Goal: Task Accomplishment & Management: Manage account settings

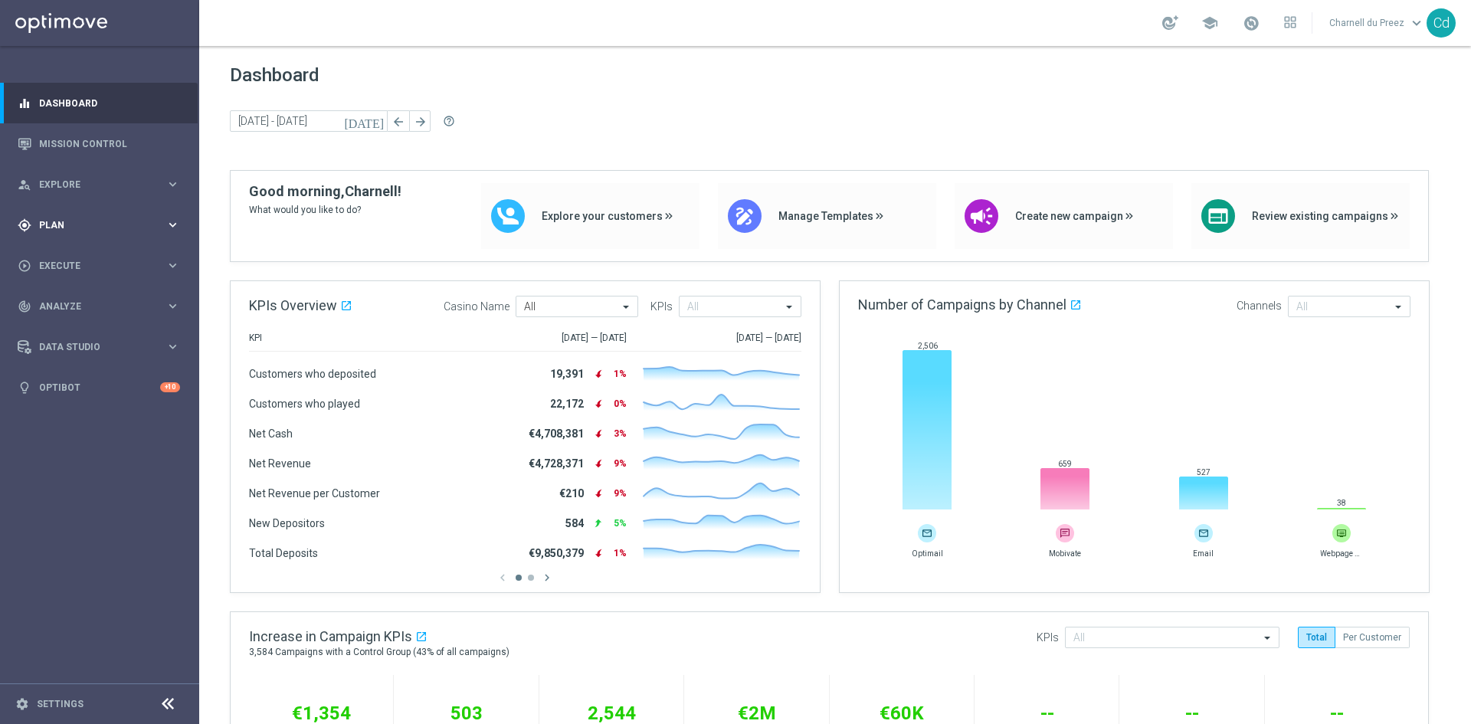
drag, startPoint x: 57, startPoint y: 219, endPoint x: 72, endPoint y: 221, distance: 14.7
click at [57, 219] on div "gps_fixed Plan" at bounding box center [92, 225] width 148 height 14
click at [57, 297] on button "Templates keyboard_arrow_right" at bounding box center [110, 303] width 141 height 12
click at [75, 326] on link "Optimail" at bounding box center [104, 325] width 112 height 12
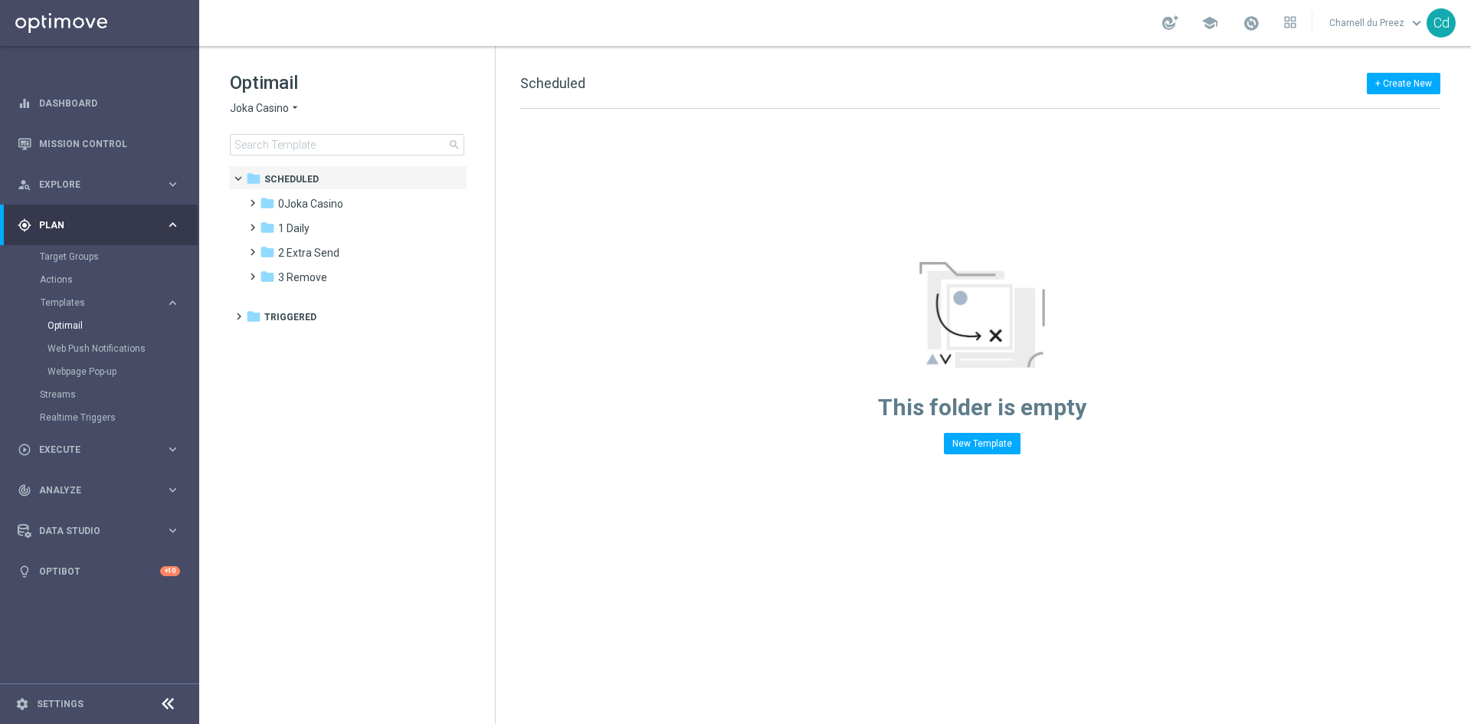
click at [265, 114] on span "Joka Casino" at bounding box center [259, 108] width 59 height 15
click at [0, 0] on span "Casino Joka" at bounding box center [0, 0] width 0 height 0
click at [252, 248] on span at bounding box center [249, 245] width 7 height 6
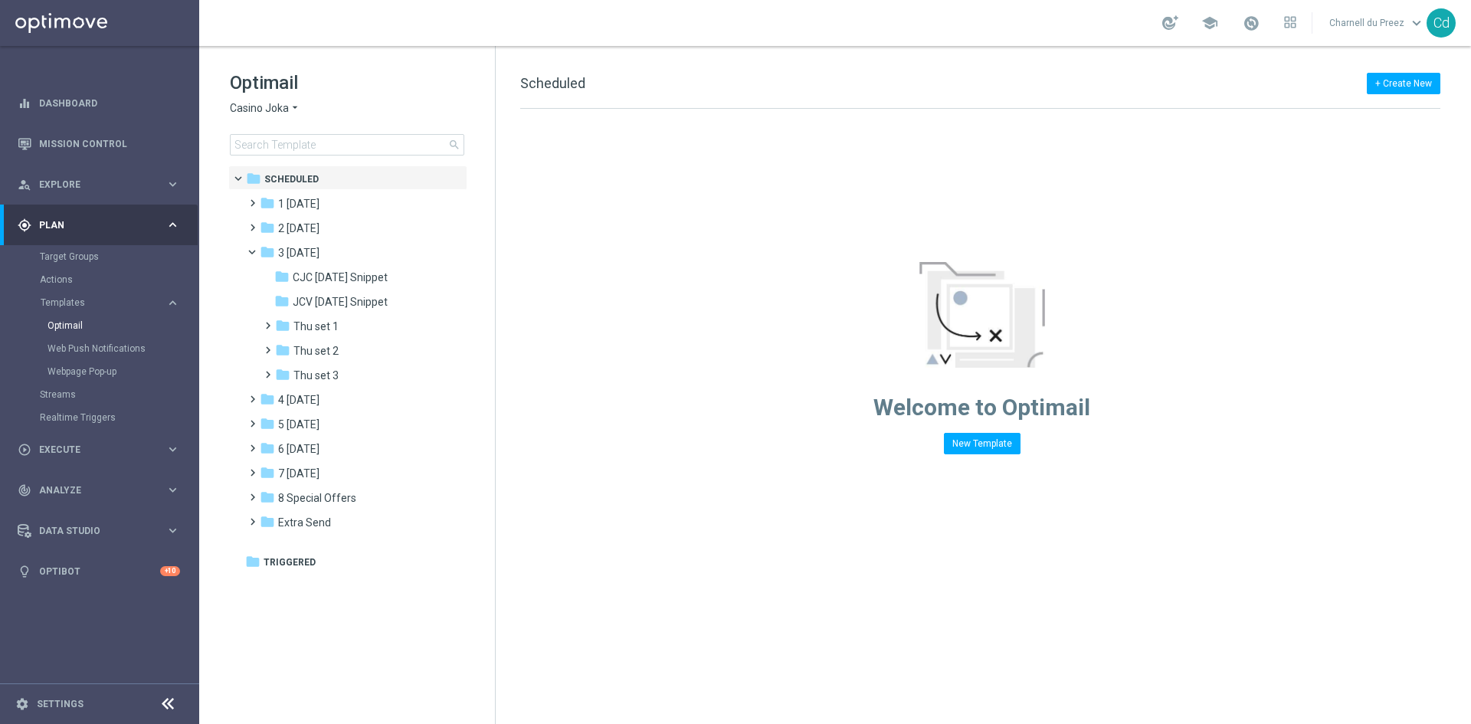
click at [323, 352] on span "Thu set 2" at bounding box center [315, 351] width 45 height 14
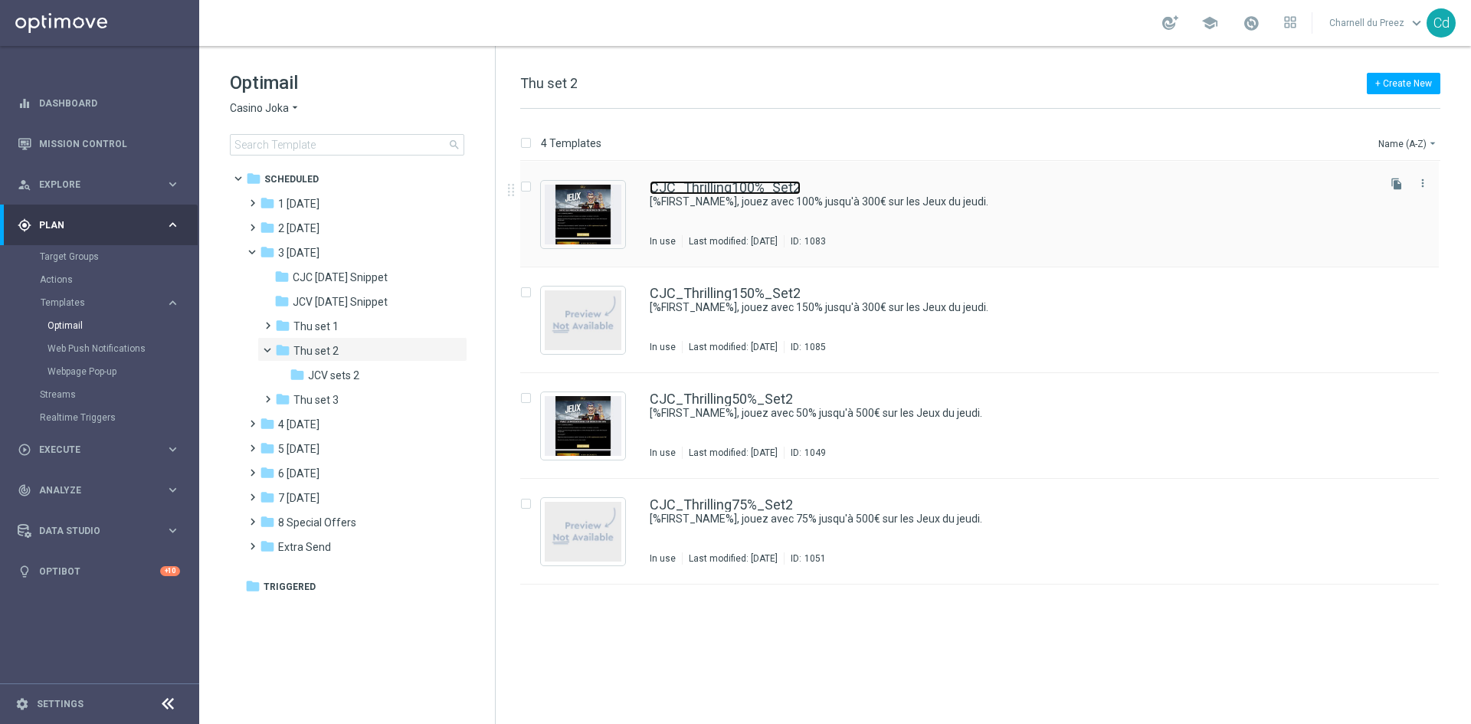
click at [736, 183] on link "CJC_Thrilling100%_Set2" at bounding box center [725, 188] width 151 height 14
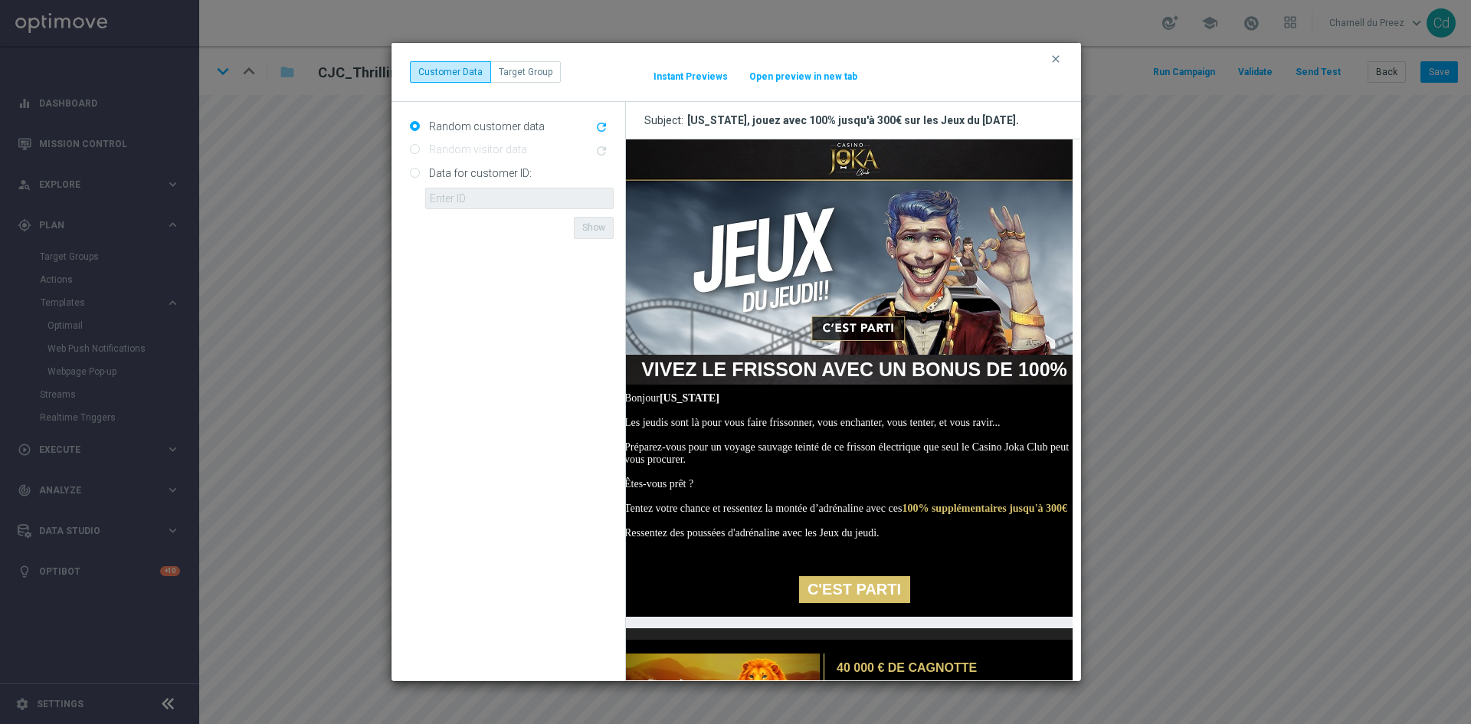
scroll to position [0, 29]
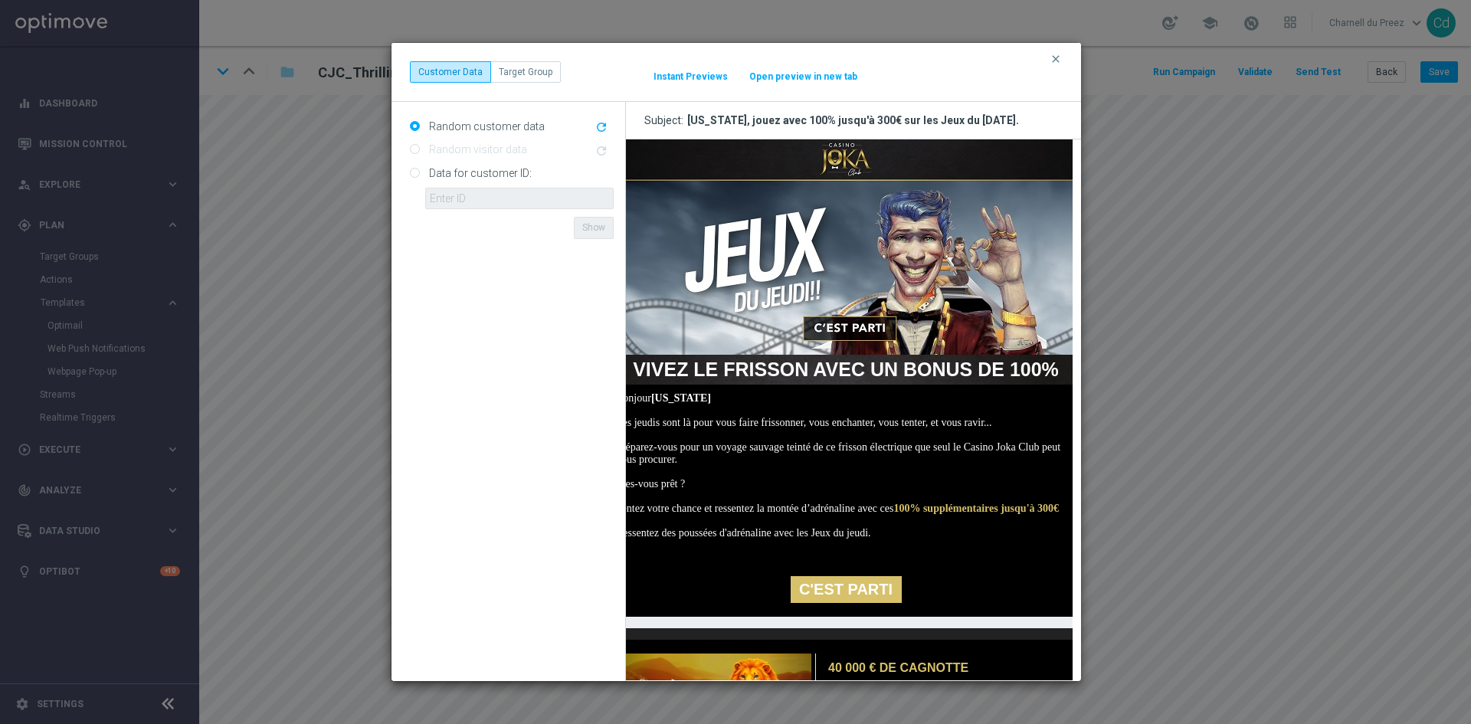
click at [848, 159] on img at bounding box center [845, 246] width 498 height 215
click at [855, 603] on link "C'EST PARTI" at bounding box center [845, 589] width 111 height 27
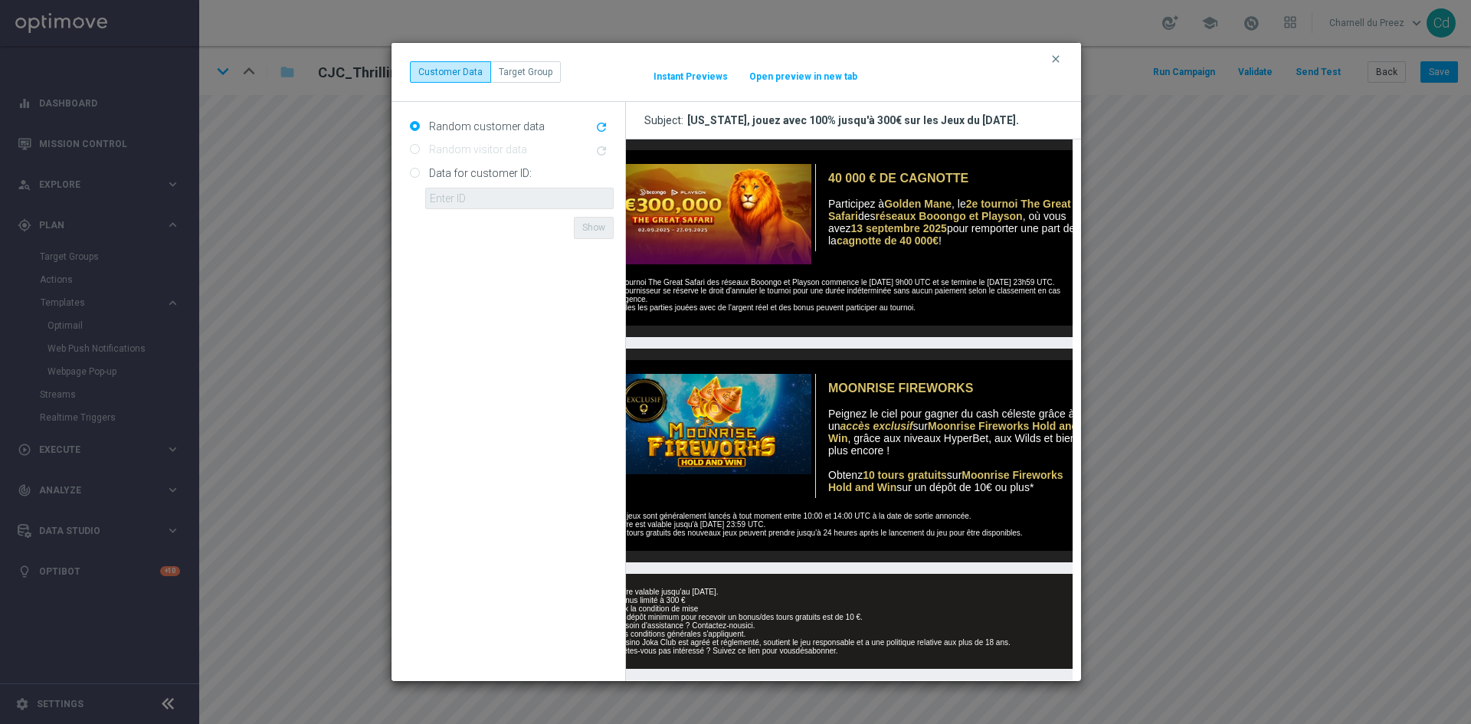
scroll to position [547, 29]
click at [749, 621] on link "ici" at bounding box center [748, 625] width 7 height 8
click at [822, 647] on a"] "désabonner" at bounding box center [815, 651] width 40 height 8
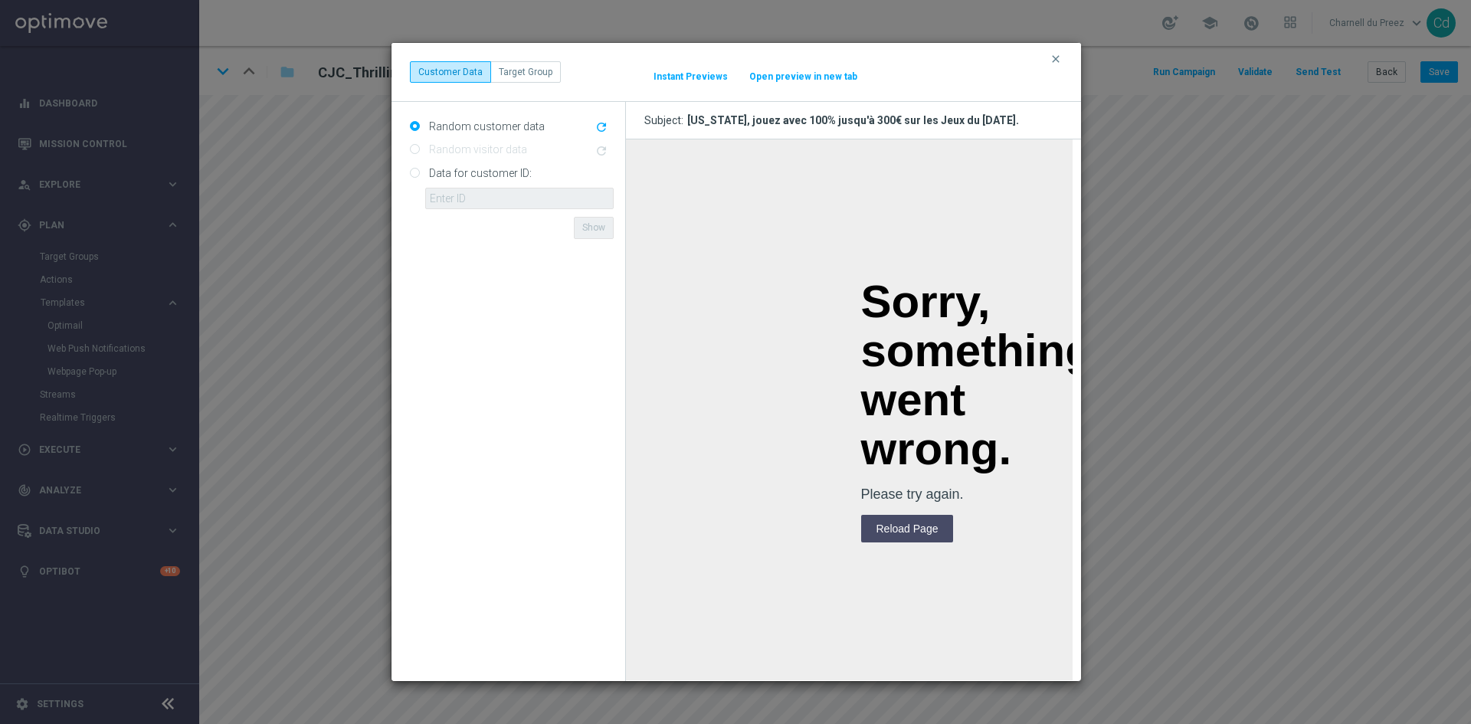
scroll to position [0, 0]
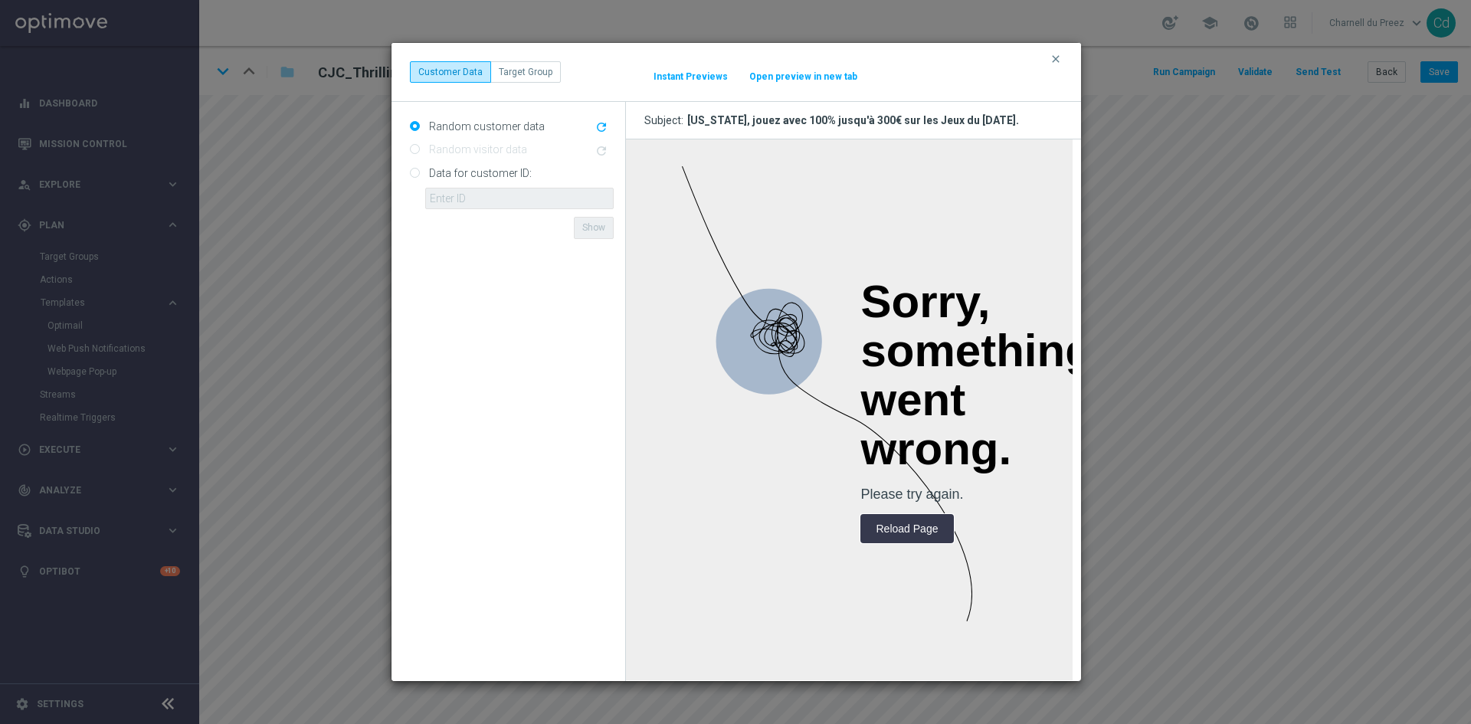
click at [910, 531] on input "Reload Page" at bounding box center [906, 529] width 93 height 28
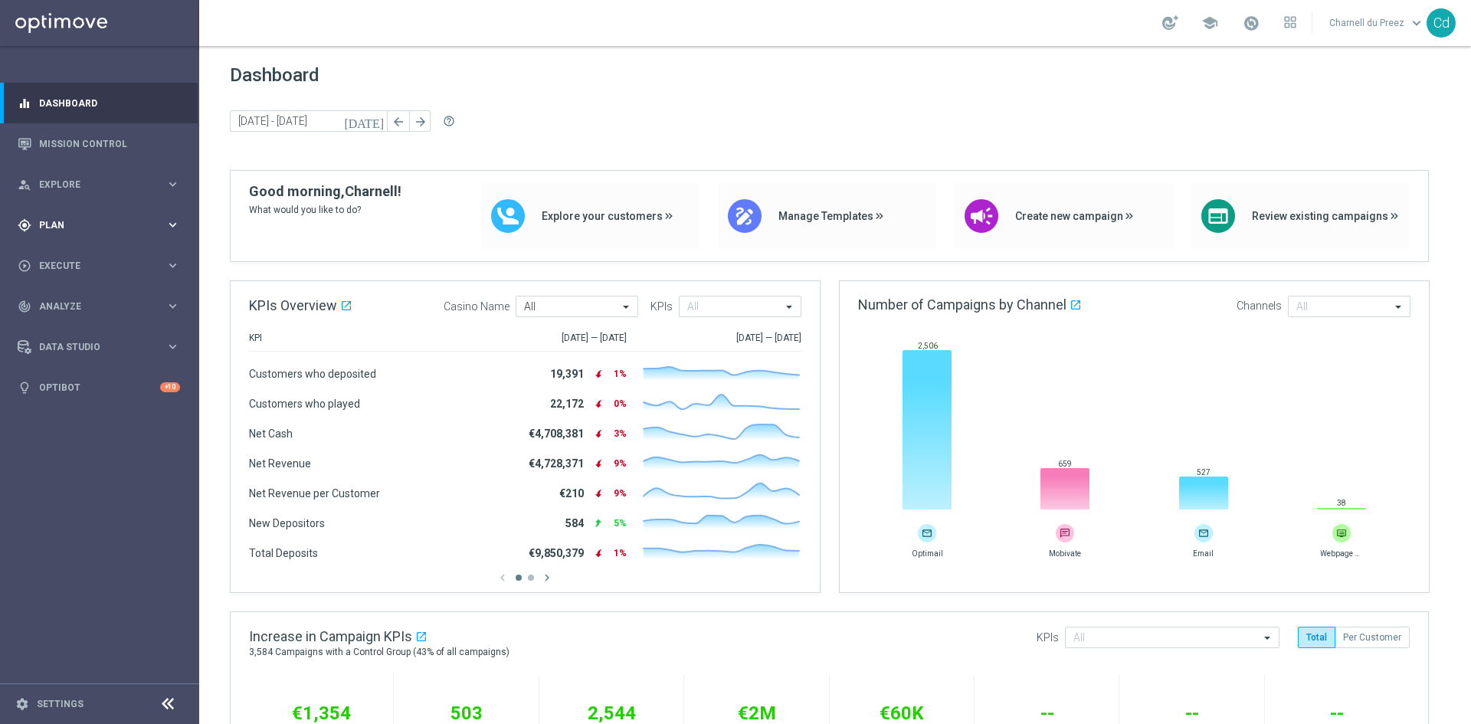
click at [63, 226] on span "Plan" at bounding box center [102, 225] width 126 height 9
click at [75, 326] on link "Optimail" at bounding box center [104, 325] width 112 height 12
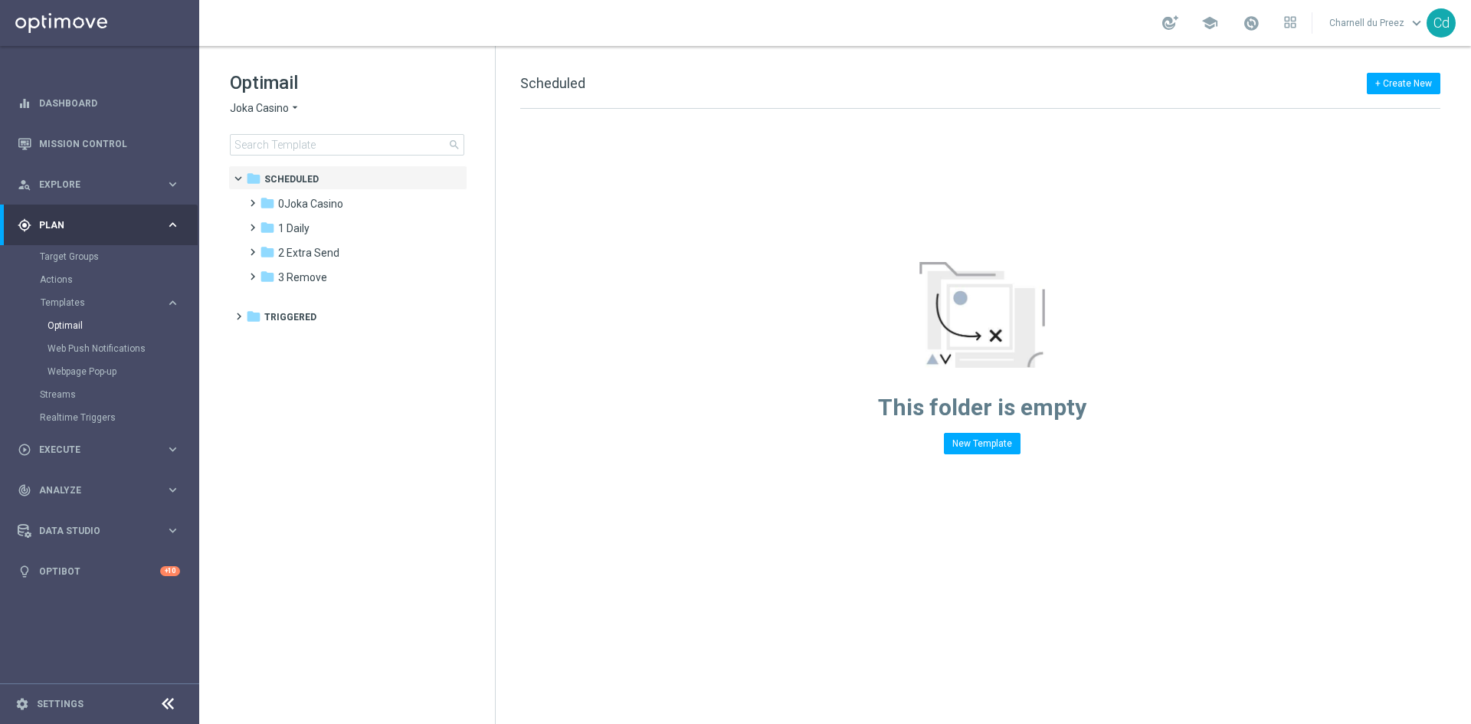
click at [255, 106] on span "Joka Casino" at bounding box center [259, 108] width 59 height 15
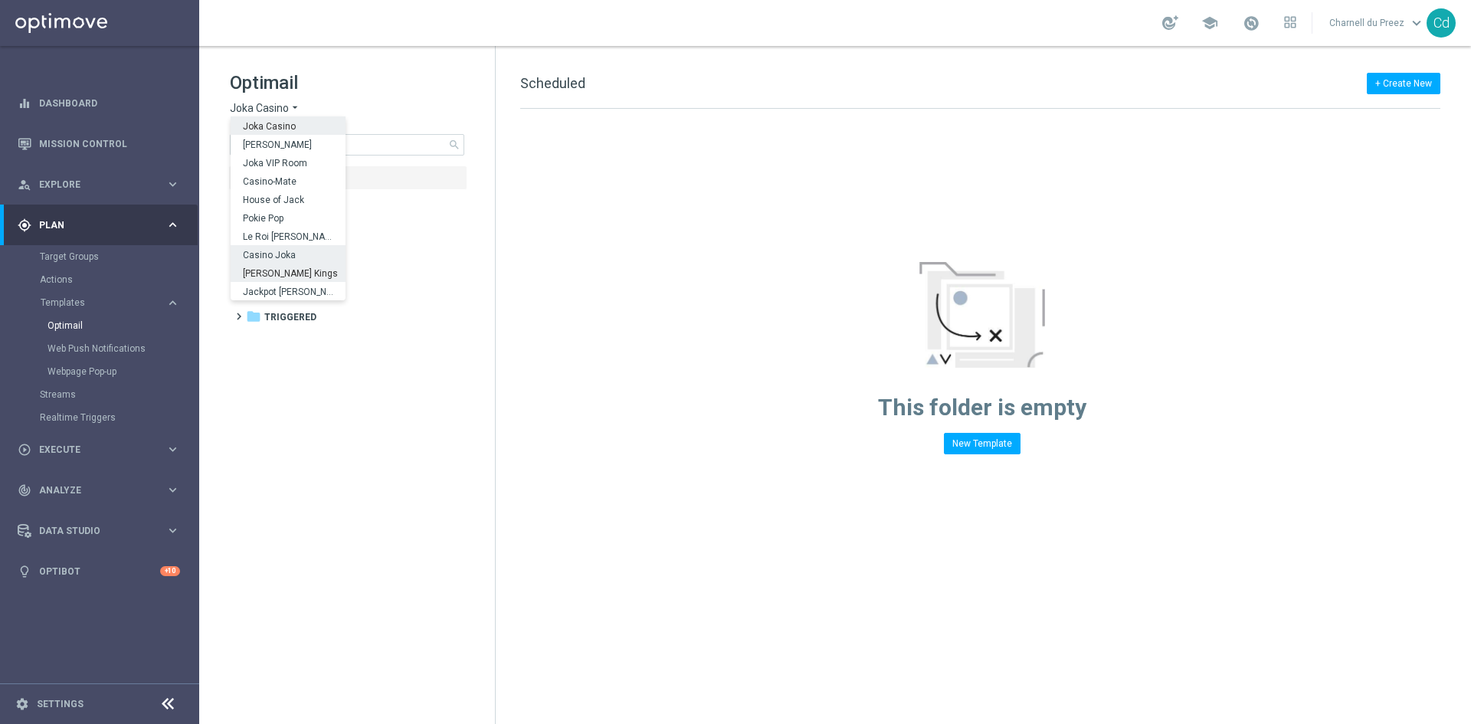
click at [0, 0] on span "Casino Joka" at bounding box center [0, 0] width 0 height 0
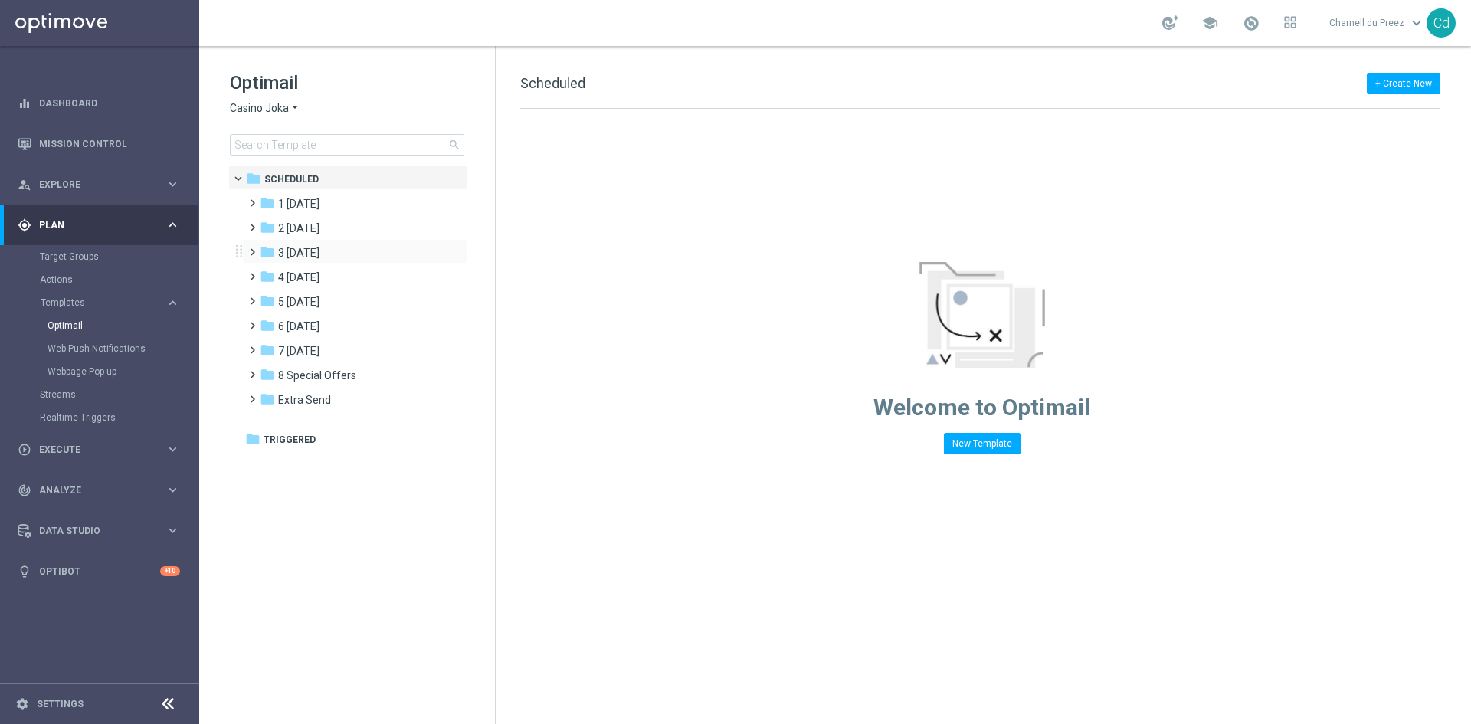
click at [250, 248] on span at bounding box center [249, 245] width 7 height 6
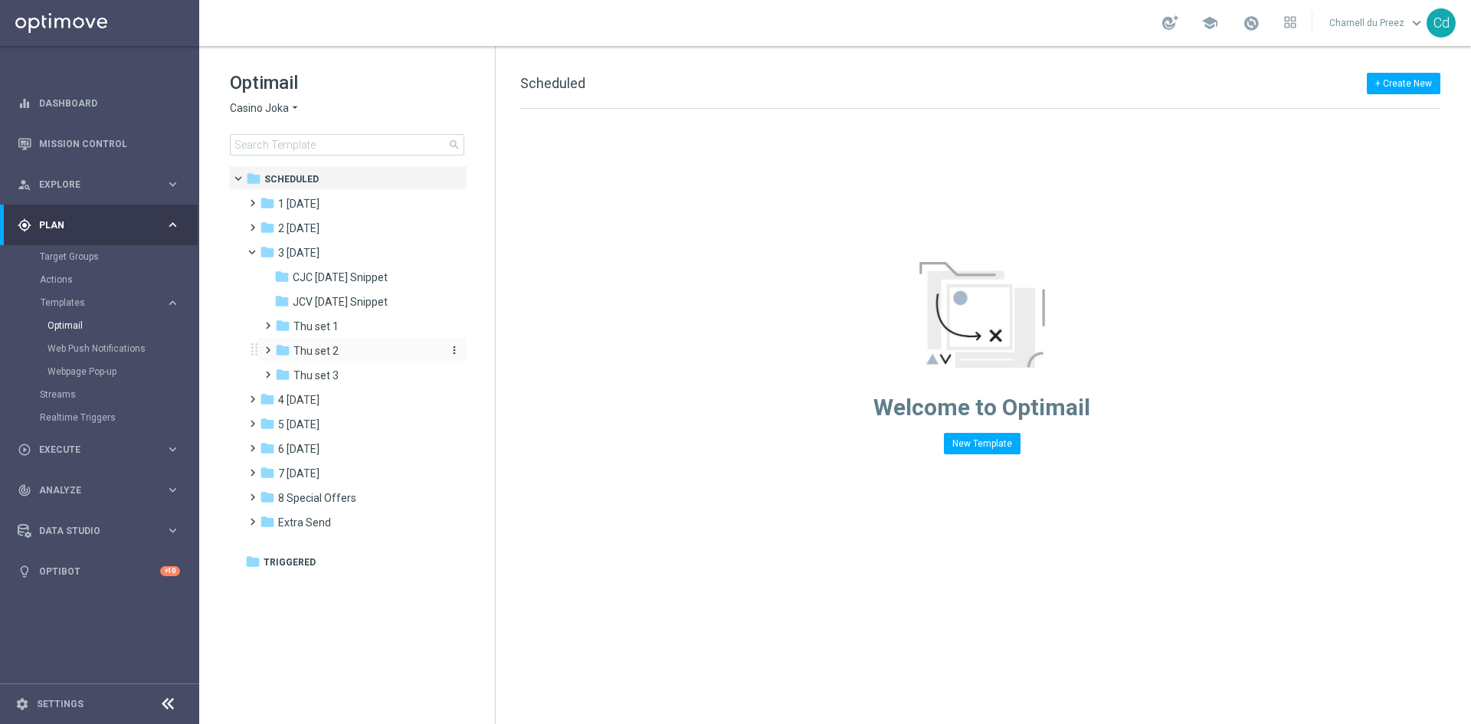
click at [319, 349] on span "Thu set 2" at bounding box center [315, 351] width 45 height 14
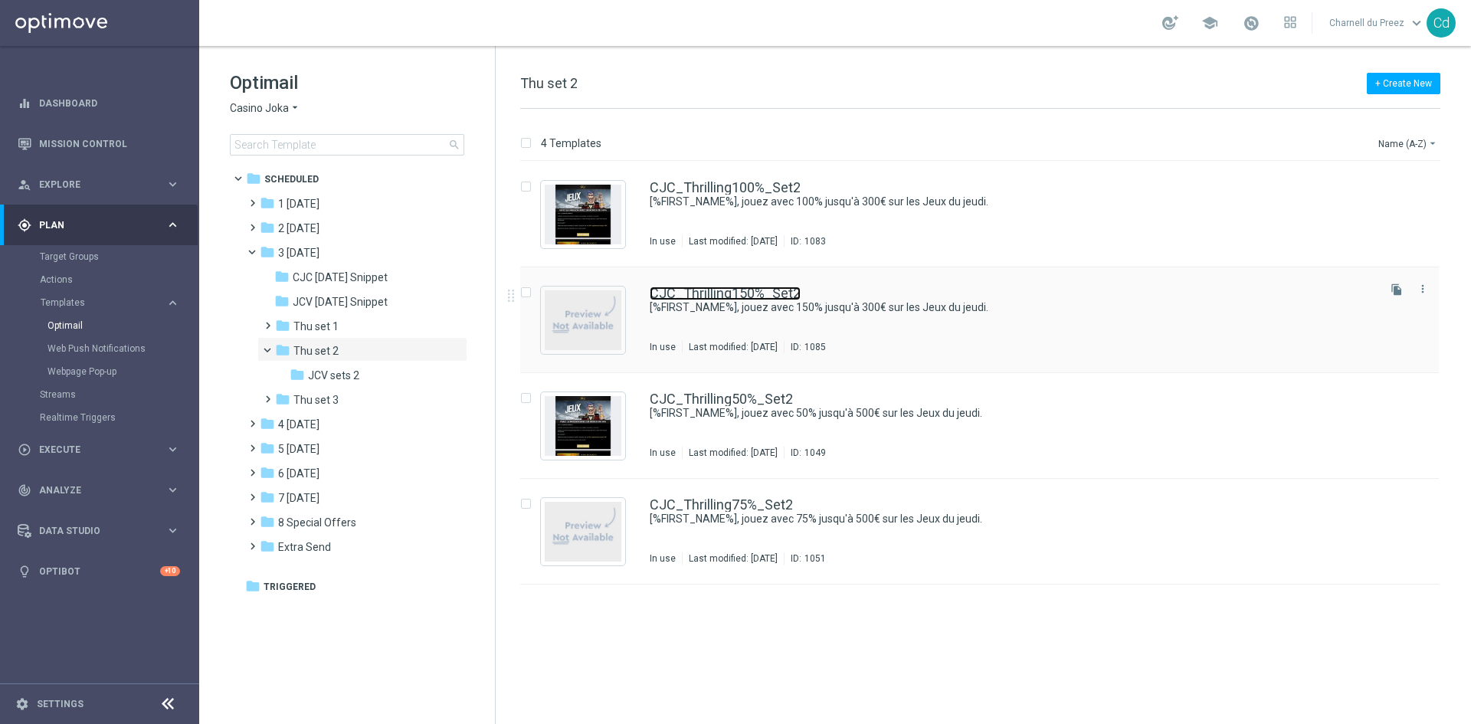
drag, startPoint x: 728, startPoint y: 292, endPoint x: 791, endPoint y: 297, distance: 63.1
click at [728, 292] on link "CJC_Thrilling150%_Set2" at bounding box center [725, 294] width 151 height 14
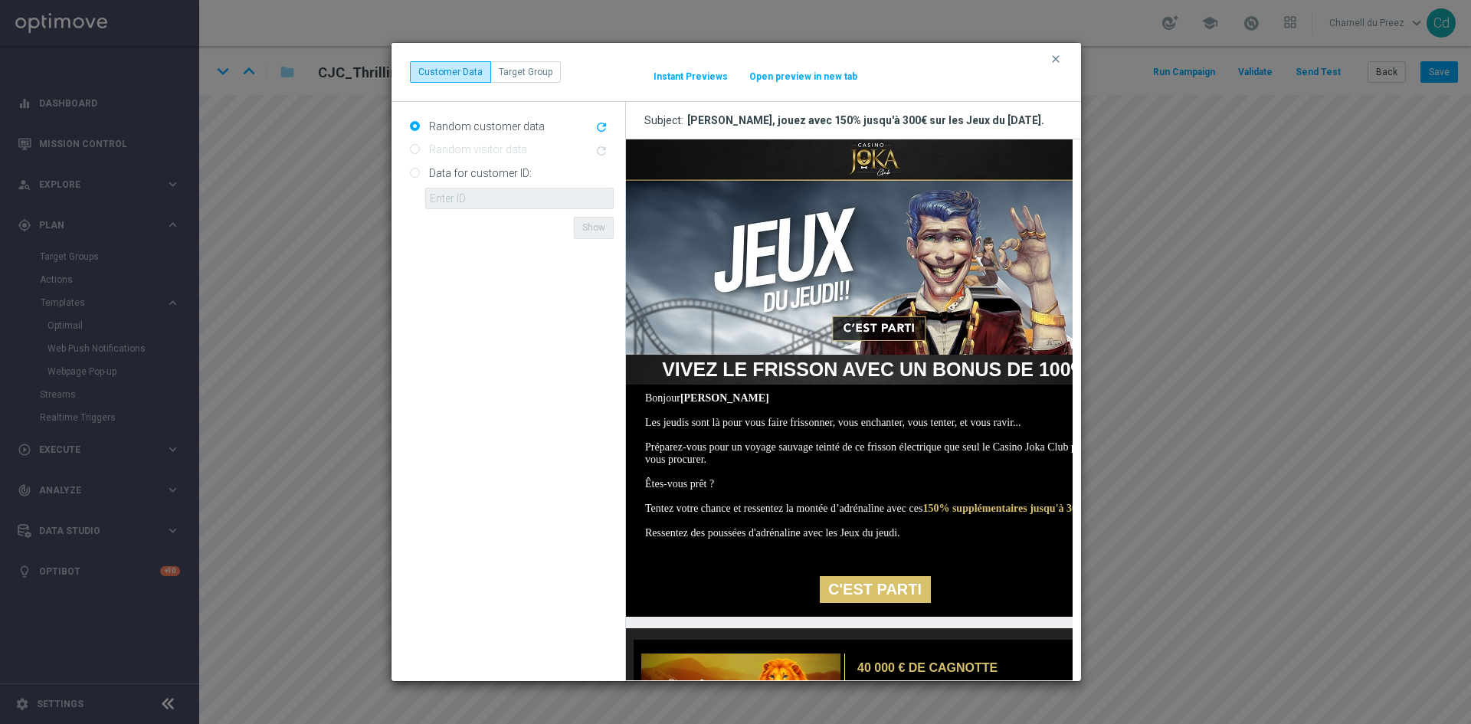
click at [871, 153] on img at bounding box center [874, 246] width 498 height 215
click at [888, 603] on link "C'EST PARTI" at bounding box center [874, 589] width 111 height 27
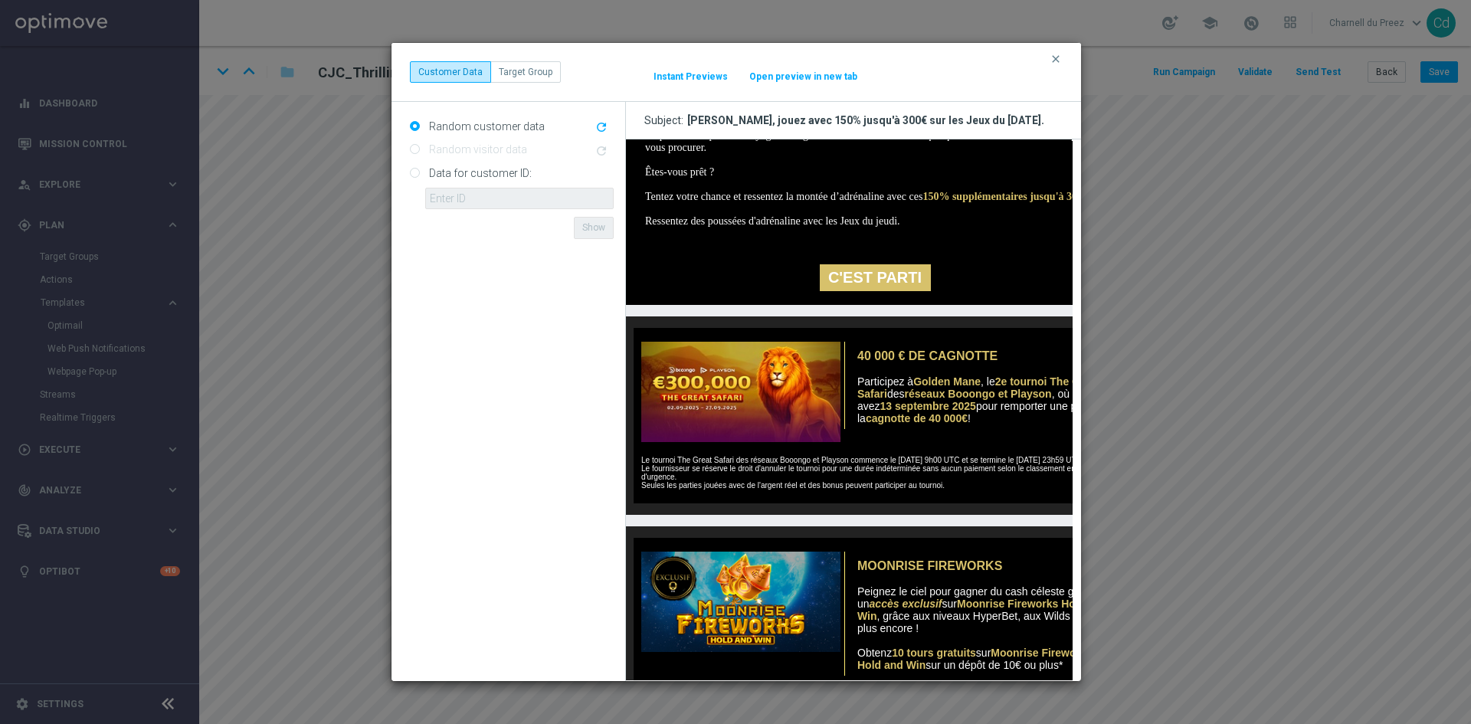
scroll to position [383, 0]
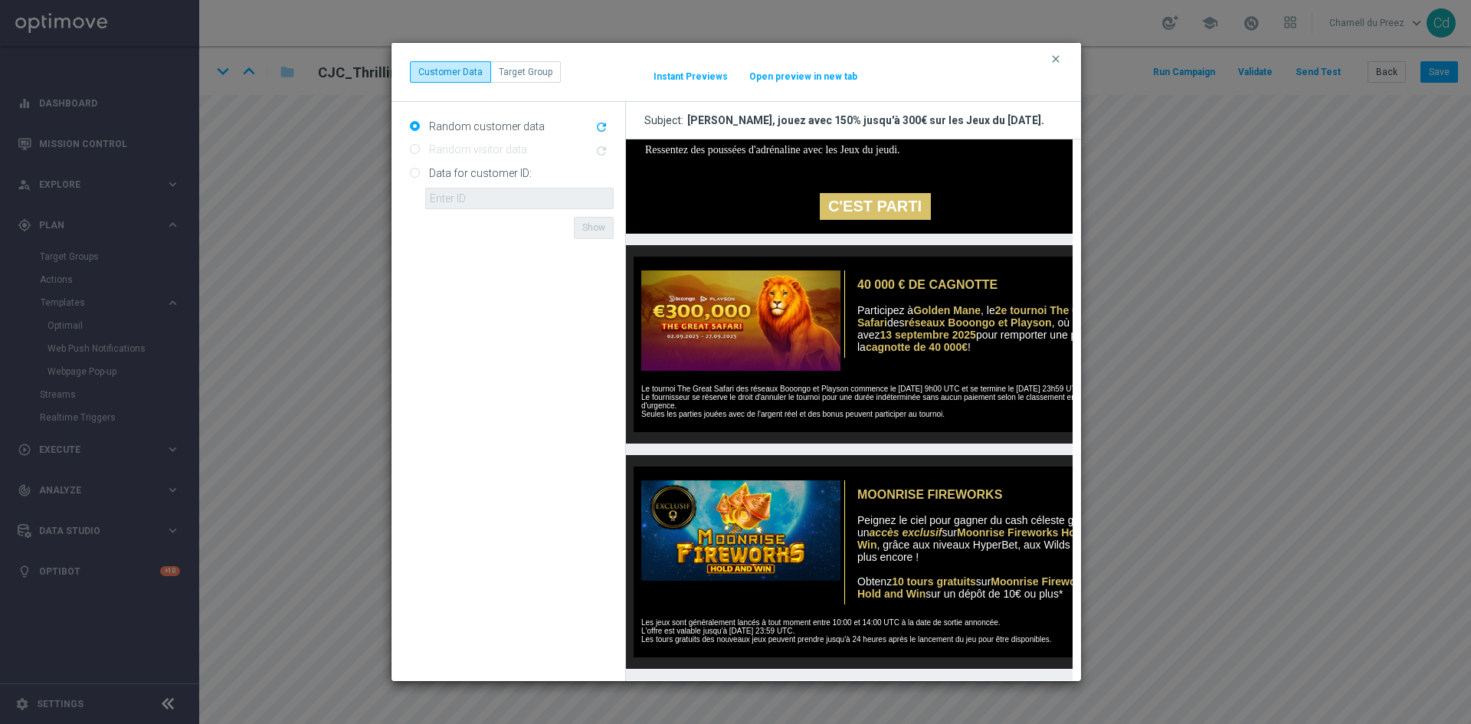
click at [924, 353] on strong "cagnotte de 40 000€" at bounding box center [916, 347] width 102 height 12
click at [746, 371] on img at bounding box center [736, 320] width 207 height 100
click at [775, 576] on img at bounding box center [736, 530] width 207 height 100
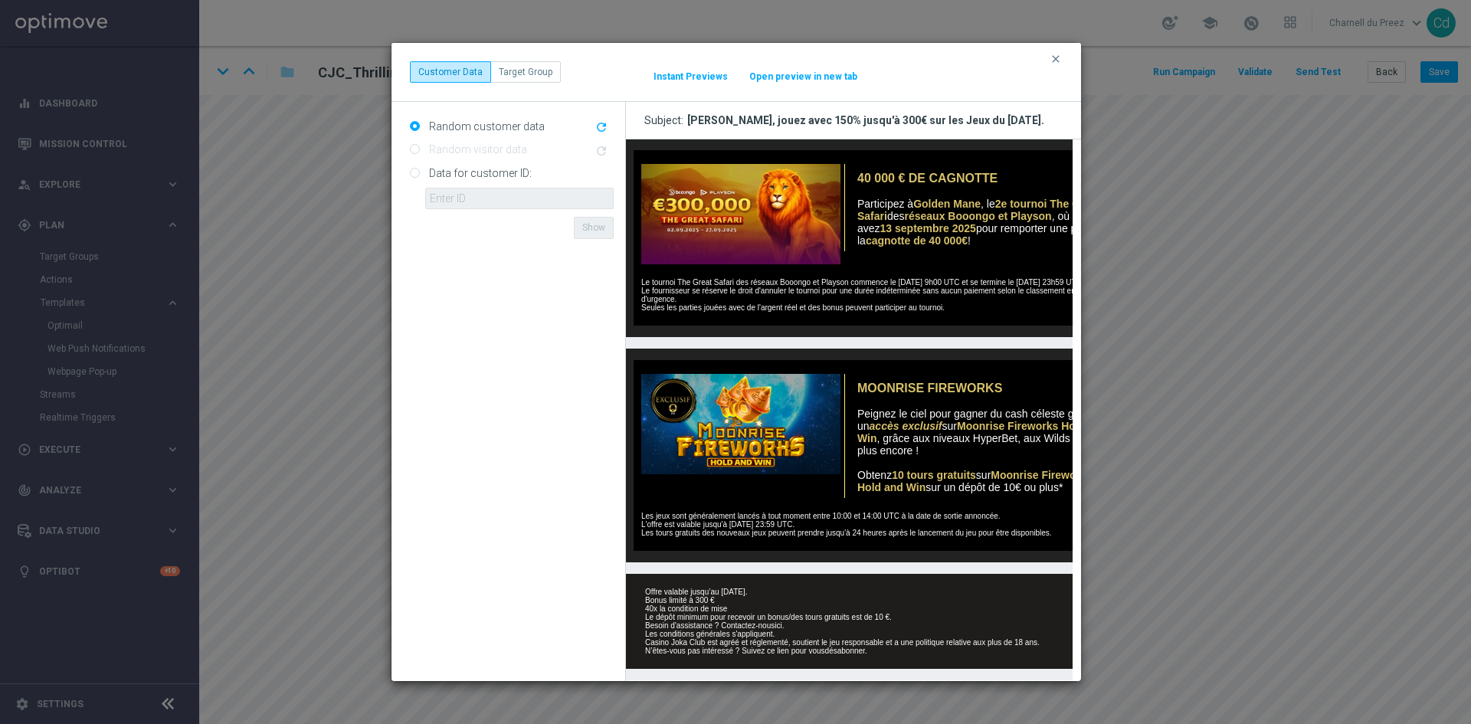
scroll to position [547, 0]
click at [778, 621] on link "ici" at bounding box center [777, 625] width 7 height 8
click at [1061, 58] on icon "clear" at bounding box center [1056, 59] width 12 height 12
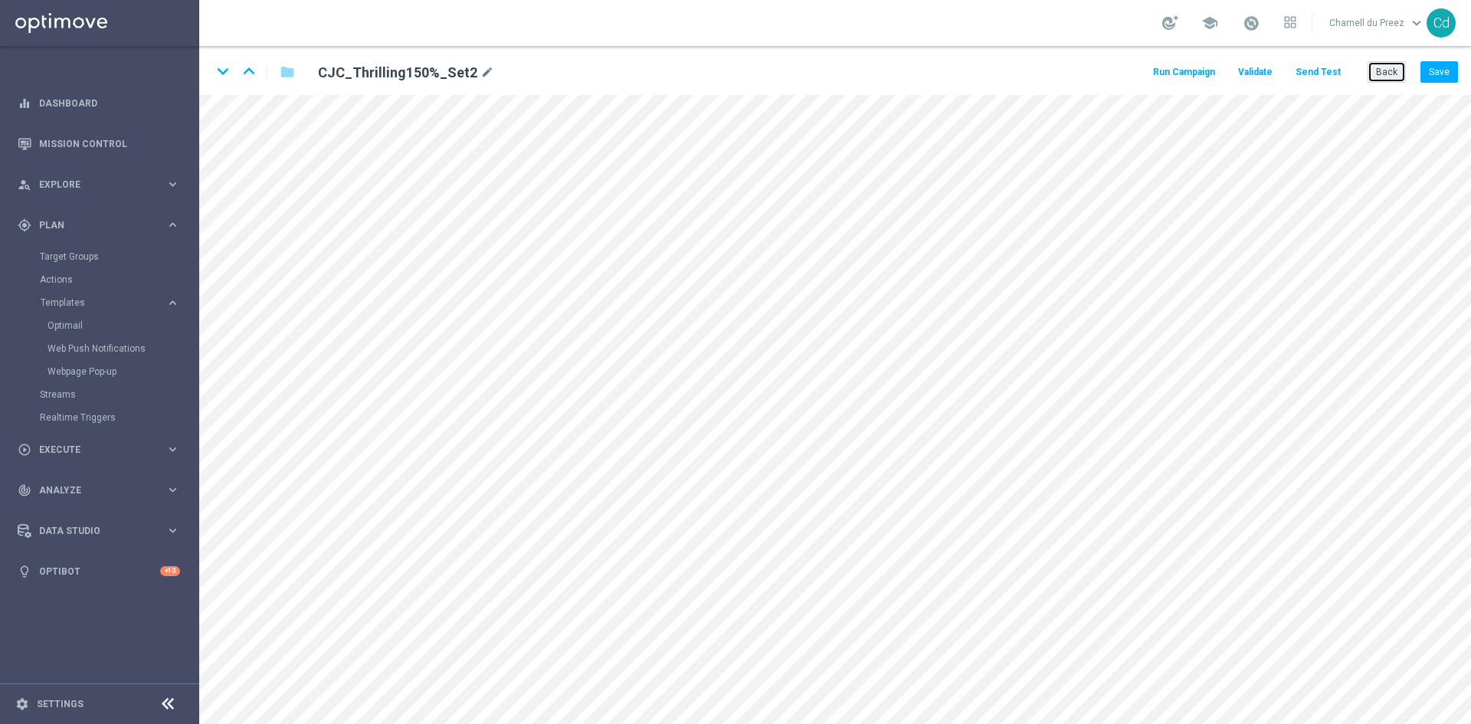
click at [1381, 70] on button "Back" at bounding box center [1387, 71] width 38 height 21
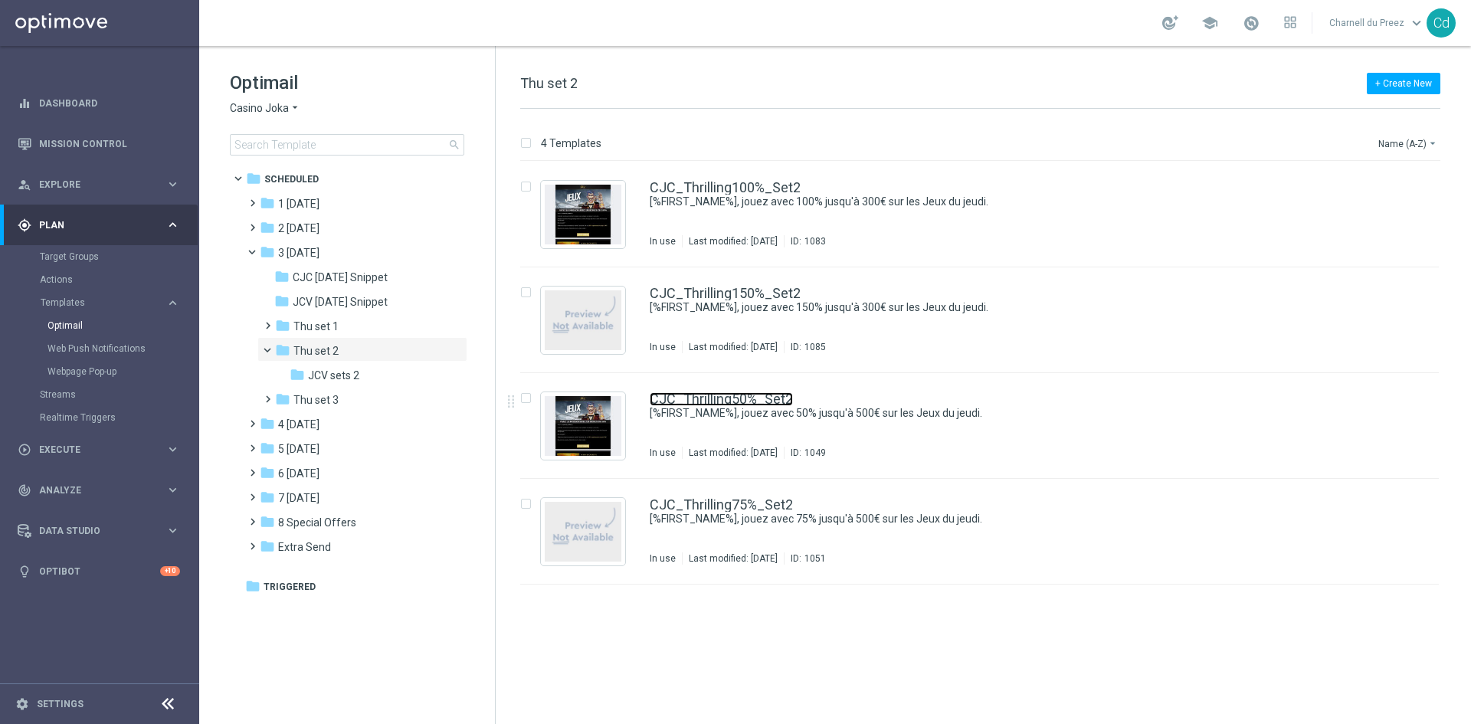
drag, startPoint x: 765, startPoint y: 399, endPoint x: 933, endPoint y: 421, distance: 169.9
click at [765, 399] on link "CJC_Thrilling50%_Set2" at bounding box center [721, 399] width 143 height 14
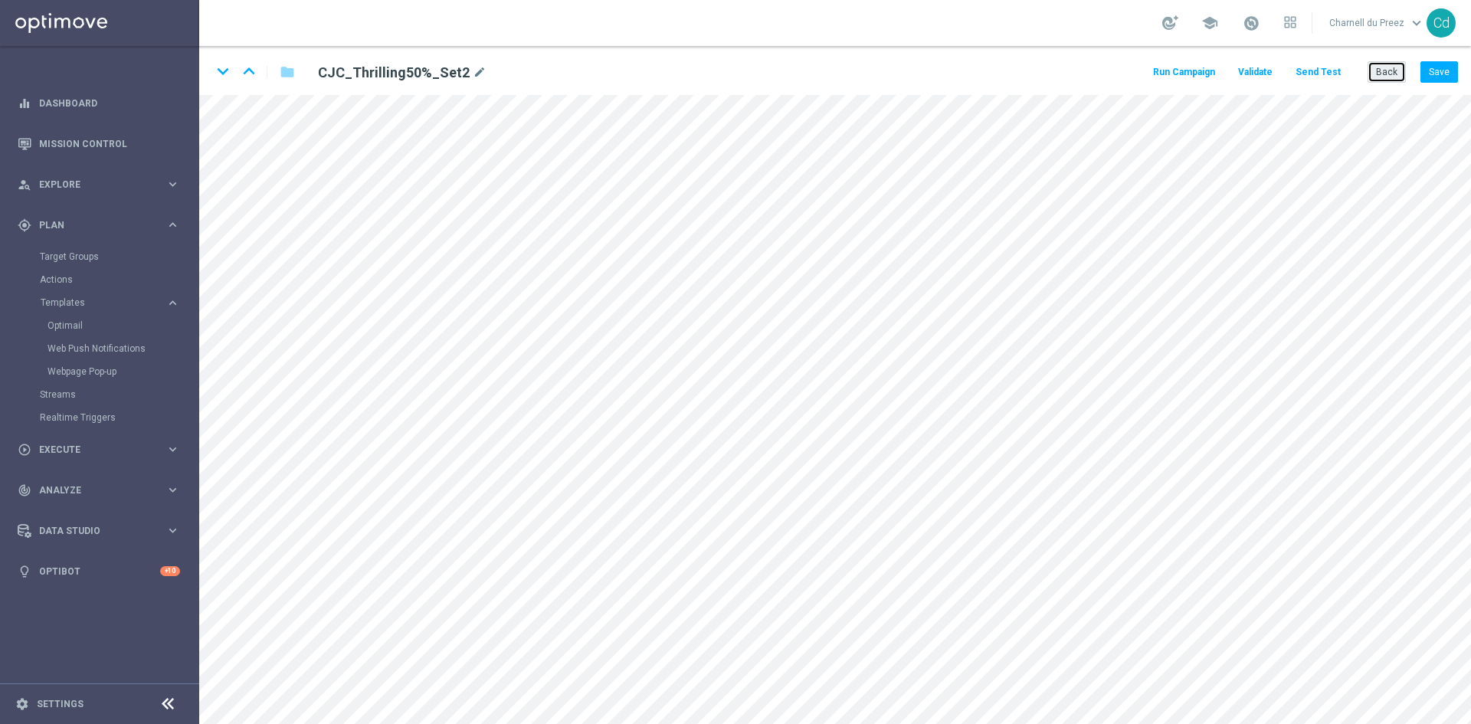
click at [1397, 70] on button "Back" at bounding box center [1387, 71] width 38 height 21
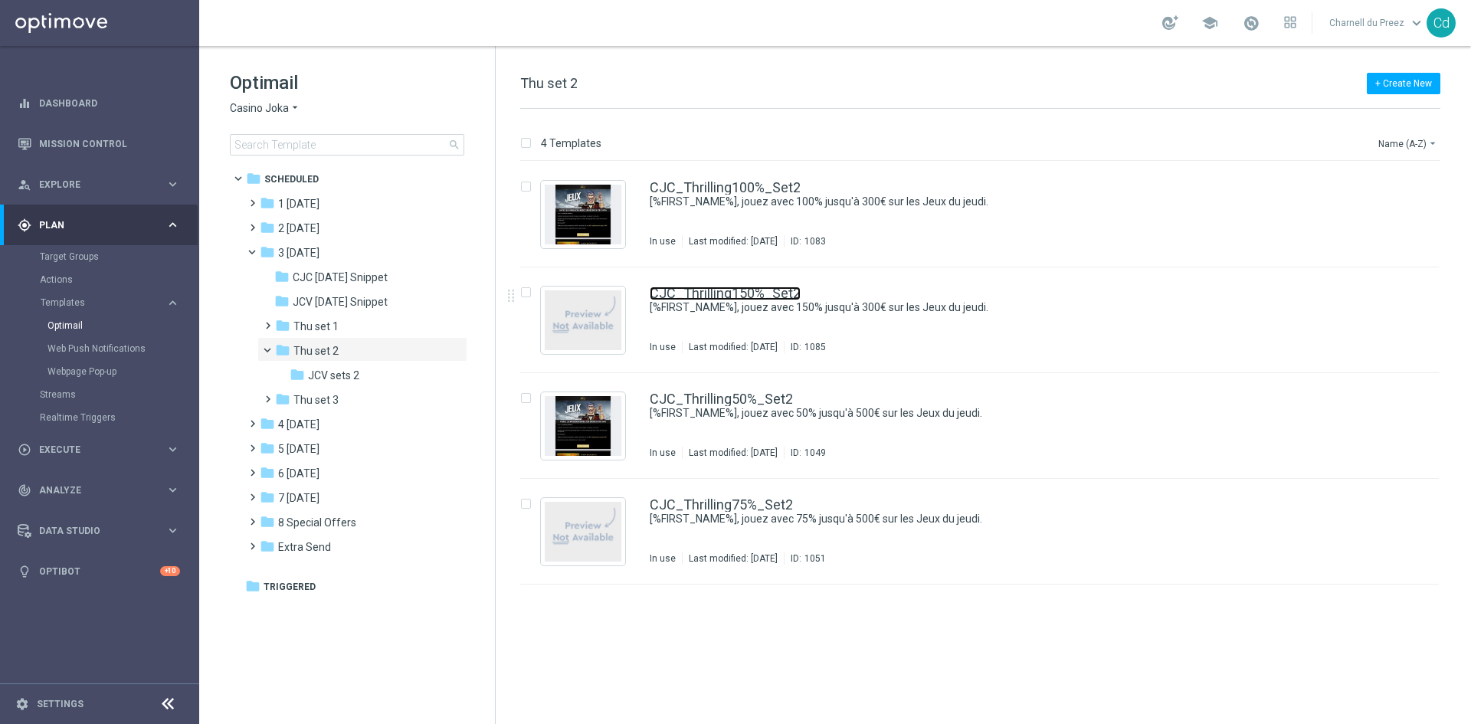
drag, startPoint x: 756, startPoint y: 290, endPoint x: 782, endPoint y: 283, distance: 26.0
click at [756, 290] on link "CJC_Thrilling150%_Set2" at bounding box center [725, 294] width 151 height 14
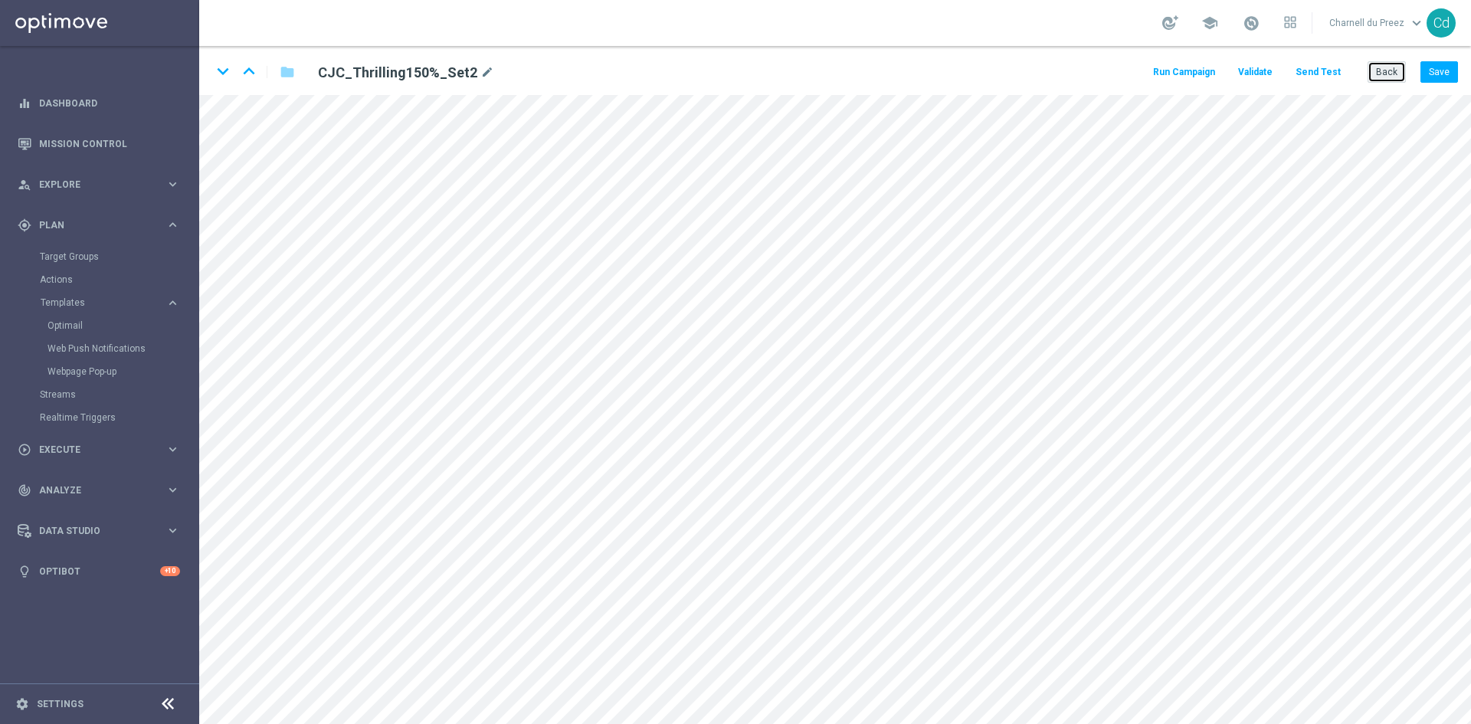
click at [1384, 73] on button "Back" at bounding box center [1387, 71] width 38 height 21
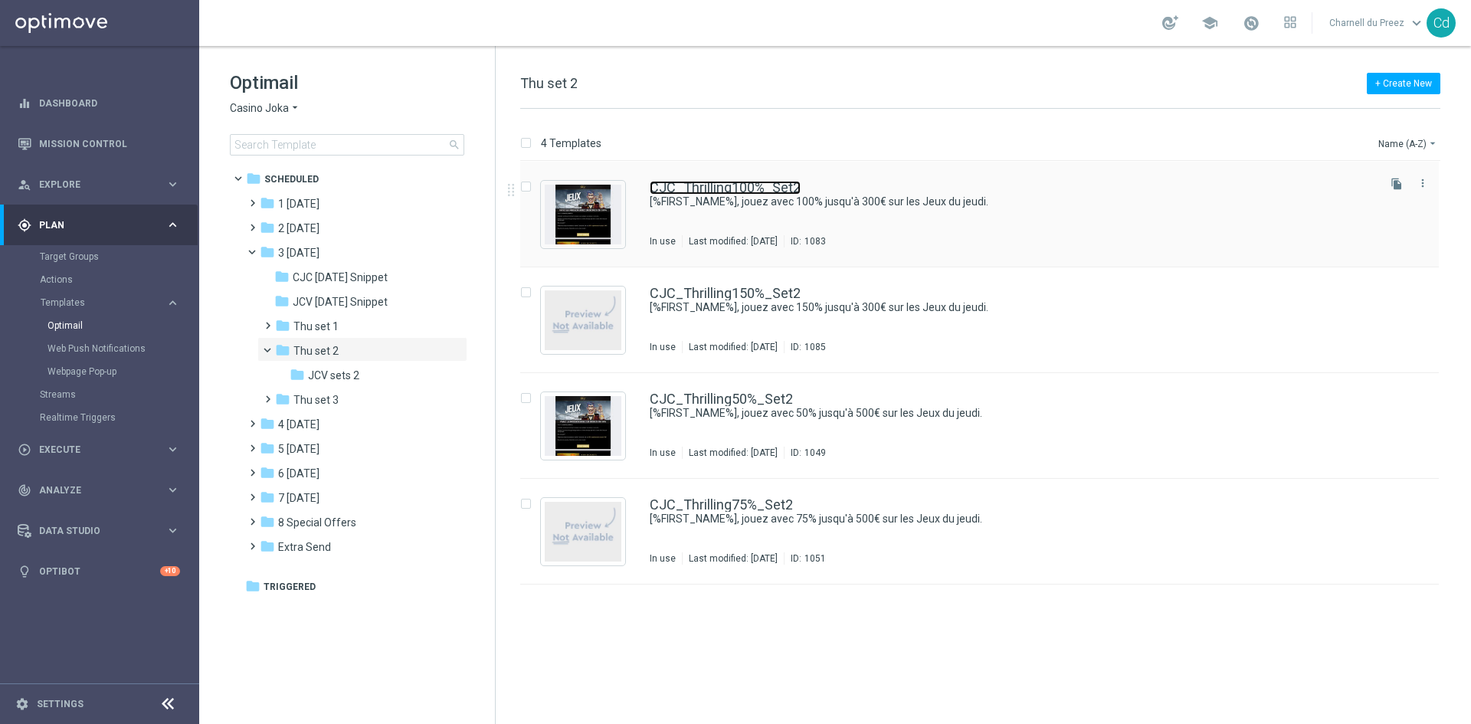
click at [770, 185] on link "CJC_Thrilling100%_Set2" at bounding box center [725, 188] width 151 height 14
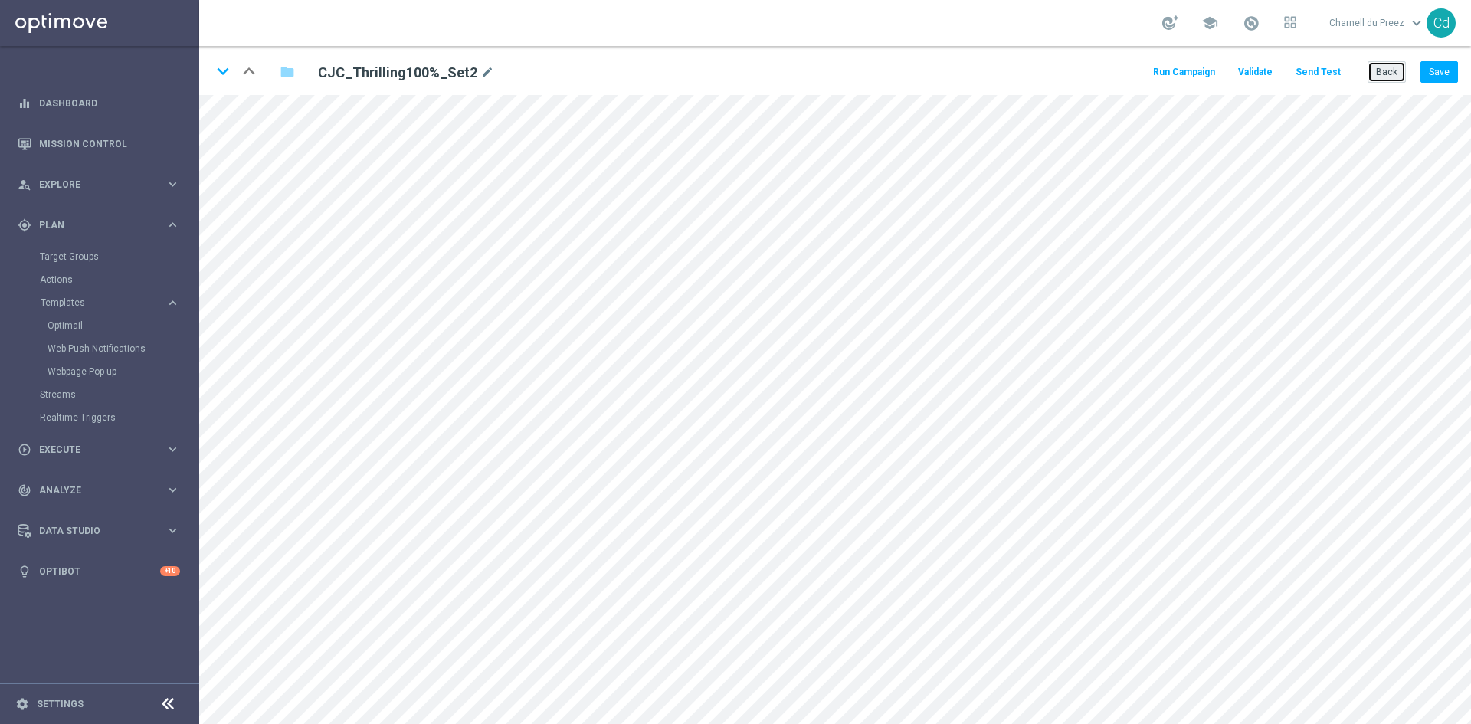
click at [1385, 75] on button "Back" at bounding box center [1387, 71] width 38 height 21
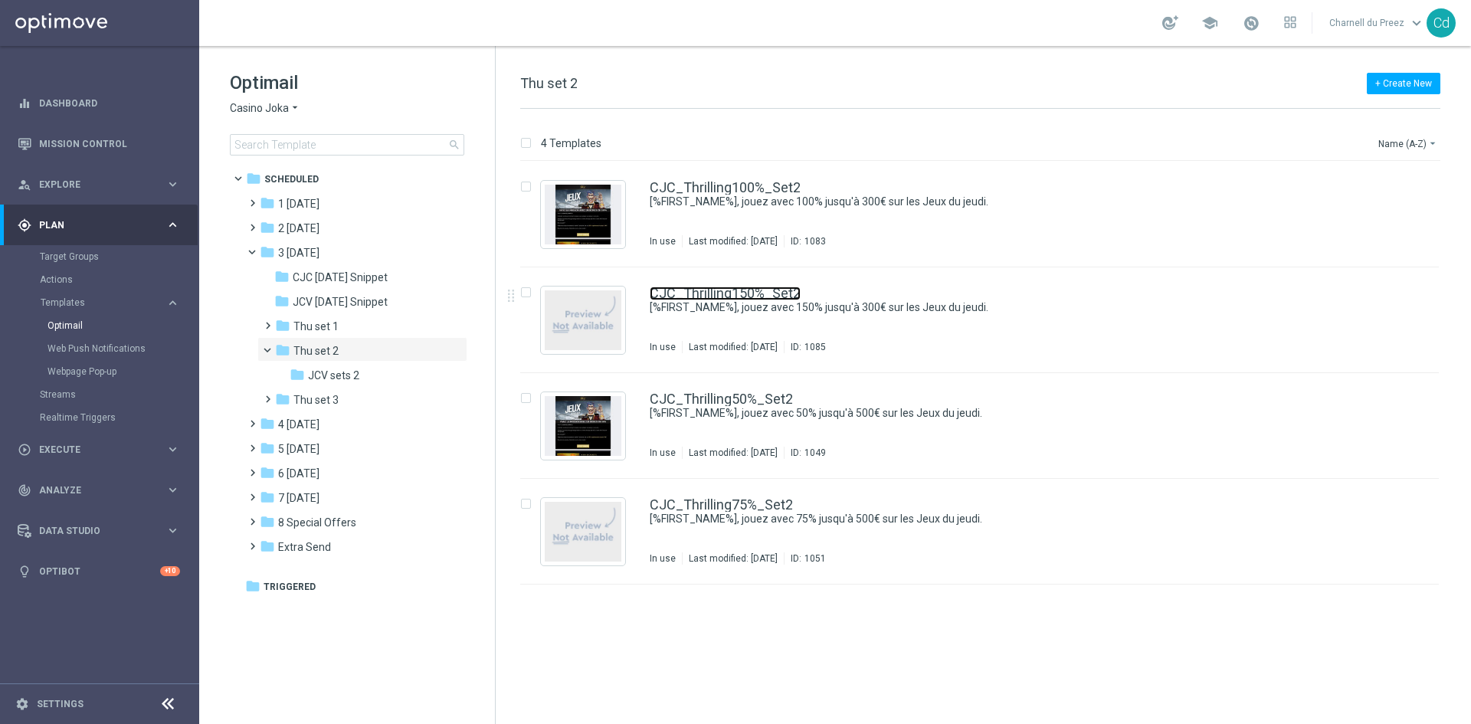
click at [747, 298] on link "CJC_Thrilling150%_Set2" at bounding box center [725, 294] width 151 height 14
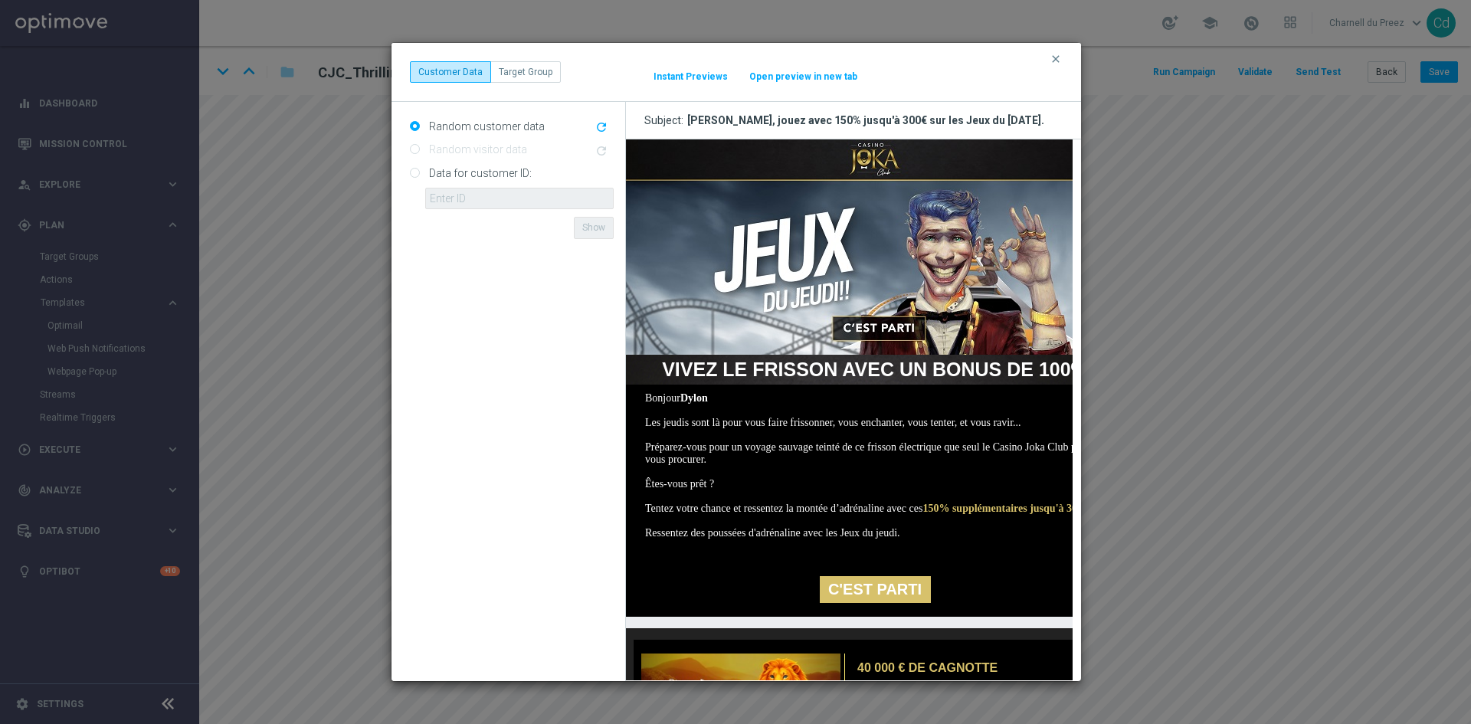
click at [861, 211] on img at bounding box center [874, 246] width 498 height 215
click at [890, 603] on link "C'EST PARTI" at bounding box center [874, 589] width 111 height 27
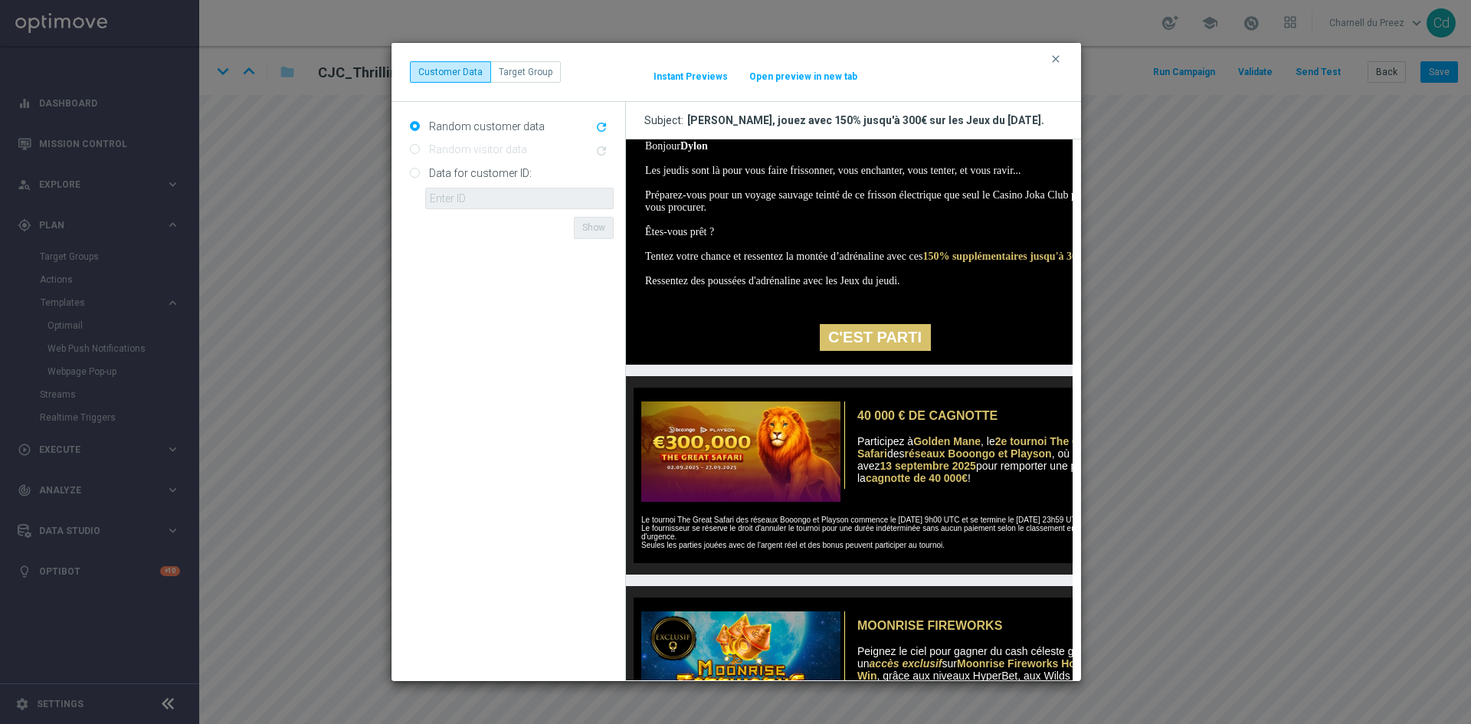
scroll to position [383, 0]
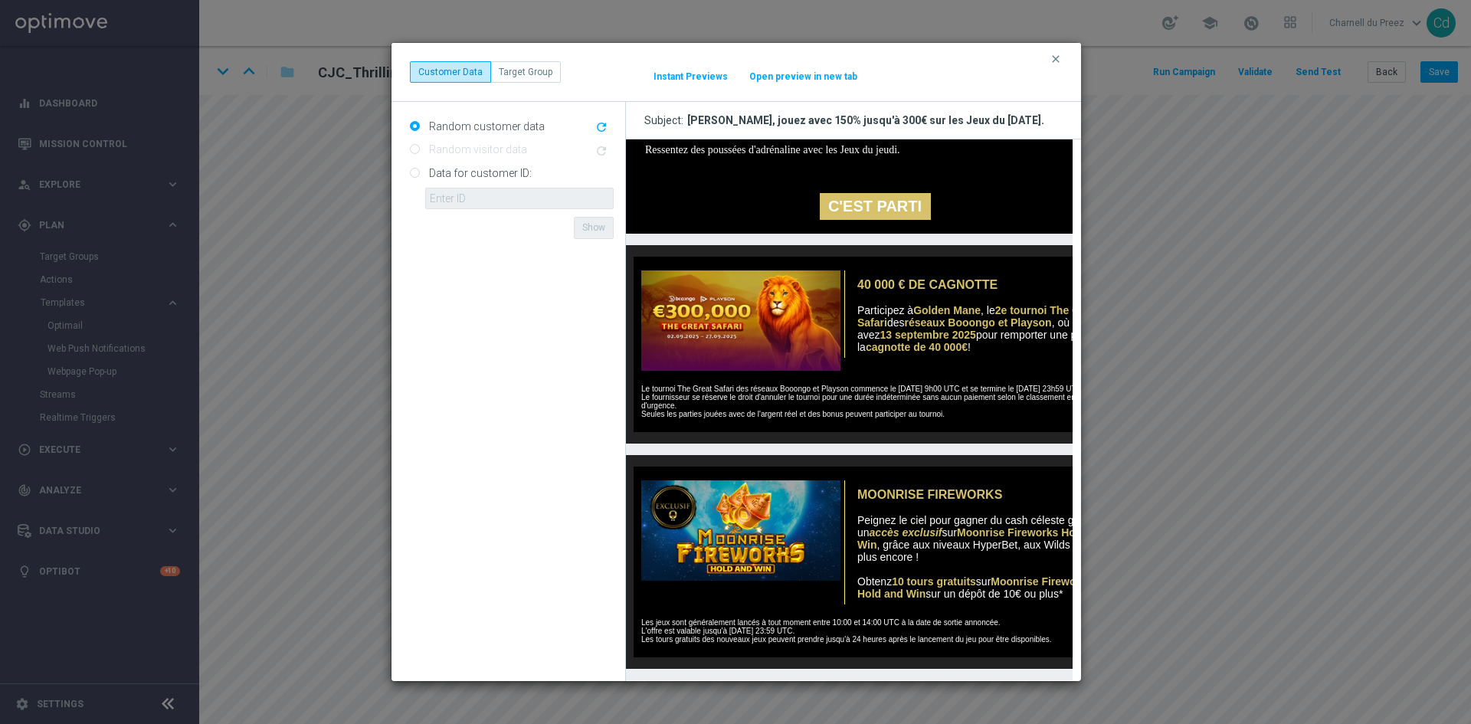
click at [762, 345] on img at bounding box center [736, 320] width 207 height 100
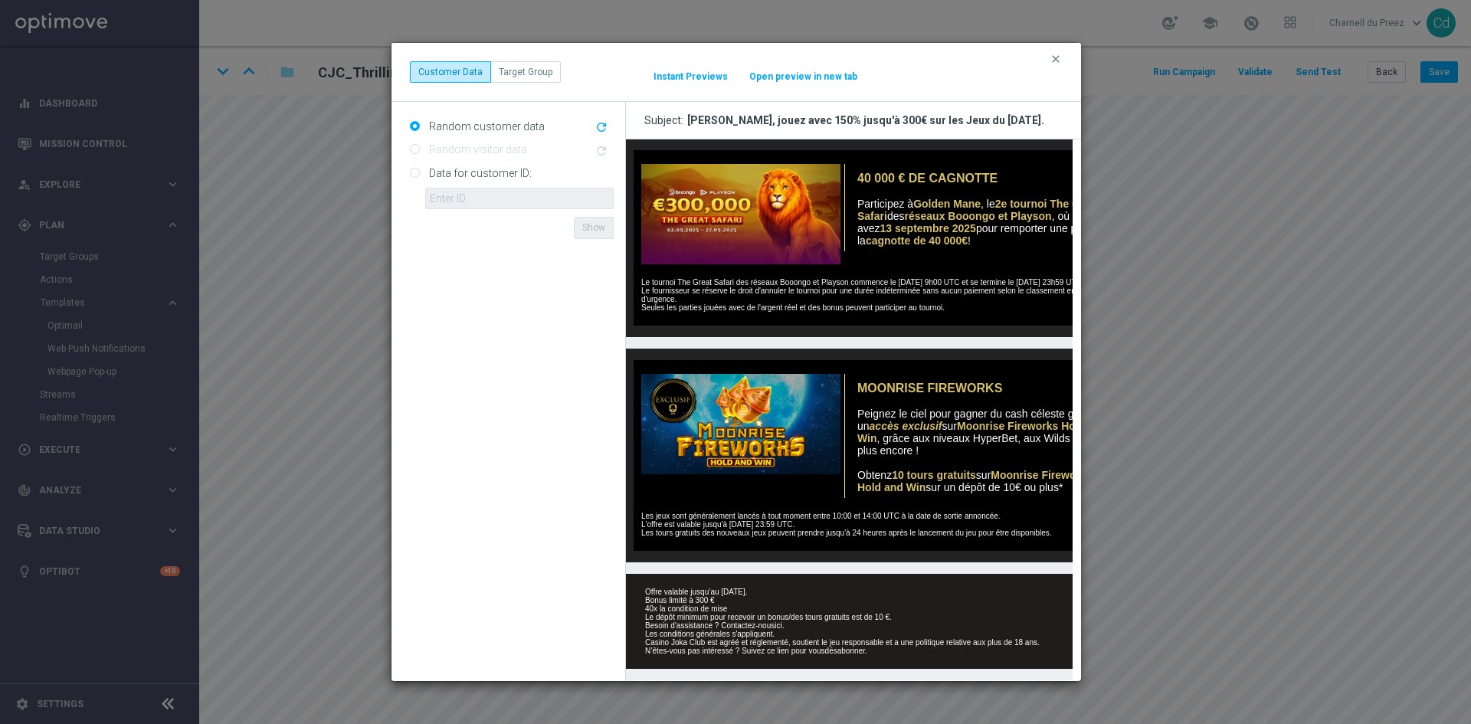
scroll to position [547, 0]
click at [752, 430] on img at bounding box center [736, 424] width 207 height 100
click at [778, 621] on link "ici" at bounding box center [777, 625] width 7 height 8
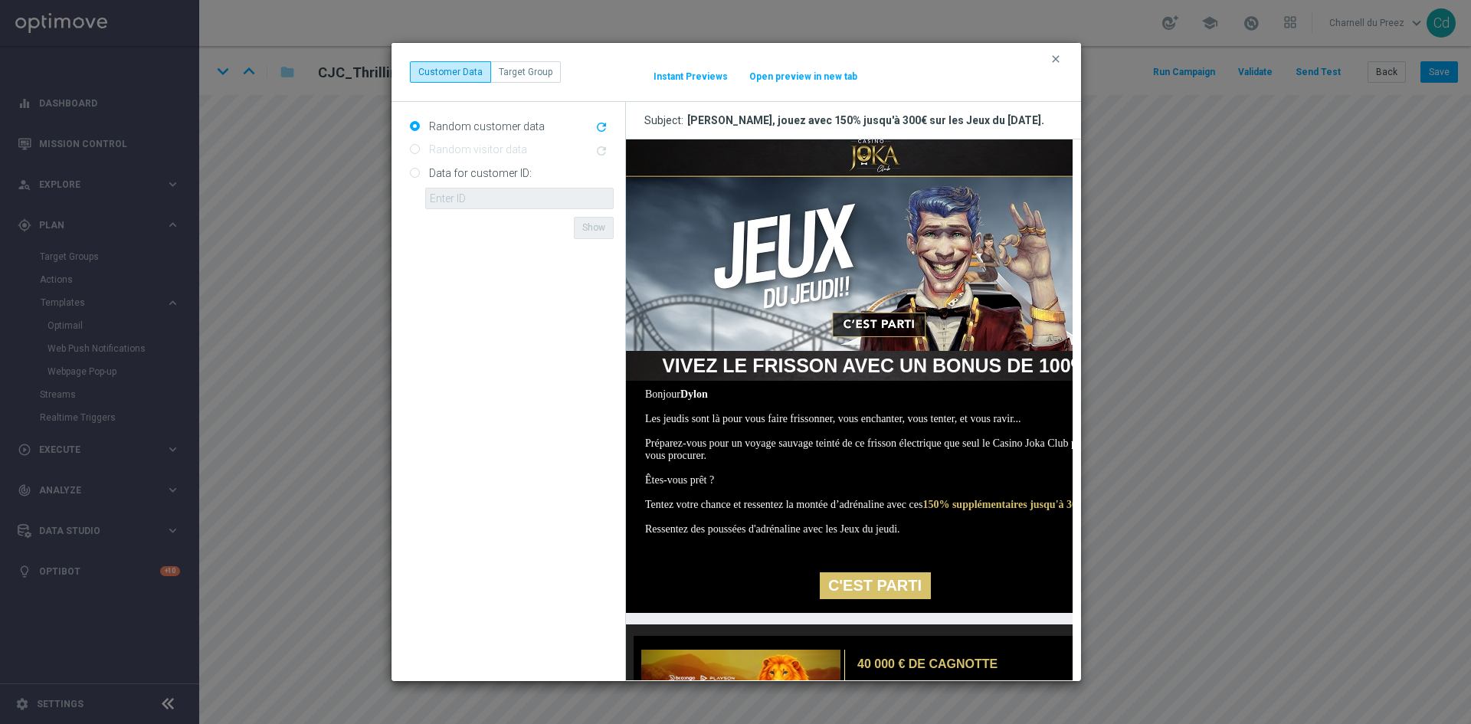
scroll to position [0, 0]
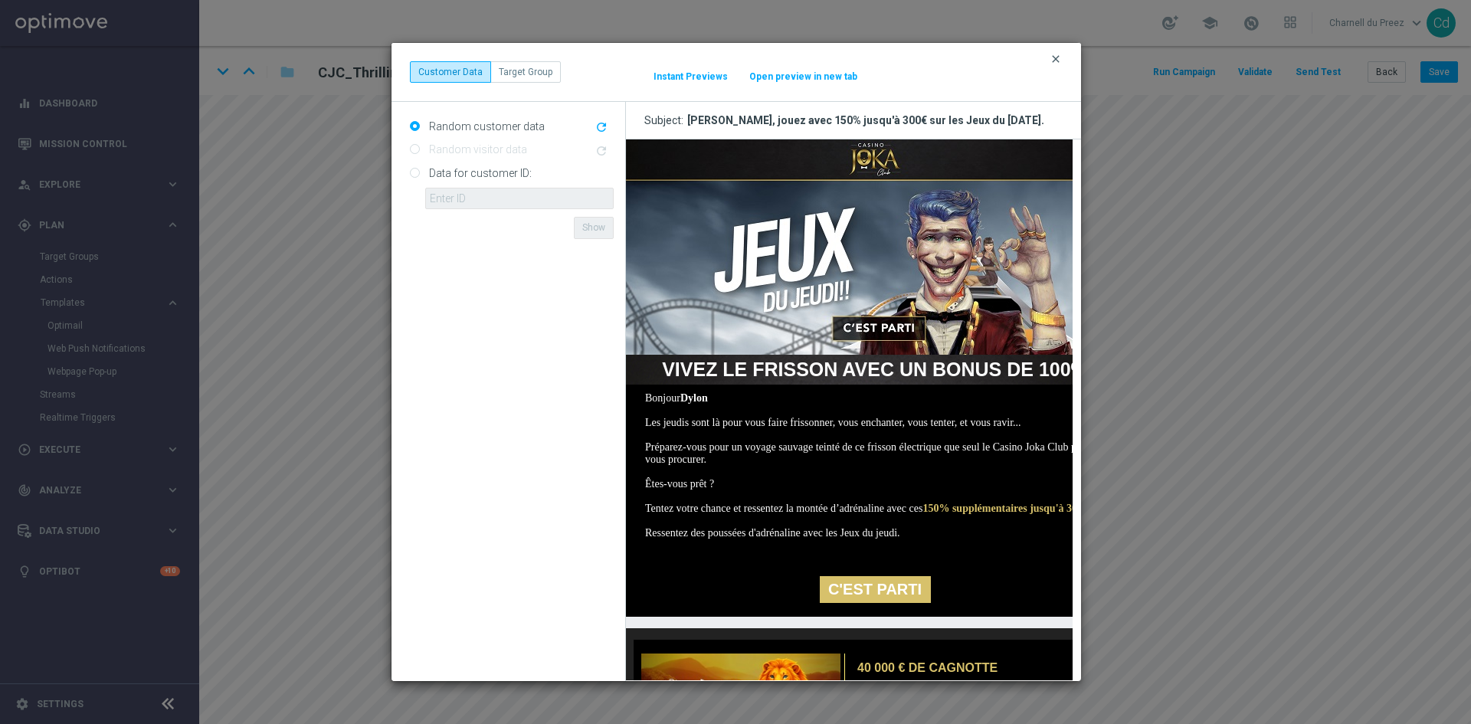
click at [1052, 60] on icon "clear" at bounding box center [1056, 59] width 12 height 12
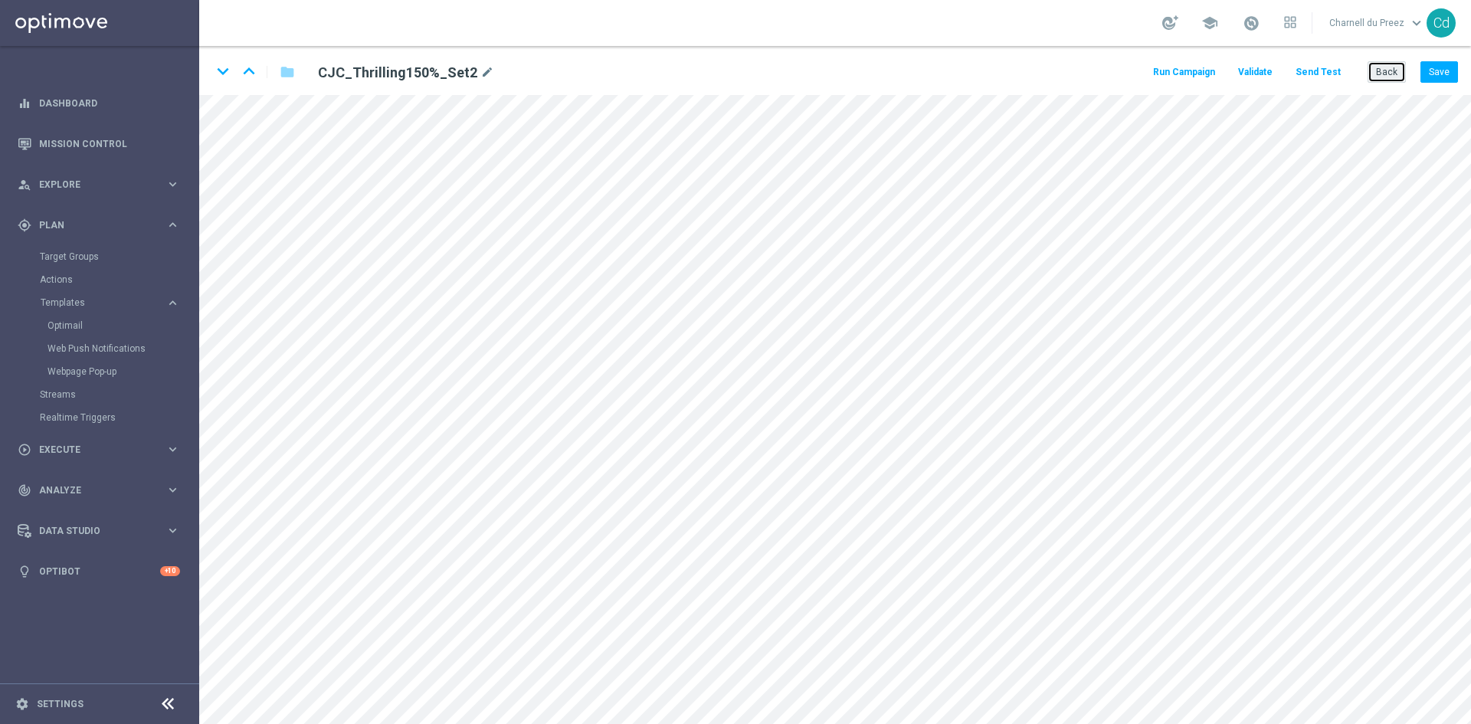
click at [1387, 72] on button "Back" at bounding box center [1387, 71] width 38 height 21
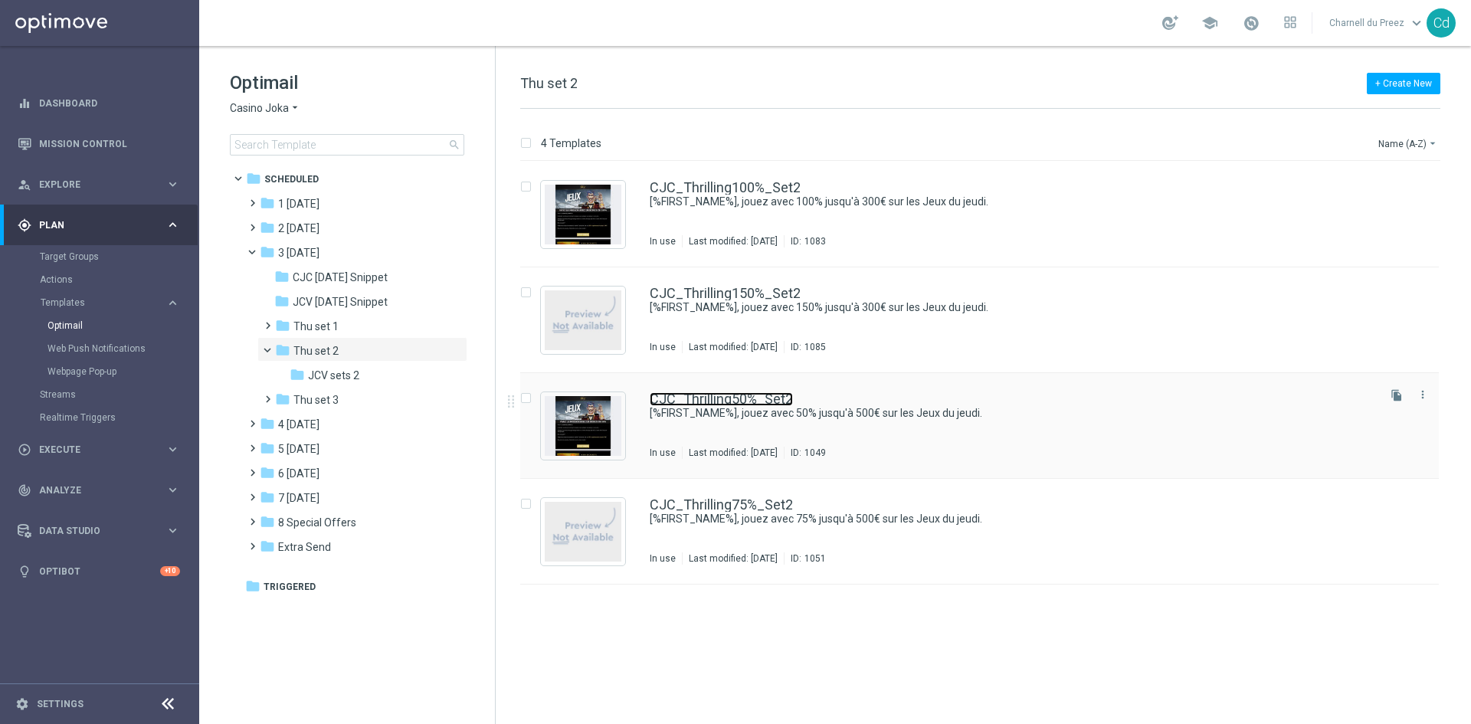
click at [749, 395] on link "CJC_Thrilling50%_Set2" at bounding box center [721, 399] width 143 height 14
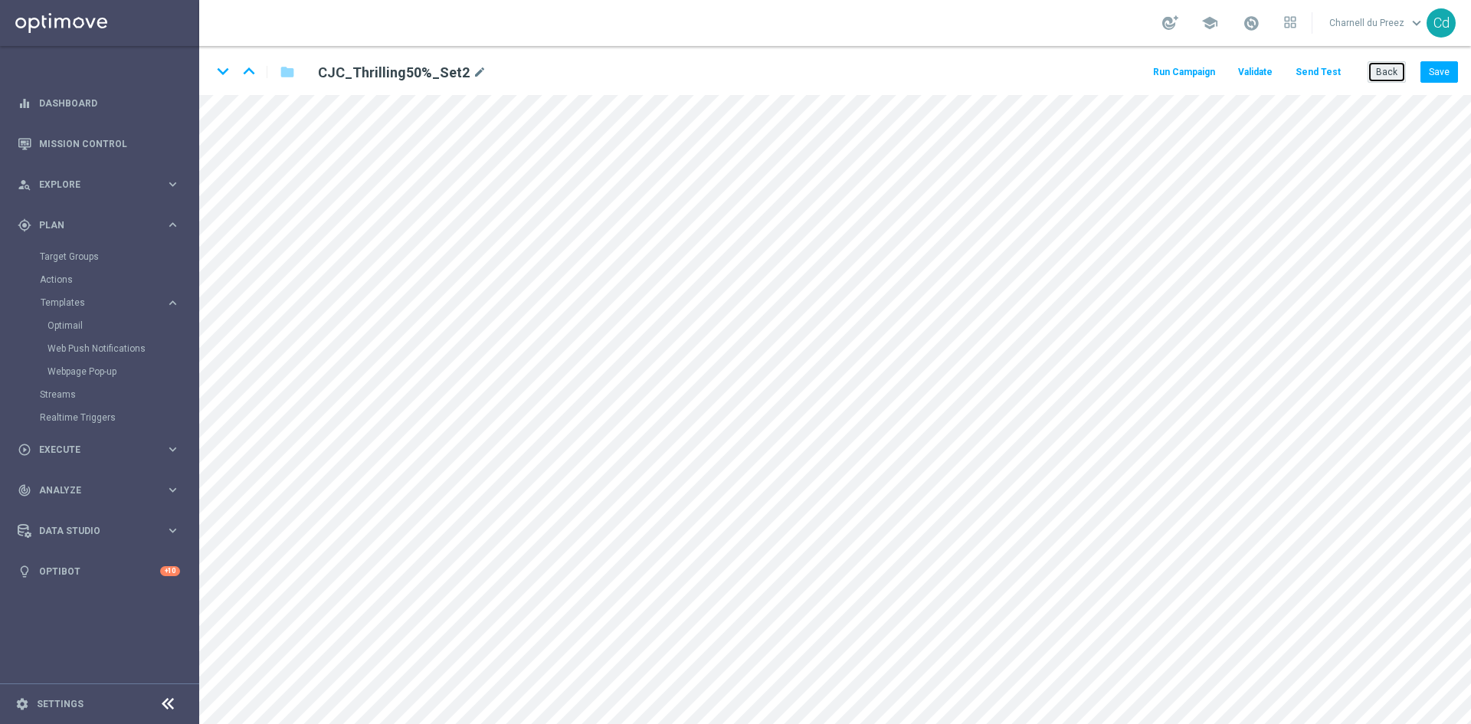
drag, startPoint x: 1379, startPoint y: 71, endPoint x: 1068, endPoint y: 81, distance: 311.2
click at [1379, 71] on button "Back" at bounding box center [1387, 71] width 38 height 21
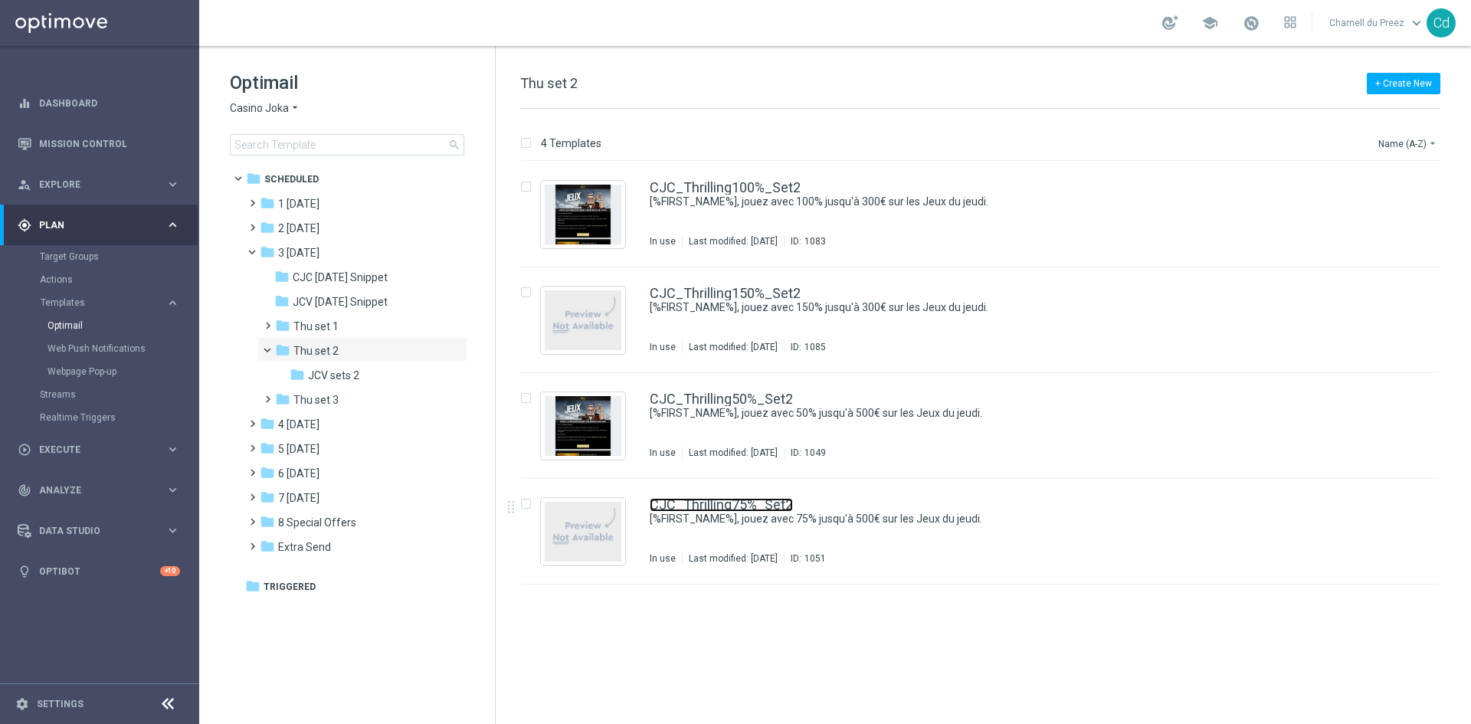
drag, startPoint x: 755, startPoint y: 502, endPoint x: 867, endPoint y: 494, distance: 112.9
click at [755, 502] on link "CJC_Thrilling75%_Set2" at bounding box center [721, 505] width 143 height 14
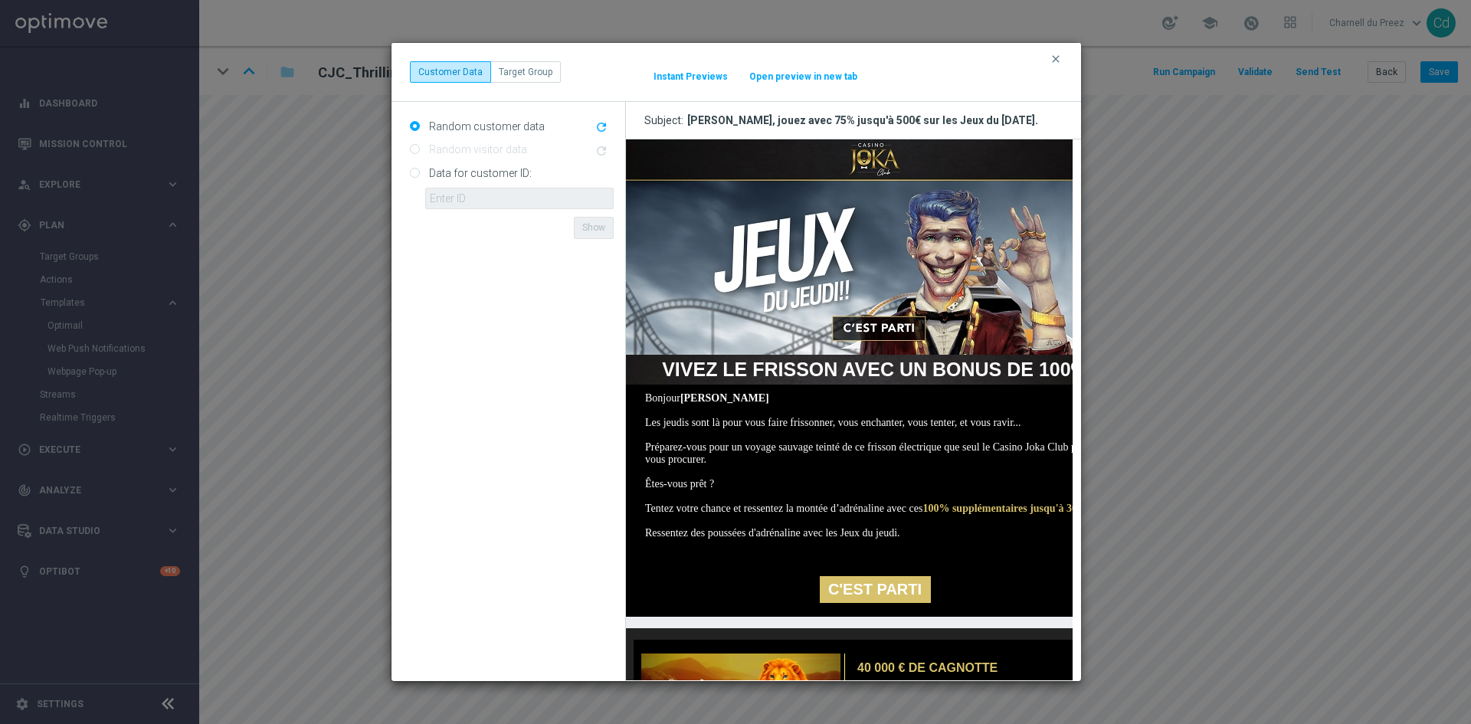
click at [887, 328] on img at bounding box center [874, 246] width 498 height 215
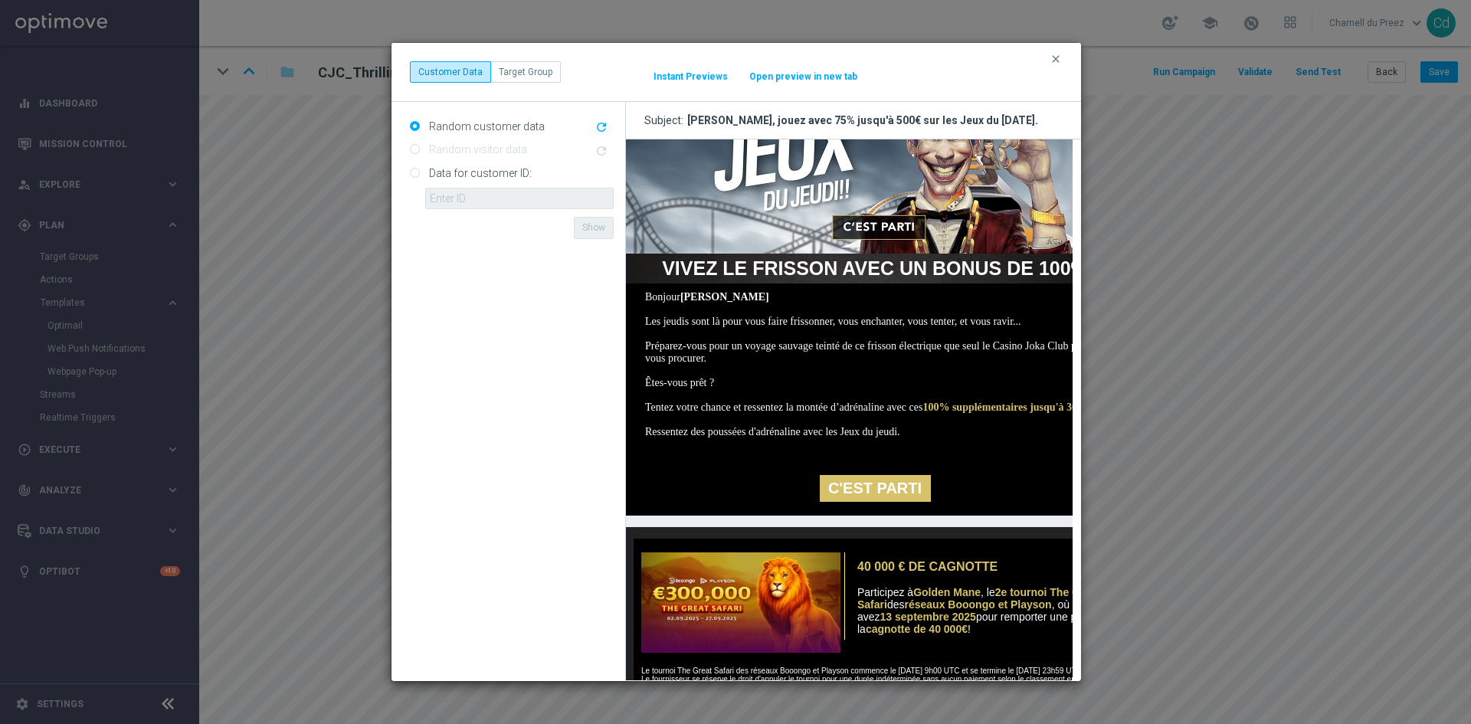
scroll to position [153, 0]
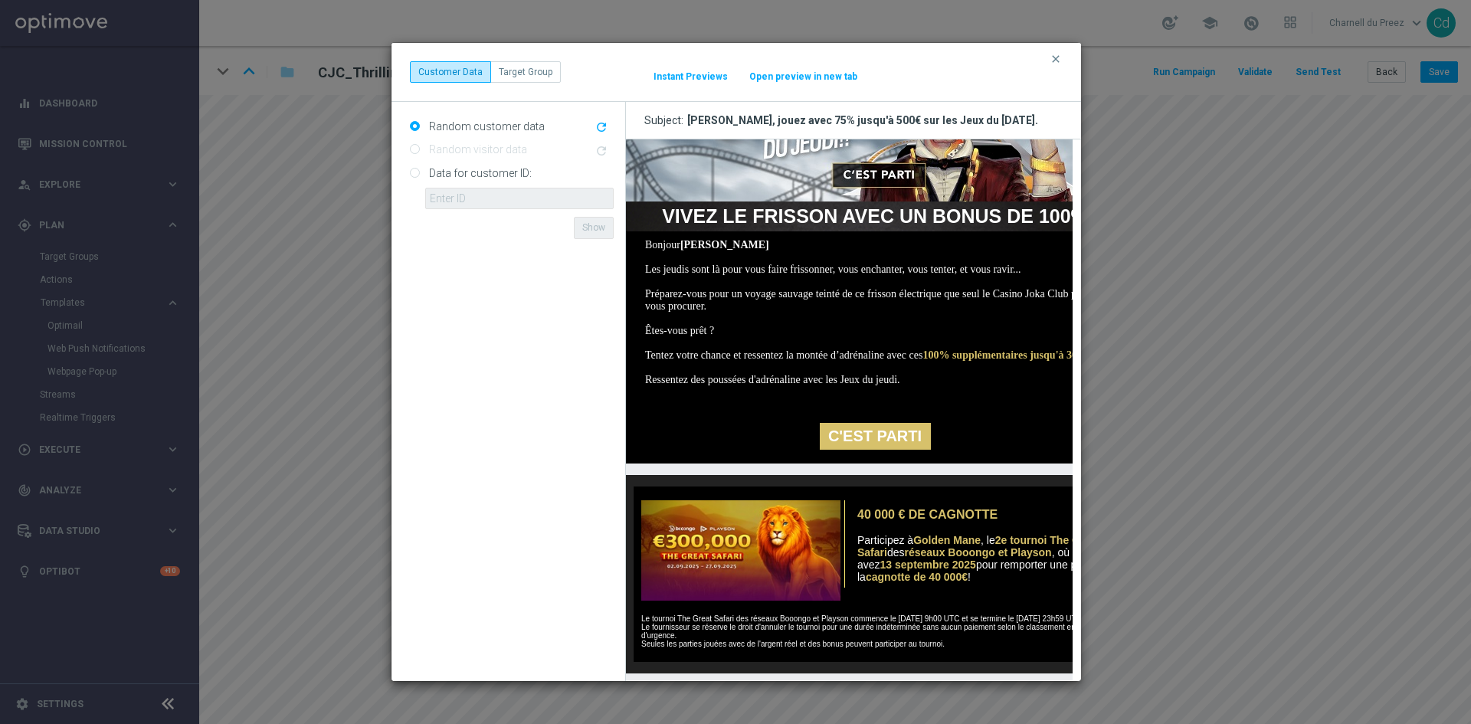
click at [890, 450] on link "C'EST PARTI" at bounding box center [874, 436] width 111 height 27
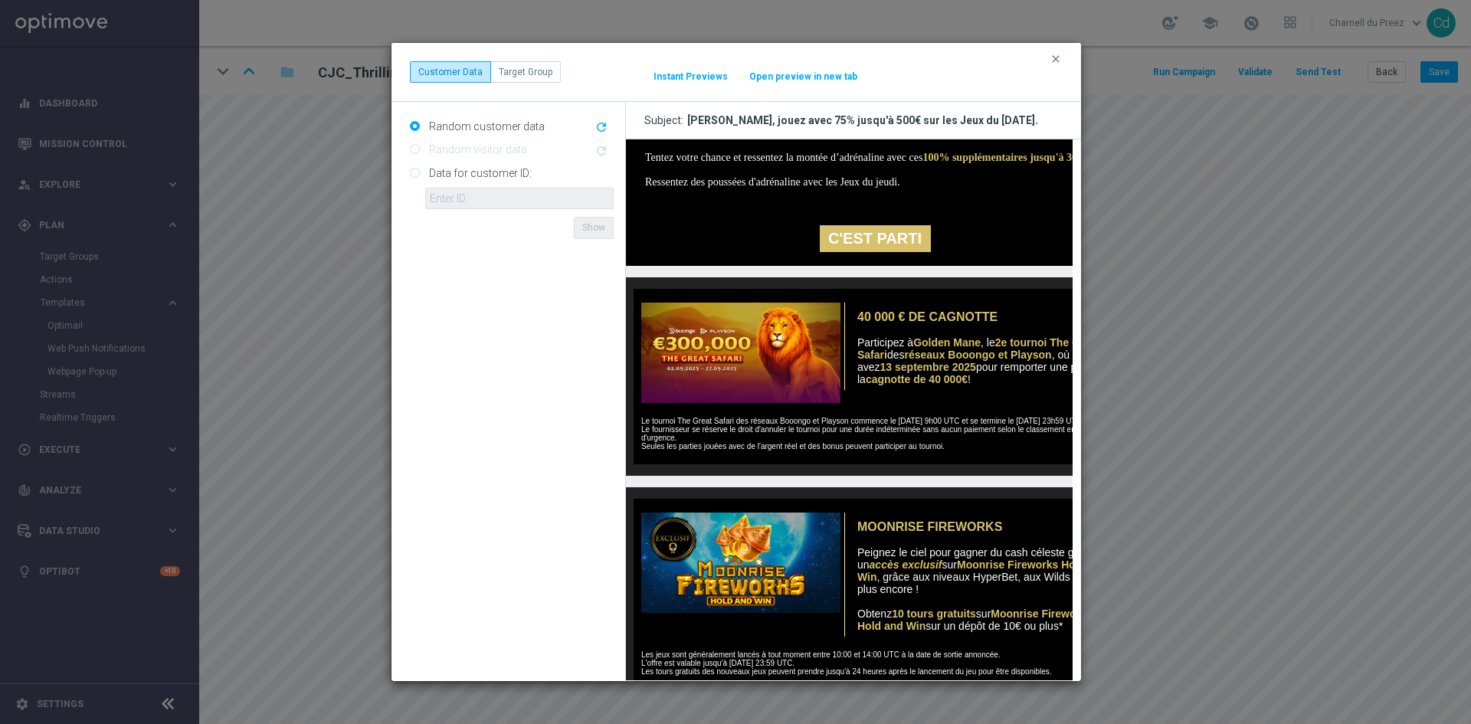
scroll to position [460, 0]
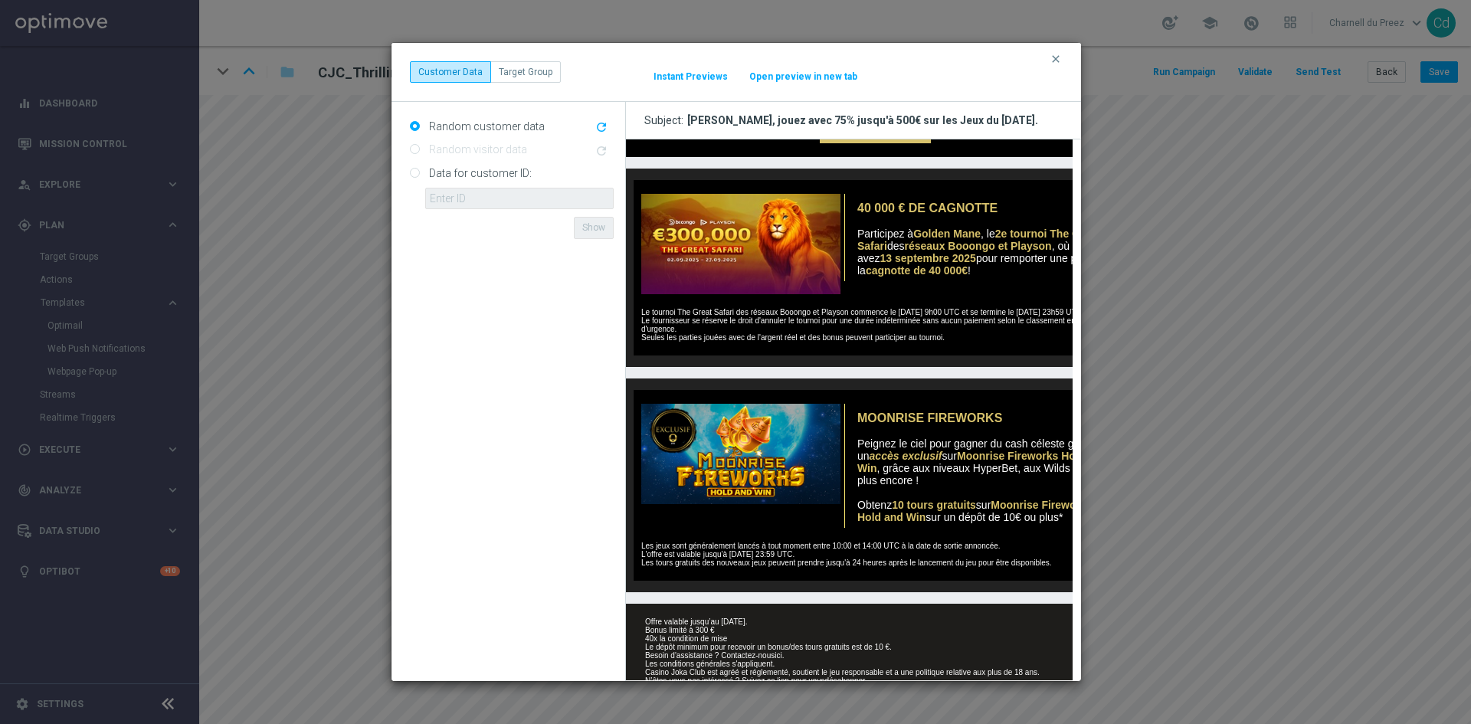
click at [739, 265] on img at bounding box center [736, 244] width 207 height 100
click at [754, 502] on img at bounding box center [736, 454] width 207 height 100
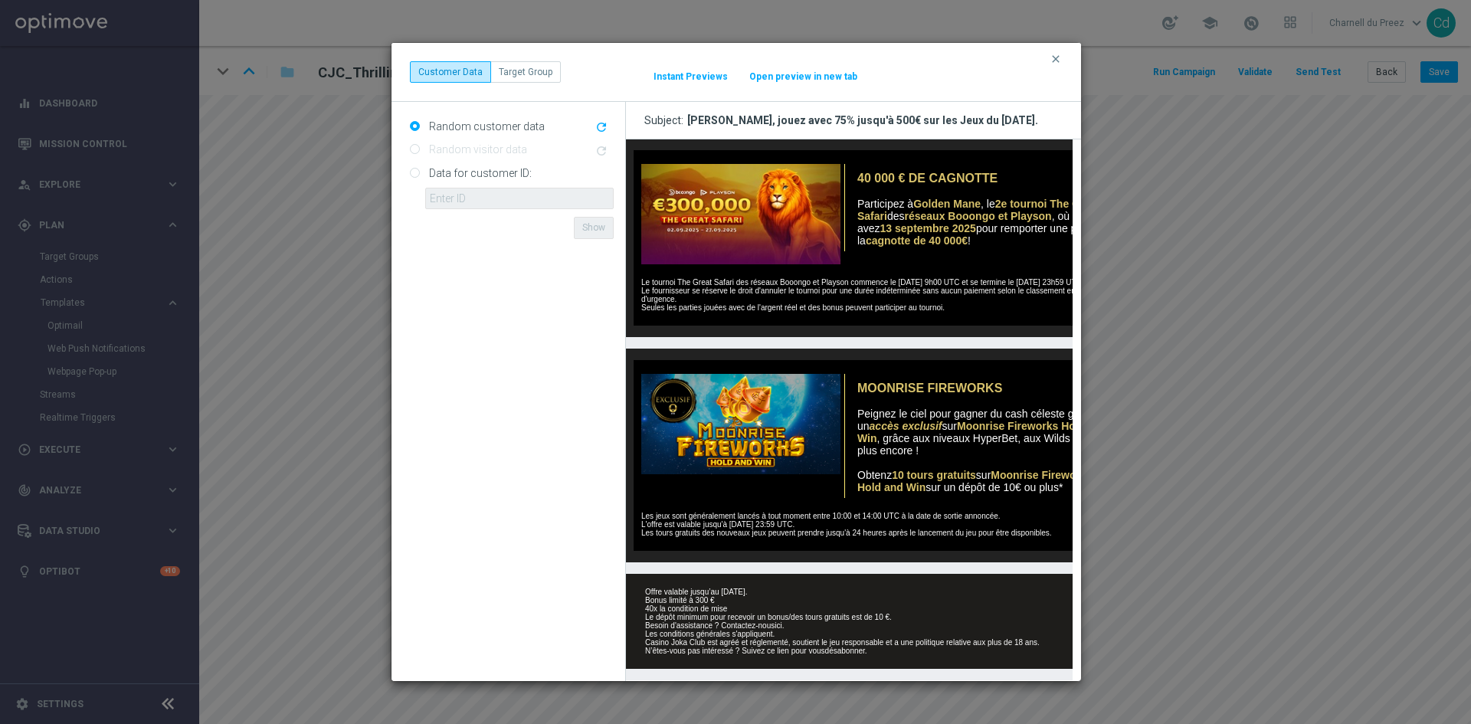
scroll to position [547, 0]
click at [778, 621] on link "ici" at bounding box center [777, 625] width 7 height 8
click at [1054, 60] on icon "clear" at bounding box center [1056, 59] width 12 height 12
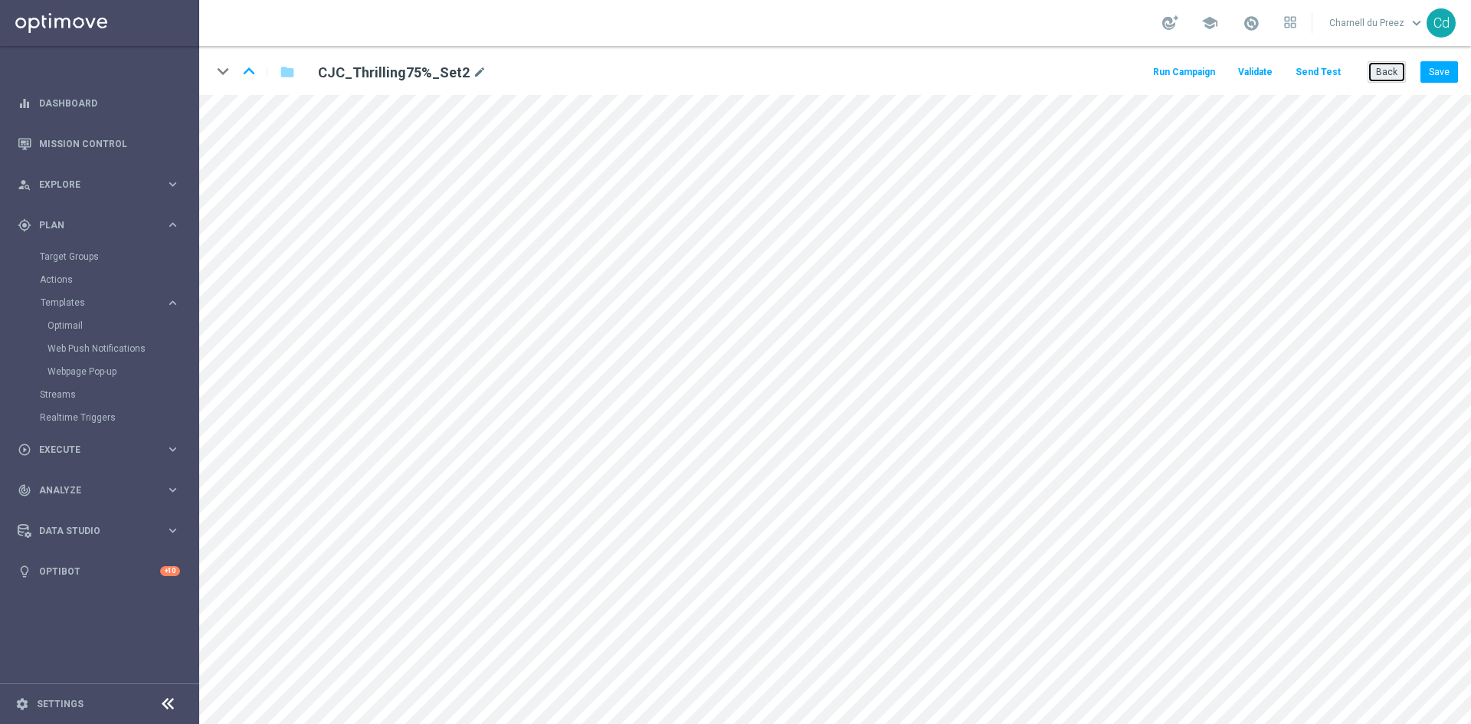
click at [1398, 73] on button "Back" at bounding box center [1387, 71] width 38 height 21
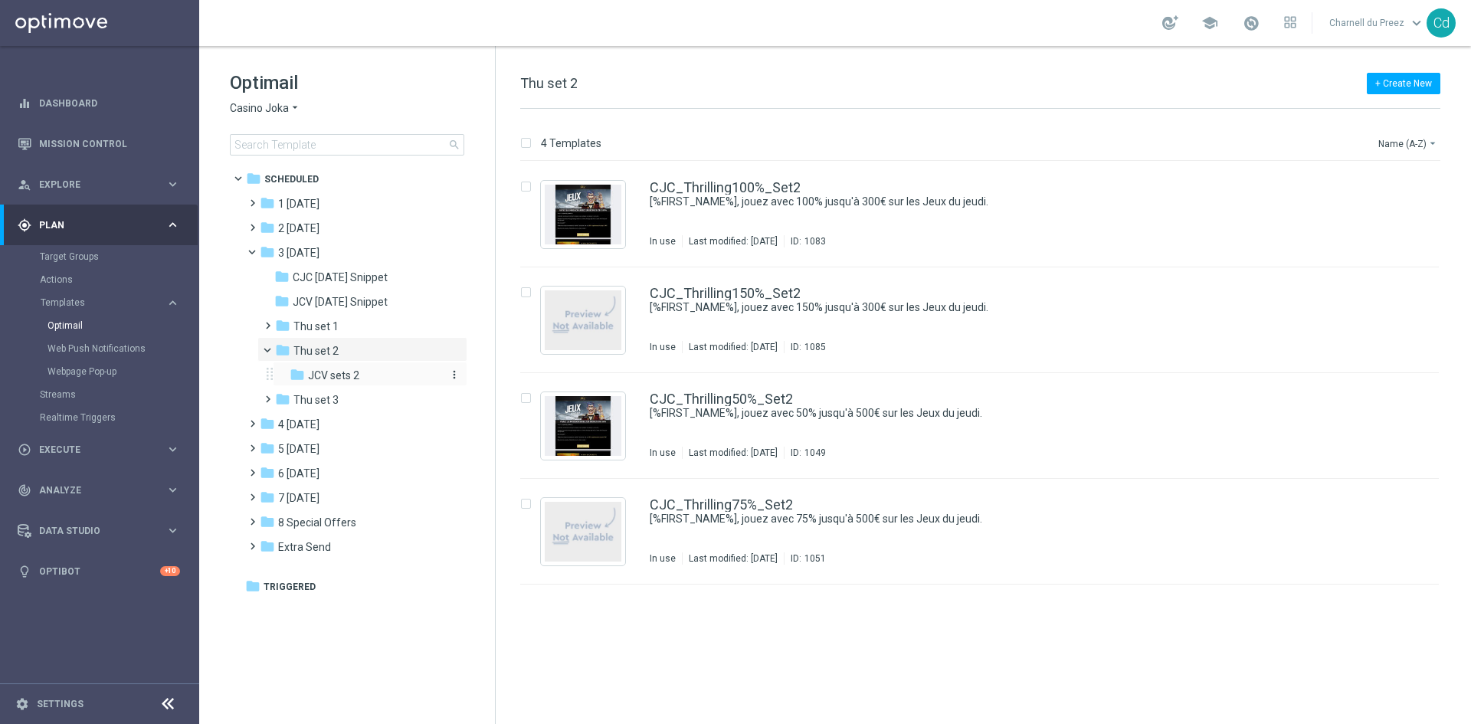
click at [369, 380] on div "folder JCV sets 2" at bounding box center [365, 376] width 151 height 18
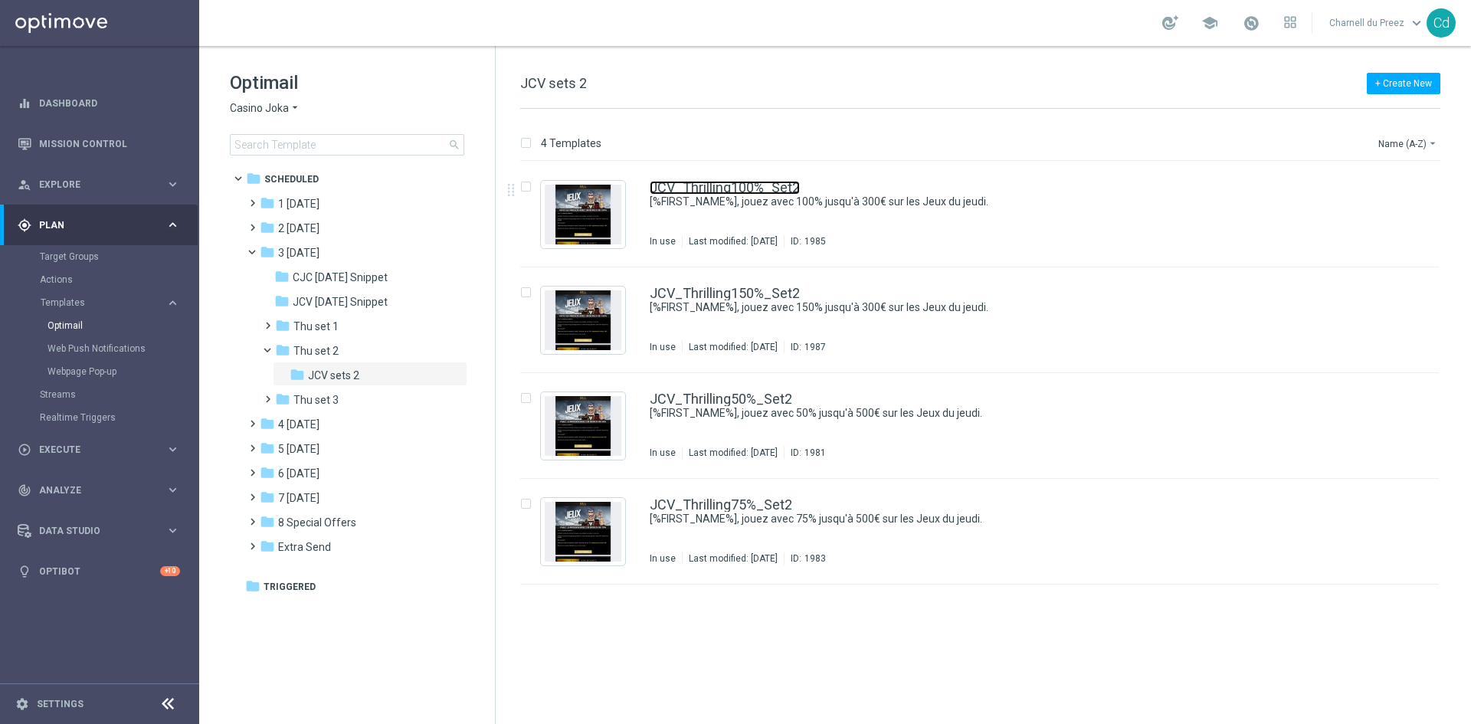
drag, startPoint x: 736, startPoint y: 189, endPoint x: 813, endPoint y: 205, distance: 78.3
click at [736, 189] on link "JCV_Thrilling100%_Set2" at bounding box center [725, 188] width 150 height 14
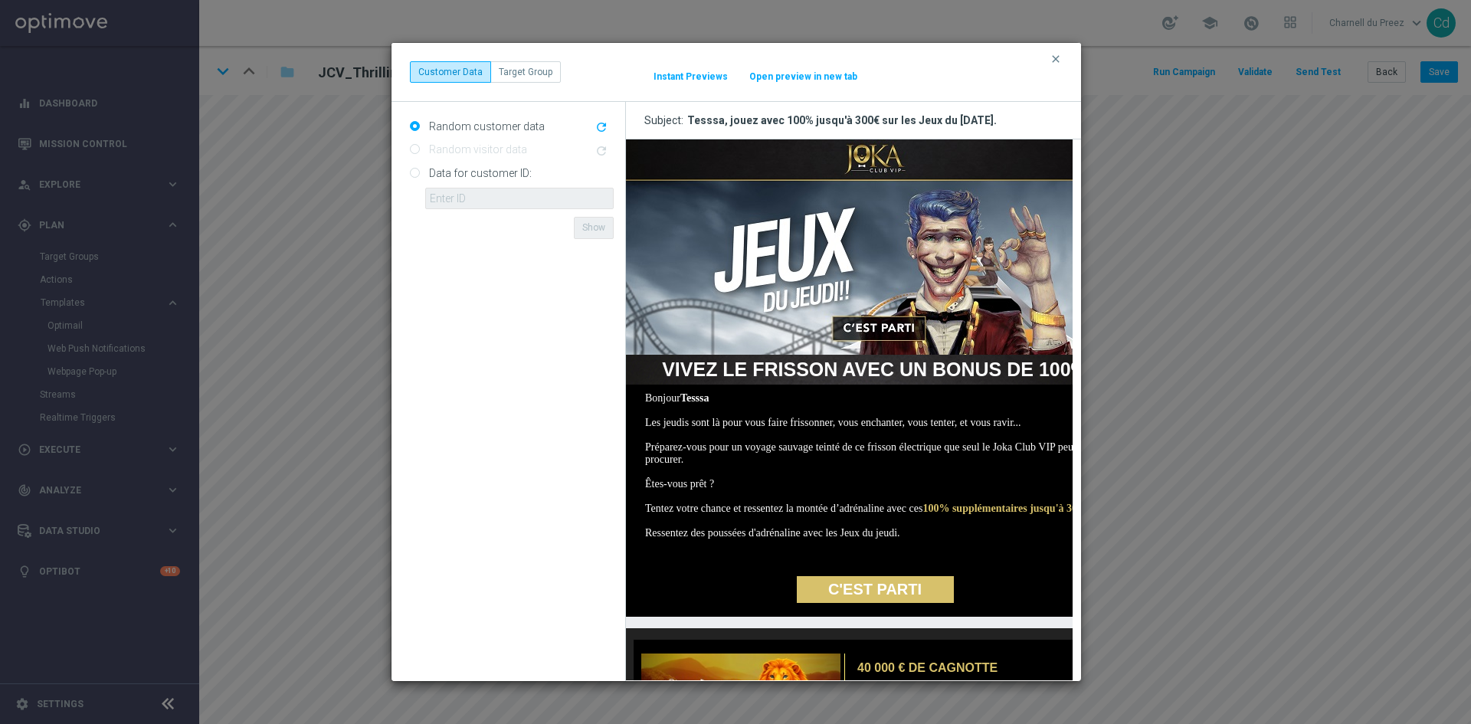
click at [867, 161] on img at bounding box center [874, 246] width 498 height 215
click at [862, 603] on link "C'EST PARTI" at bounding box center [874, 589] width 157 height 27
click at [863, 156] on img at bounding box center [874, 246] width 498 height 215
click at [824, 299] on img at bounding box center [874, 246] width 498 height 215
click at [888, 603] on link "C'EST PARTI" at bounding box center [874, 589] width 157 height 27
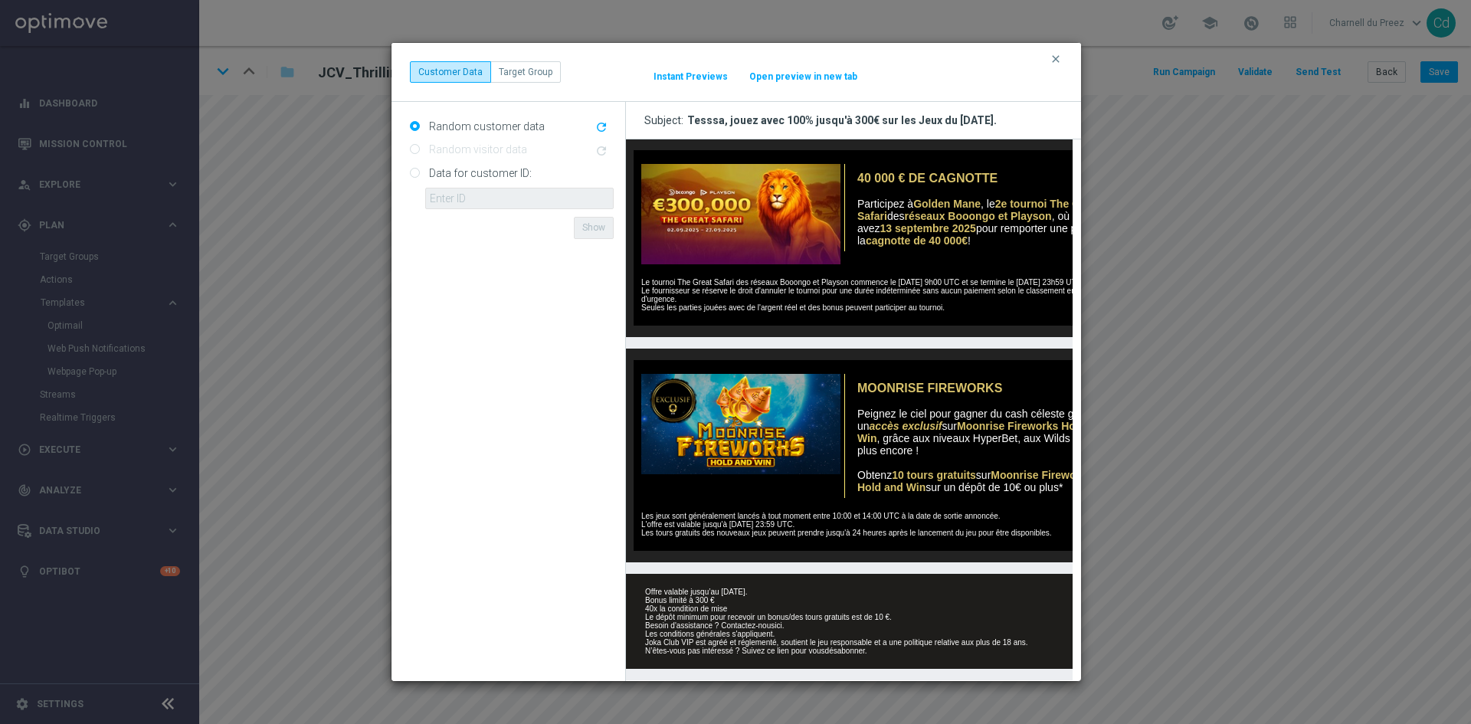
scroll to position [547, 0]
click at [781, 621] on link "ici" at bounding box center [777, 625] width 7 height 8
click at [1063, 59] on button "clear" at bounding box center [1058, 59] width 18 height 14
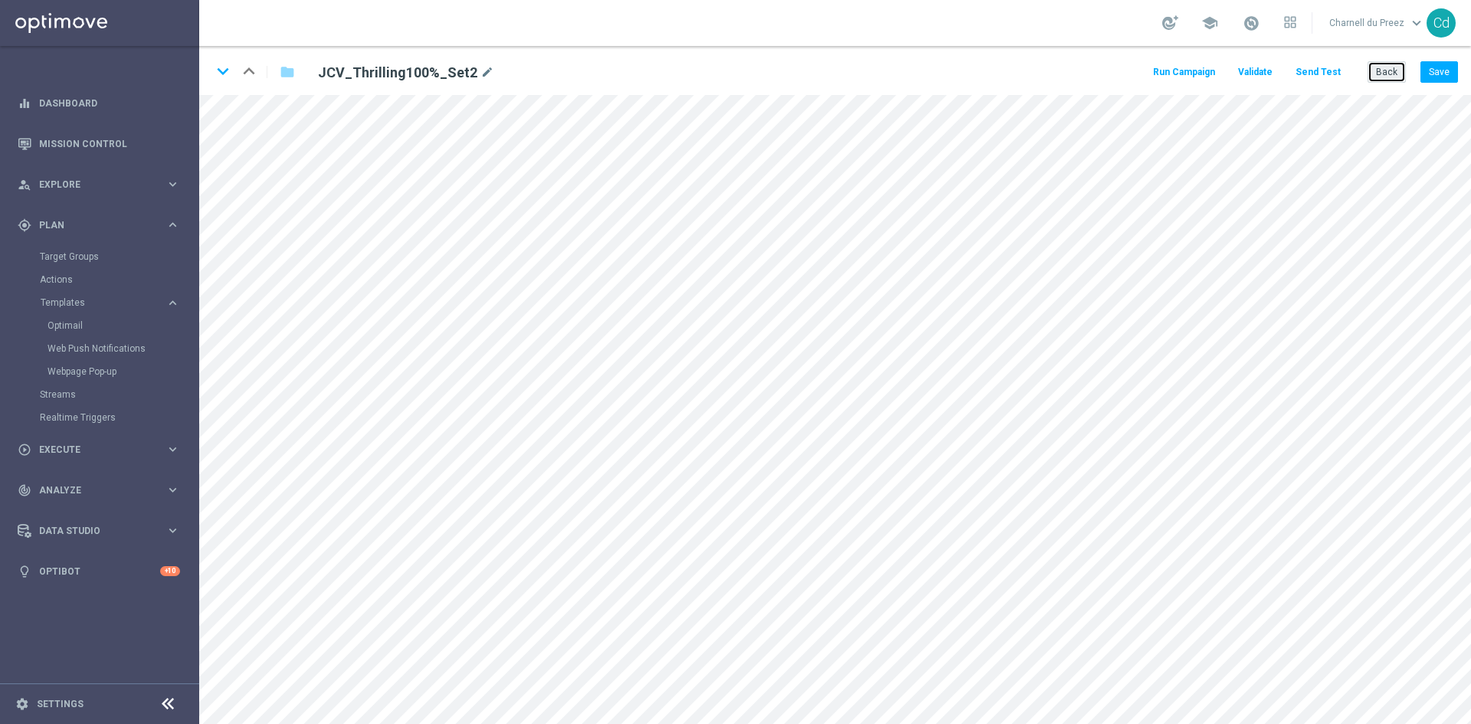
click at [1383, 75] on button "Back" at bounding box center [1387, 71] width 38 height 21
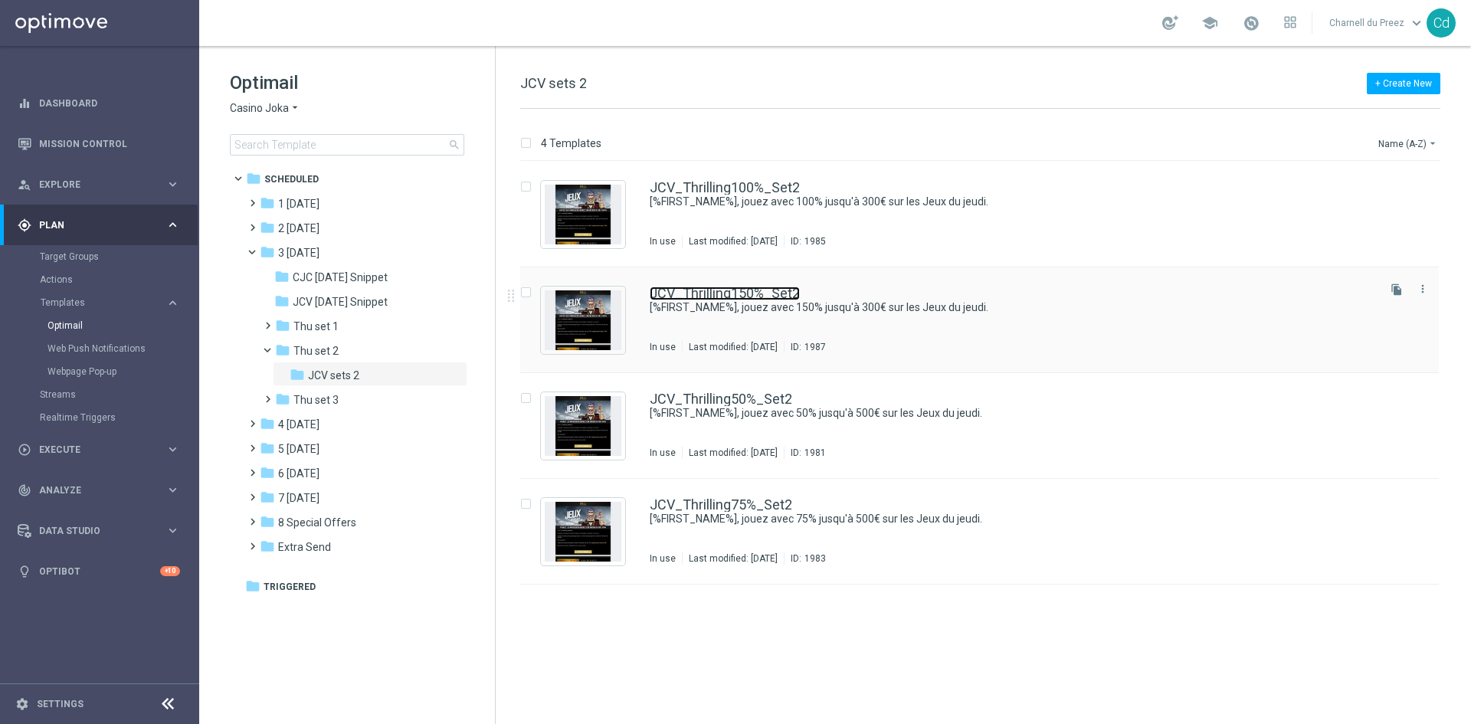
click at [756, 289] on link "JCV_Thrilling150%_Set2" at bounding box center [725, 294] width 150 height 14
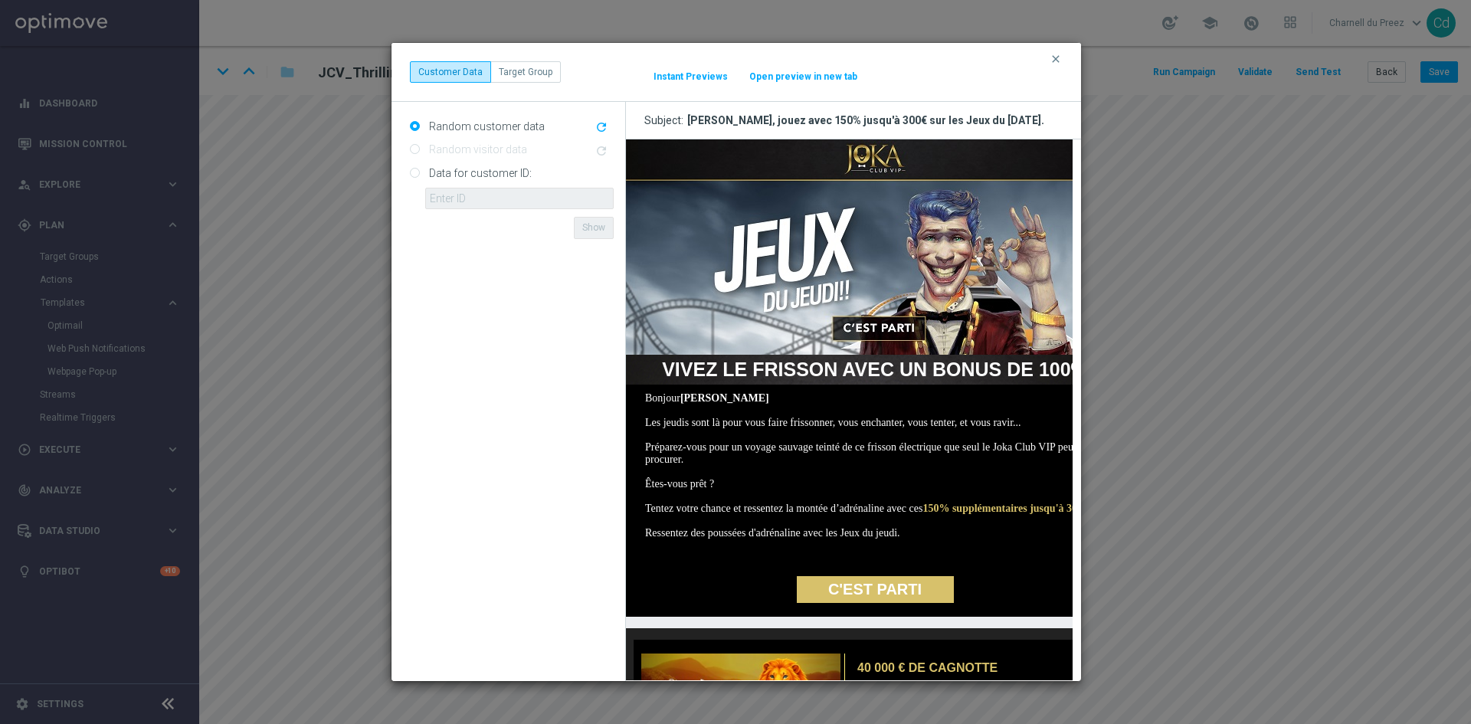
click at [876, 162] on img at bounding box center [874, 246] width 498 height 215
click at [884, 326] on img at bounding box center [874, 246] width 498 height 215
click at [877, 603] on link "C'EST PARTI" at bounding box center [874, 589] width 157 height 27
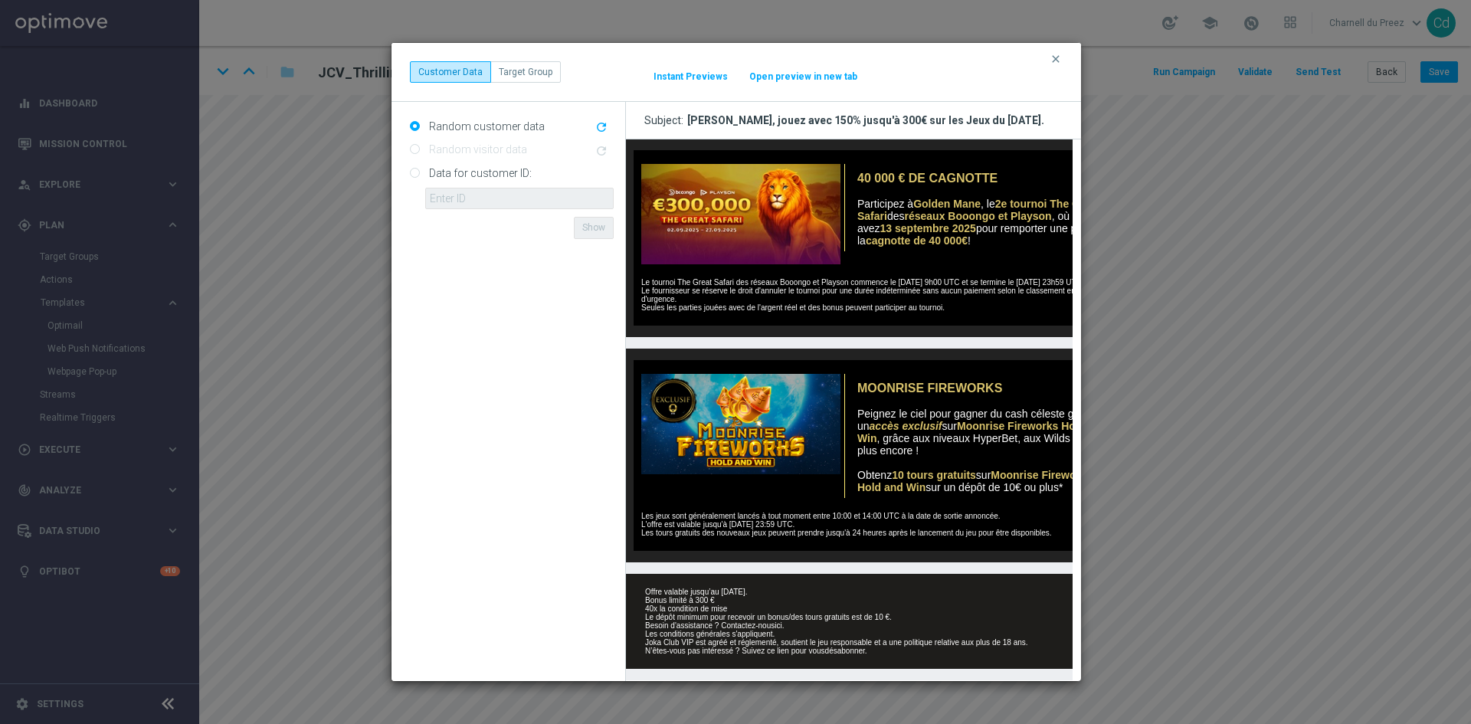
scroll to position [547, 0]
click at [723, 421] on img at bounding box center [736, 424] width 207 height 100
click at [759, 208] on img at bounding box center [736, 214] width 207 height 100
click at [779, 621] on link "ici" at bounding box center [777, 625] width 7 height 8
drag, startPoint x: 1057, startPoint y: 56, endPoint x: 1020, endPoint y: 69, distance: 39.7
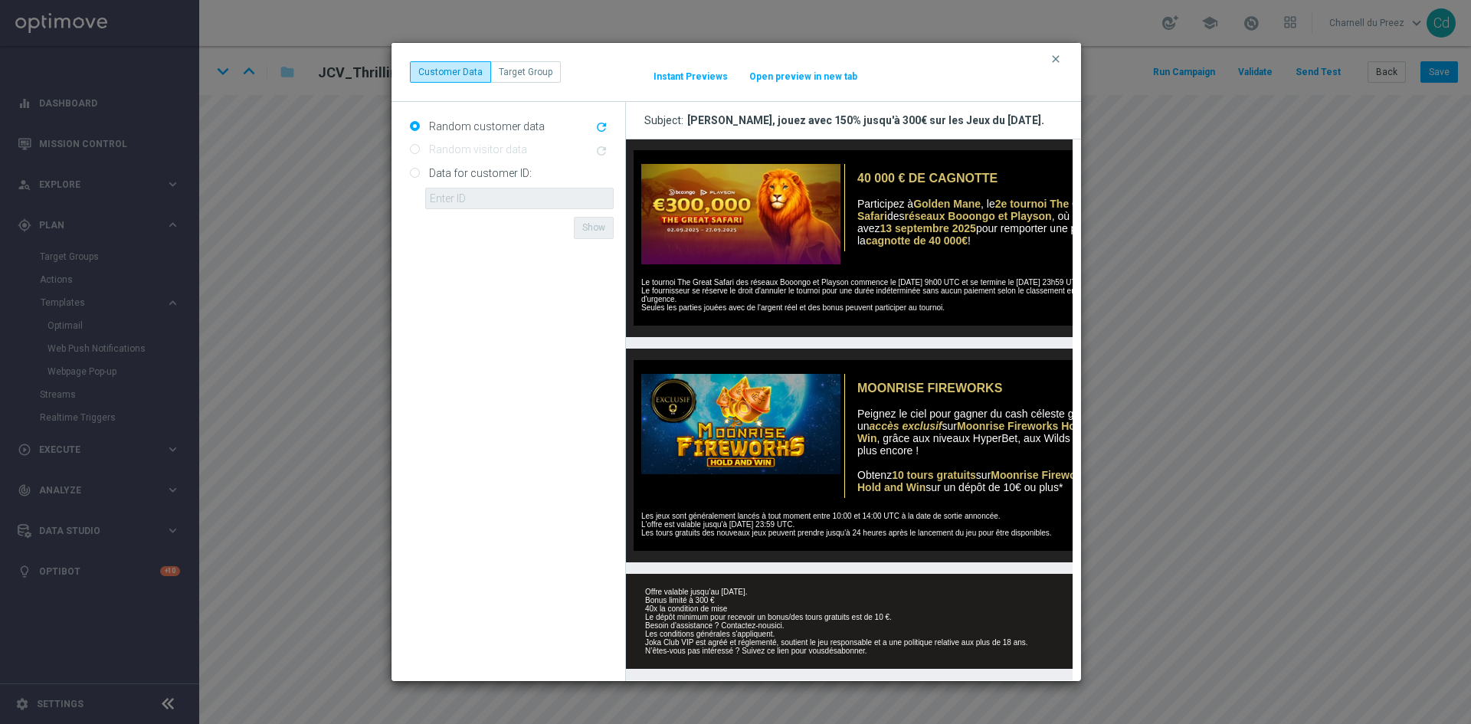
click at [1057, 56] on icon "clear" at bounding box center [1056, 59] width 12 height 12
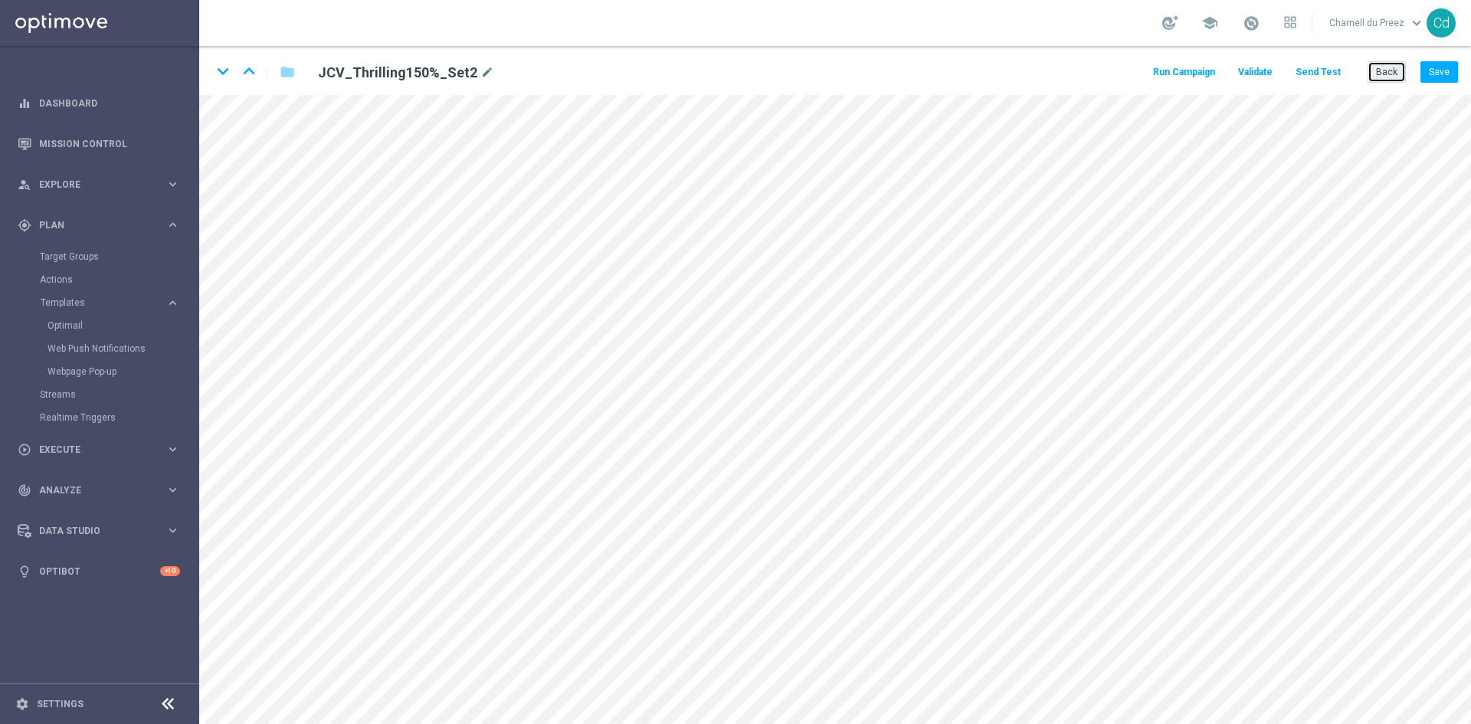
click at [1391, 75] on button "Back" at bounding box center [1387, 71] width 38 height 21
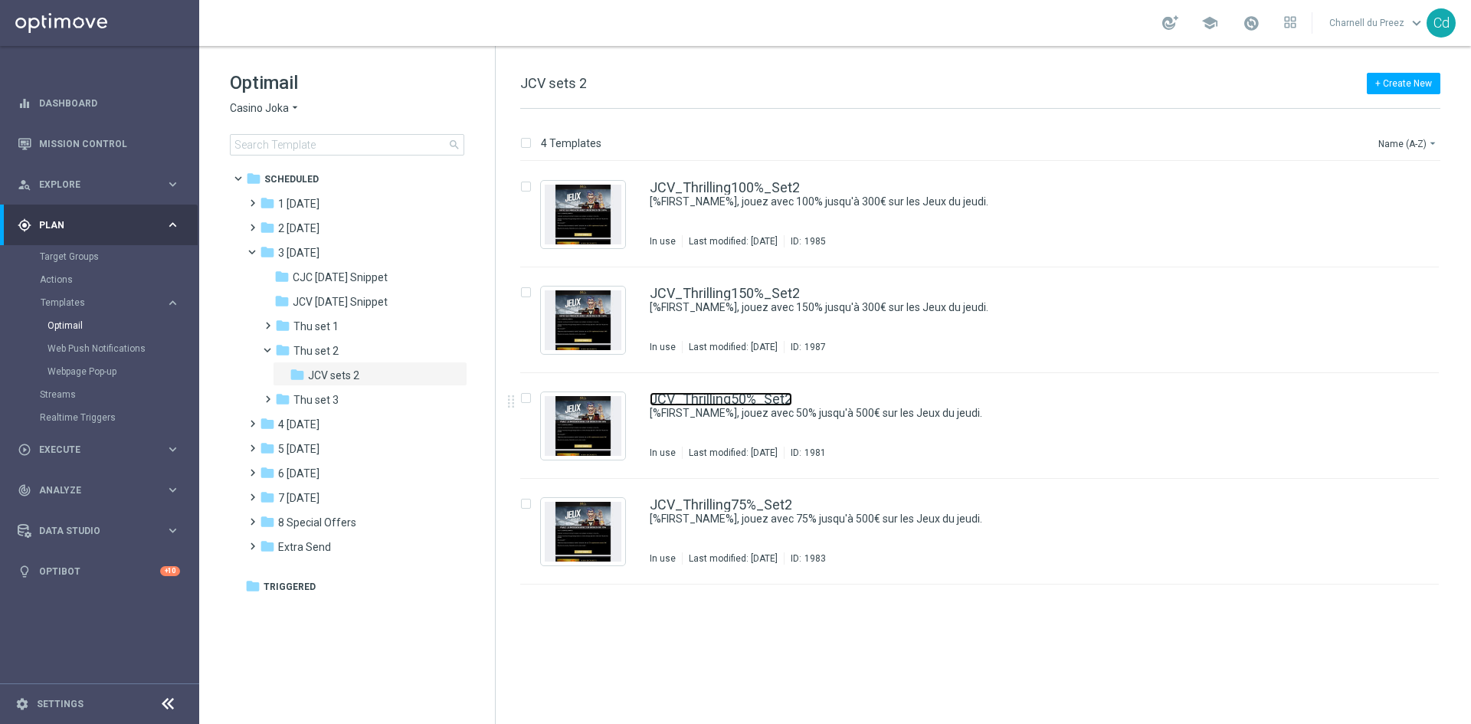
click at [762, 398] on link "JCV_Thrilling50%_Set2" at bounding box center [721, 399] width 143 height 14
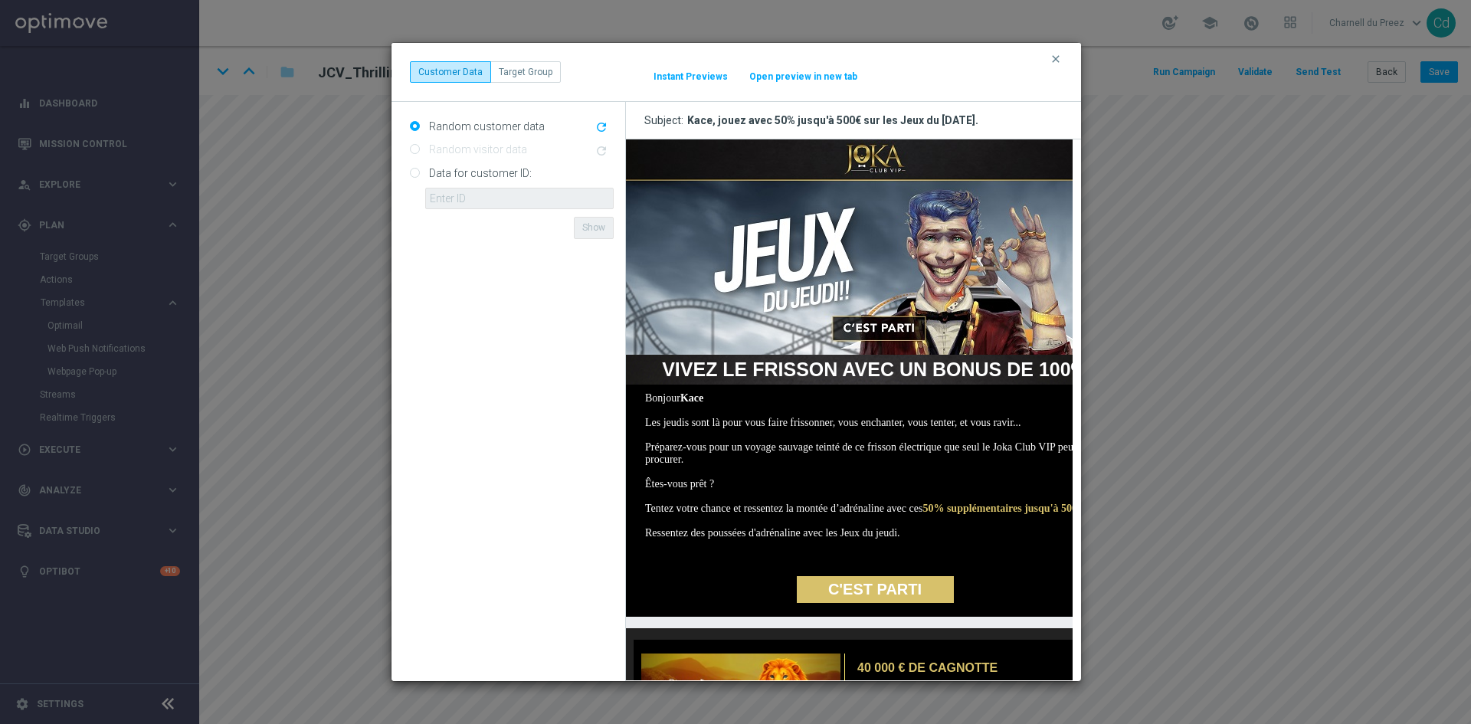
click at [886, 159] on img at bounding box center [874, 246] width 498 height 215
click at [881, 329] on img at bounding box center [874, 246] width 498 height 215
click at [865, 603] on link "C'EST PARTI" at bounding box center [874, 589] width 157 height 27
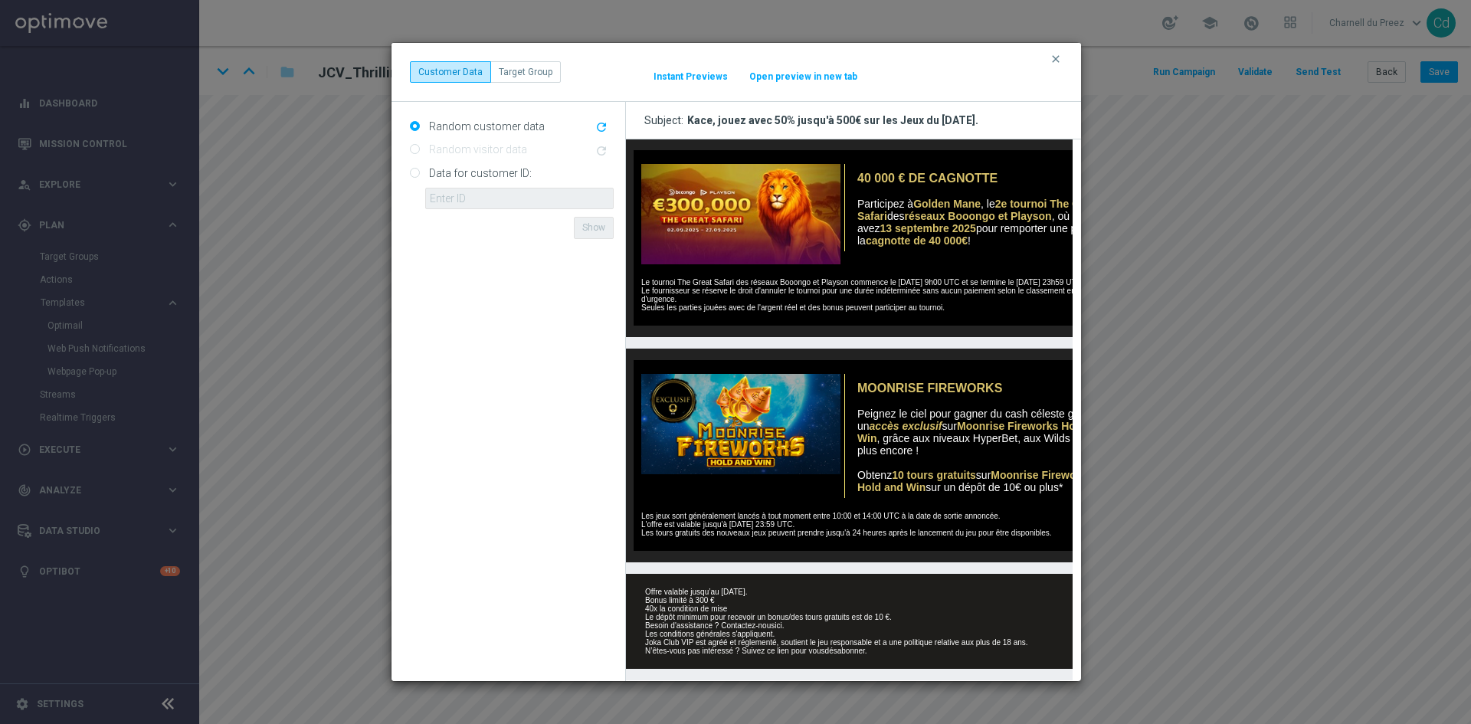
scroll to position [536, 0]
click at [749, 182] on img at bounding box center [736, 214] width 207 height 100
click at [768, 408] on img at bounding box center [736, 424] width 207 height 100
click at [781, 624] on link "ici" at bounding box center [777, 625] width 7 height 8
click at [1060, 61] on icon "clear" at bounding box center [1056, 59] width 12 height 12
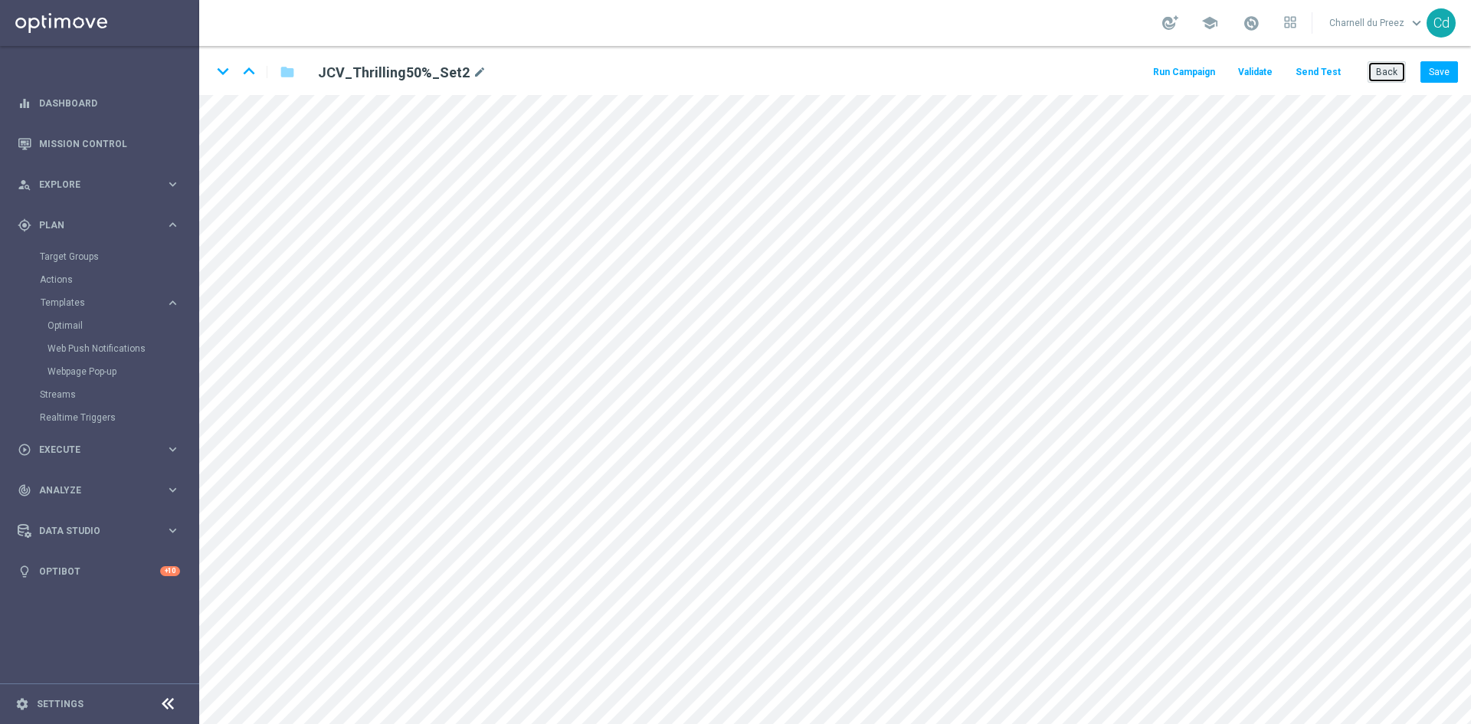
click at [1388, 80] on button "Back" at bounding box center [1387, 71] width 38 height 21
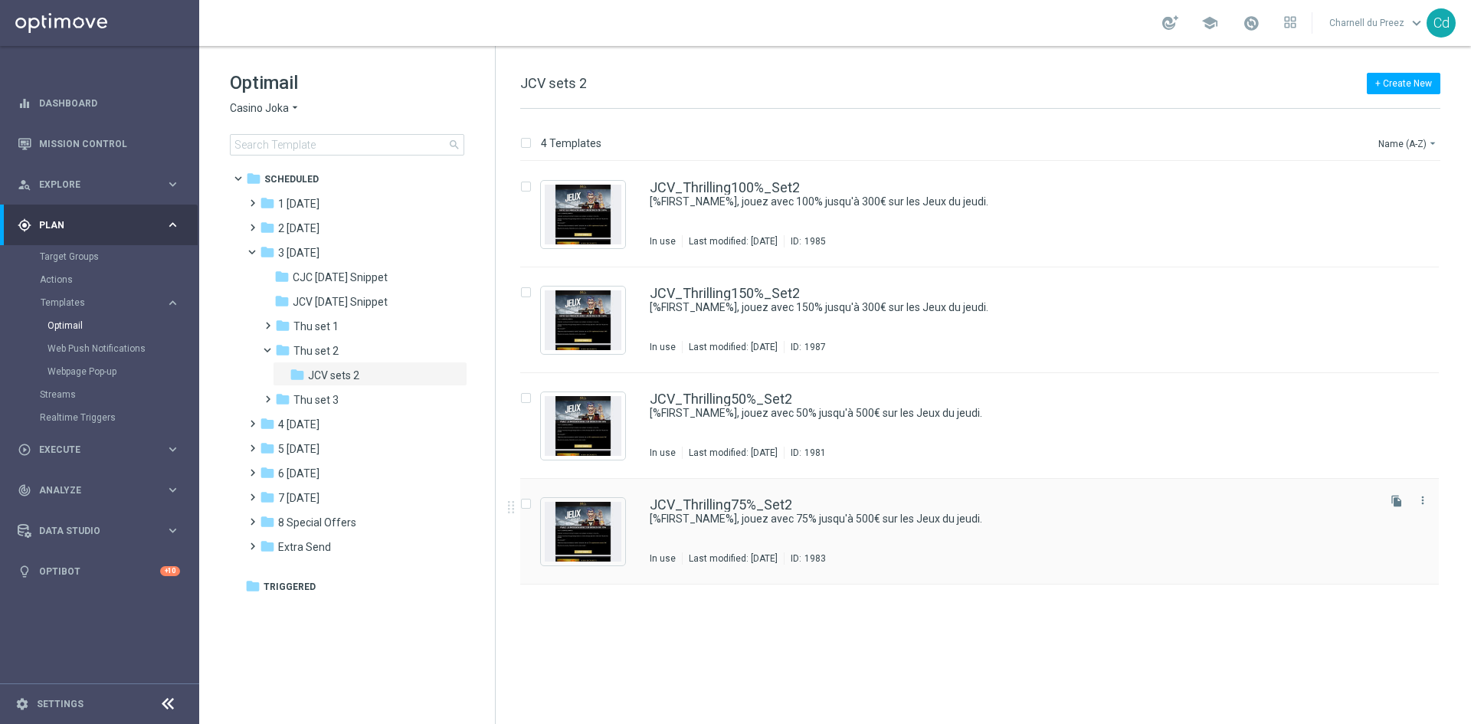
click at [759, 497] on div "JCV_Thrilling75%_Set2 [%FIRST_NAME%], jouez avec 75% jusqu'à 500€ sur les Jeux …" at bounding box center [979, 532] width 919 height 106
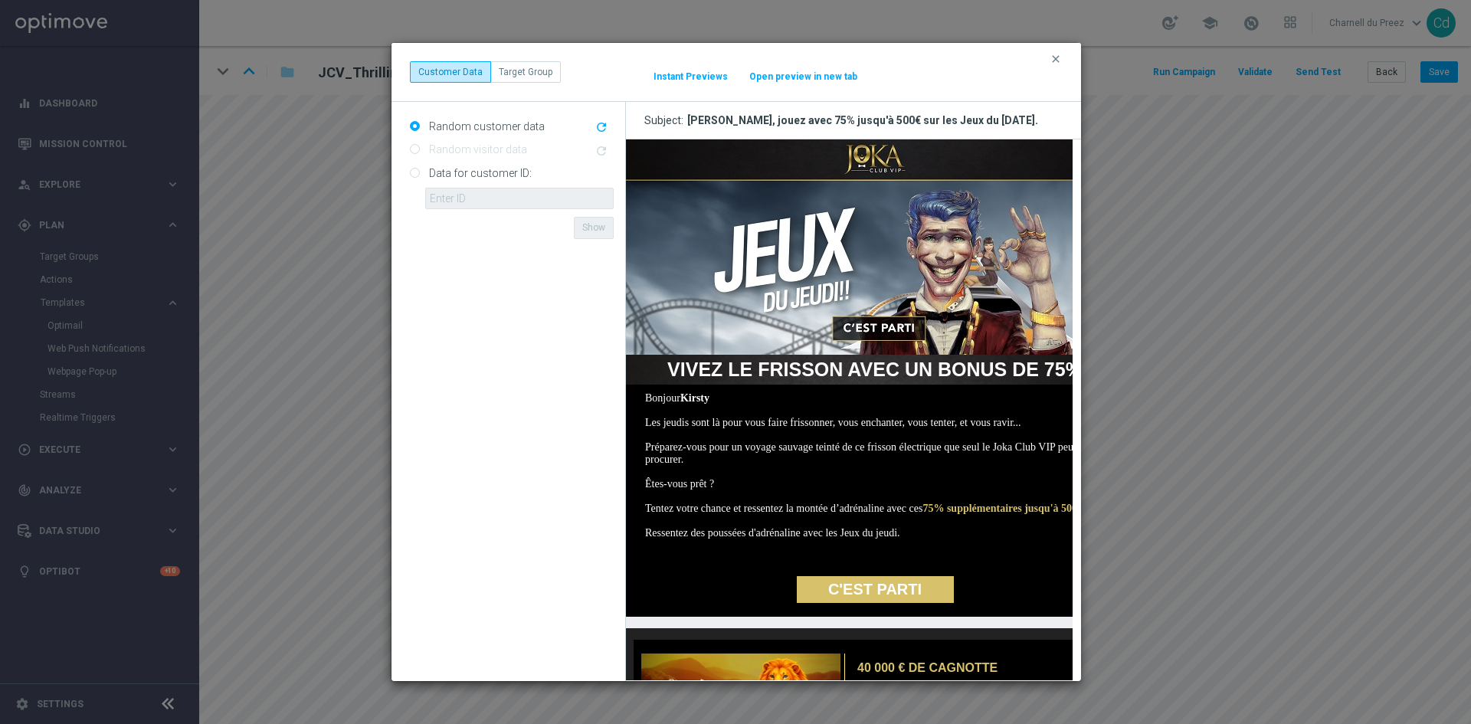
click at [879, 163] on img at bounding box center [874, 246] width 498 height 215
click at [896, 329] on img at bounding box center [874, 246] width 498 height 215
click at [888, 603] on link "C'EST PARTI" at bounding box center [874, 589] width 157 height 27
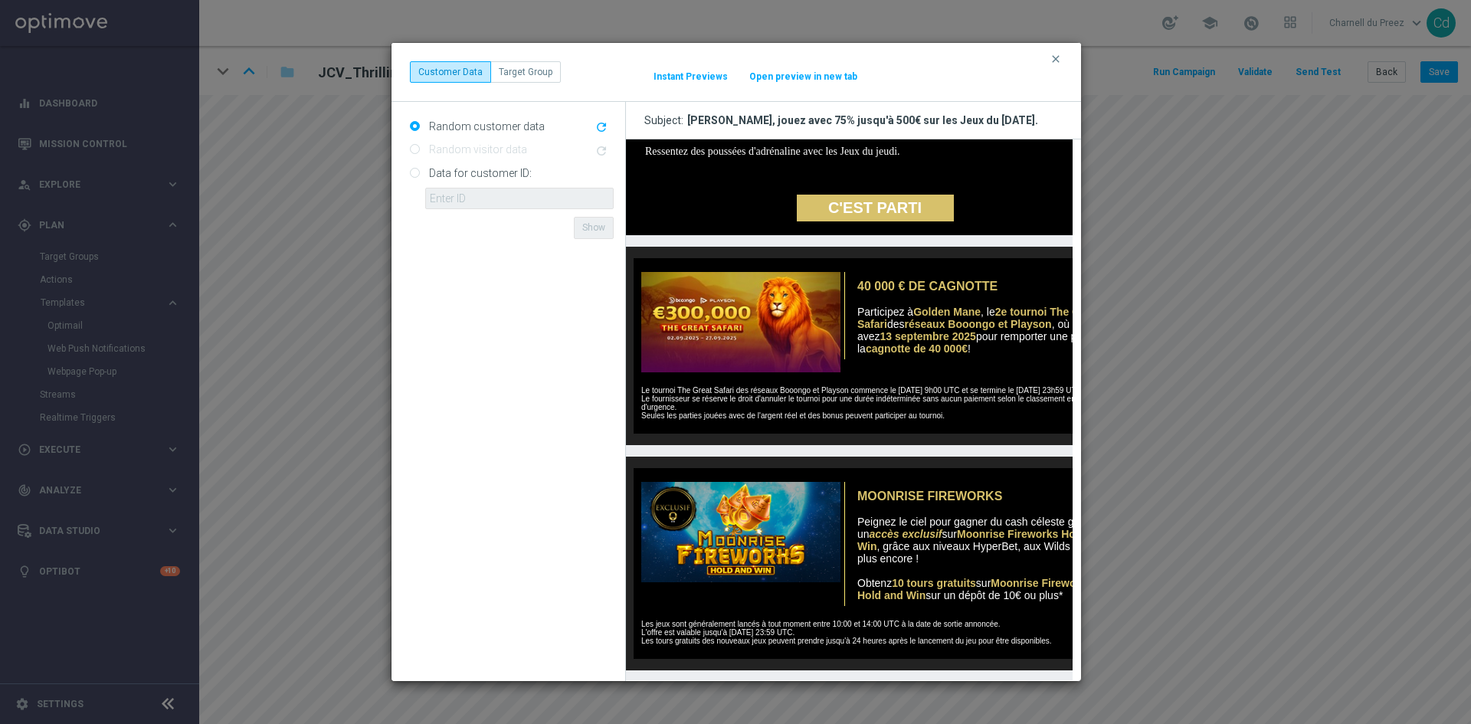
scroll to position [383, 0]
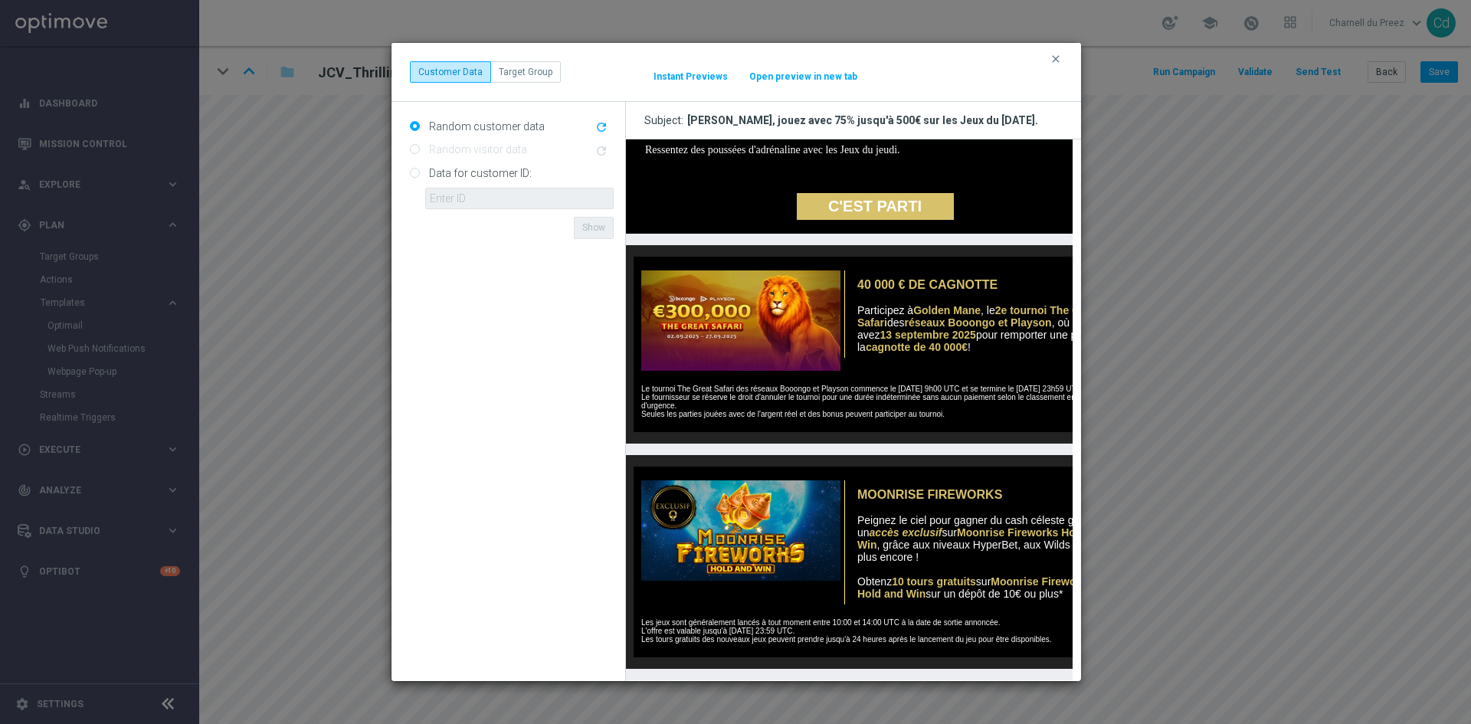
click at [748, 353] on img at bounding box center [736, 320] width 207 height 100
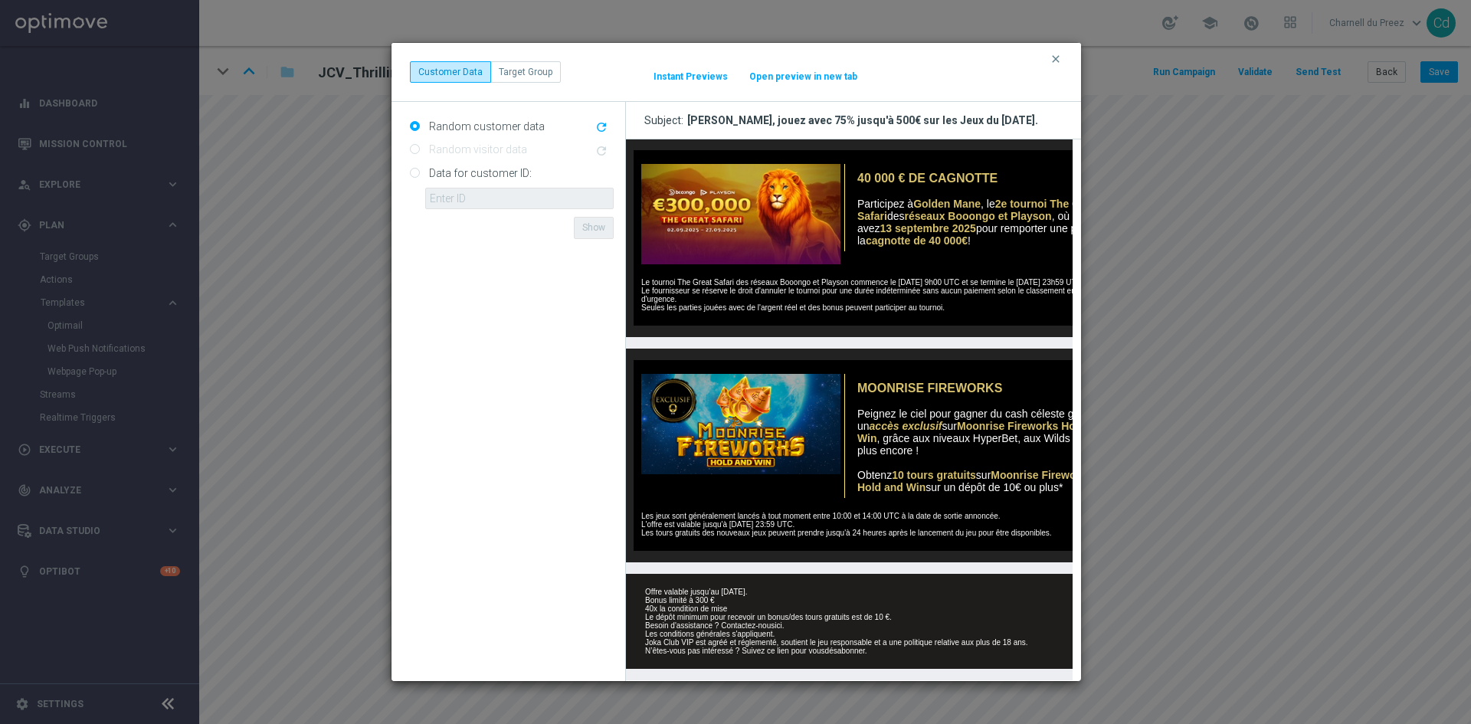
scroll to position [547, 0]
click at [739, 427] on img at bounding box center [736, 424] width 207 height 100
click at [778, 621] on link "ici" at bounding box center [777, 625] width 7 height 8
click at [1056, 59] on icon "clear" at bounding box center [1056, 59] width 12 height 12
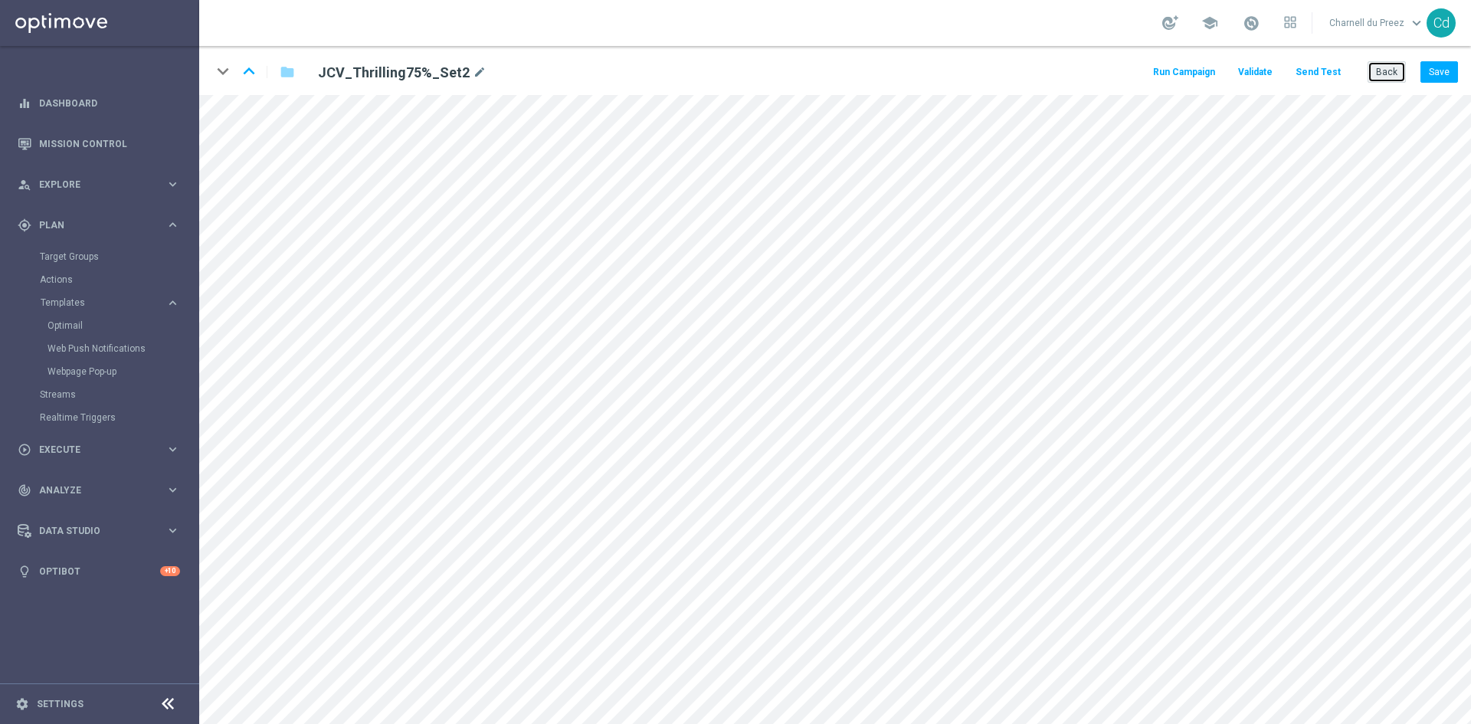
click at [1388, 71] on button "Back" at bounding box center [1387, 71] width 38 height 21
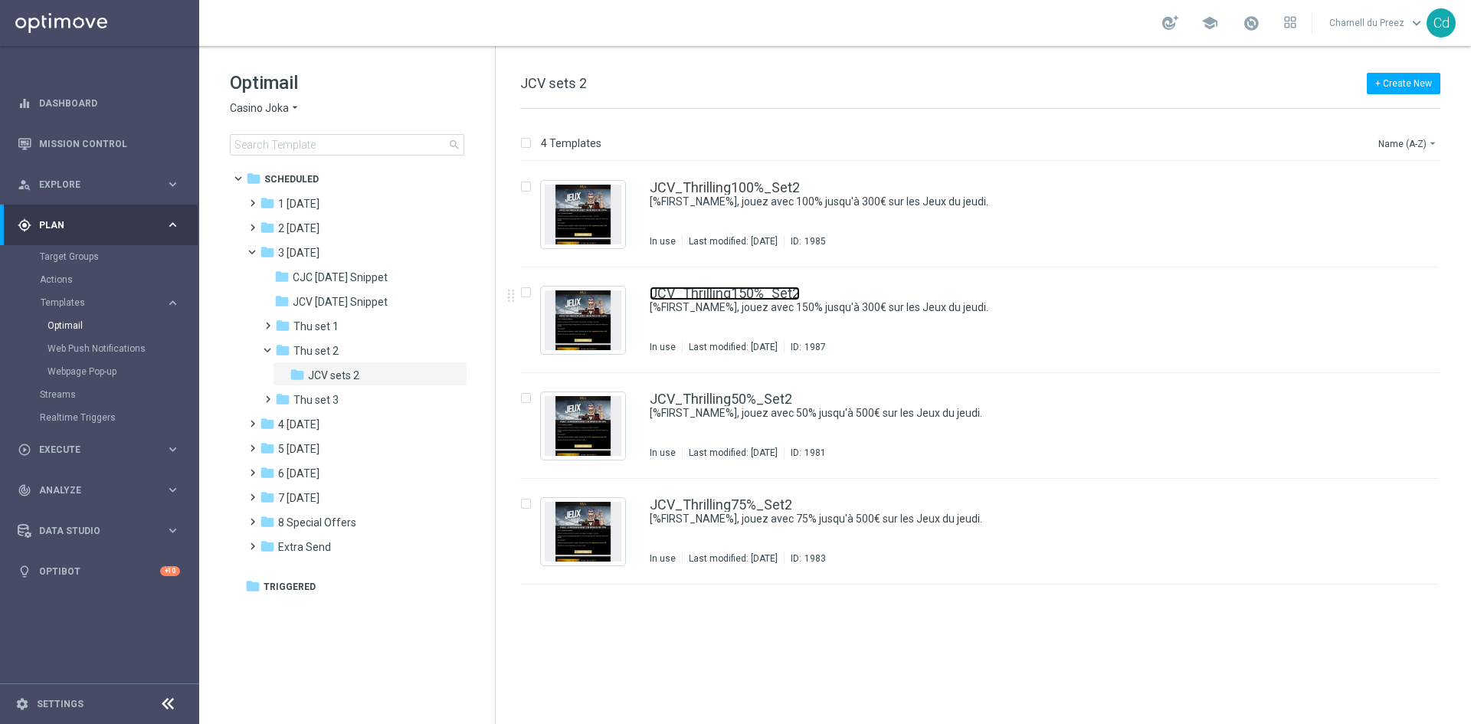
drag, startPoint x: 749, startPoint y: 292, endPoint x: 1004, endPoint y: 290, distance: 254.4
click at [751, 292] on link "JCV_Thrilling150%_Set2" at bounding box center [725, 294] width 150 height 14
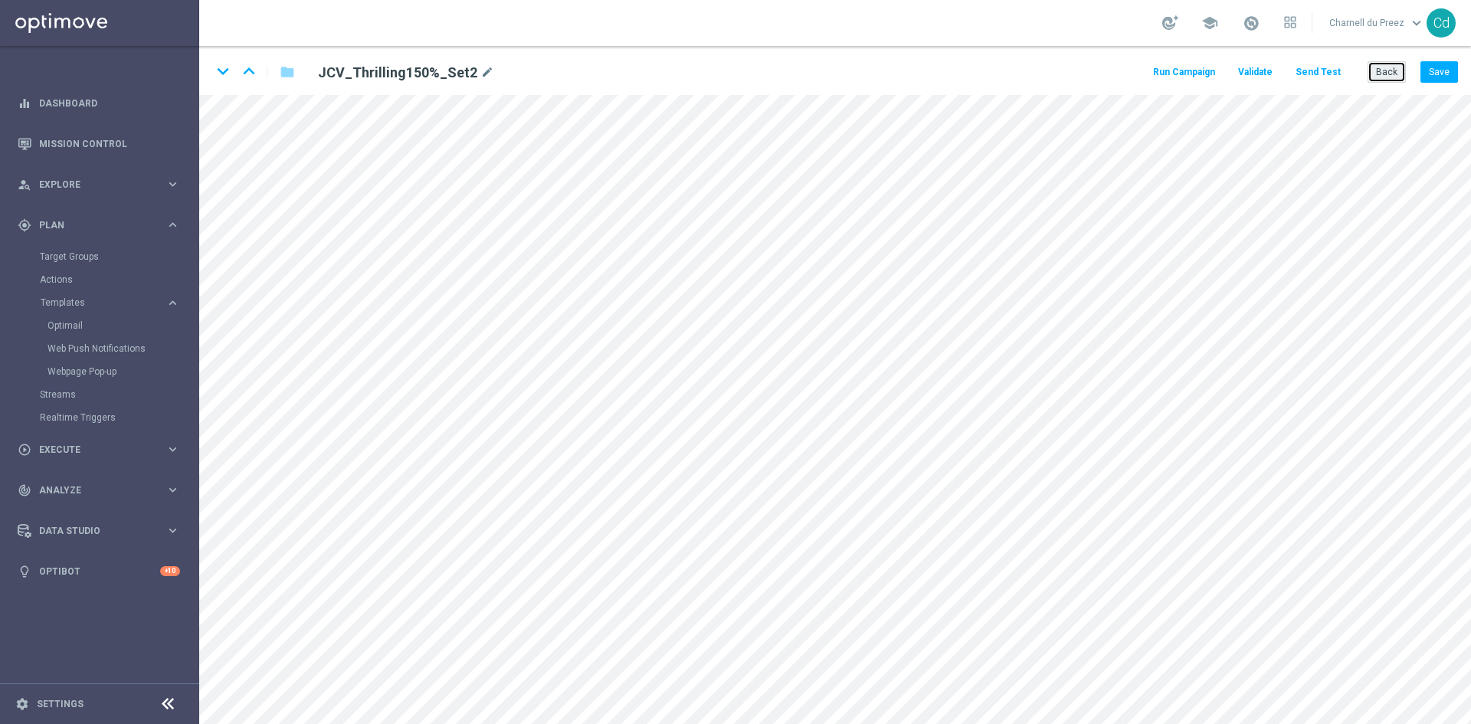
click at [1388, 72] on button "Back" at bounding box center [1387, 71] width 38 height 21
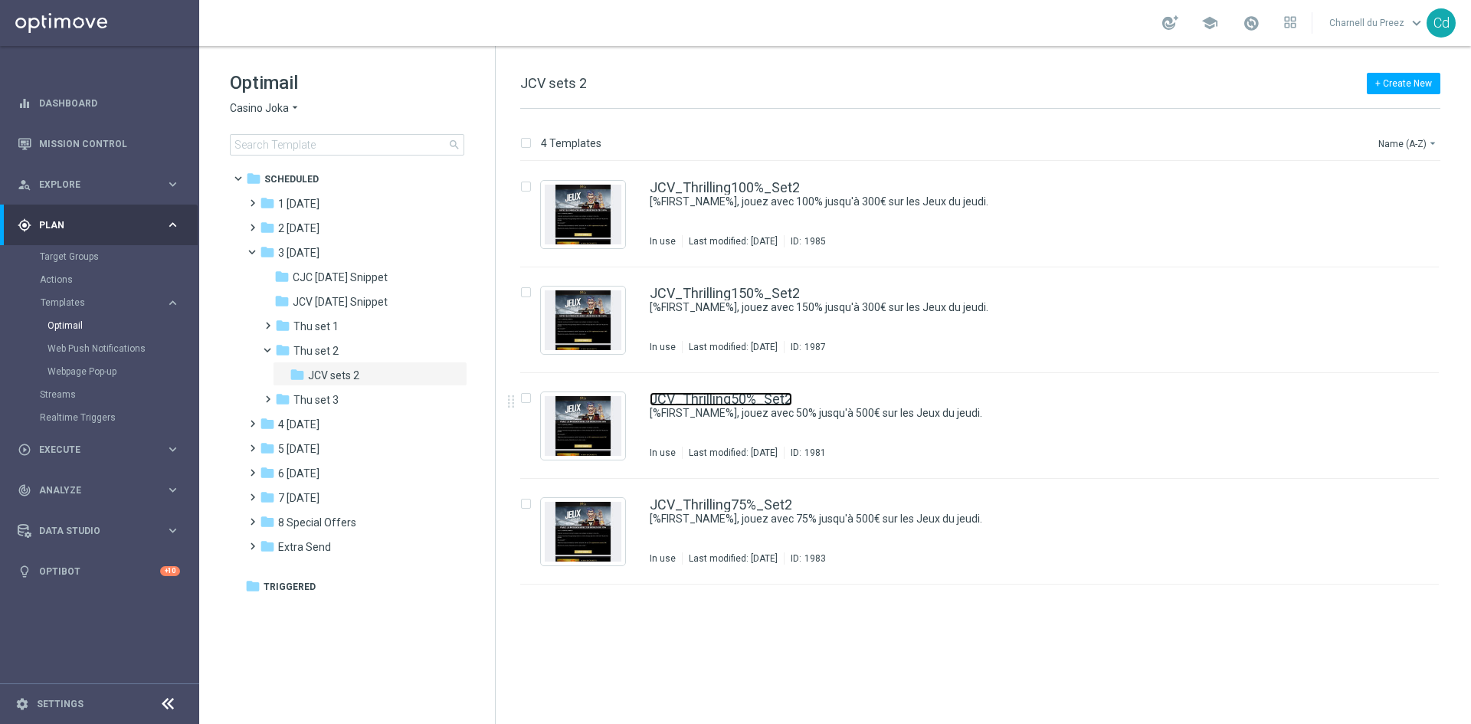
click at [754, 399] on link "JCV_Thrilling50%_Set2" at bounding box center [721, 399] width 143 height 14
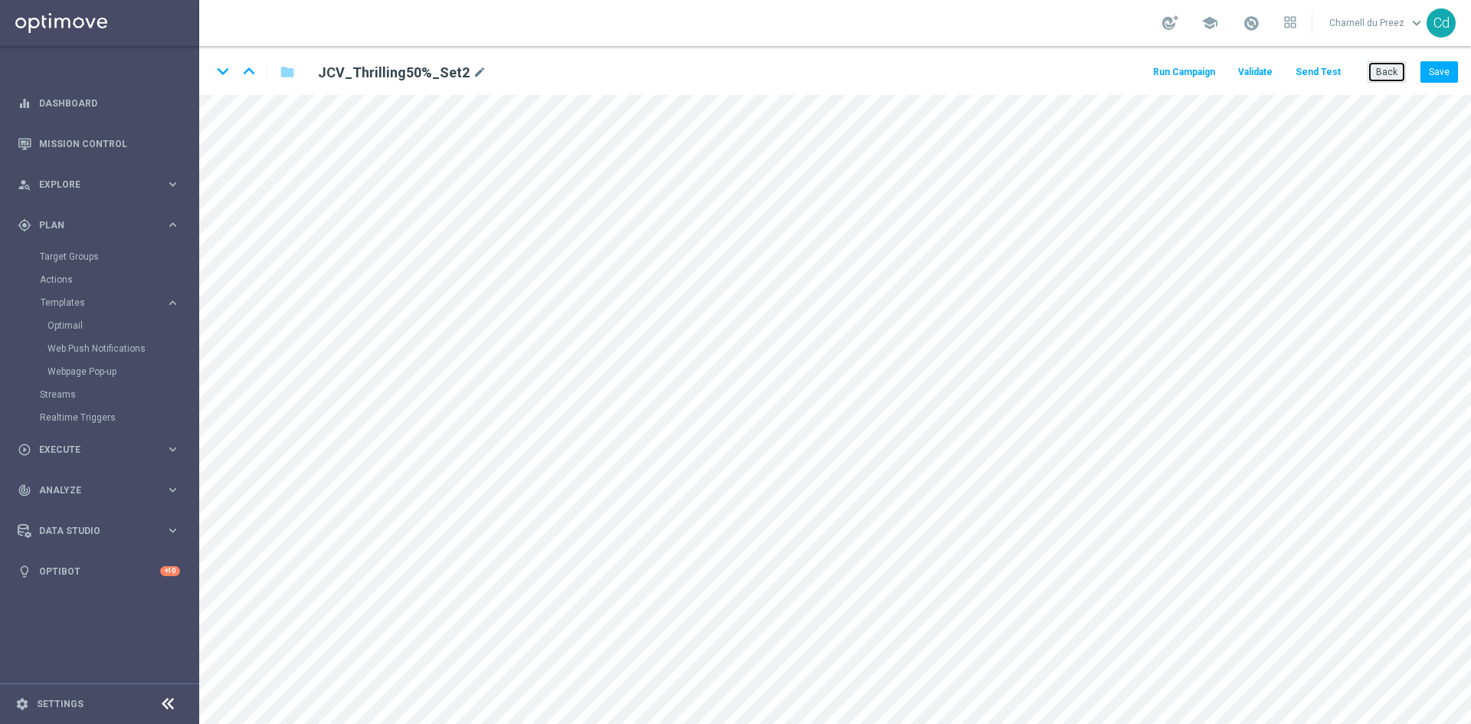
click at [1388, 78] on button "Back" at bounding box center [1387, 71] width 38 height 21
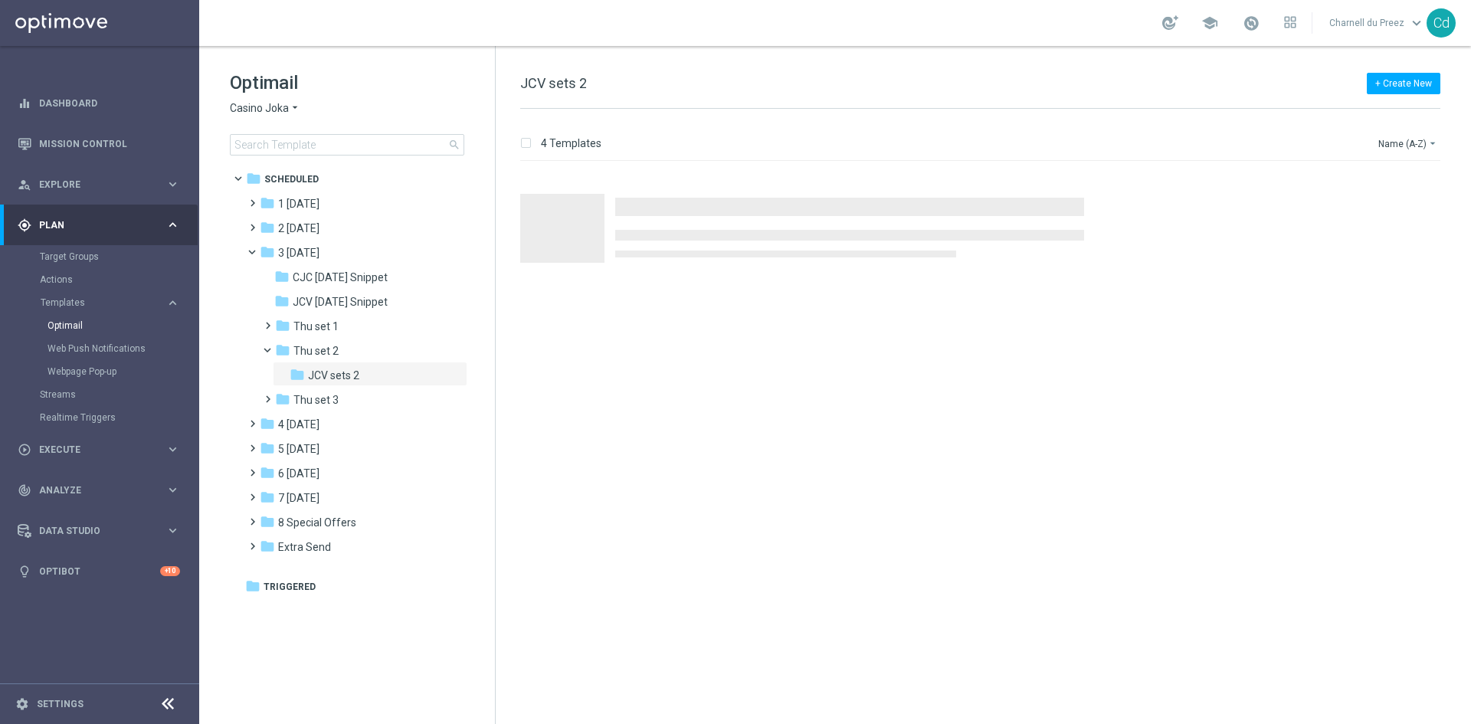
click at [264, 109] on span "Casino Joka" at bounding box center [259, 108] width 59 height 15
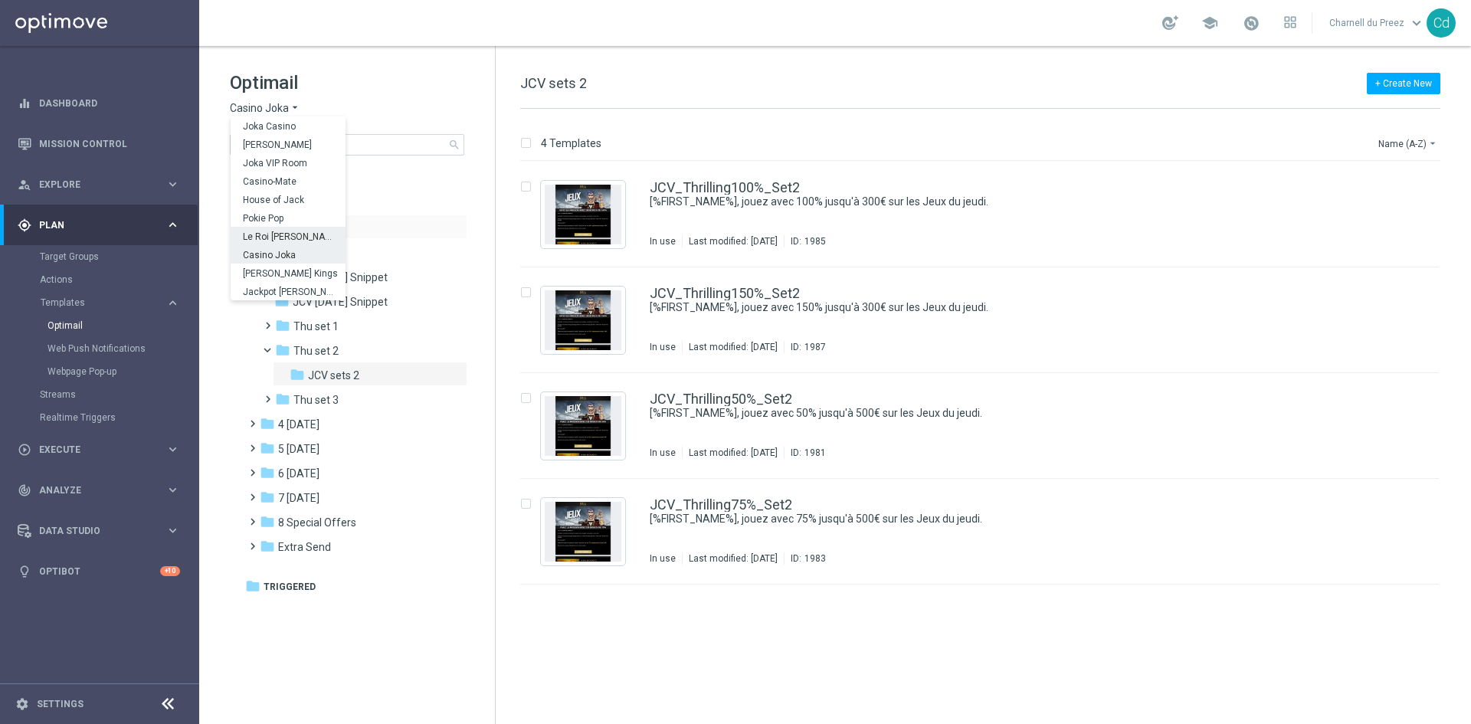
click at [0, 0] on span "Le Roi [PERSON_NAME]" at bounding box center [0, 0] width 0 height 0
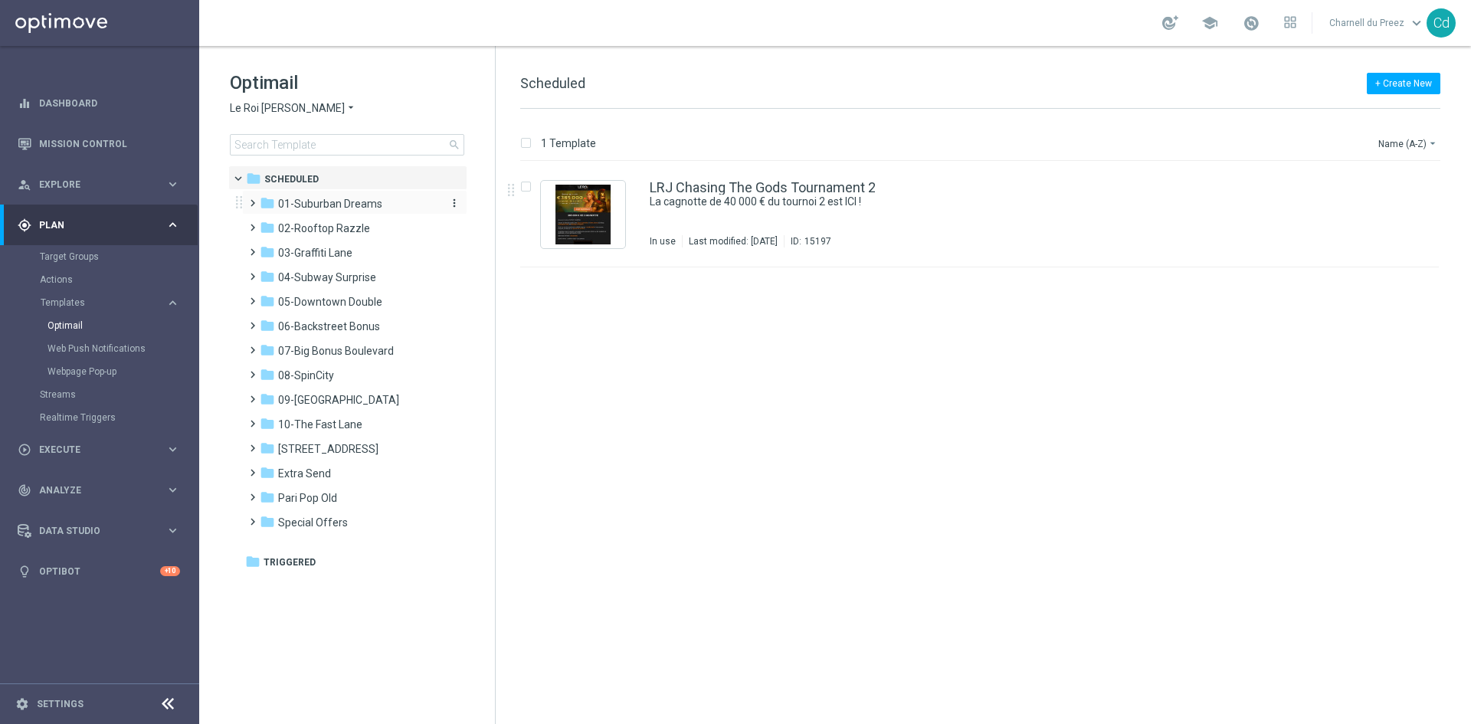
click at [321, 198] on span "01-Suburban Dreams" at bounding box center [330, 204] width 104 height 14
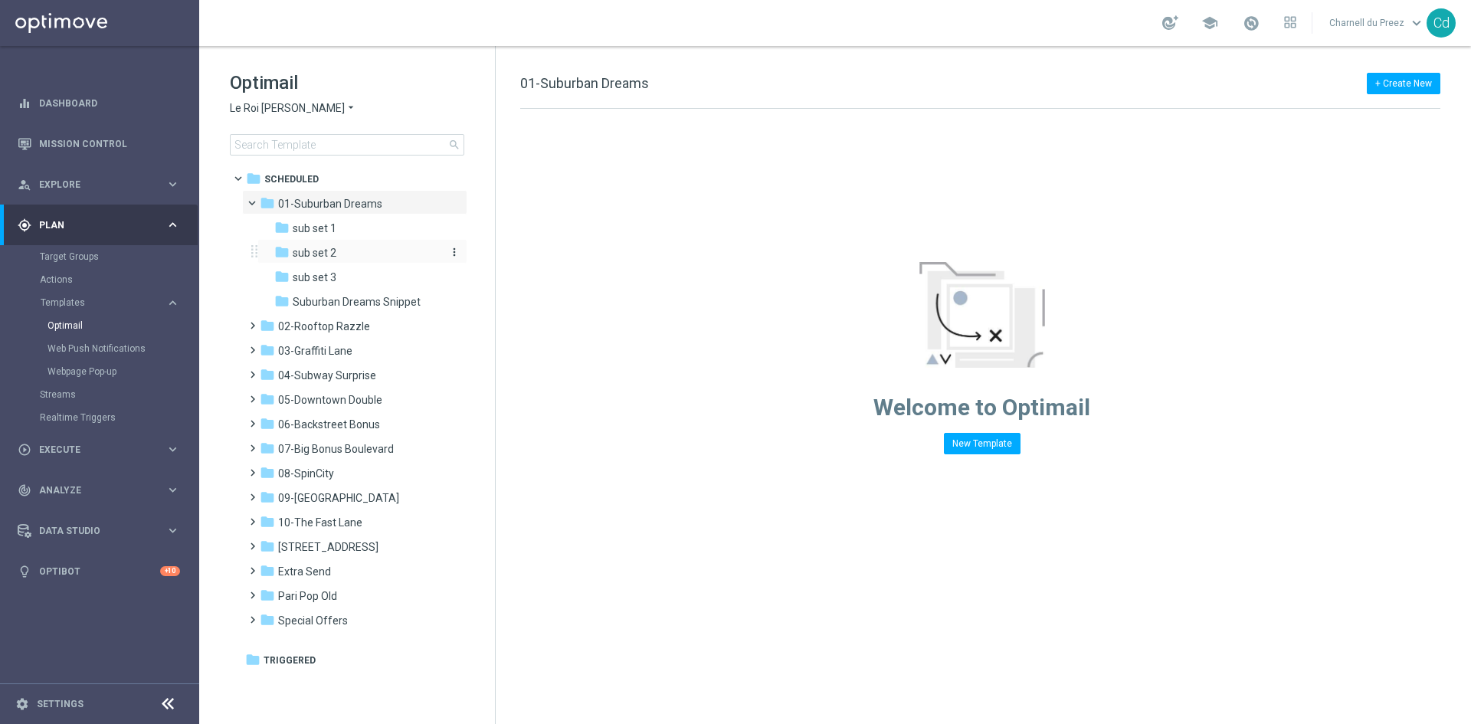
click at [319, 249] on span "sub set 2" at bounding box center [315, 253] width 44 height 14
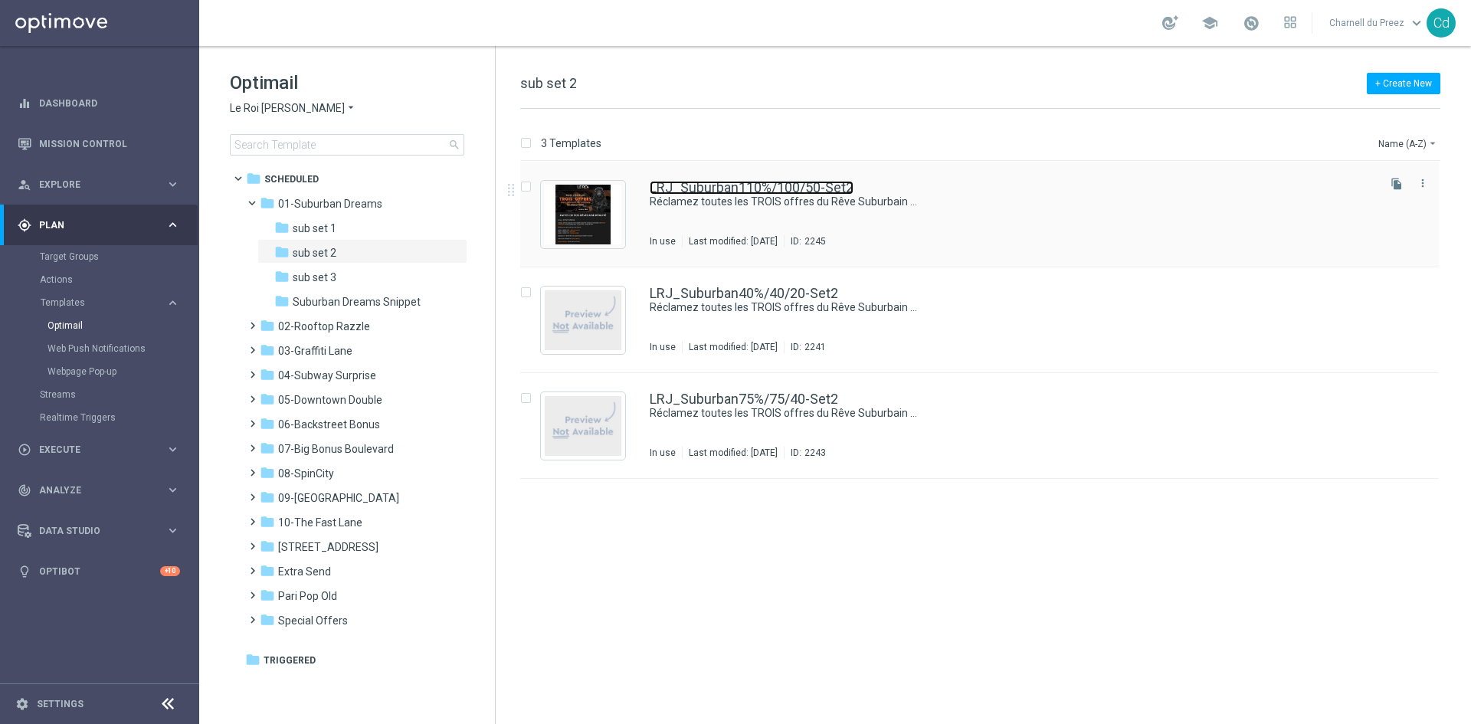
click at [762, 184] on link "LRJ_Suburban110%/100/50-Set2" at bounding box center [752, 188] width 204 height 14
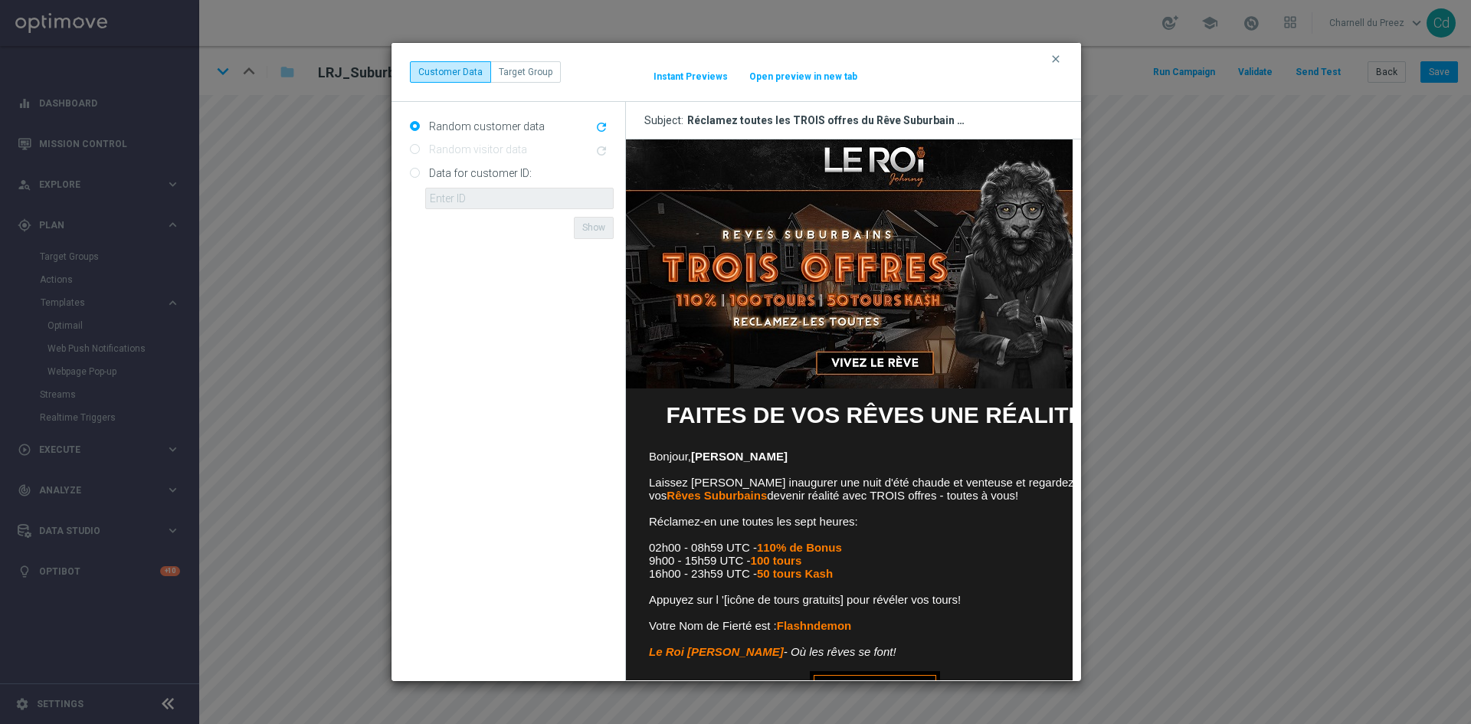
click at [890, 164] on img at bounding box center [874, 263] width 498 height 249
click at [887, 358] on img at bounding box center [874, 263] width 498 height 249
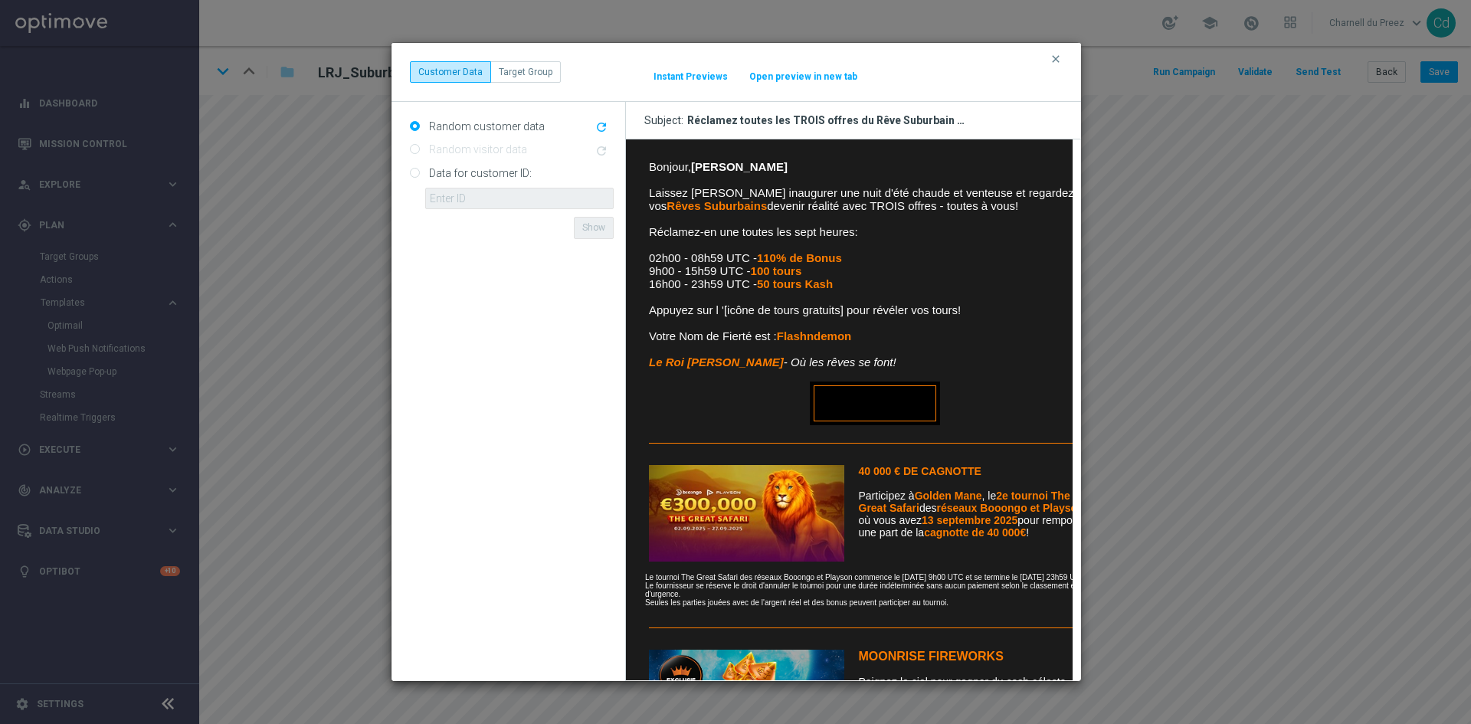
scroll to position [306, 0]
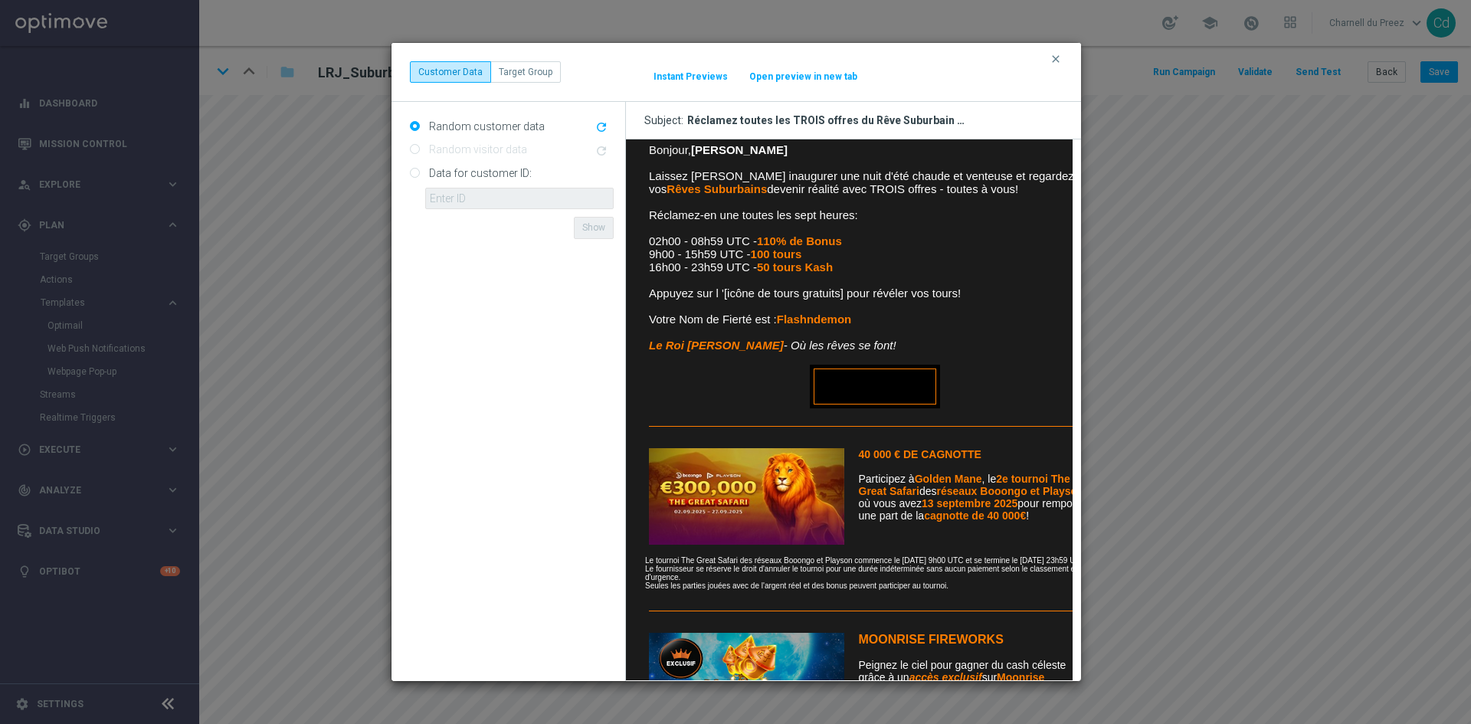
click at [897, 379] on link "VIVEZ LE RÊVE" at bounding box center [874, 387] width 123 height 36
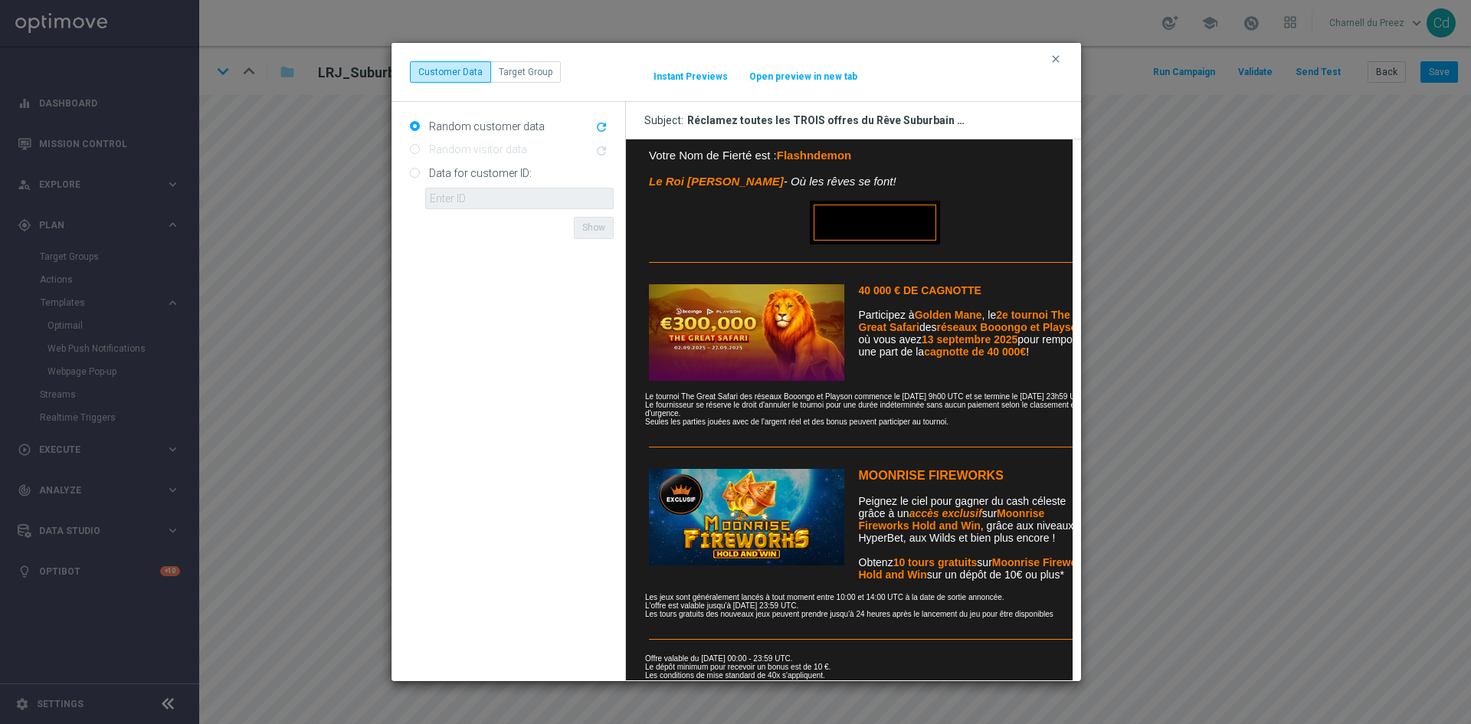
scroll to position [536, 0]
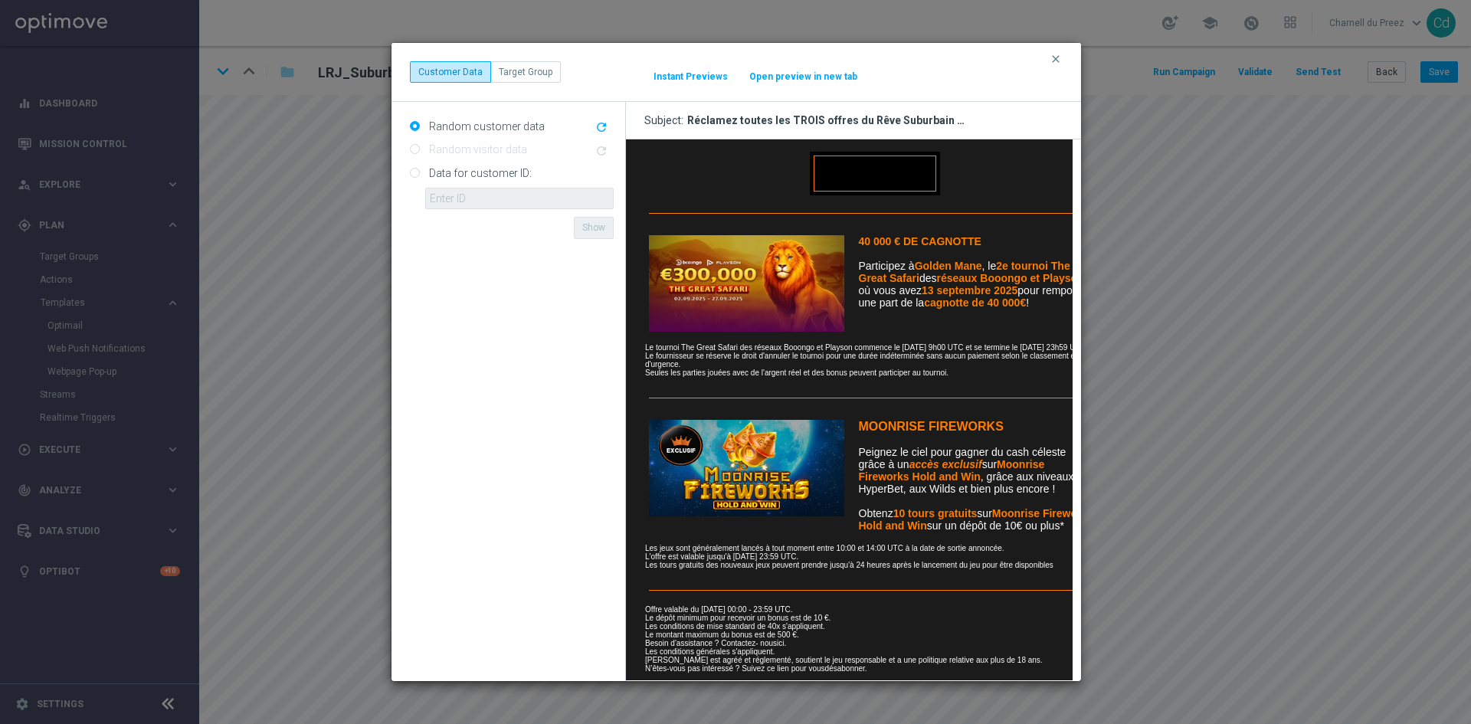
click at [759, 267] on img at bounding box center [745, 283] width 195 height 97
click at [746, 459] on img at bounding box center [745, 468] width 195 height 97
click at [782, 639] on link "ici" at bounding box center [779, 643] width 7 height 8
click at [1063, 56] on button "clear" at bounding box center [1058, 59] width 18 height 14
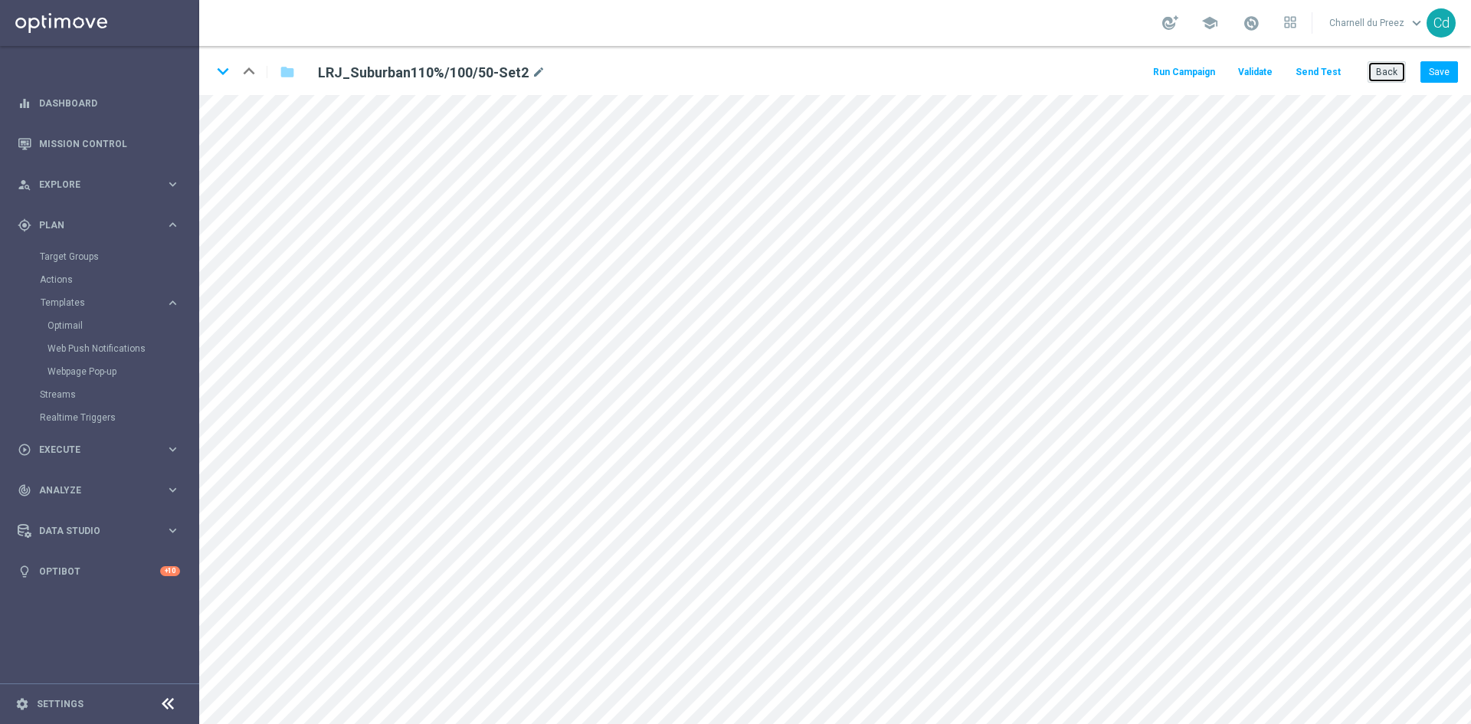
click at [1394, 72] on button "Back" at bounding box center [1387, 71] width 38 height 21
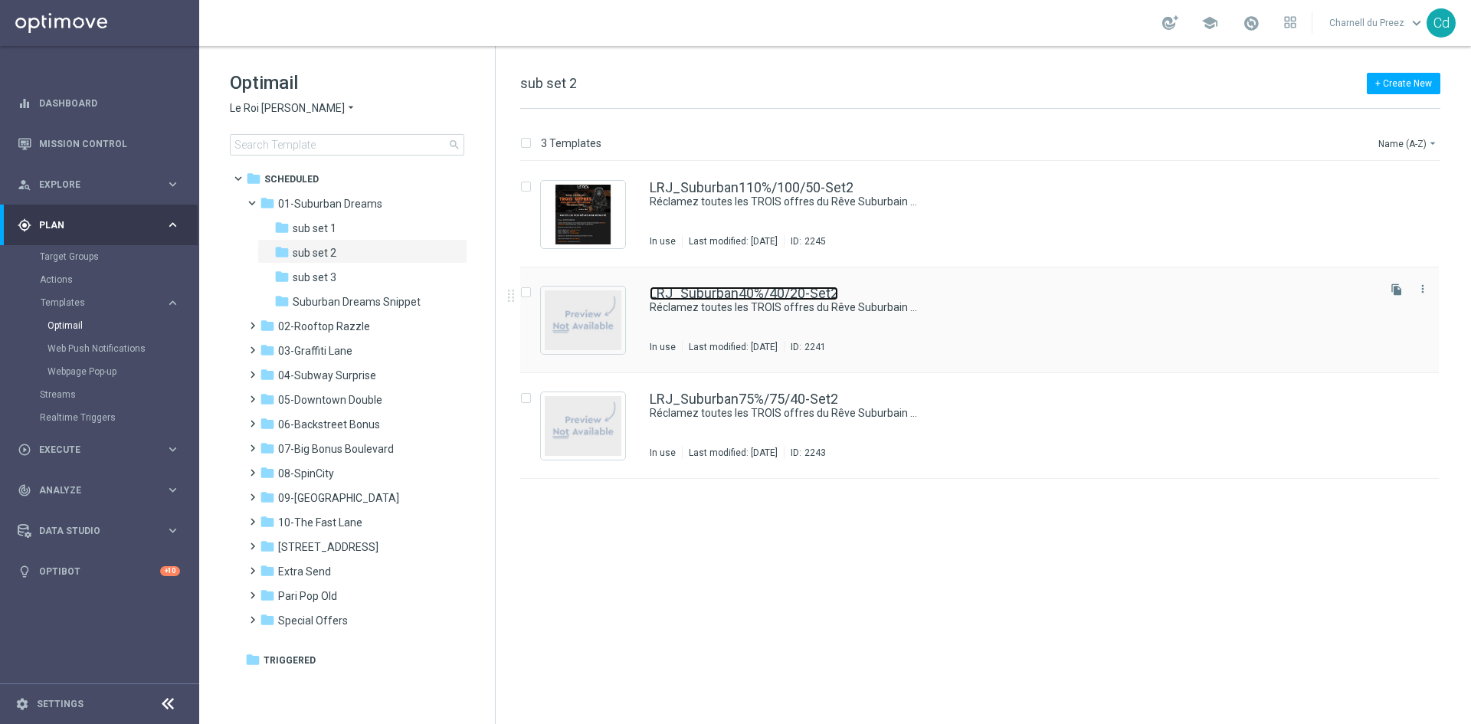
click at [836, 287] on link "LRJ_Suburban40%/40/20-Set2" at bounding box center [744, 294] width 188 height 14
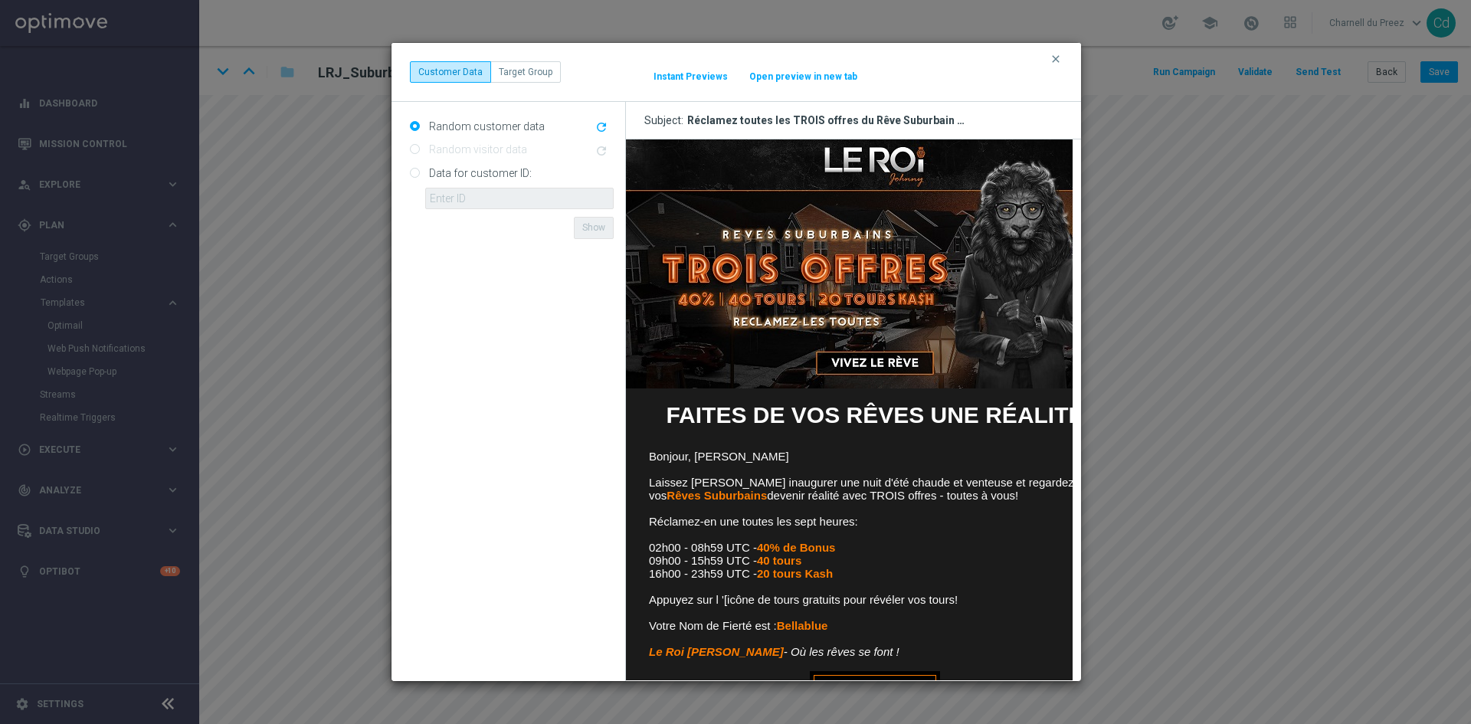
click at [876, 161] on img at bounding box center [874, 263] width 498 height 249
click at [860, 304] on img at bounding box center [874, 263] width 498 height 249
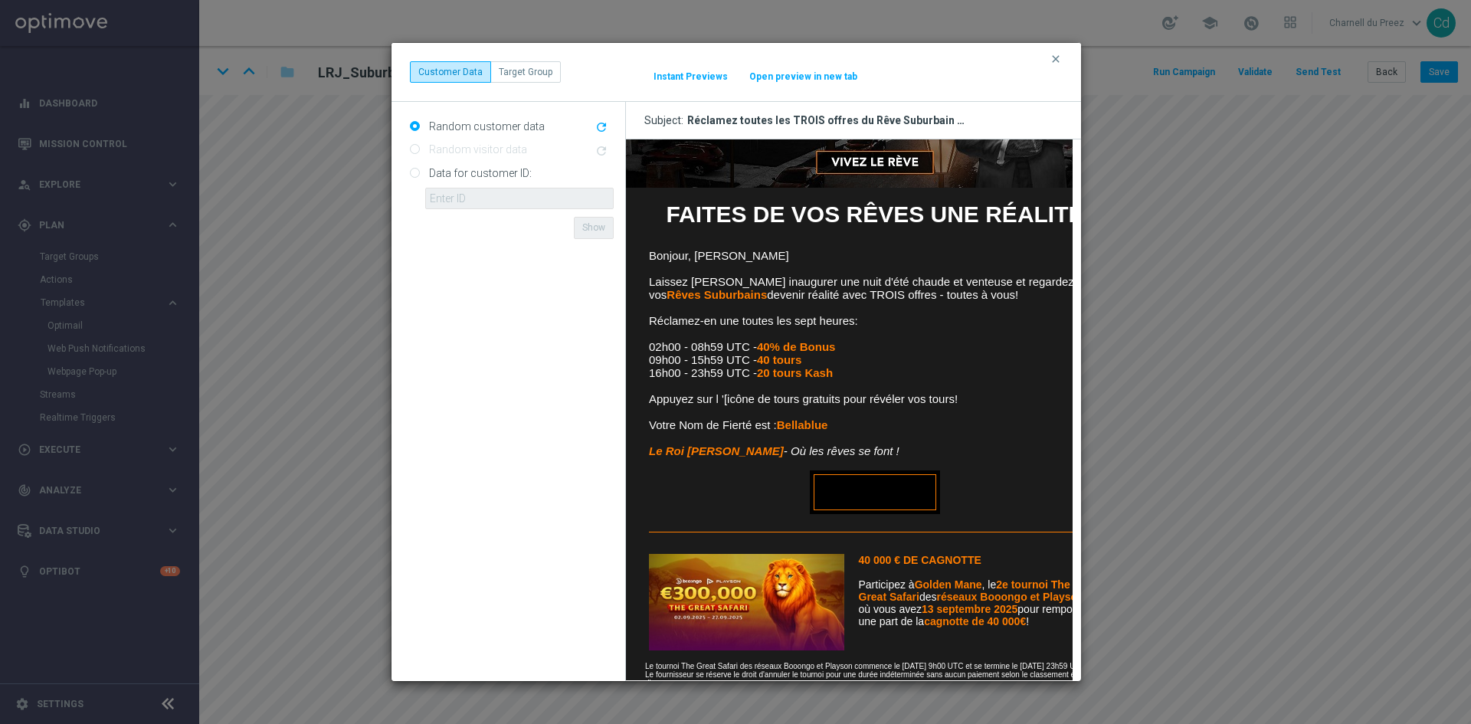
scroll to position [230, 0]
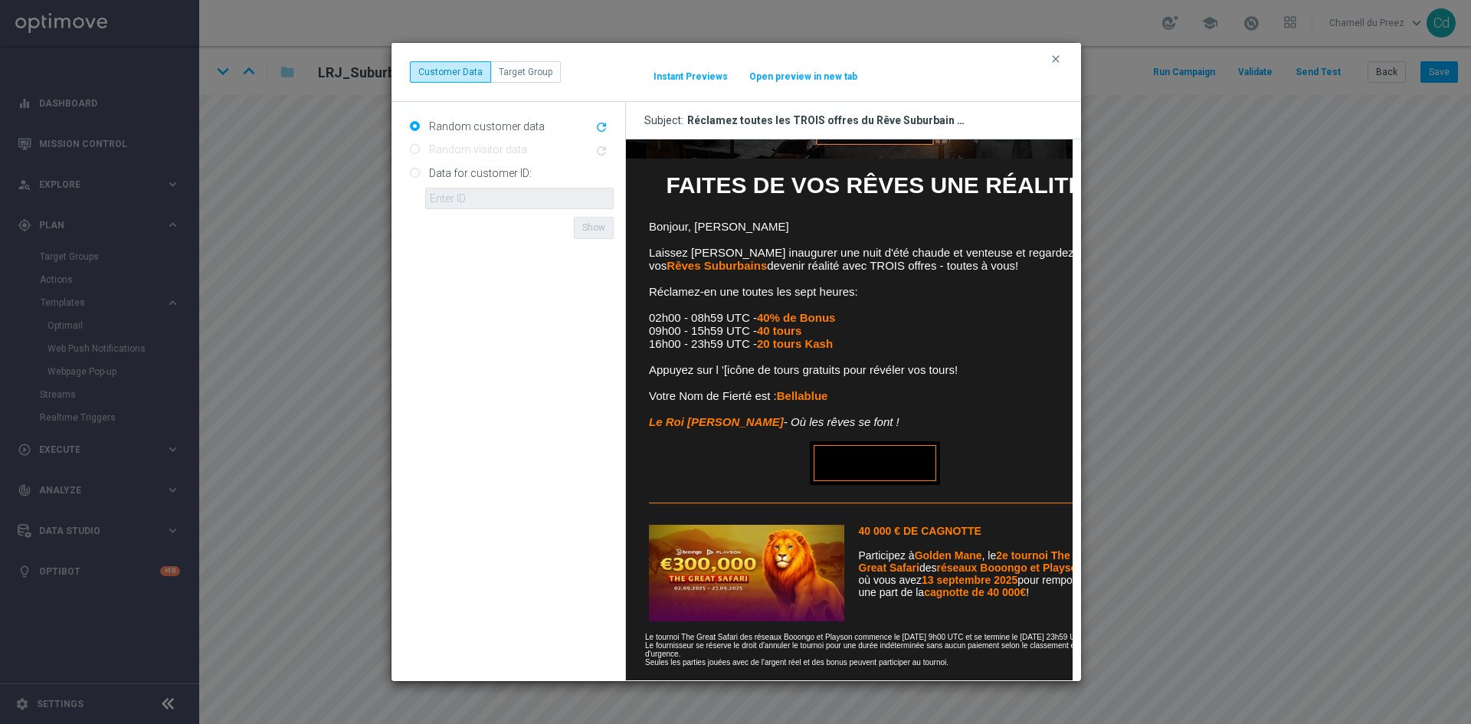
click at [891, 460] on link "VIVEZ LE RÊVE" at bounding box center [874, 463] width 123 height 36
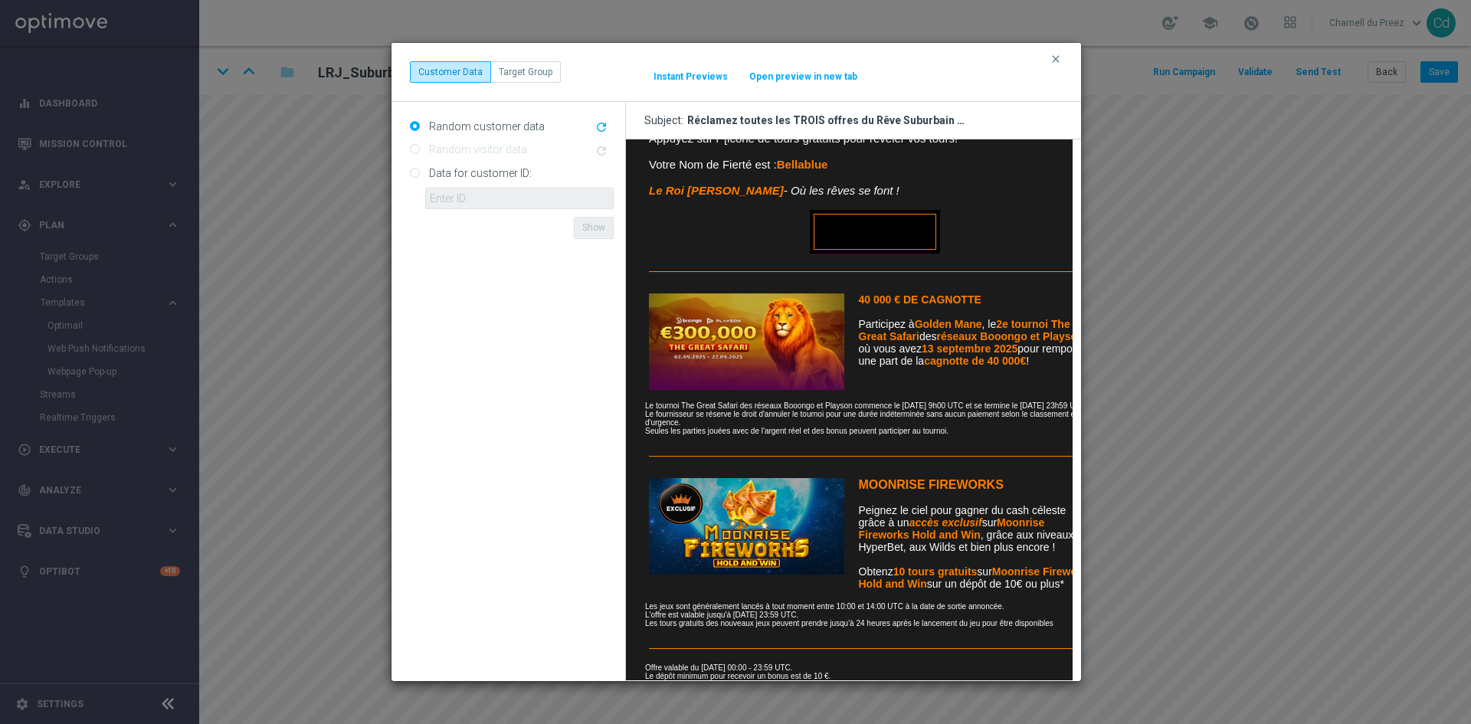
scroll to position [536, 0]
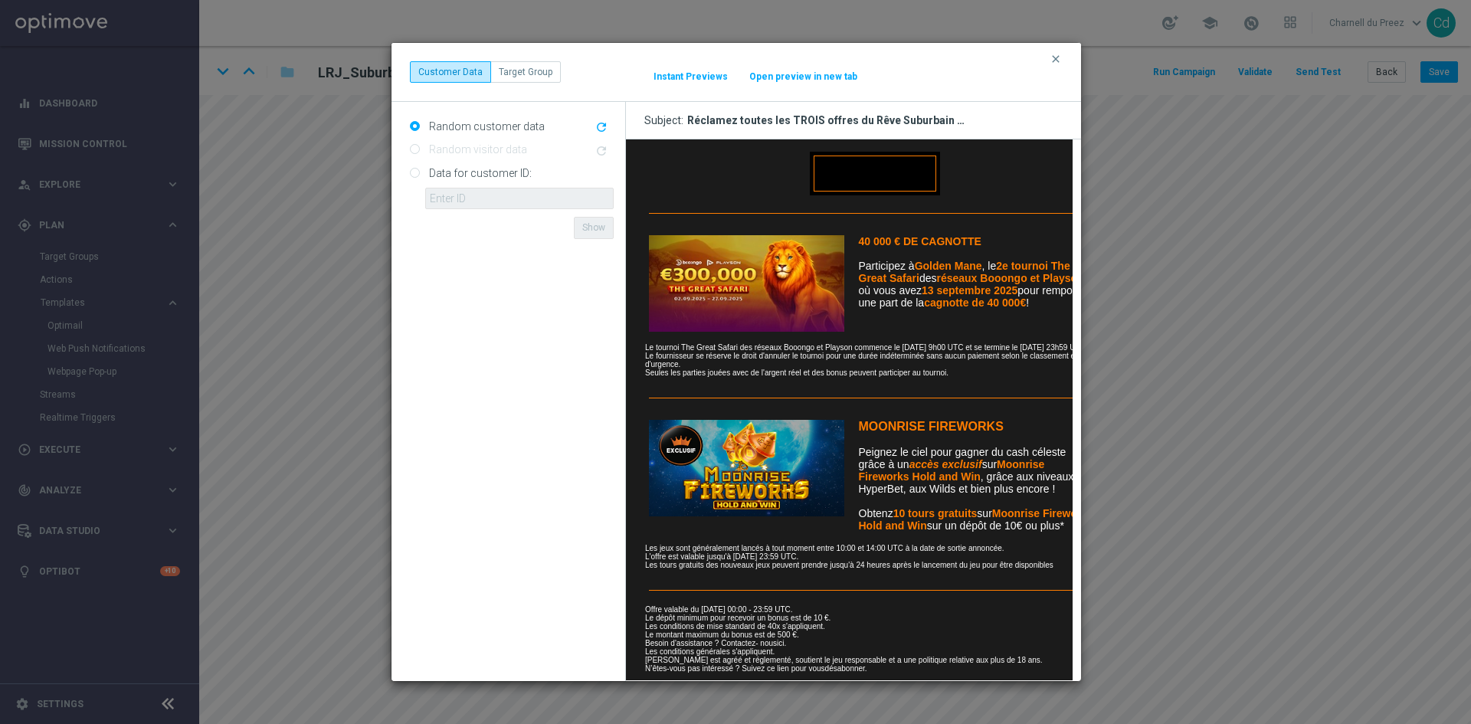
click at [749, 277] on img at bounding box center [745, 283] width 195 height 97
click at [777, 474] on img at bounding box center [745, 468] width 195 height 97
click at [780, 639] on link "ici" at bounding box center [779, 643] width 7 height 8
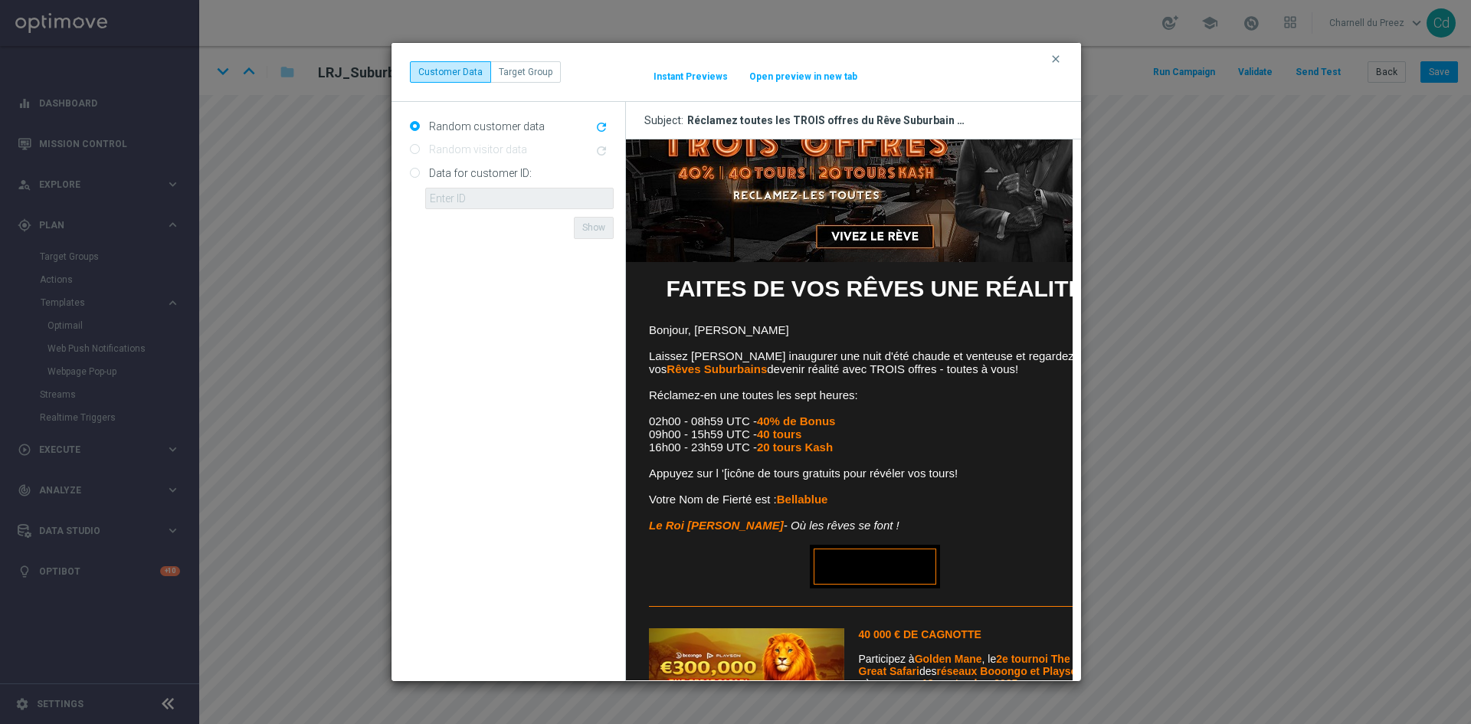
scroll to position [92, 0]
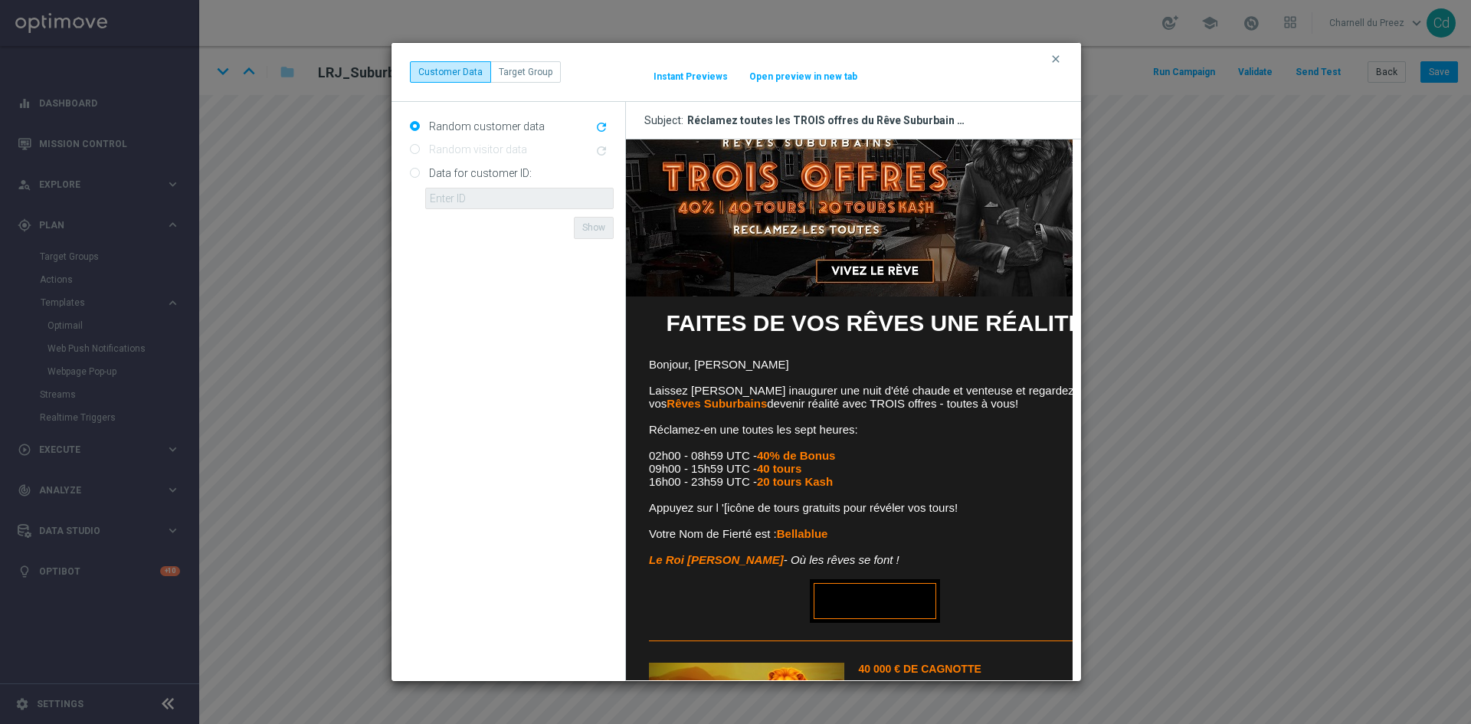
click at [1057, 54] on icon "clear" at bounding box center [1056, 59] width 12 height 12
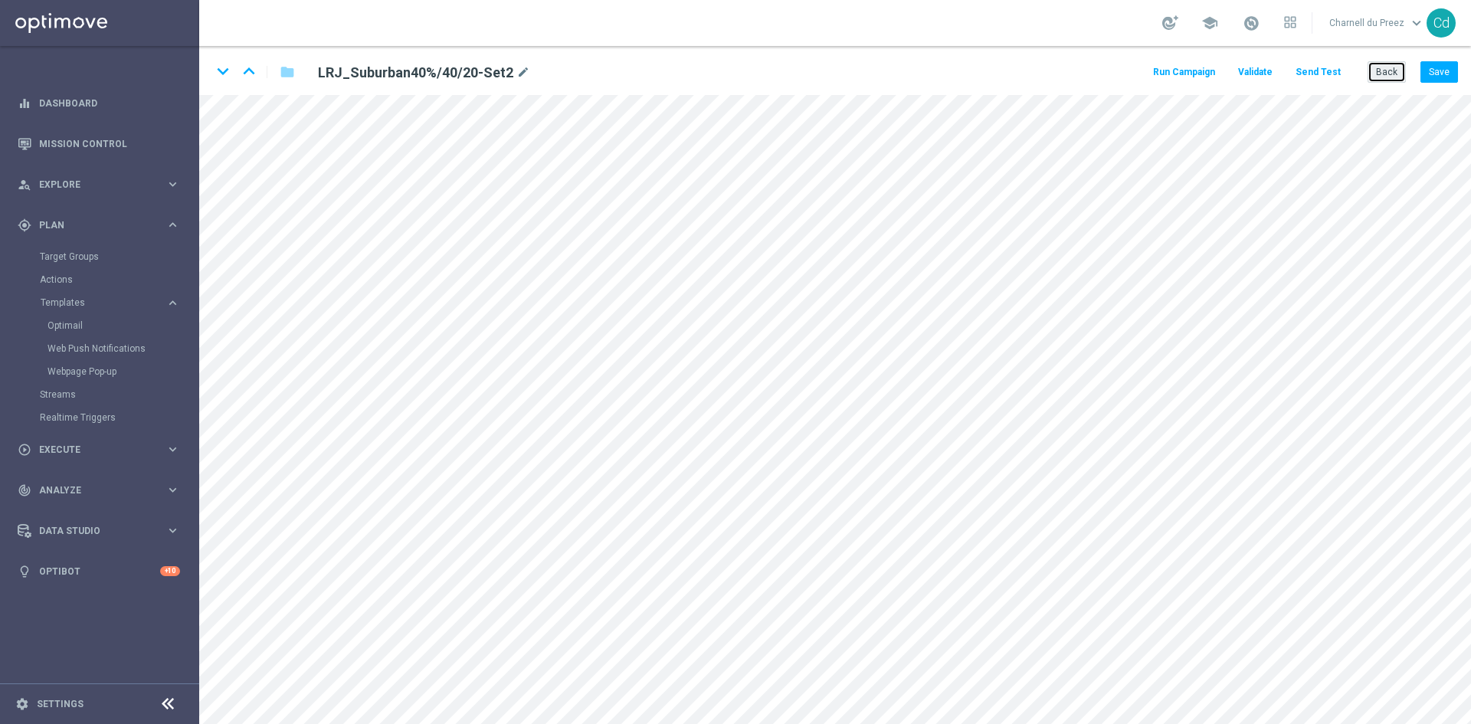
click at [1399, 77] on button "Back" at bounding box center [1387, 71] width 38 height 21
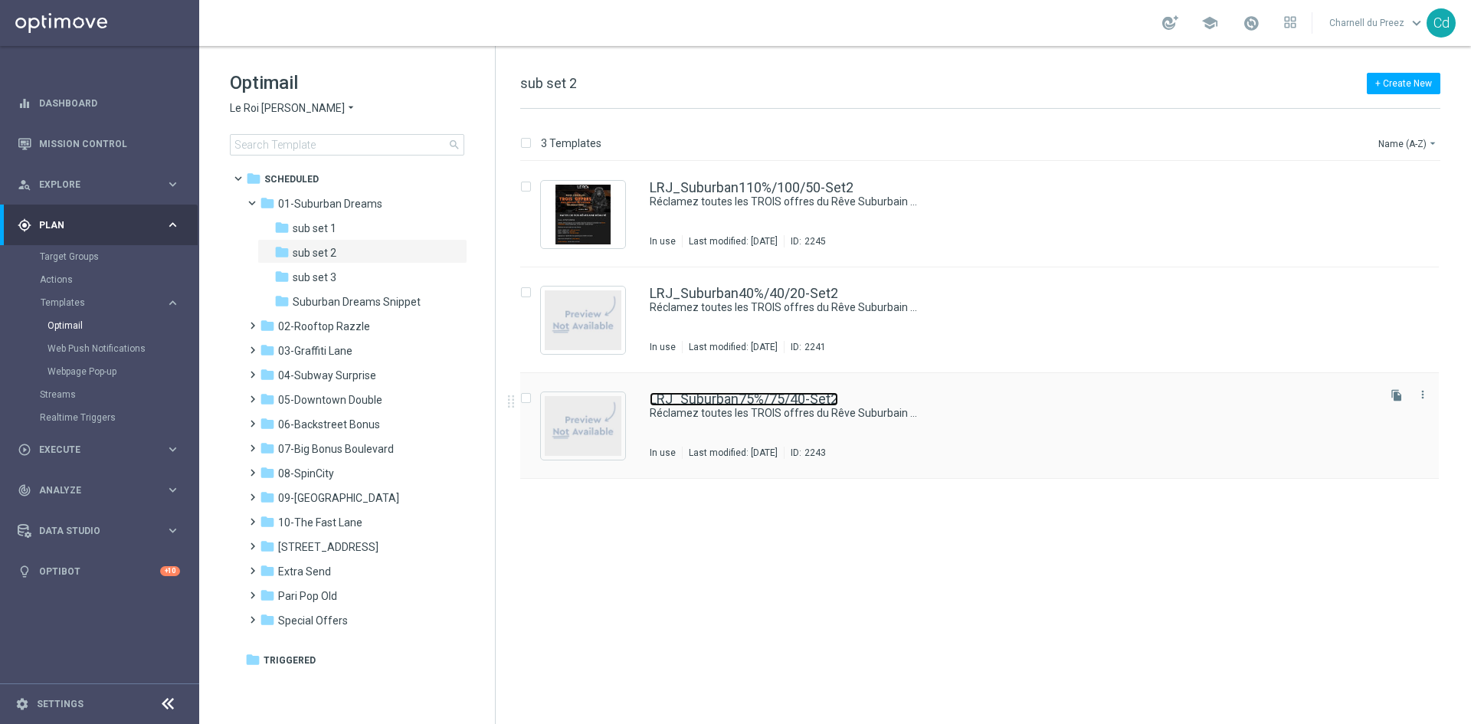
click at [801, 401] on link "LRJ_Suburban75%/75/40-Set2" at bounding box center [744, 399] width 188 height 14
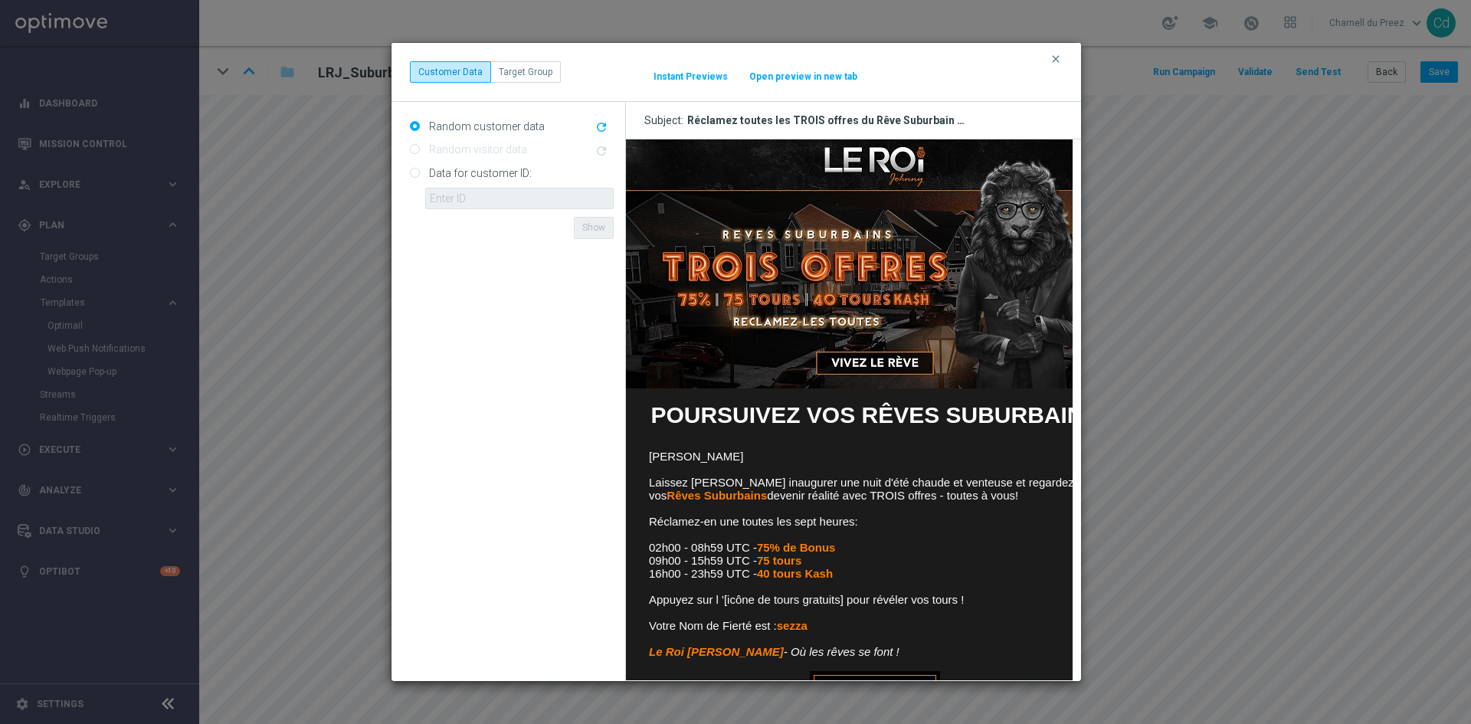
click at [862, 161] on img at bounding box center [874, 263] width 498 height 249
click at [846, 317] on img at bounding box center [874, 263] width 498 height 249
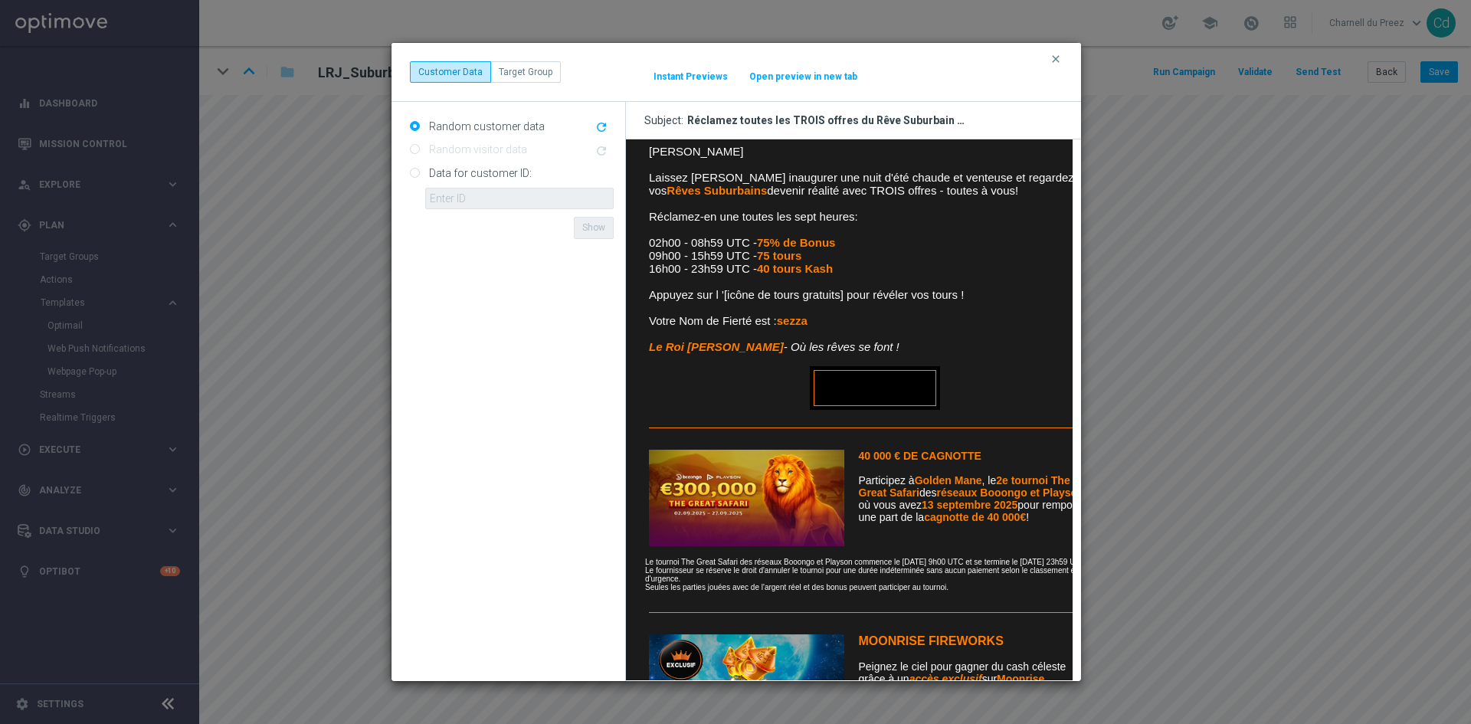
scroll to position [306, 0]
click at [897, 384] on link "VIVEZ LE RÊVE" at bounding box center [874, 387] width 123 height 36
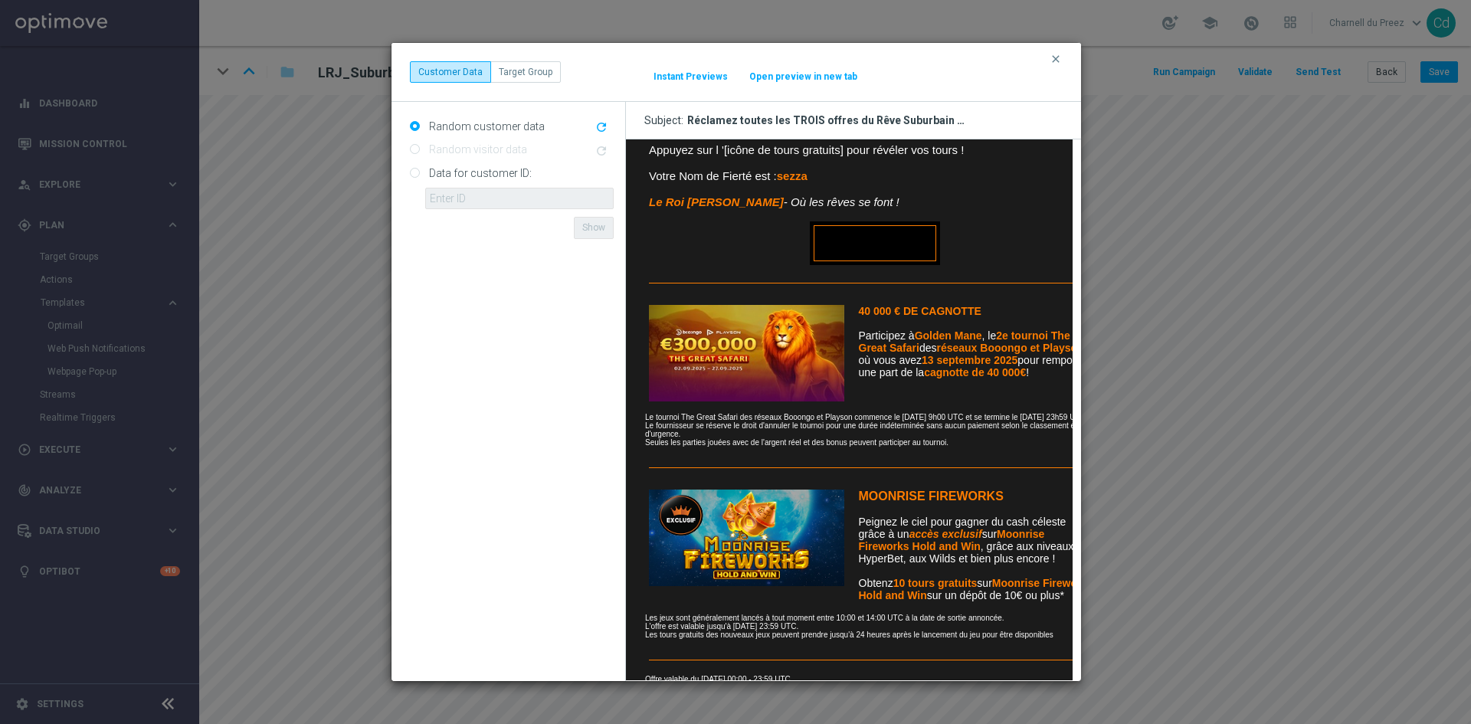
scroll to position [460, 0]
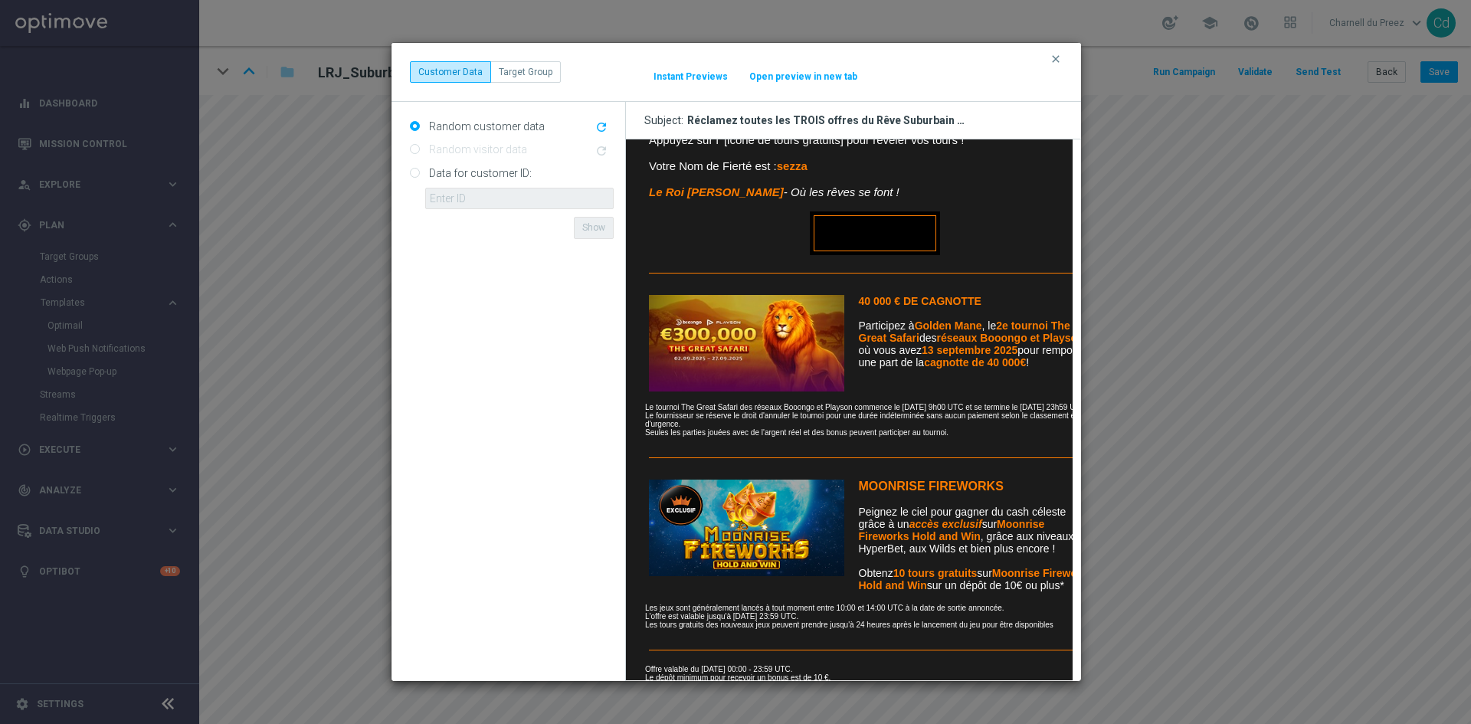
click at [731, 350] on img at bounding box center [745, 343] width 195 height 97
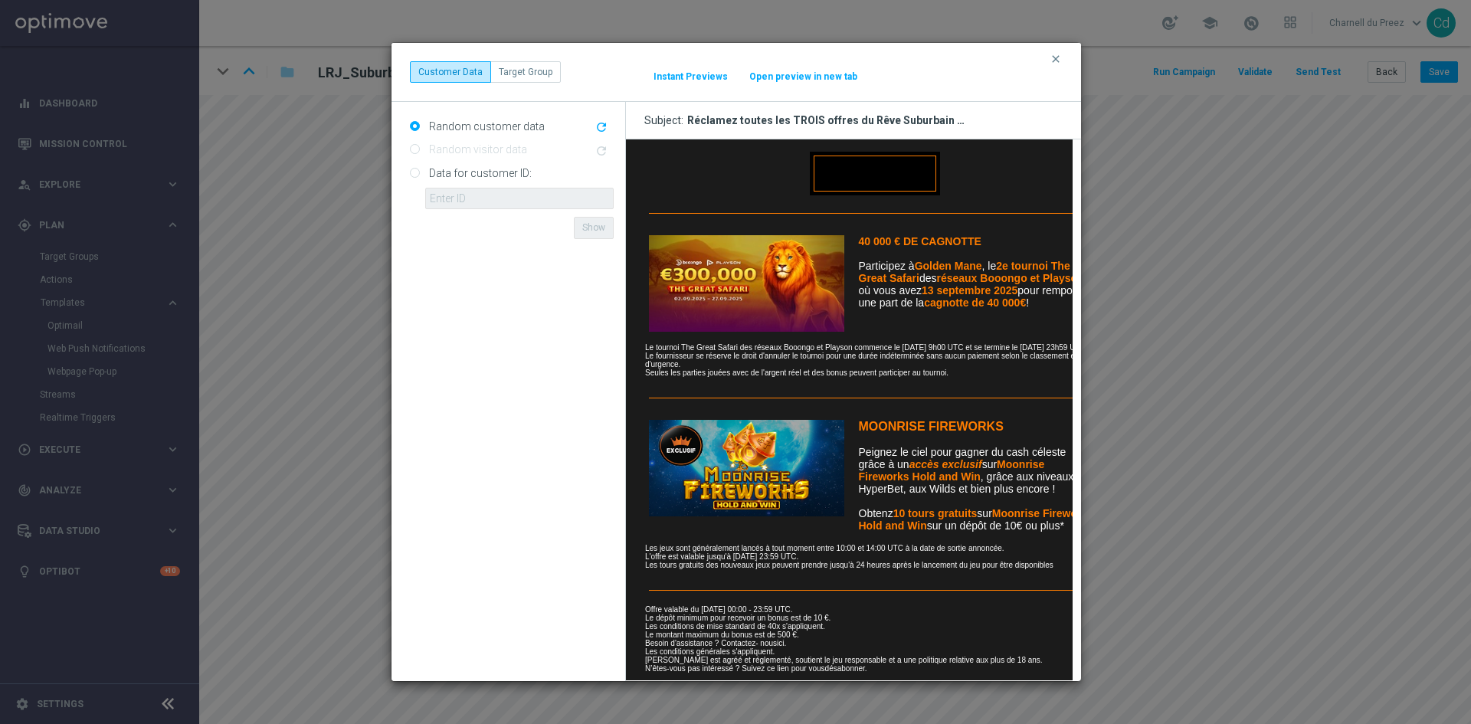
scroll to position [552, 0]
click at [770, 437] on img at bounding box center [745, 468] width 195 height 97
click at [782, 639] on link "ici" at bounding box center [779, 643] width 7 height 8
click at [1057, 57] on icon "clear" at bounding box center [1056, 59] width 12 height 12
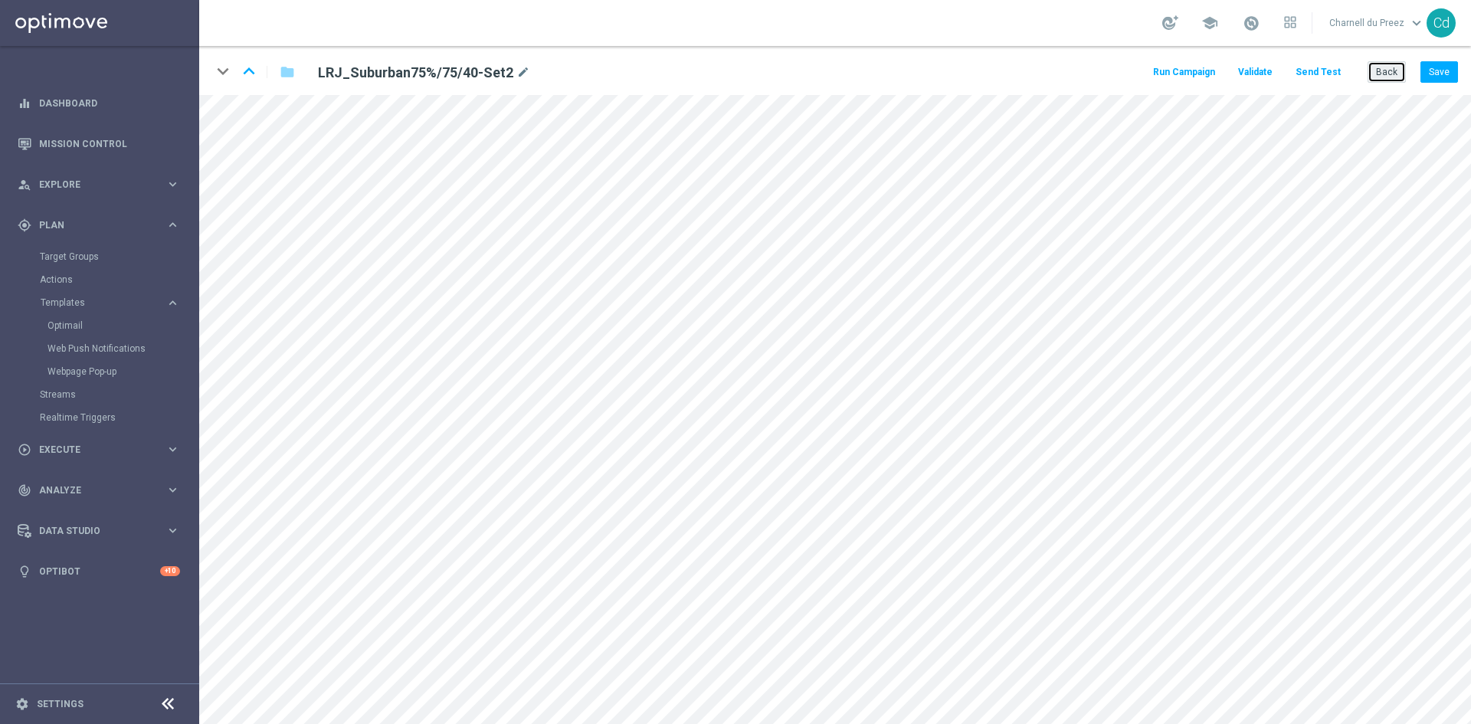
click at [1386, 70] on button "Back" at bounding box center [1387, 71] width 38 height 21
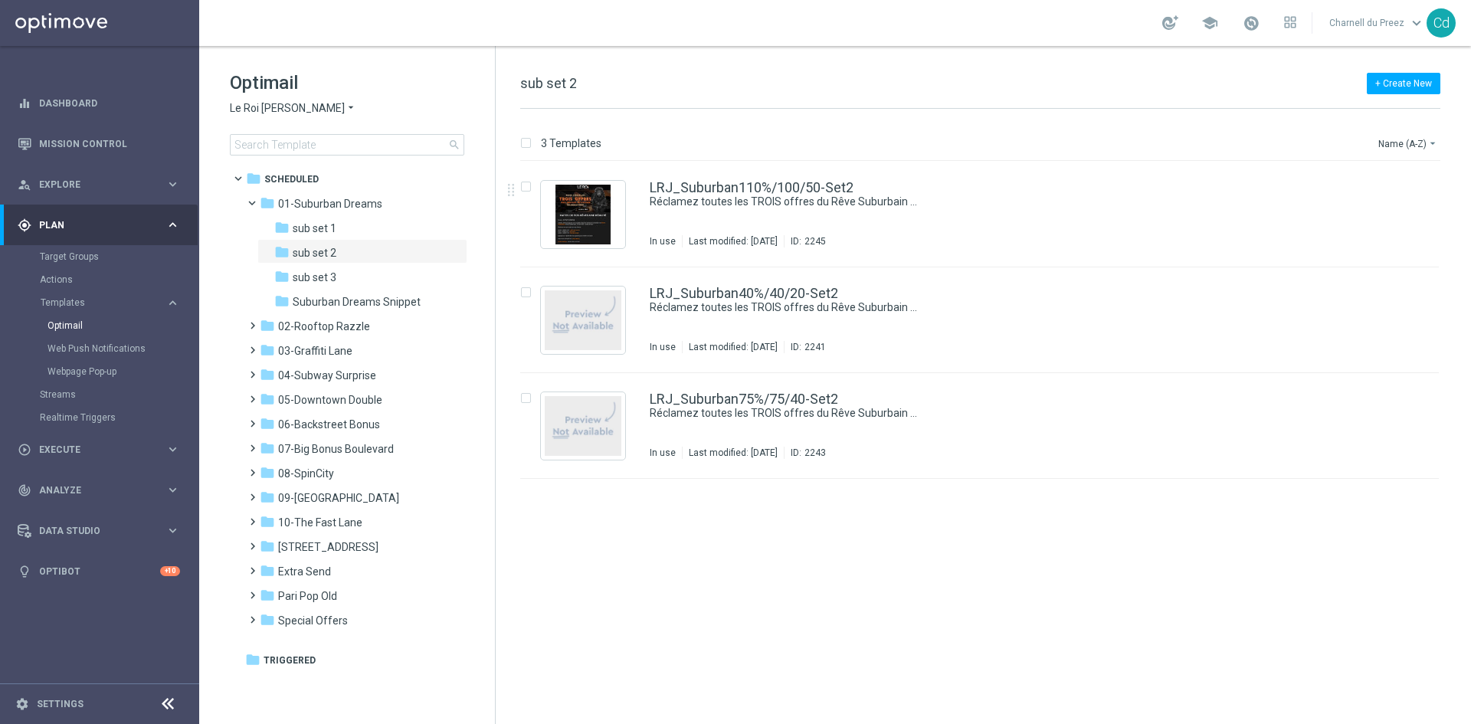
click at [278, 107] on span "Le Roi [PERSON_NAME]" at bounding box center [287, 108] width 115 height 15
click at [0, 0] on span "Casino Joka" at bounding box center [0, 0] width 0 height 0
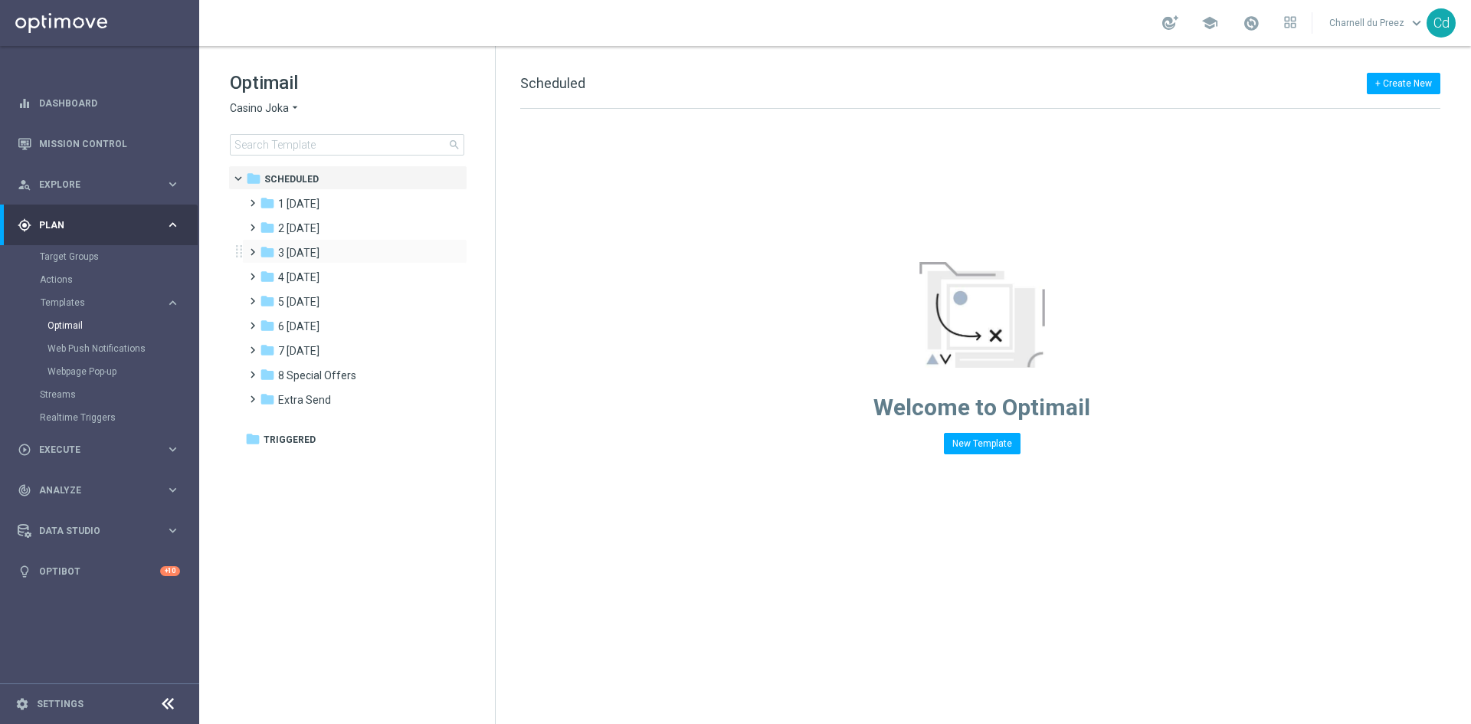
click at [253, 248] on span at bounding box center [249, 245] width 7 height 6
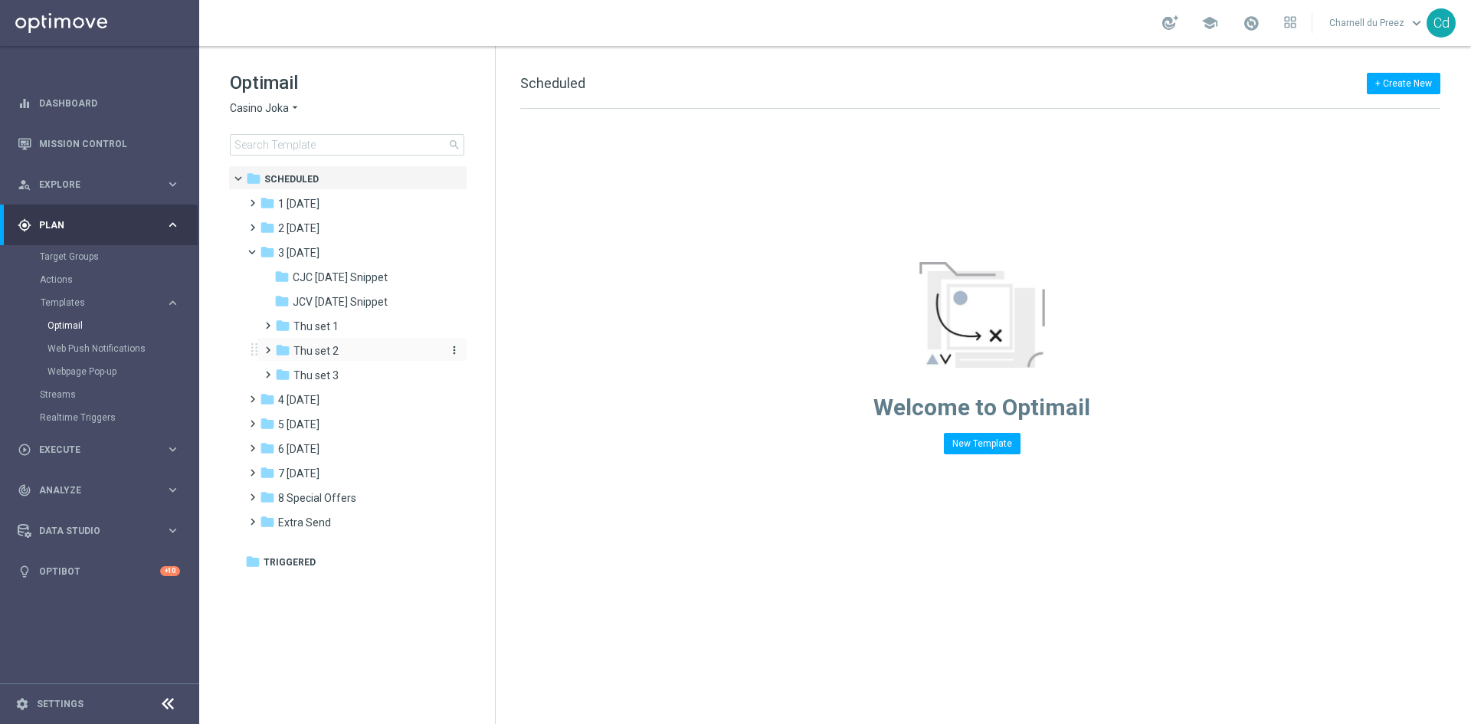
click at [334, 352] on span "Thu set 2" at bounding box center [315, 351] width 45 height 14
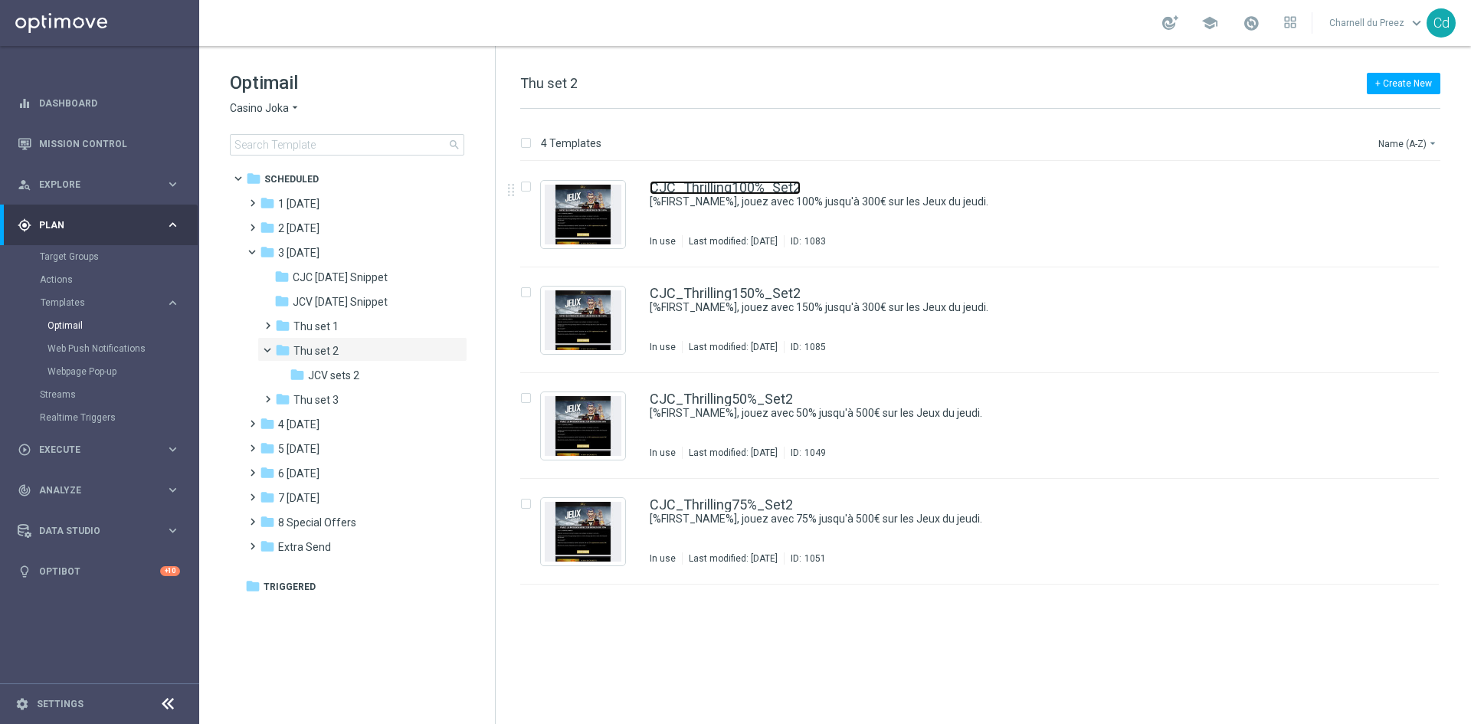
drag, startPoint x: 763, startPoint y: 187, endPoint x: 913, endPoint y: 218, distance: 152.5
click at [764, 187] on link "CJC_Thrilling100%_Set2" at bounding box center [725, 188] width 151 height 14
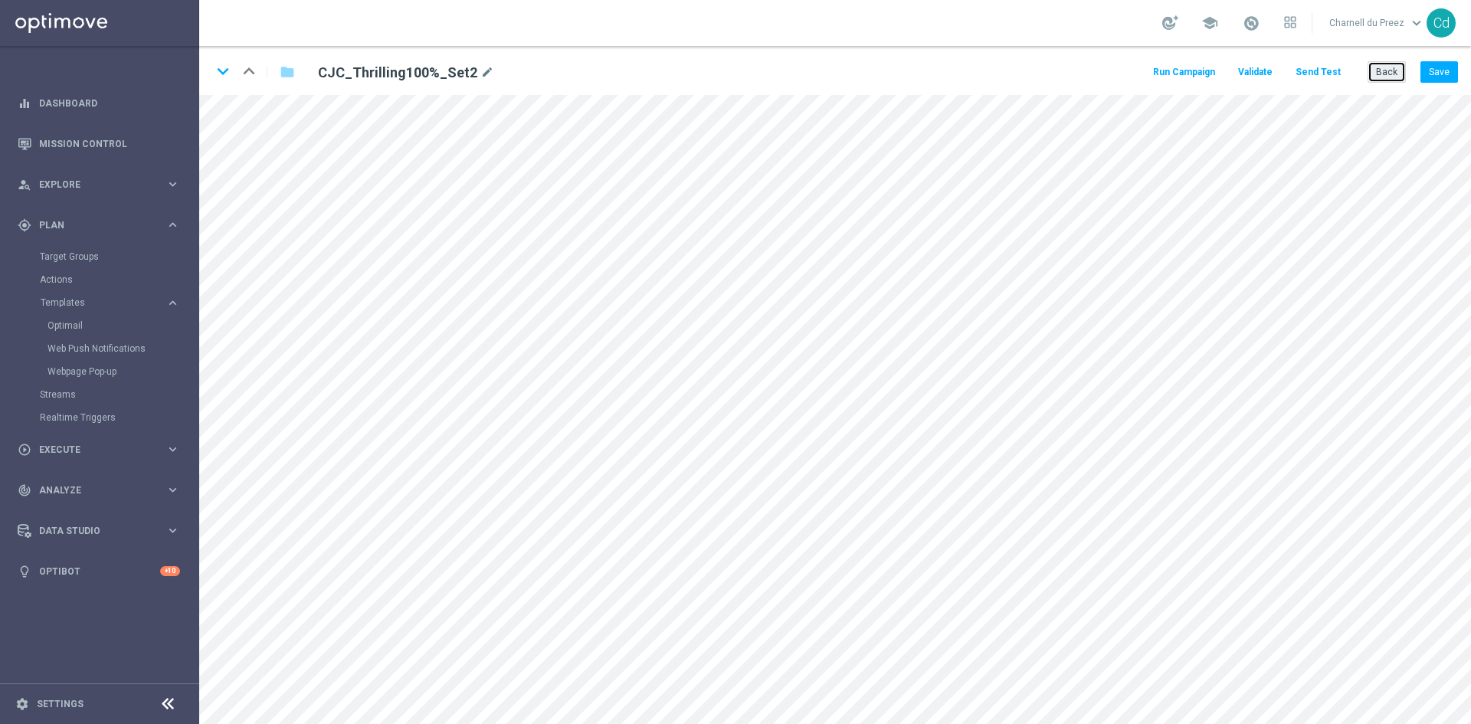
click at [1394, 78] on button "Back" at bounding box center [1387, 71] width 38 height 21
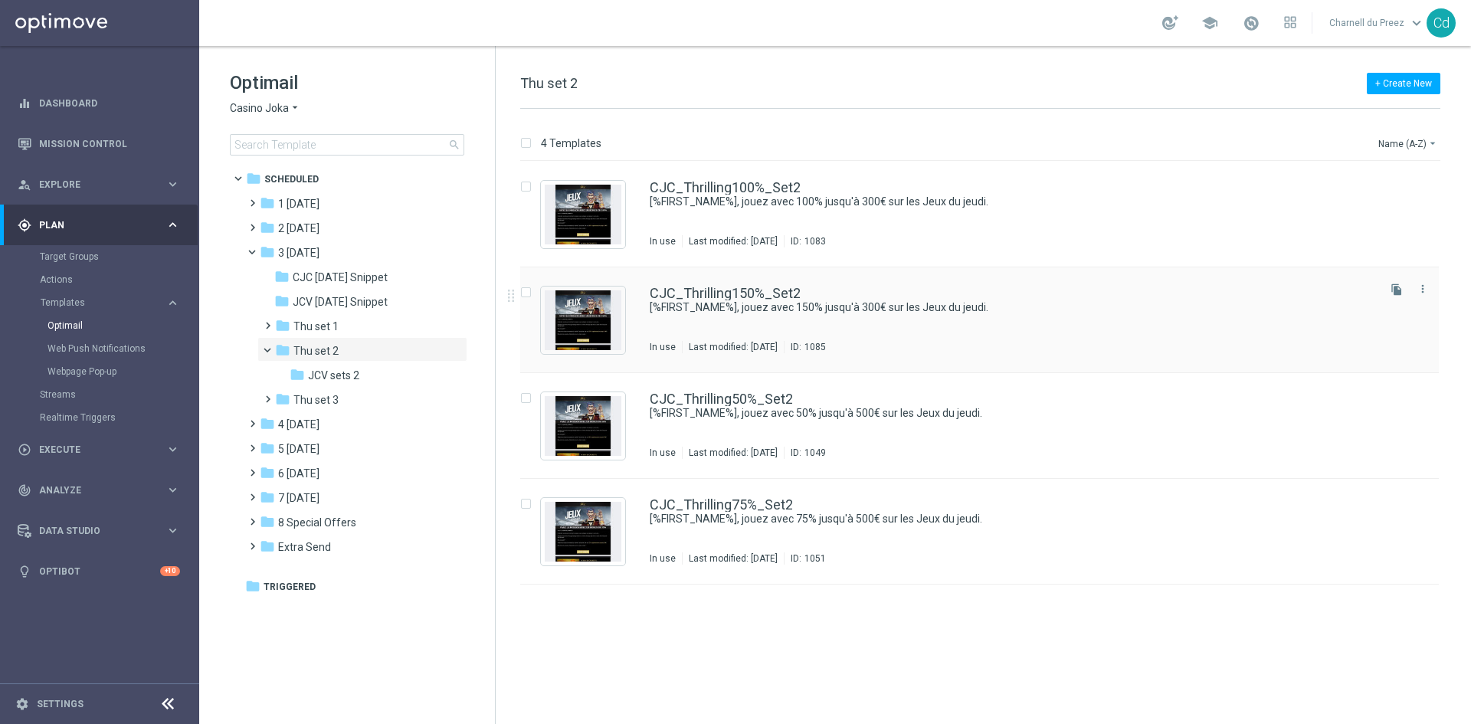
click at [759, 286] on div "CJC_Thrilling150%_Set2 [%FIRST_NAME%], jouez avec 150% jusqu'à 300€ sur les Jeu…" at bounding box center [979, 320] width 919 height 106
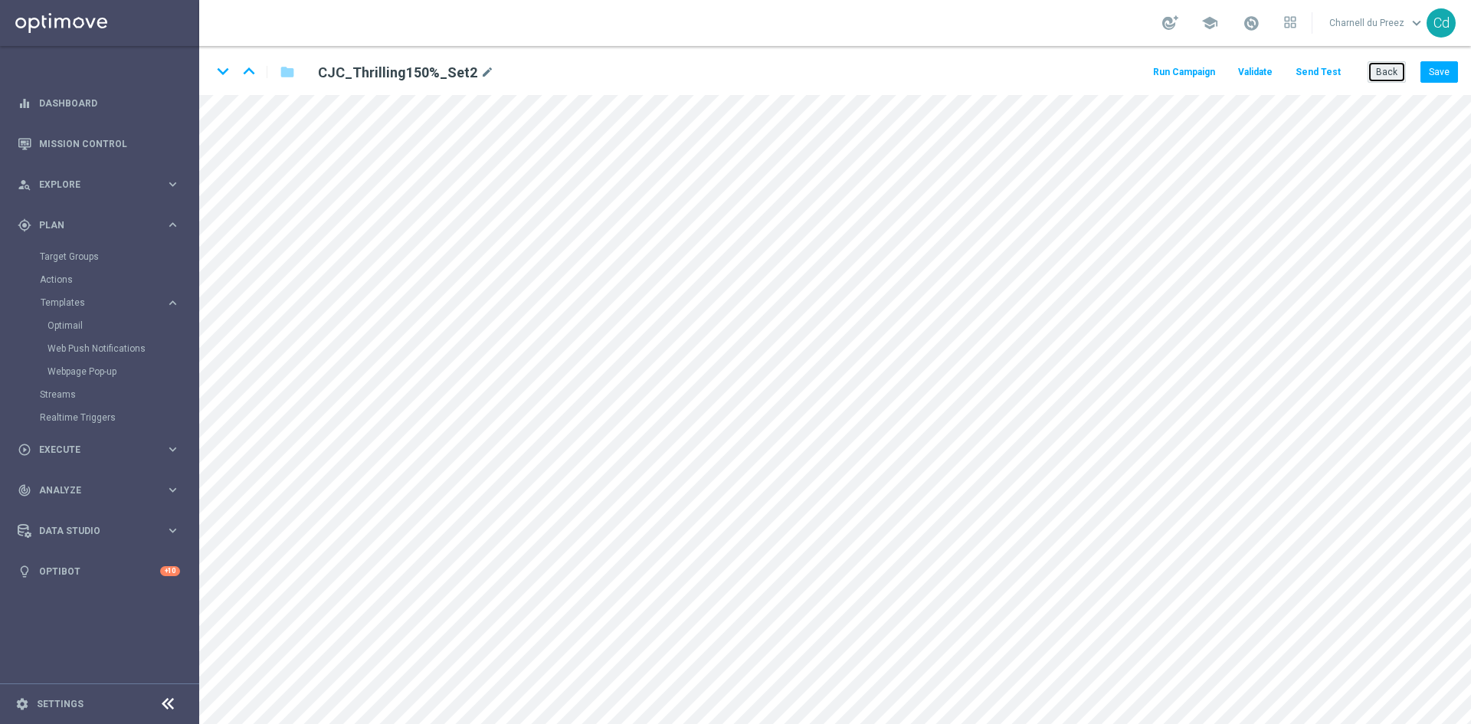
click at [1384, 72] on button "Back" at bounding box center [1387, 71] width 38 height 21
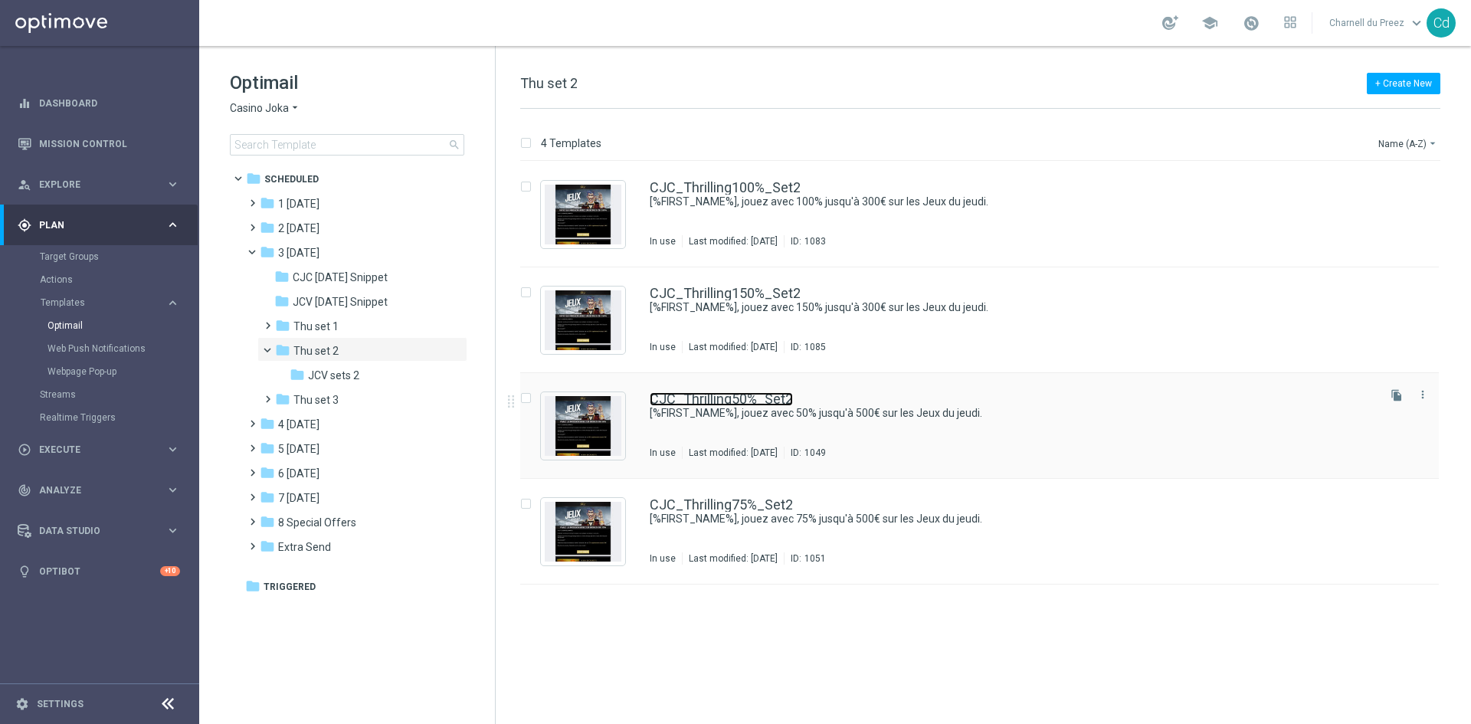
drag, startPoint x: 752, startPoint y: 398, endPoint x: 795, endPoint y: 409, distance: 44.2
click at [752, 398] on link "CJC_Thrilling50%_Set2" at bounding box center [721, 399] width 143 height 14
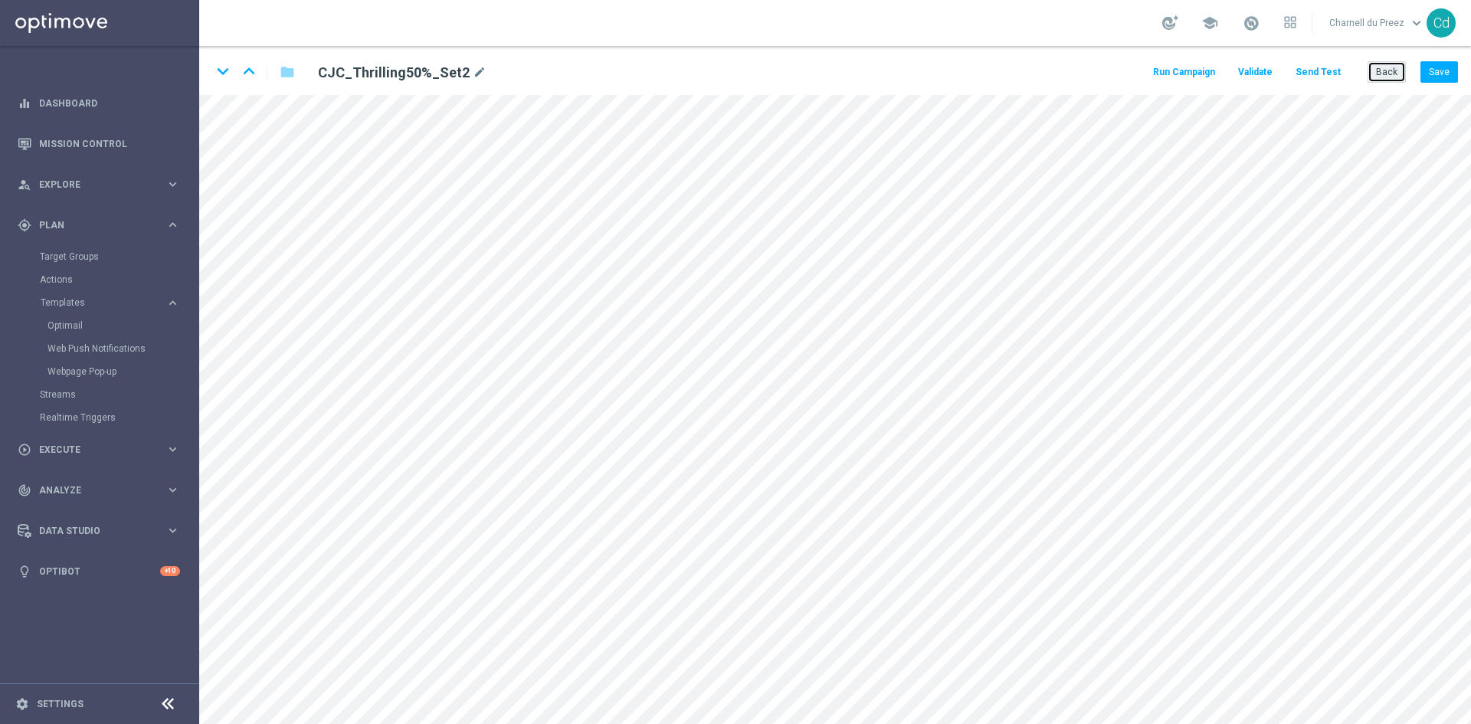
click at [1391, 74] on button "Back" at bounding box center [1387, 71] width 38 height 21
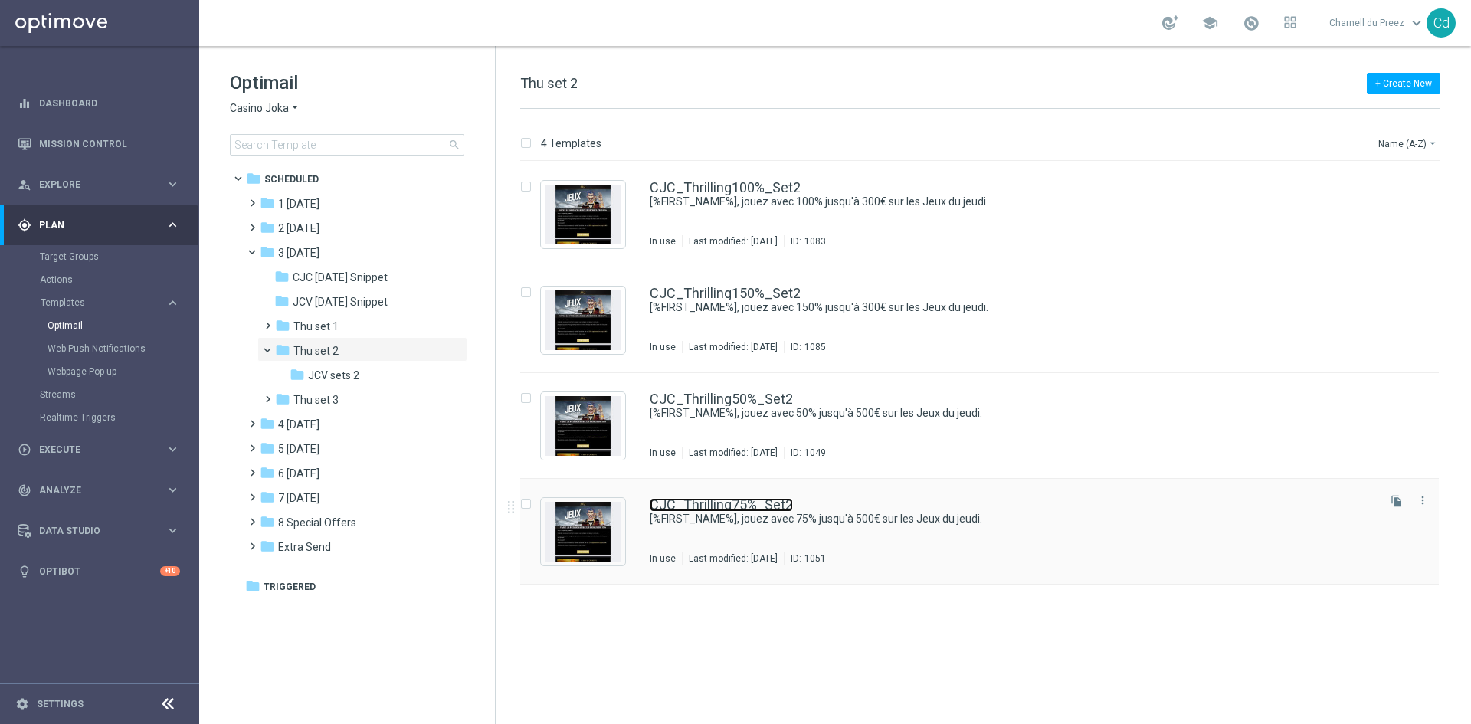
click at [749, 505] on link "CJC_Thrilling75%_Set2" at bounding box center [721, 505] width 143 height 14
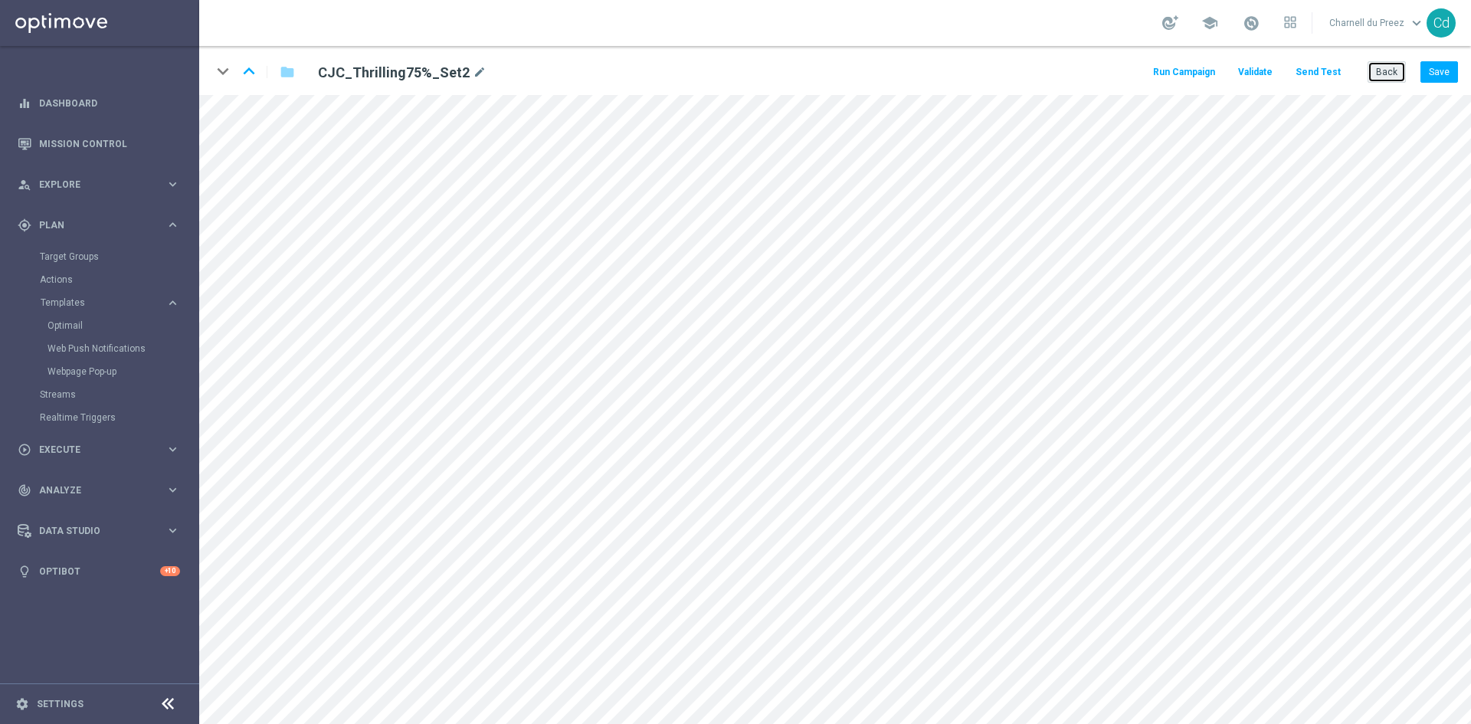
click at [1388, 74] on button "Back" at bounding box center [1387, 71] width 38 height 21
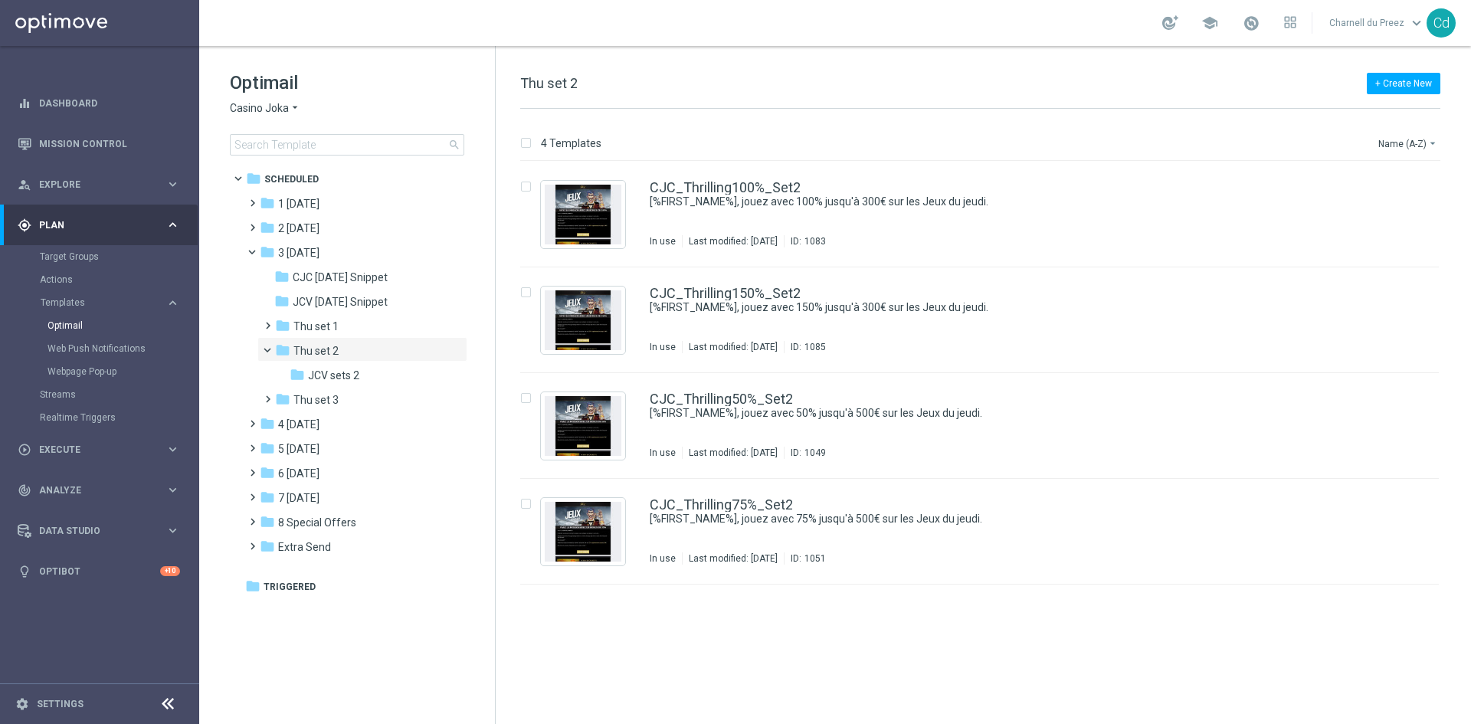
drag, startPoint x: 250, startPoint y: 249, endPoint x: 231, endPoint y: 252, distance: 18.6
click at [256, 249] on span at bounding box center [259, 248] width 6 height 7
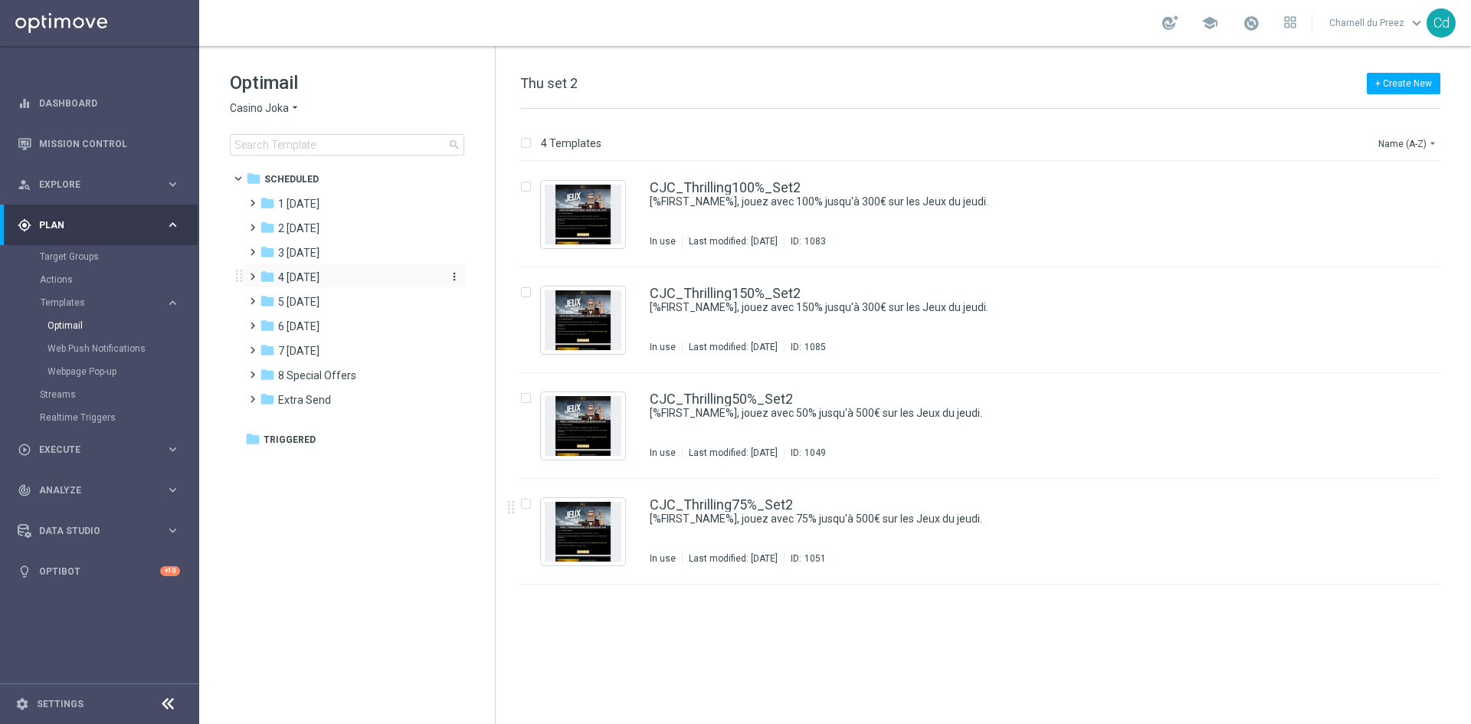
click at [290, 274] on span "4 [DATE]" at bounding box center [298, 277] width 41 height 14
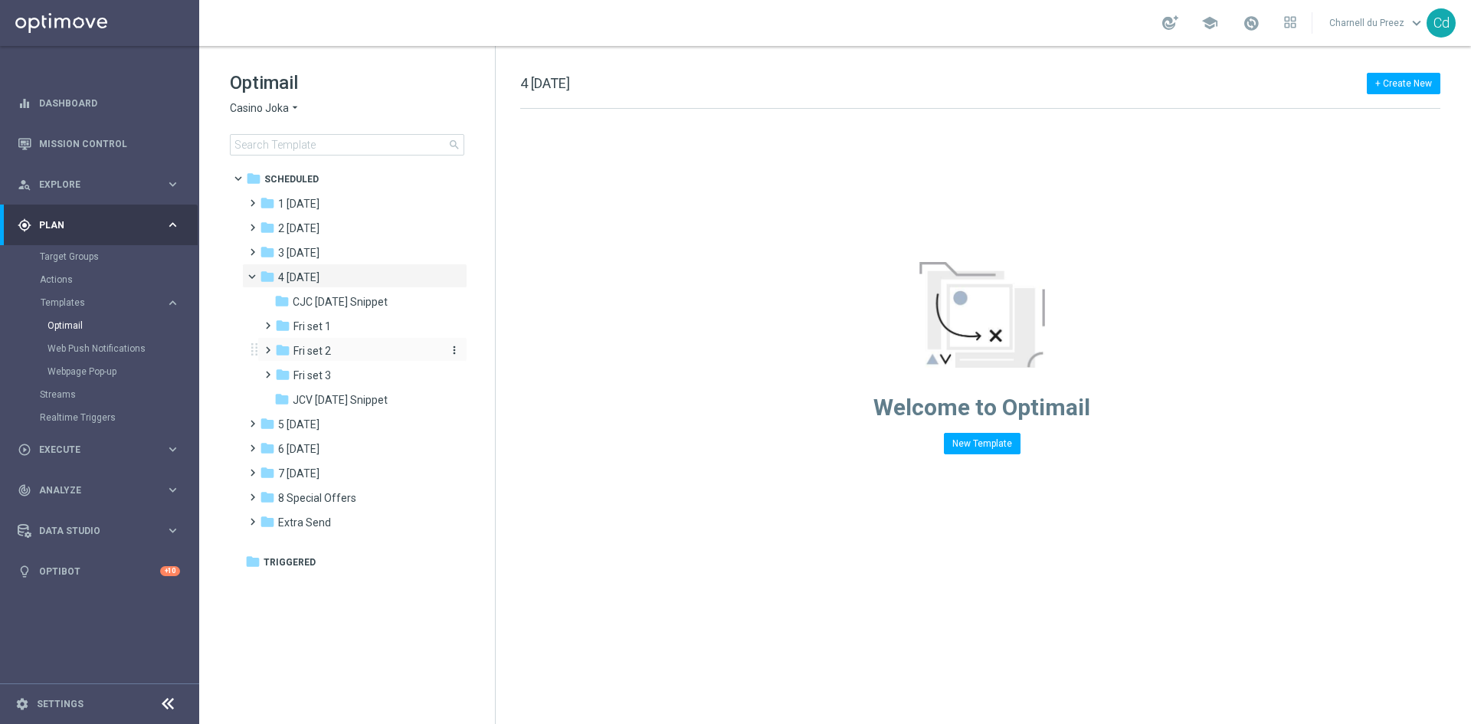
click at [351, 347] on div "folder Fri set 2" at bounding box center [356, 351] width 163 height 18
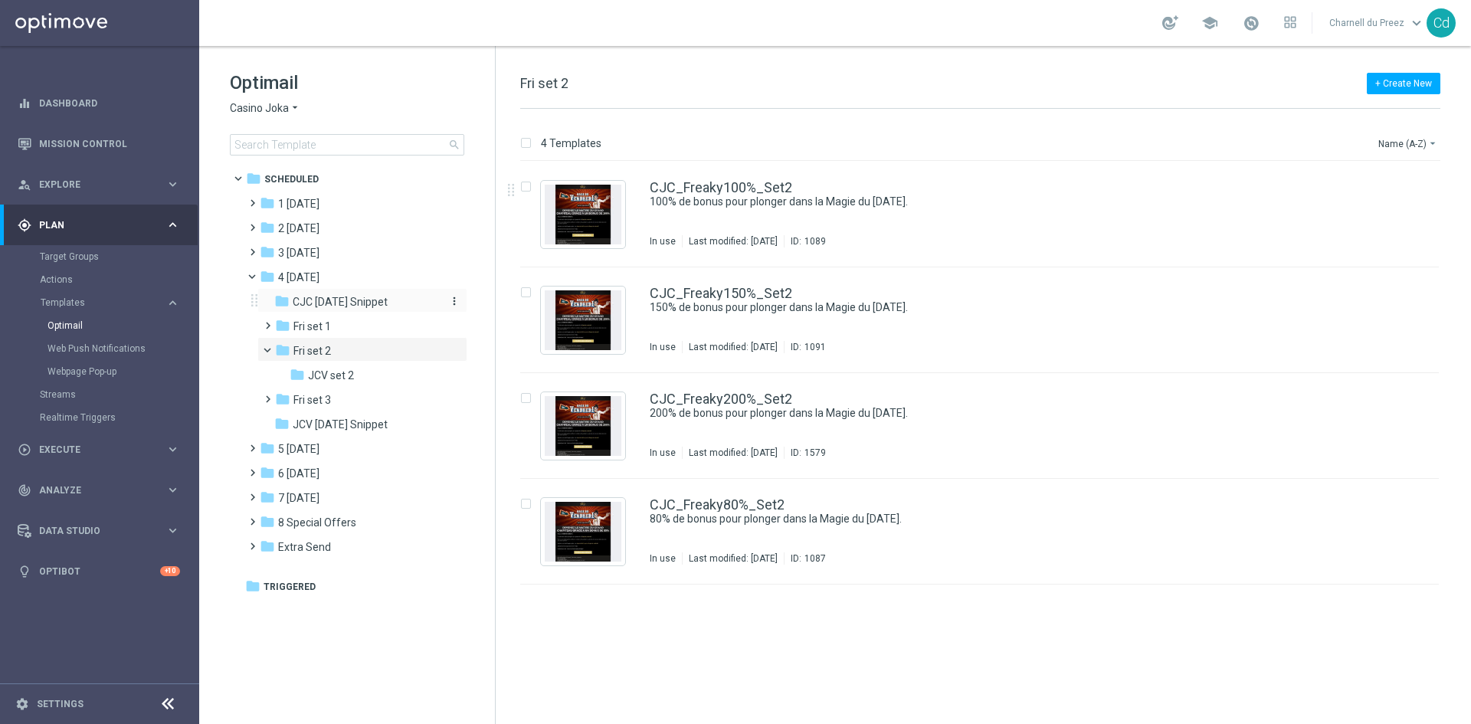
click at [366, 304] on span "CJC [DATE] Snippet" at bounding box center [340, 302] width 95 height 14
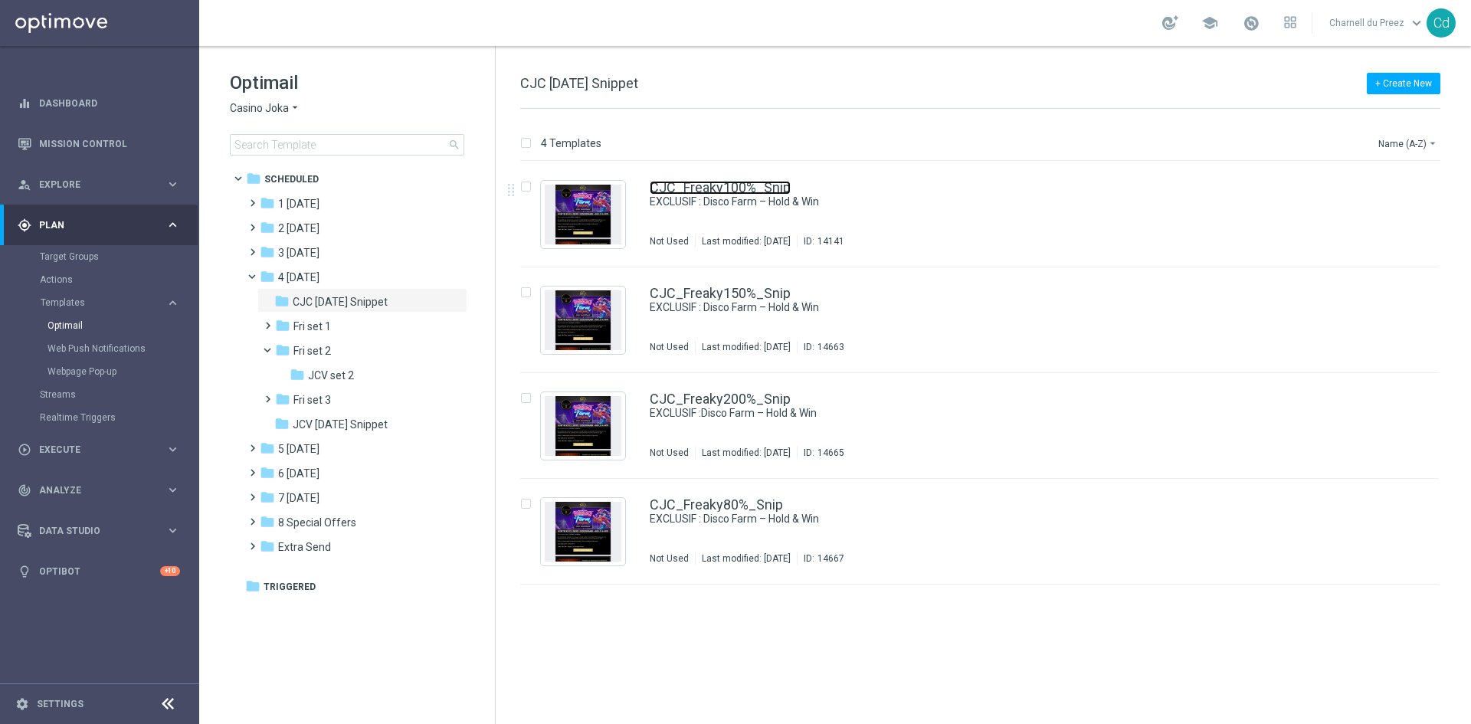
drag, startPoint x: 769, startPoint y: 186, endPoint x: 799, endPoint y: 194, distance: 30.8
click at [769, 186] on link "CJC_Freaky100%_Snip" at bounding box center [720, 188] width 141 height 14
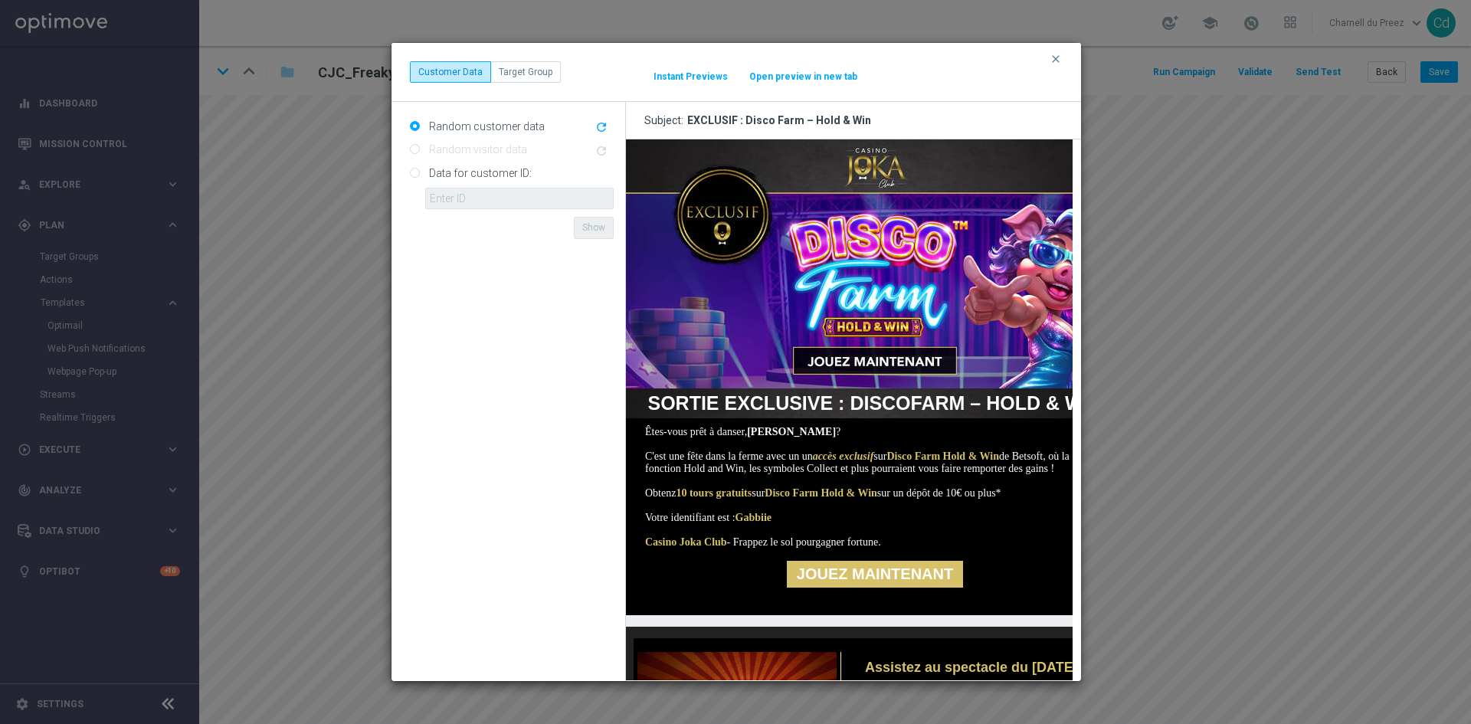
click at [883, 165] on img at bounding box center [874, 263] width 498 height 249
click at [899, 344] on img at bounding box center [874, 263] width 498 height 249
click at [907, 588] on link "JOUEZ MAINTENANT" at bounding box center [874, 574] width 176 height 27
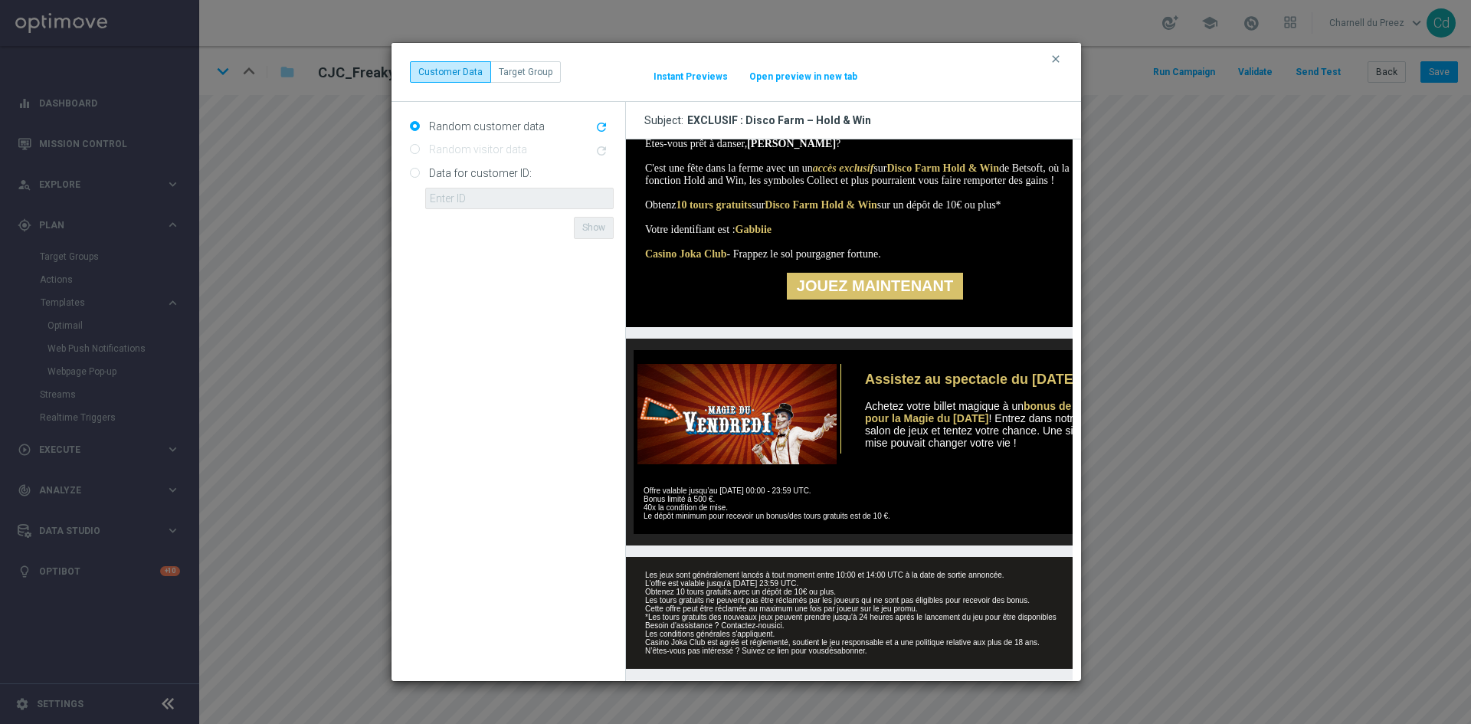
scroll to position [334, 0]
click at [755, 418] on img at bounding box center [734, 414] width 203 height 100
click at [780, 621] on link "ici" at bounding box center [777, 625] width 7 height 8
click at [1055, 57] on icon "clear" at bounding box center [1056, 59] width 12 height 12
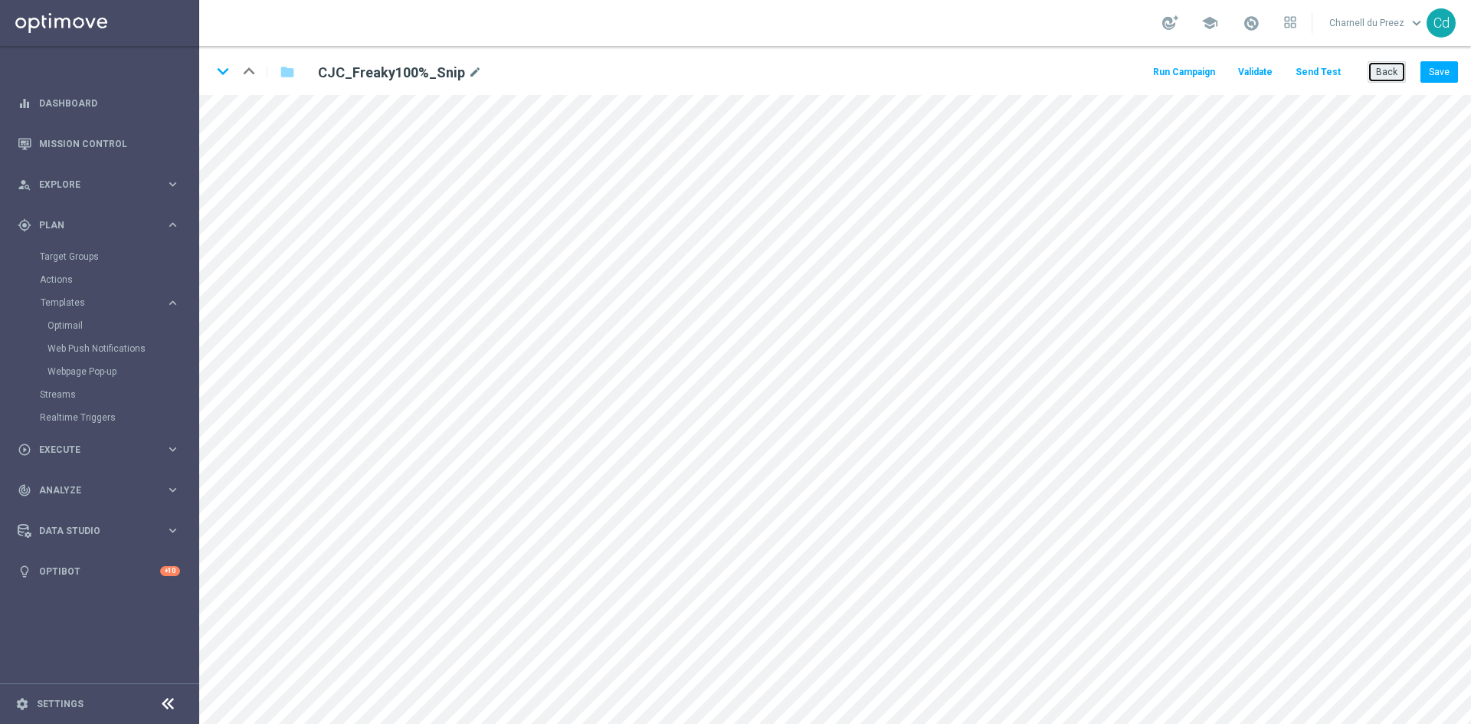
click at [1398, 77] on button "Back" at bounding box center [1387, 71] width 38 height 21
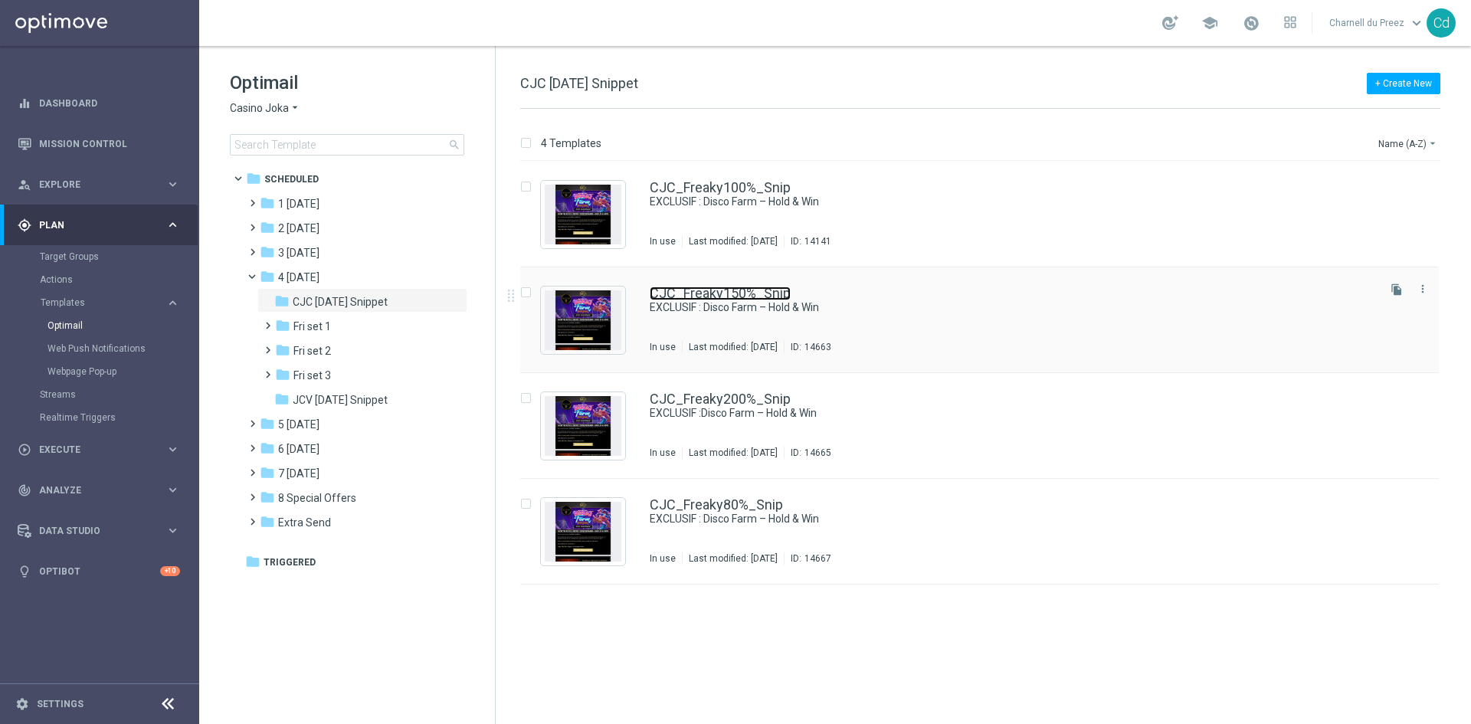
click at [762, 292] on link "CJC_Freaky150%_Snip" at bounding box center [720, 294] width 141 height 14
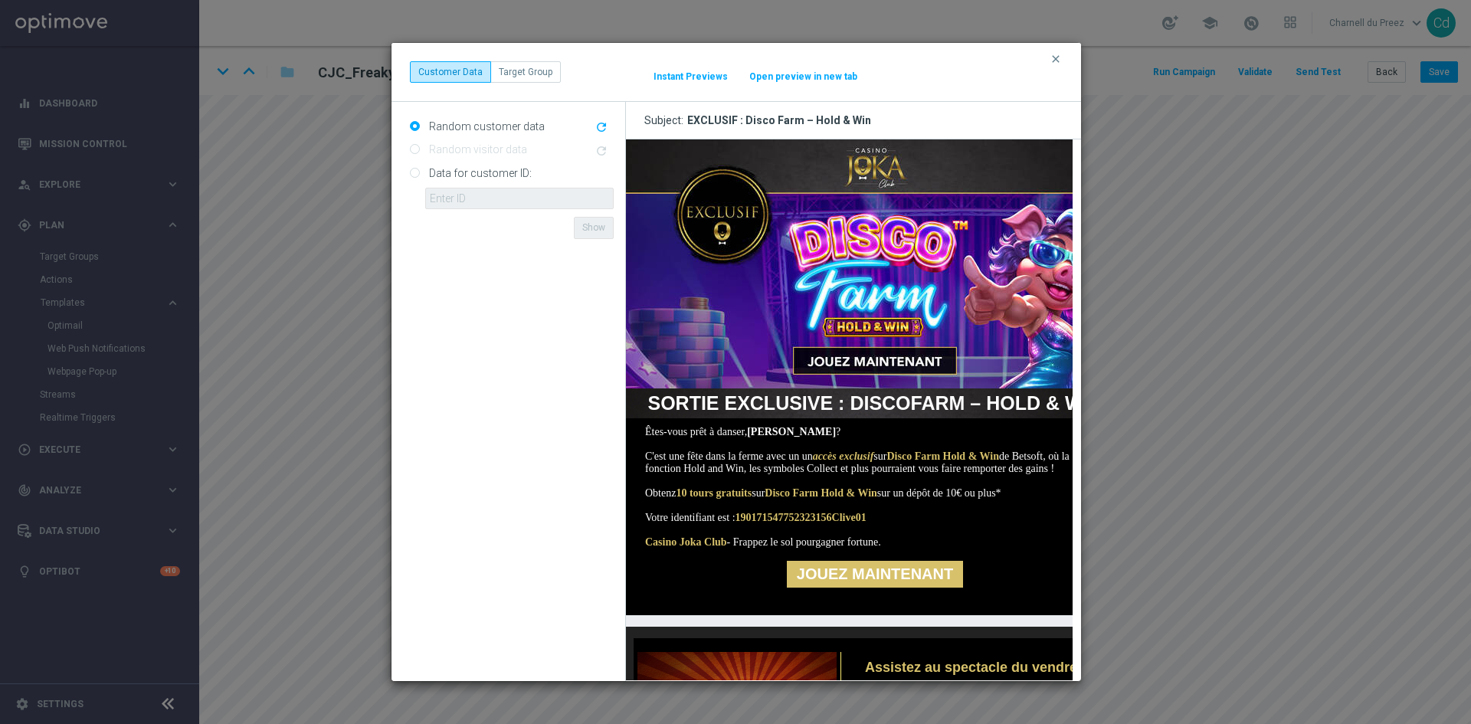
click at [877, 160] on img at bounding box center [874, 263] width 498 height 249
click at [890, 301] on img at bounding box center [874, 263] width 498 height 249
click at [896, 588] on link "JOUEZ MAINTENANT" at bounding box center [874, 574] width 176 height 27
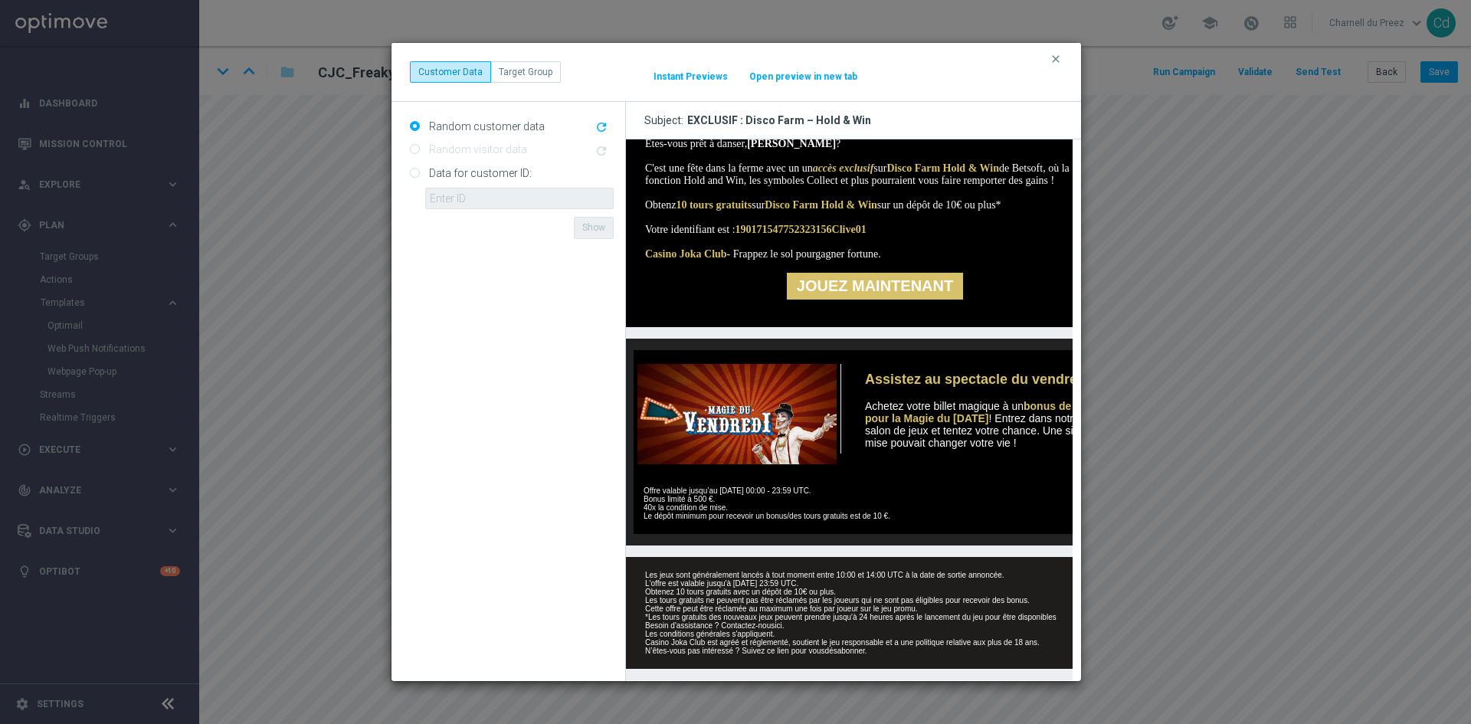
scroll to position [334, 0]
click at [758, 408] on img at bounding box center [734, 414] width 203 height 100
click at [779, 621] on link "ici" at bounding box center [777, 625] width 7 height 8
click at [852, 647] on a"] "désabonner" at bounding box center [844, 651] width 40 height 8
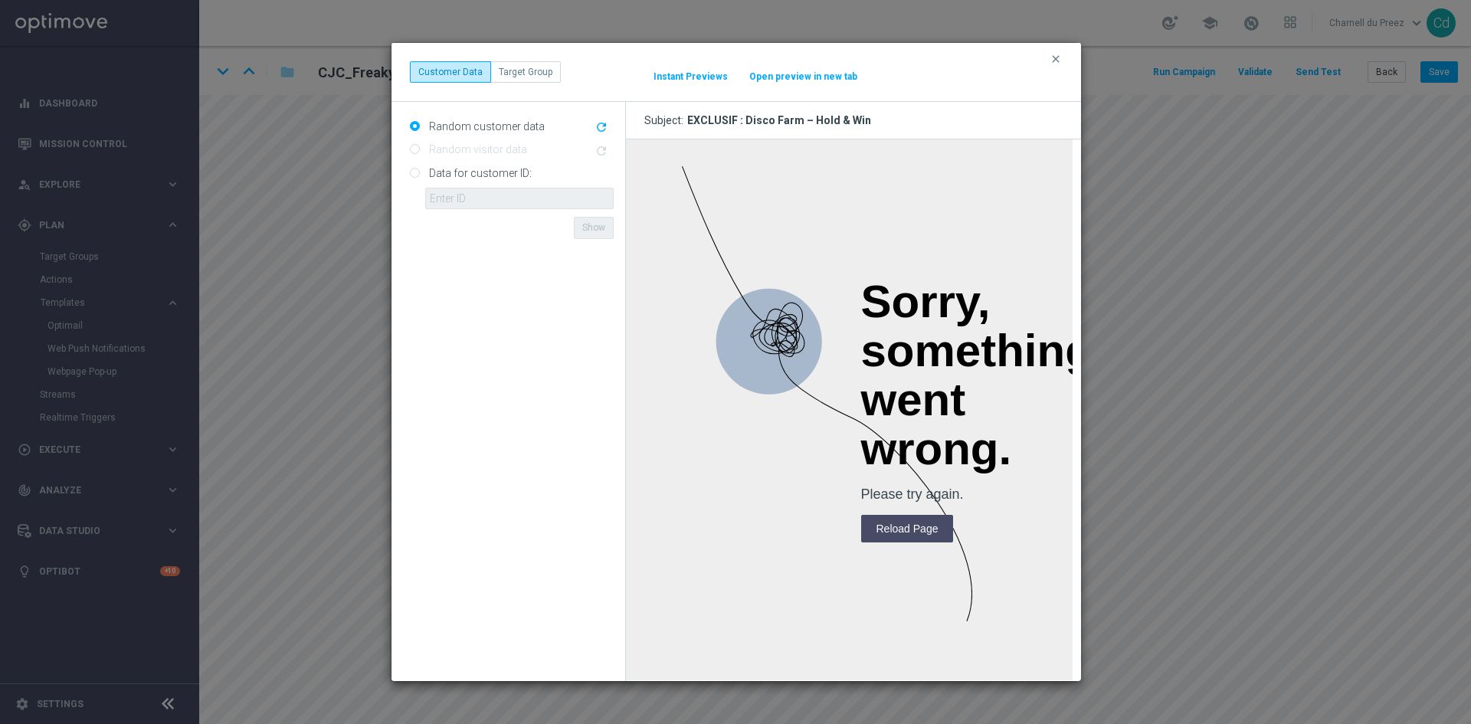
scroll to position [0, 0]
click at [916, 529] on input "Reload Page" at bounding box center [906, 529] width 93 height 28
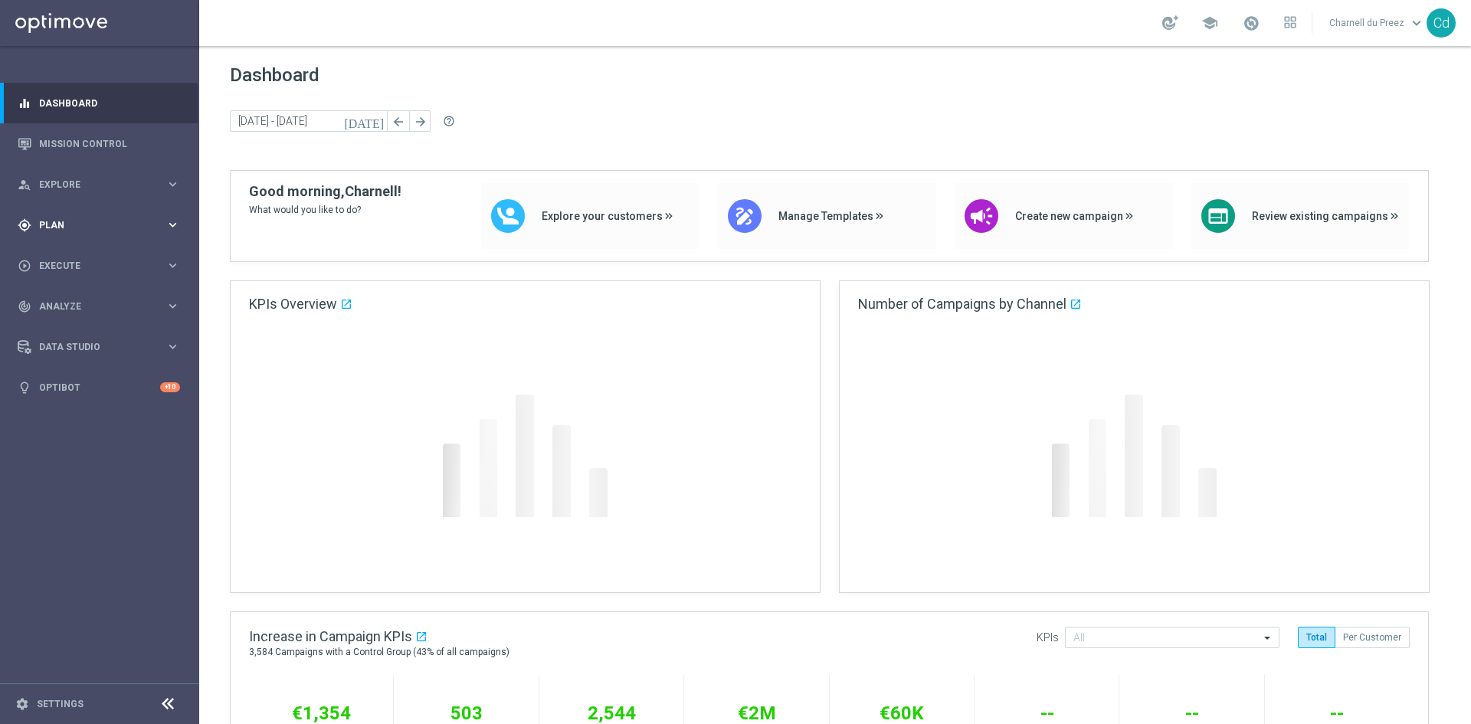
click at [65, 224] on span "Plan" at bounding box center [102, 225] width 126 height 9
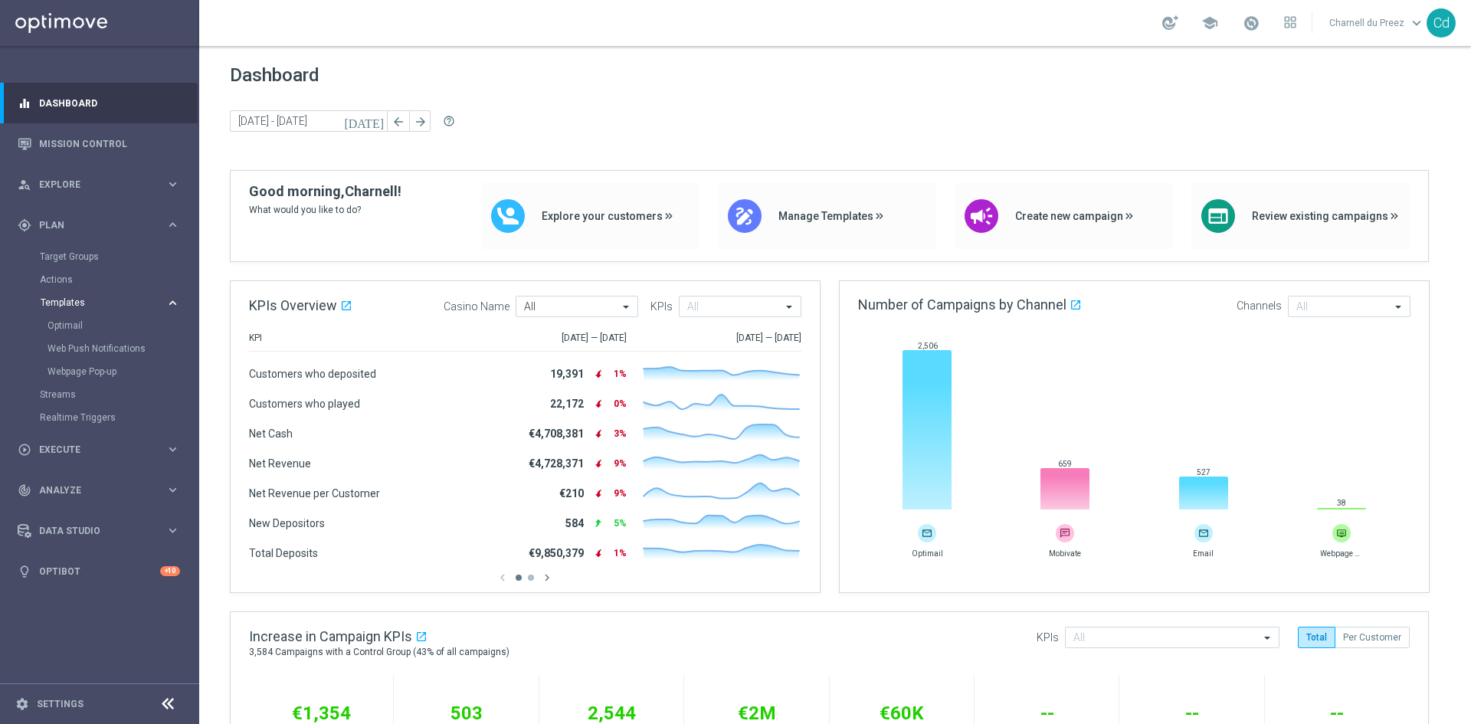
click at [55, 300] on span "Templates" at bounding box center [96, 302] width 110 height 9
click at [70, 303] on span "Templates" at bounding box center [96, 302] width 110 height 9
click at [66, 324] on link "Optimail" at bounding box center [104, 325] width 112 height 12
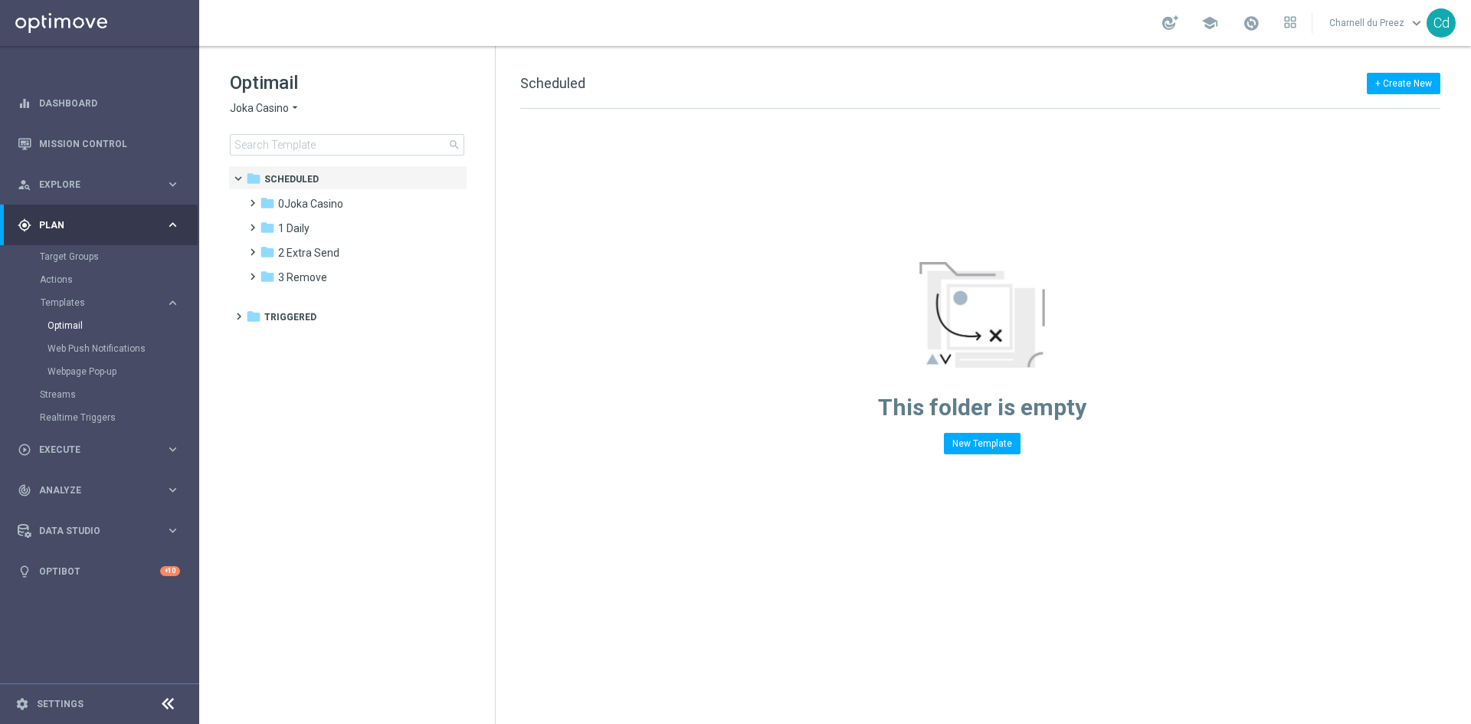
click at [231, 100] on div "Optimail Joka Casino arrow_drop_down × Joka Casino search" at bounding box center [362, 112] width 265 height 85
click at [258, 104] on span "Joka Casino" at bounding box center [259, 108] width 59 height 15
click at [0, 0] on span "Casino Joka" at bounding box center [0, 0] width 0 height 0
click at [253, 273] on span at bounding box center [249, 270] width 7 height 6
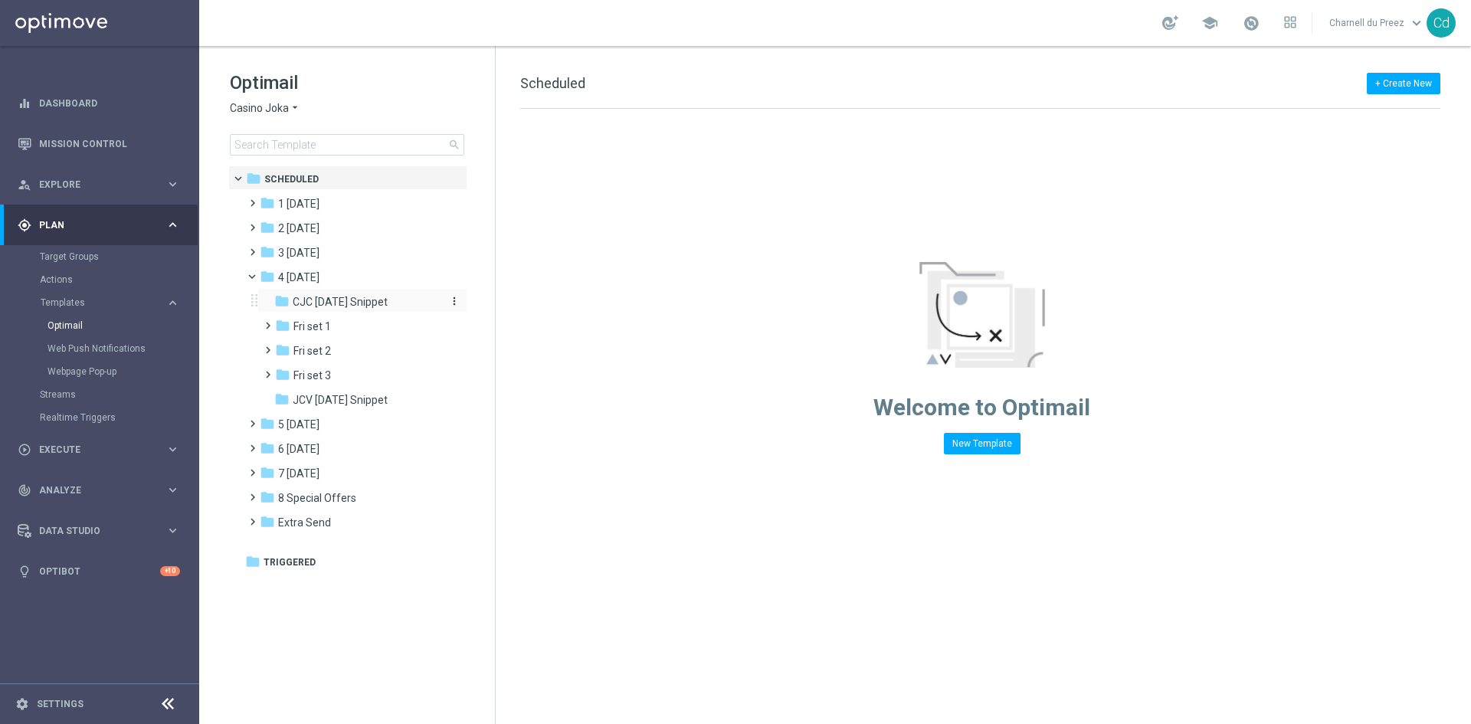
click at [375, 300] on span "CJC [DATE] Snippet" at bounding box center [340, 302] width 95 height 14
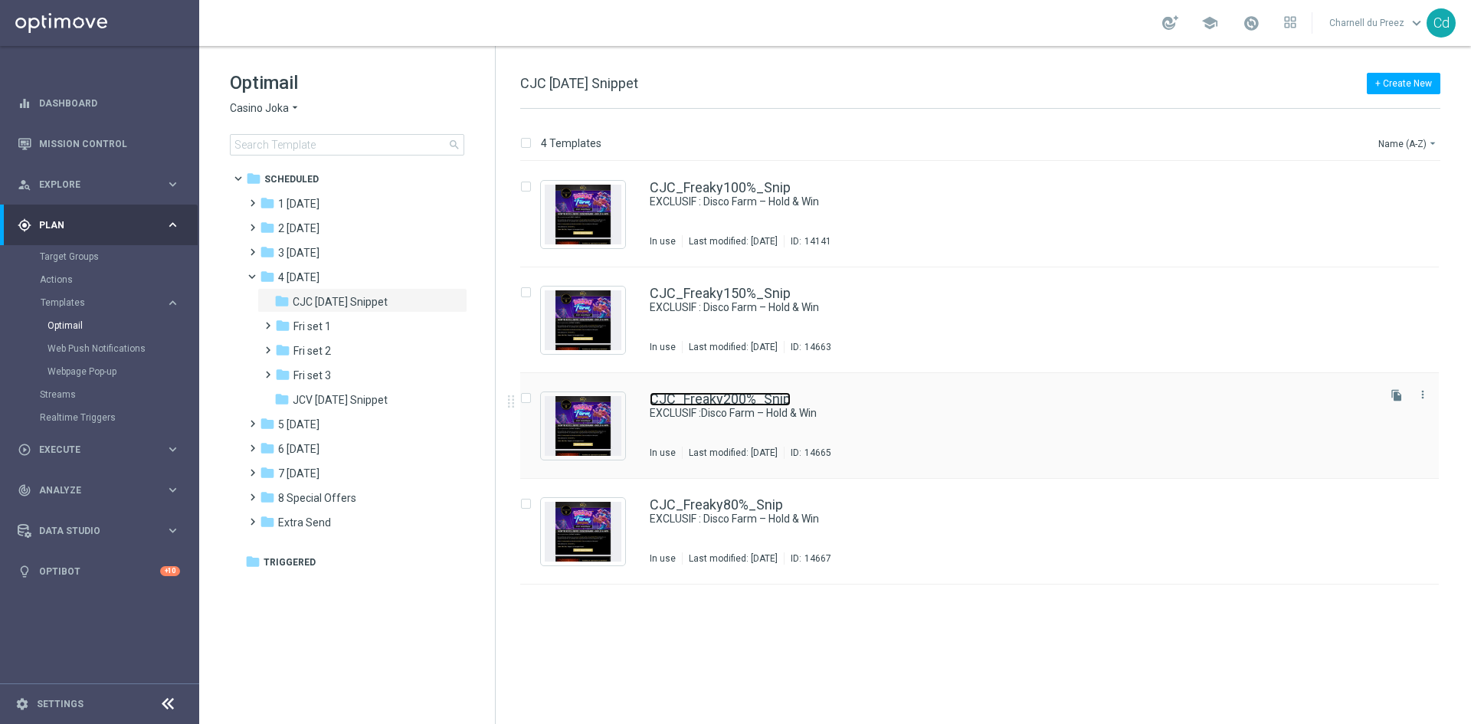
click at [738, 396] on link "CJC_Freaky200%_Snip" at bounding box center [720, 399] width 141 height 14
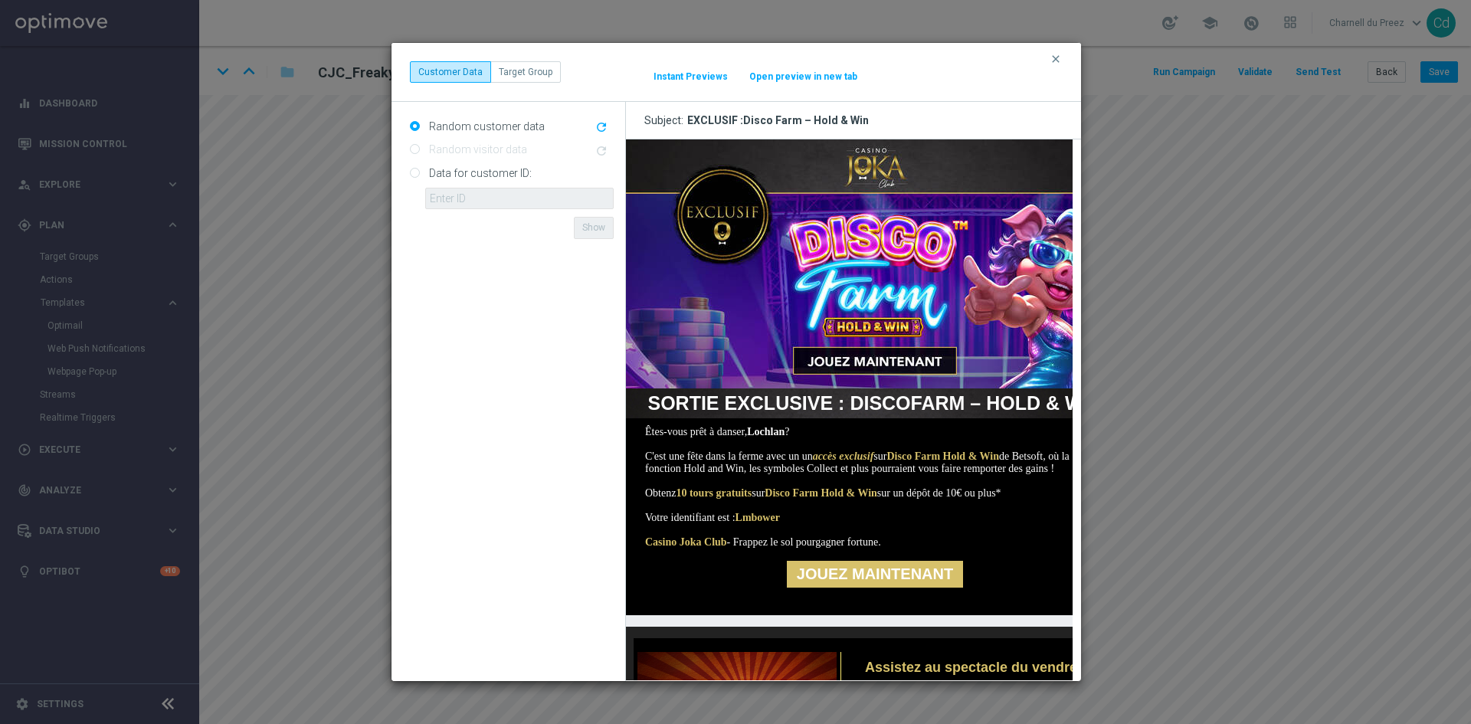
click at [867, 168] on img at bounding box center [874, 263] width 498 height 249
click at [876, 283] on img at bounding box center [874, 263] width 498 height 249
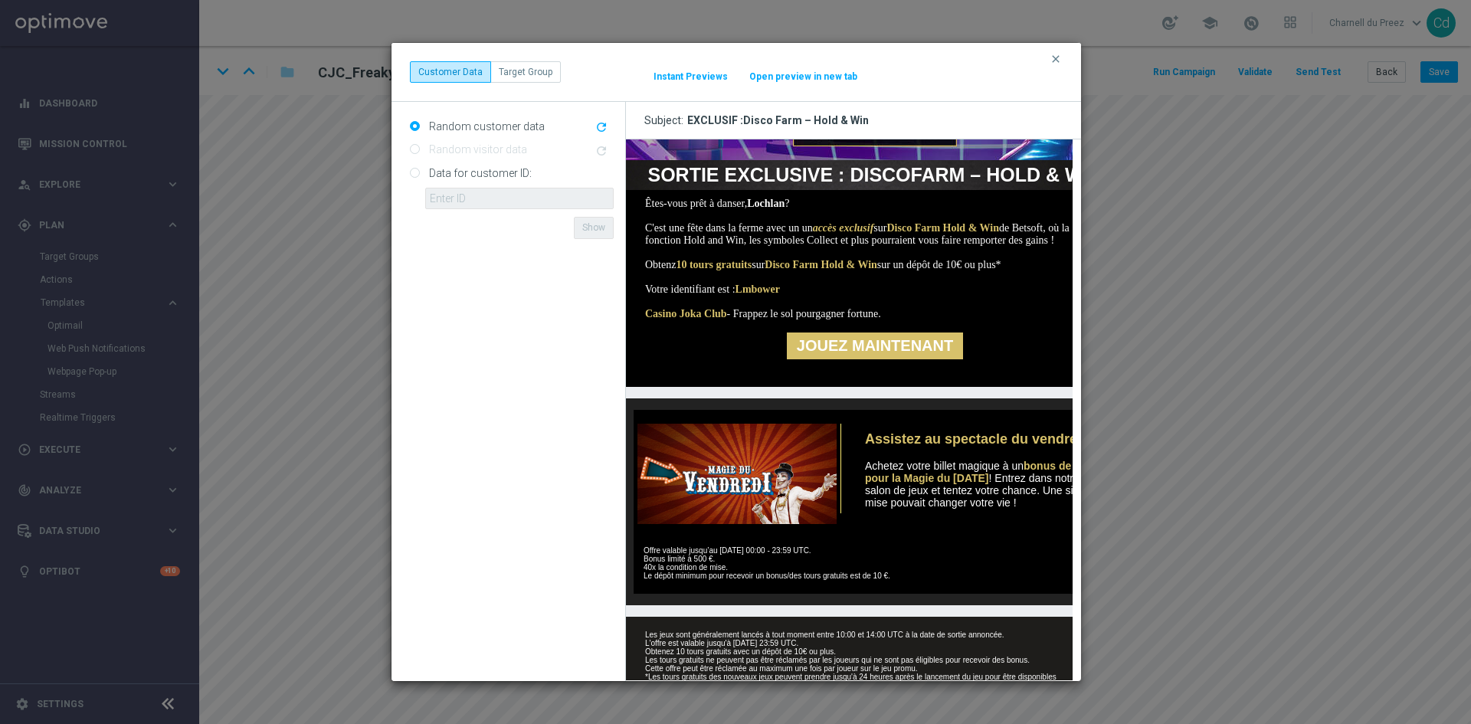
scroll to position [230, 0]
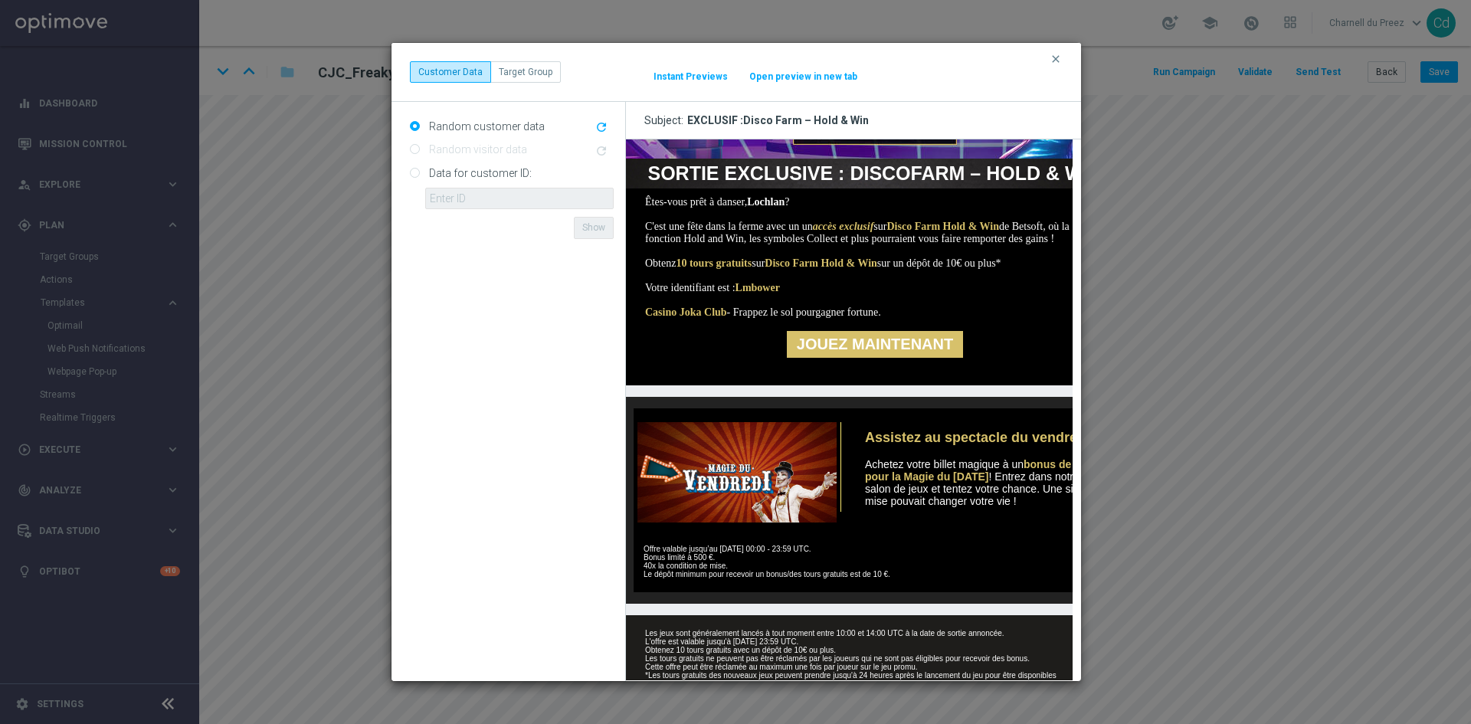
click at [881, 358] on link "JOUEZ MAINTENANT" at bounding box center [874, 344] width 176 height 27
click at [745, 507] on img at bounding box center [734, 472] width 203 height 100
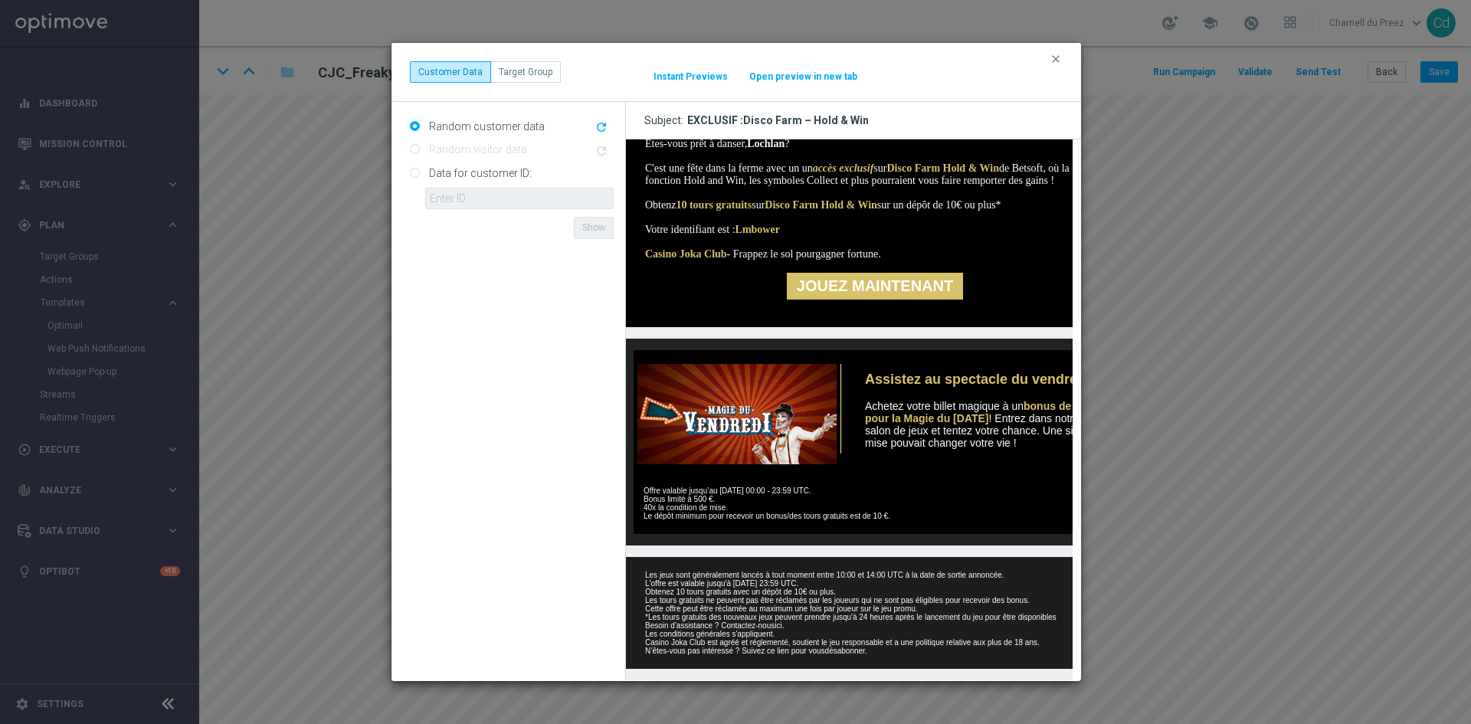
scroll to position [334, 0]
click at [778, 621] on link "ici" at bounding box center [777, 625] width 7 height 8
click at [1064, 62] on button "clear" at bounding box center [1058, 59] width 18 height 14
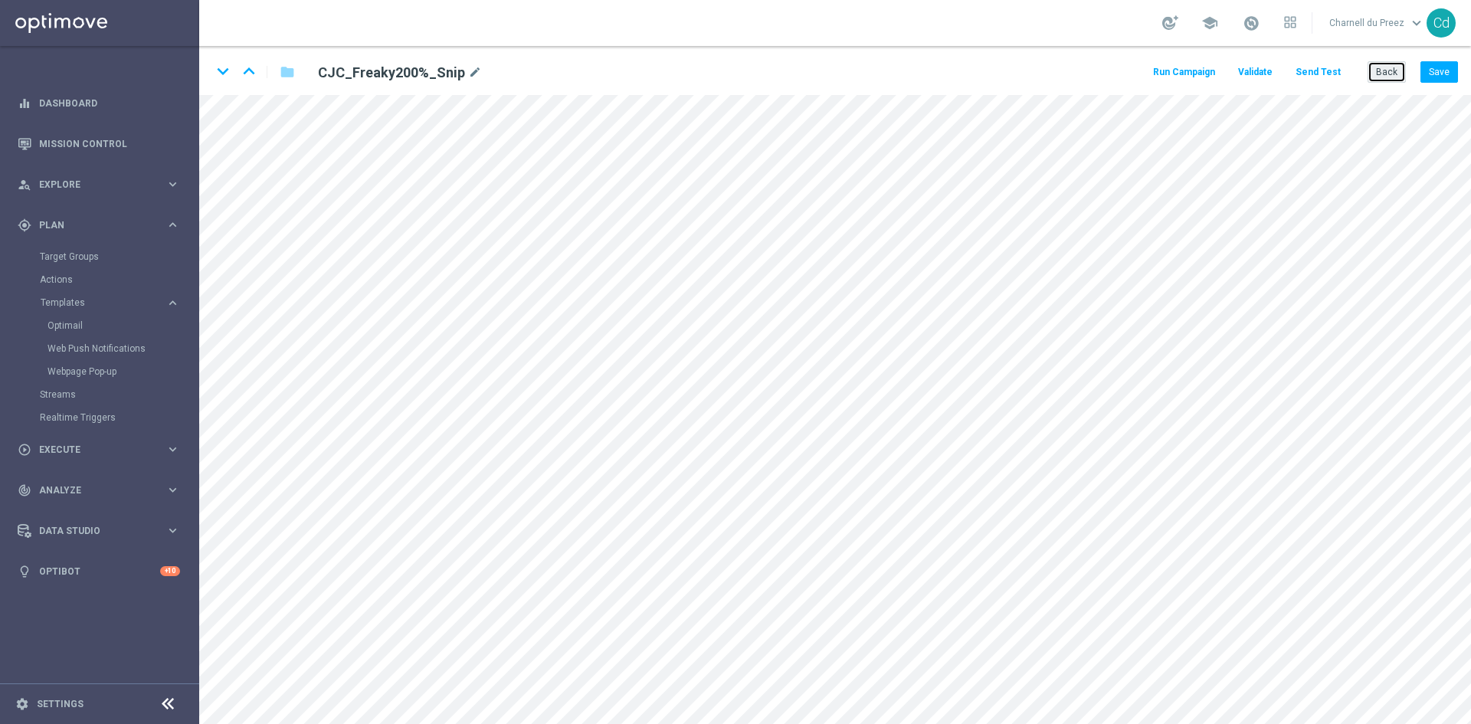
click at [1390, 77] on button "Back" at bounding box center [1387, 71] width 38 height 21
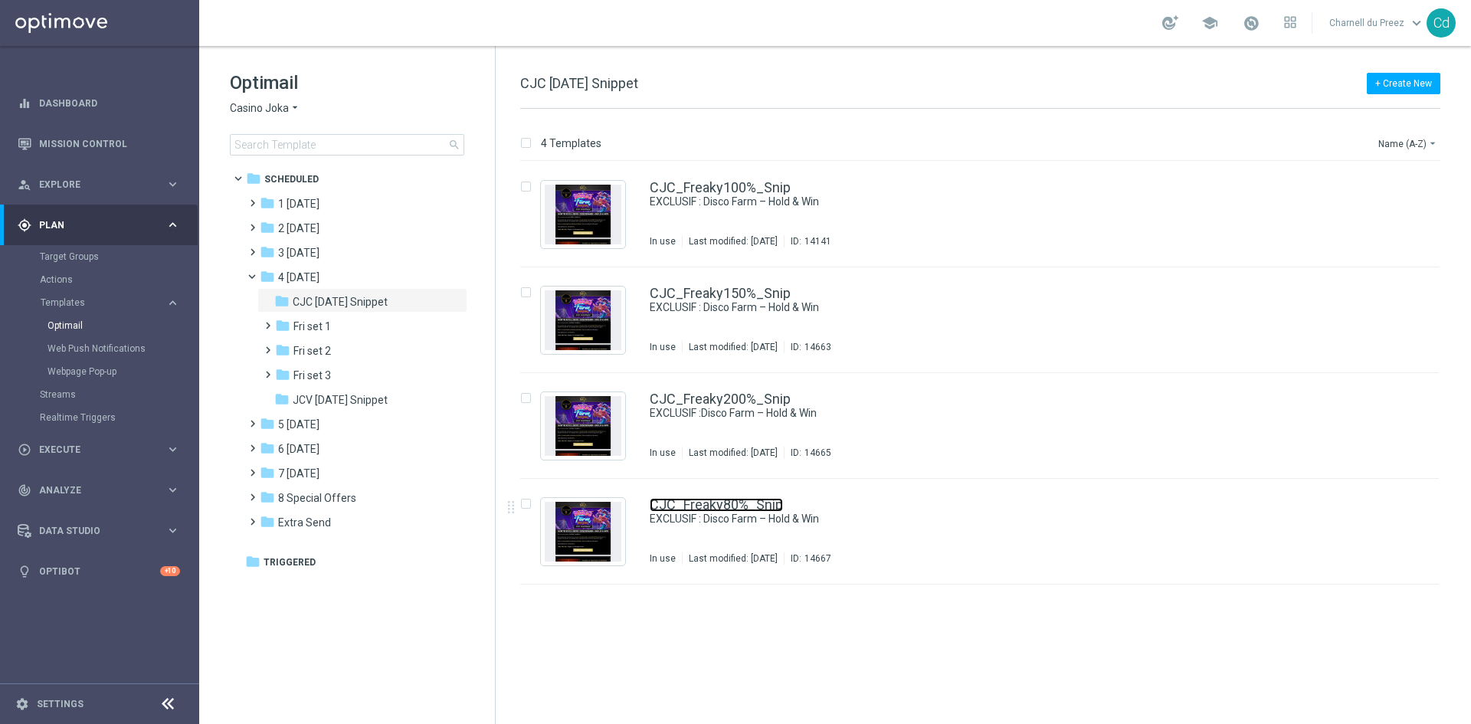
drag, startPoint x: 742, startPoint y: 504, endPoint x: 799, endPoint y: 509, distance: 57.6
click at [742, 504] on link "CJC_Freaky80%_Snip" at bounding box center [716, 505] width 133 height 14
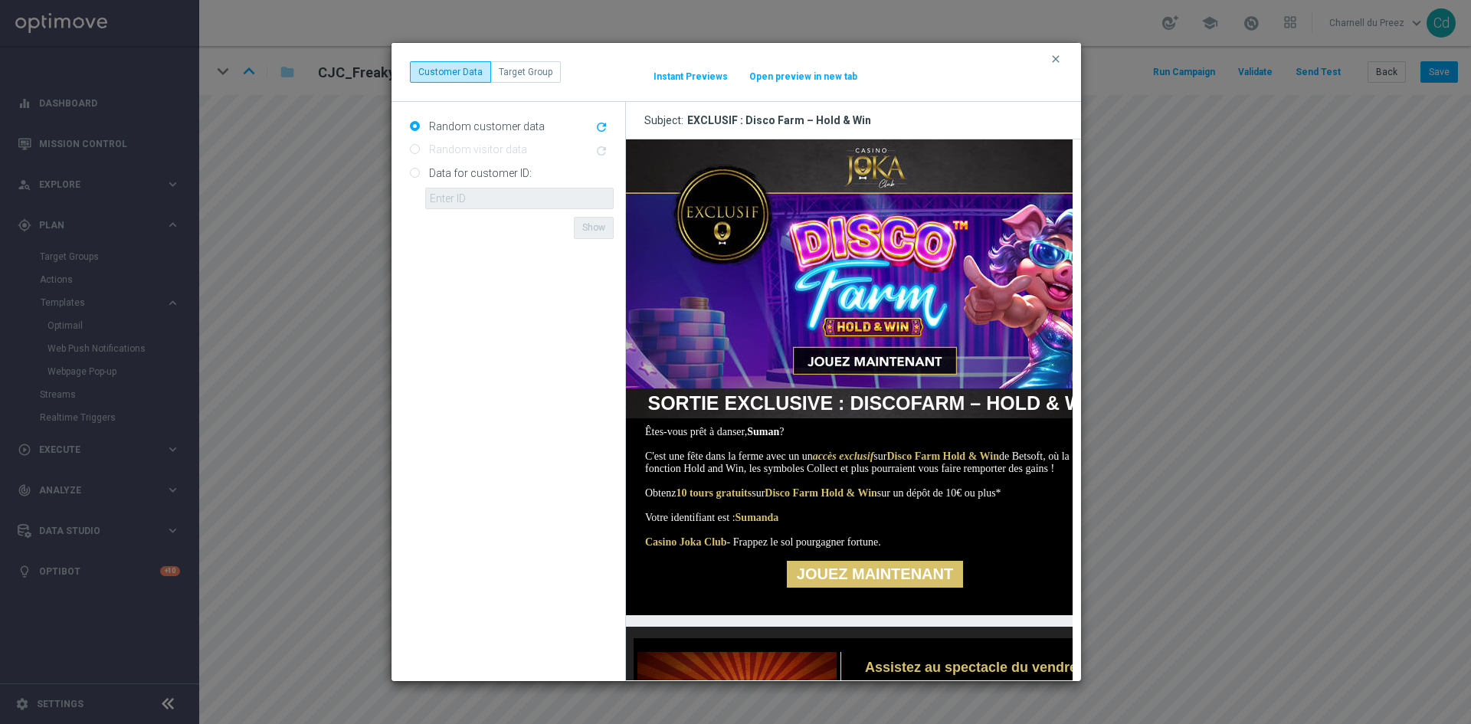
click at [867, 162] on img at bounding box center [874, 263] width 498 height 249
click at [928, 322] on img at bounding box center [874, 263] width 498 height 249
click at [900, 588] on link "JOUEZ MAINTENANT" at bounding box center [874, 574] width 176 height 27
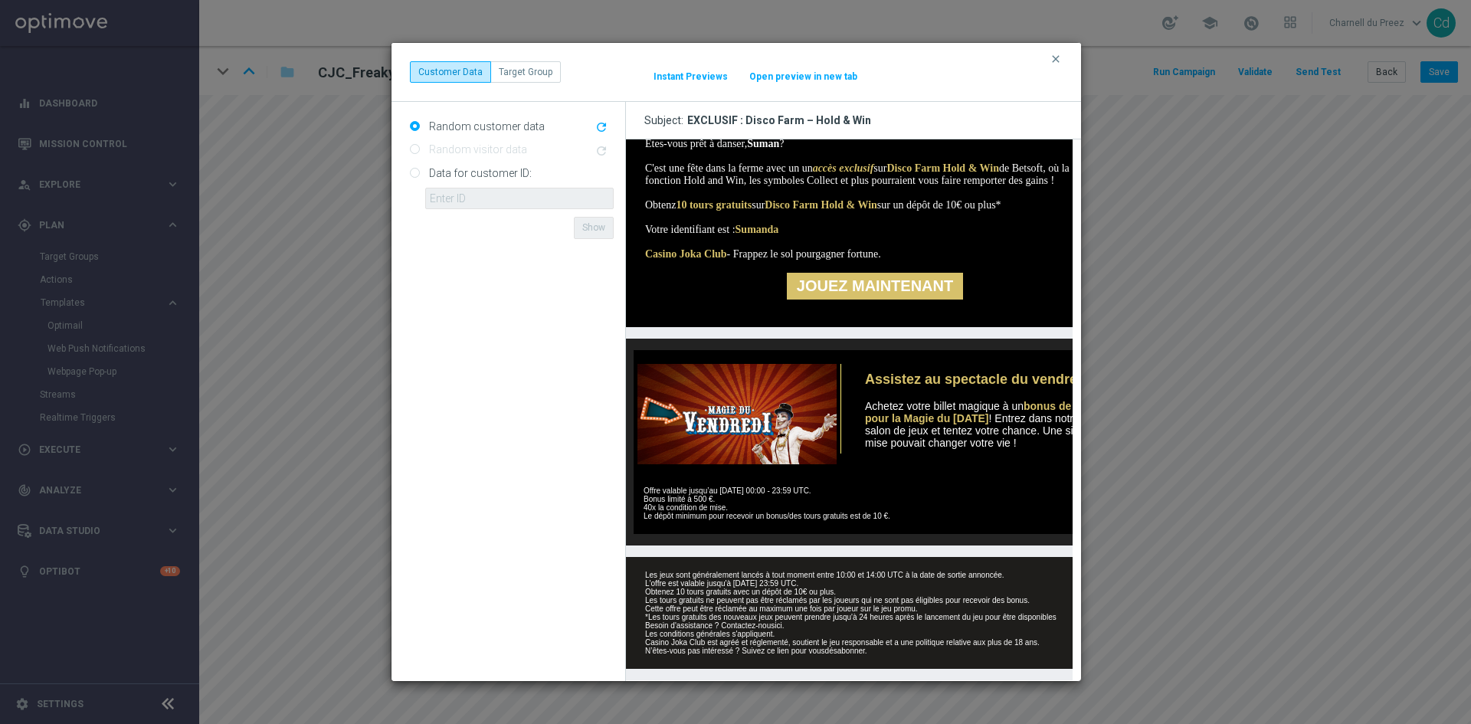
scroll to position [334, 0]
click at [735, 400] on img at bounding box center [734, 414] width 203 height 100
click at [781, 621] on link "ici" at bounding box center [777, 625] width 7 height 8
click at [1054, 61] on icon "clear" at bounding box center [1056, 59] width 12 height 12
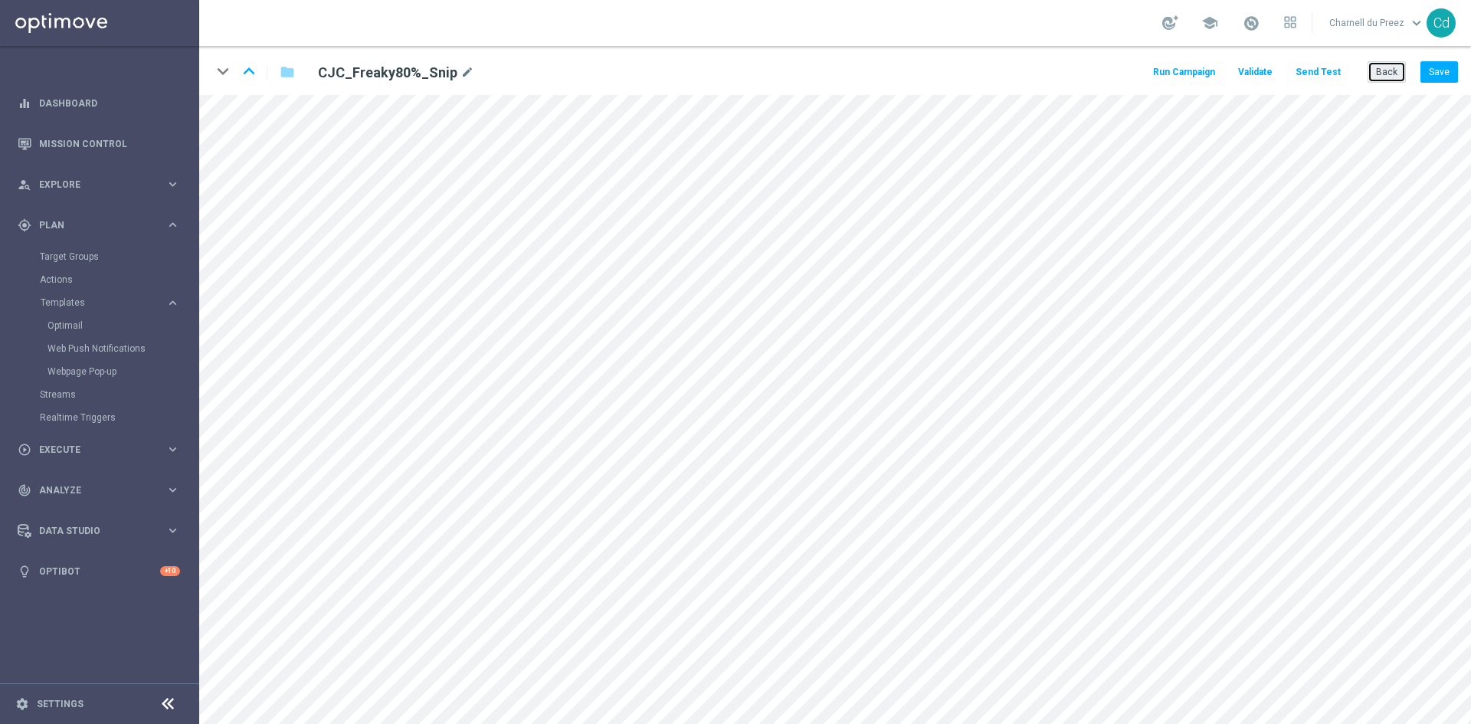
click at [1387, 77] on button "Back" at bounding box center [1387, 71] width 38 height 21
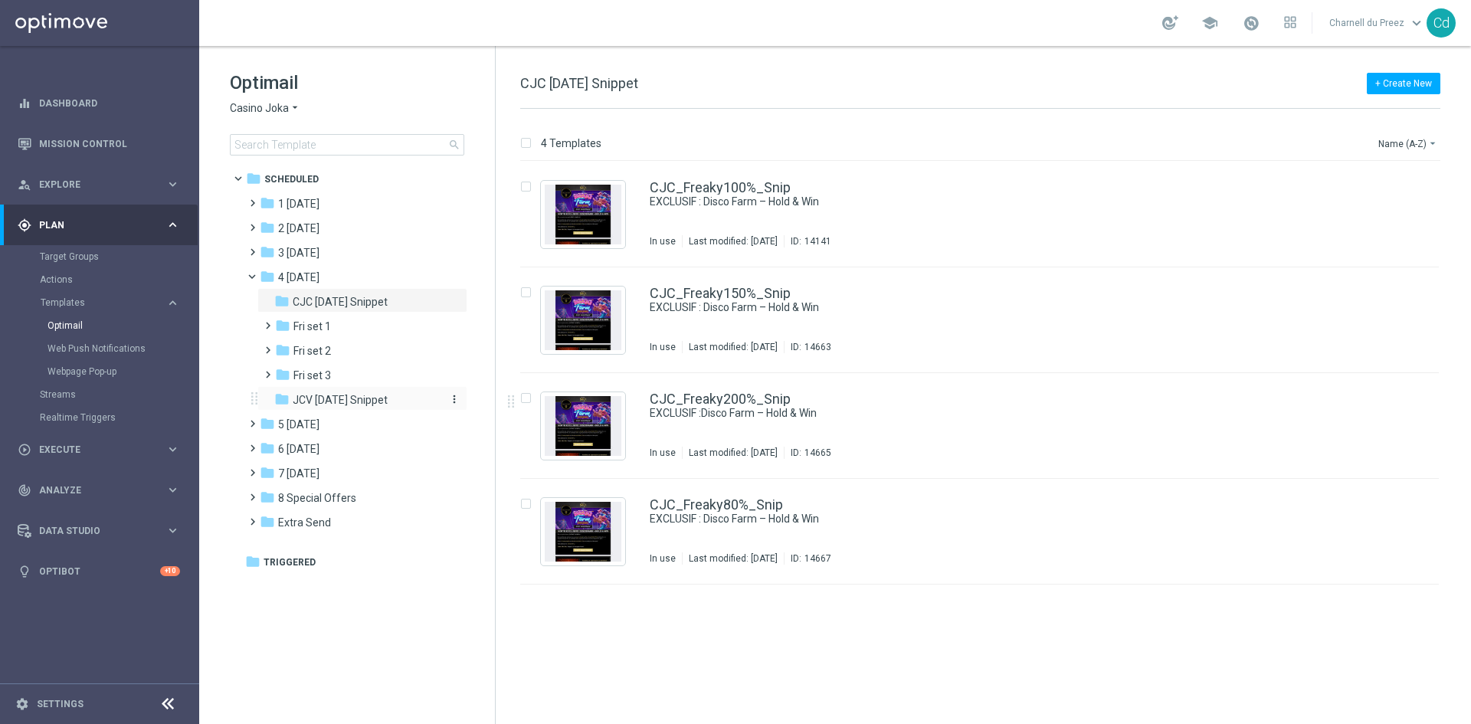
click at [378, 392] on div "folder JCV [DATE] Snippet" at bounding box center [355, 401] width 163 height 18
drag, startPoint x: 762, startPoint y: 187, endPoint x: 860, endPoint y: 188, distance: 98.1
click at [762, 187] on link "JCV_Freaky100%_Snip" at bounding box center [720, 188] width 140 height 14
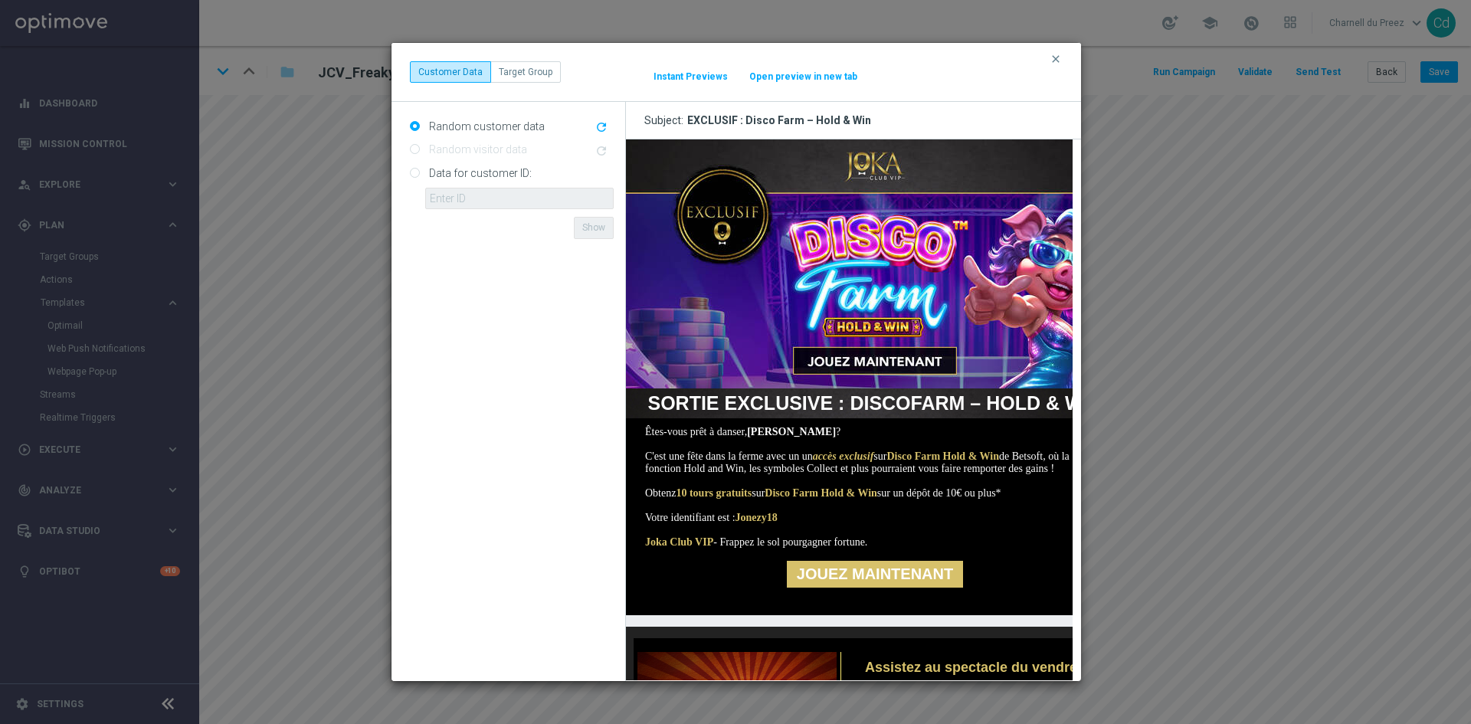
click at [880, 168] on img at bounding box center [874, 263] width 498 height 249
click at [884, 275] on img at bounding box center [874, 263] width 498 height 249
click at [881, 588] on link "JOUEZ MAINTENANT" at bounding box center [874, 574] width 176 height 27
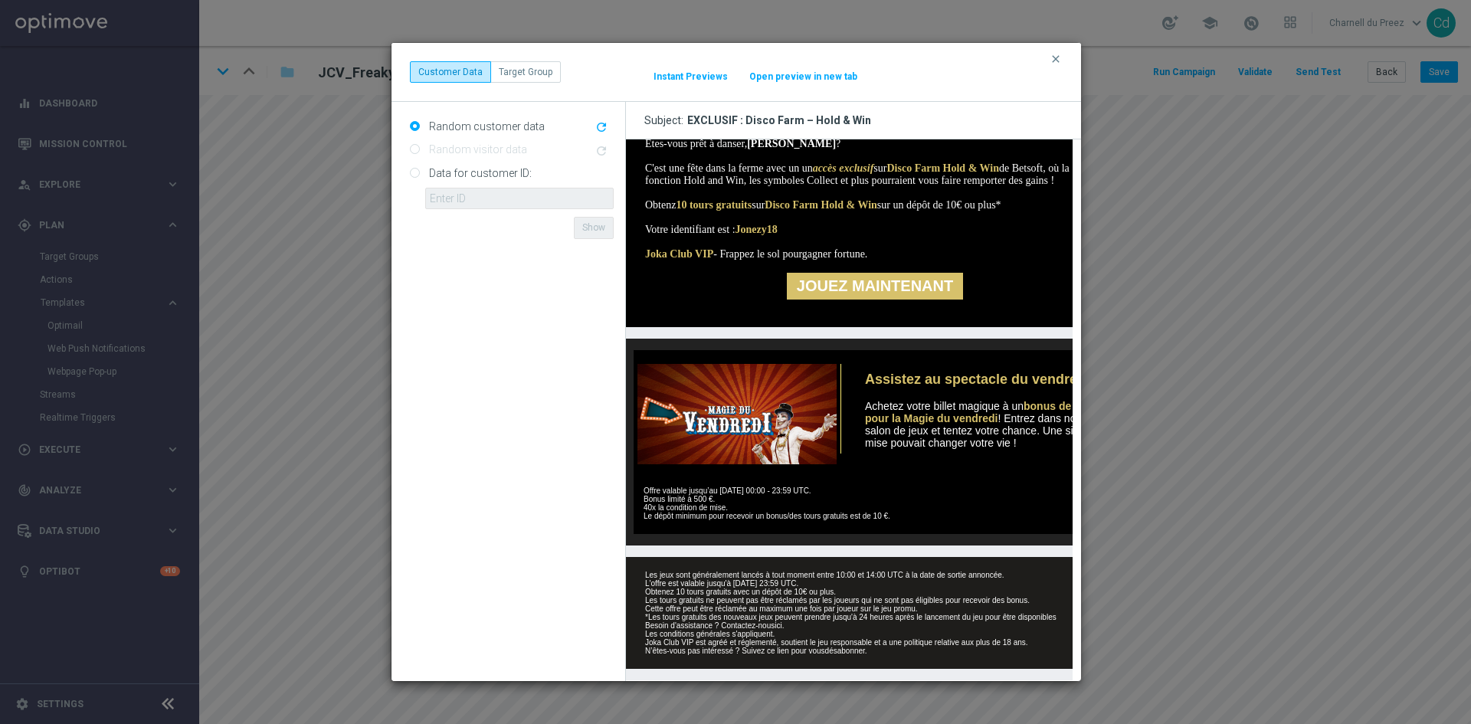
scroll to position [334, 0]
click at [747, 420] on img at bounding box center [734, 414] width 203 height 100
click at [781, 621] on link "ici" at bounding box center [777, 625] width 7 height 8
click at [1058, 57] on icon "clear" at bounding box center [1056, 59] width 12 height 12
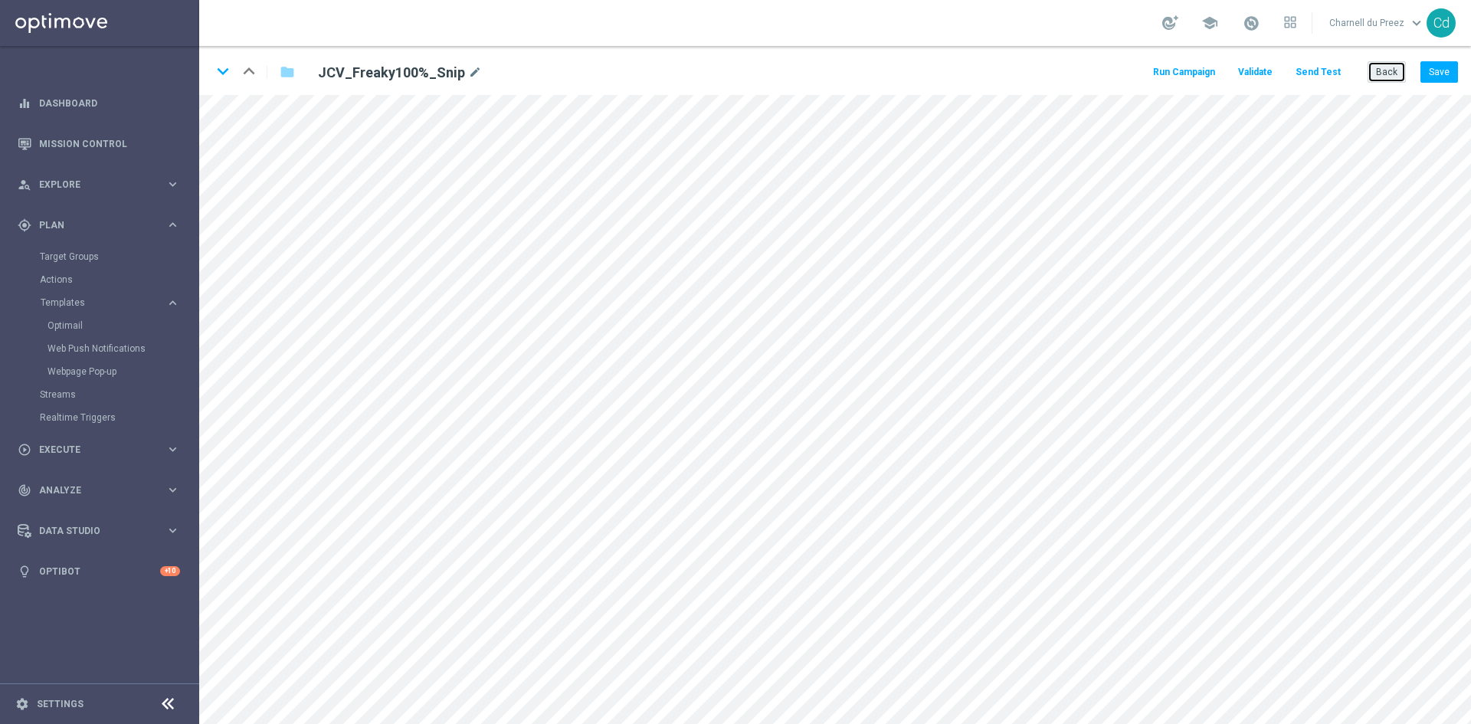
click at [1391, 80] on button "Back" at bounding box center [1387, 71] width 38 height 21
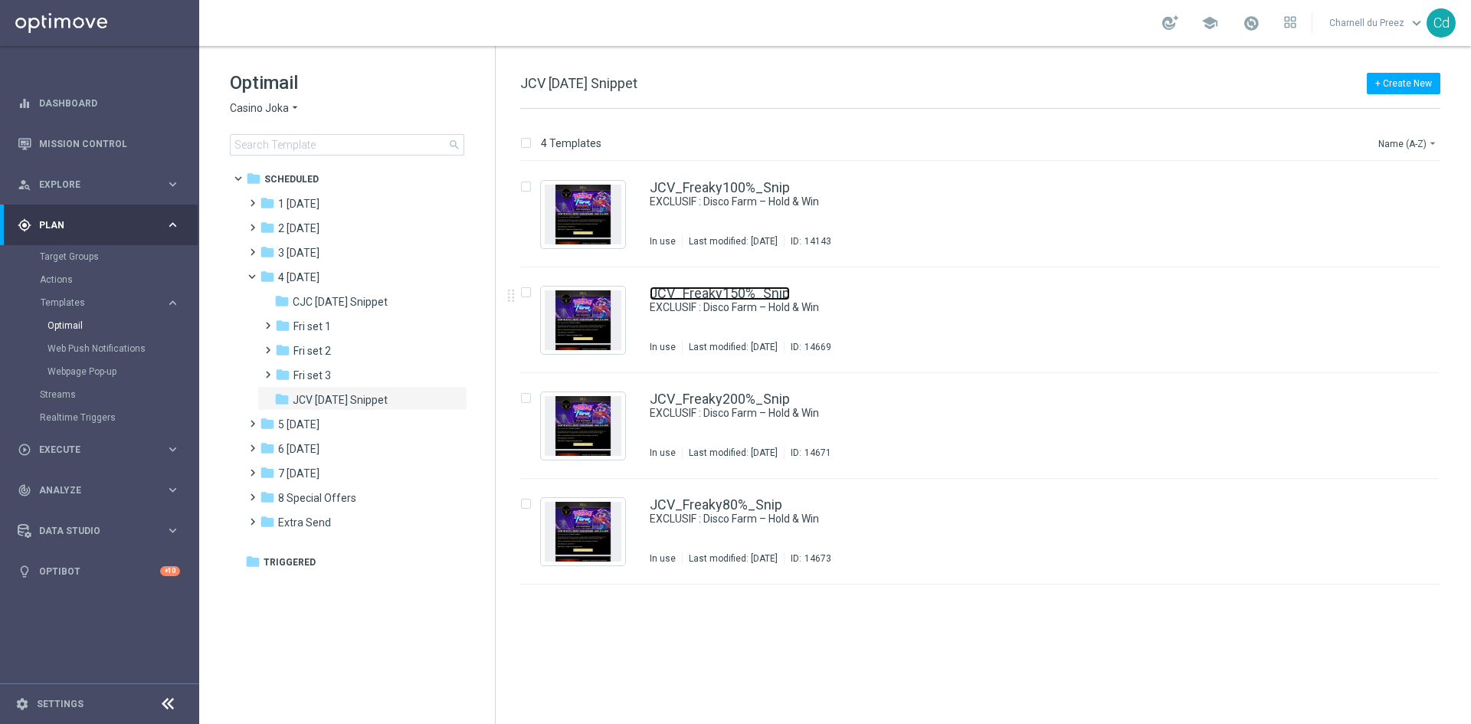
drag, startPoint x: 747, startPoint y: 291, endPoint x: 993, endPoint y: 306, distance: 246.4
click at [748, 291] on link "JCV_Freaky150%_Snip" at bounding box center [720, 294] width 140 height 14
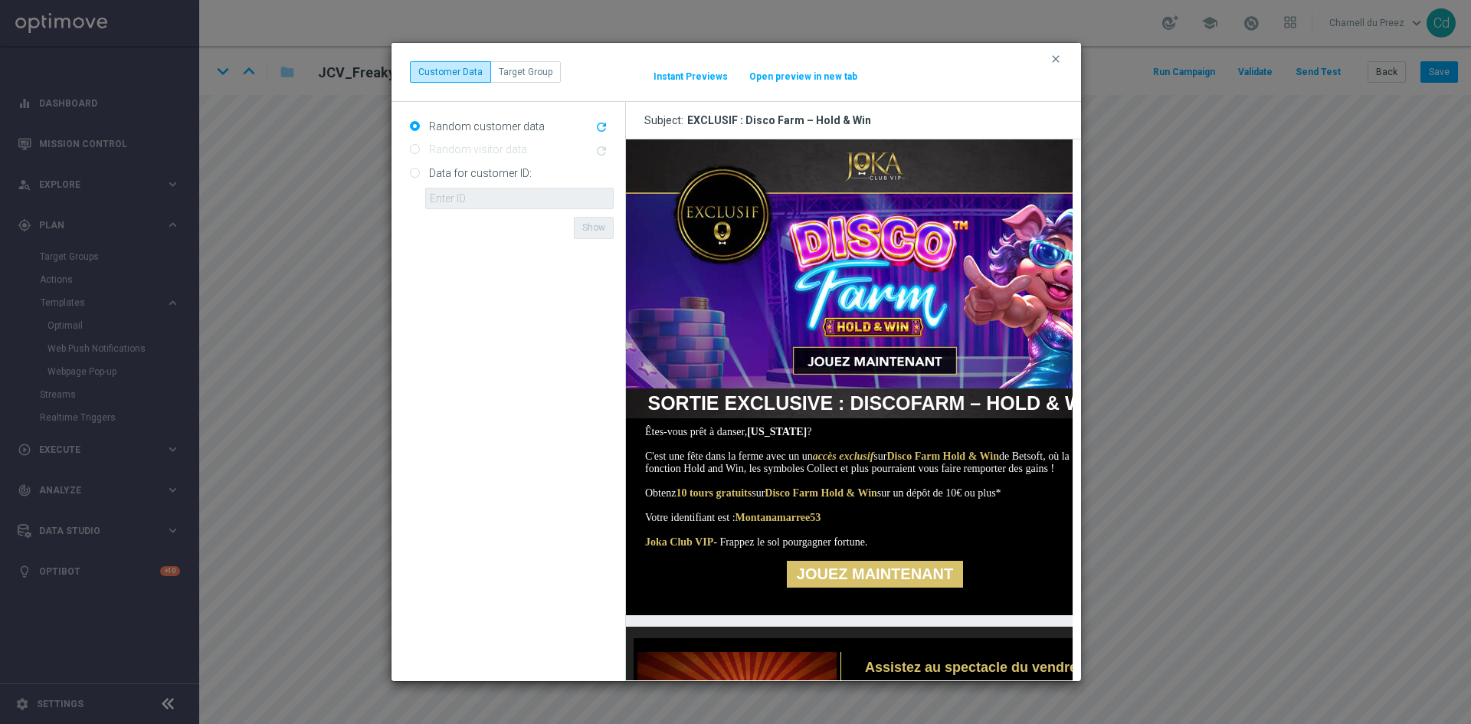
click at [883, 161] on img at bounding box center [874, 263] width 498 height 249
click at [852, 310] on img at bounding box center [874, 263] width 498 height 249
click at [882, 588] on link "JOUEZ MAINTENANT" at bounding box center [874, 574] width 176 height 27
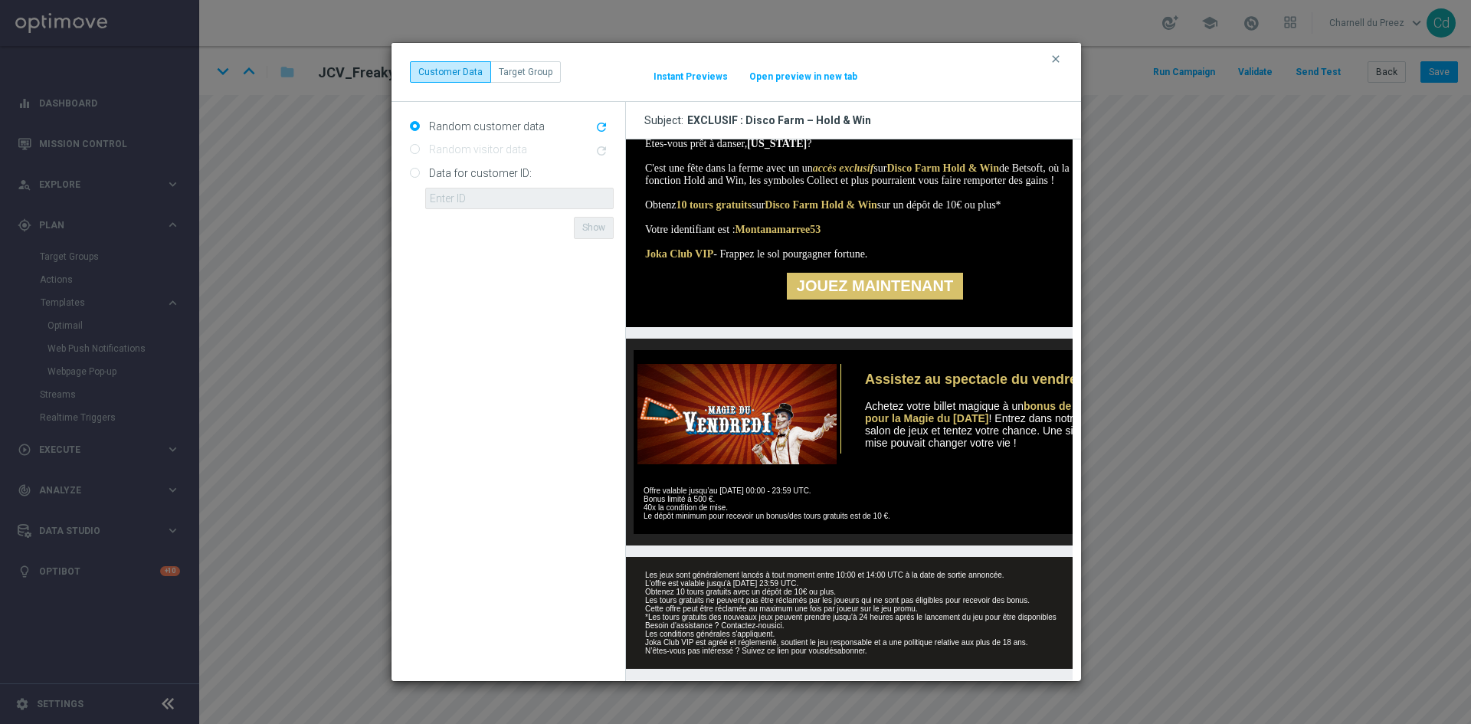
scroll to position [334, 0]
click at [733, 412] on img at bounding box center [734, 414] width 203 height 100
click at [780, 621] on link "ici" at bounding box center [777, 625] width 7 height 8
click at [1057, 61] on icon "clear" at bounding box center [1056, 59] width 12 height 12
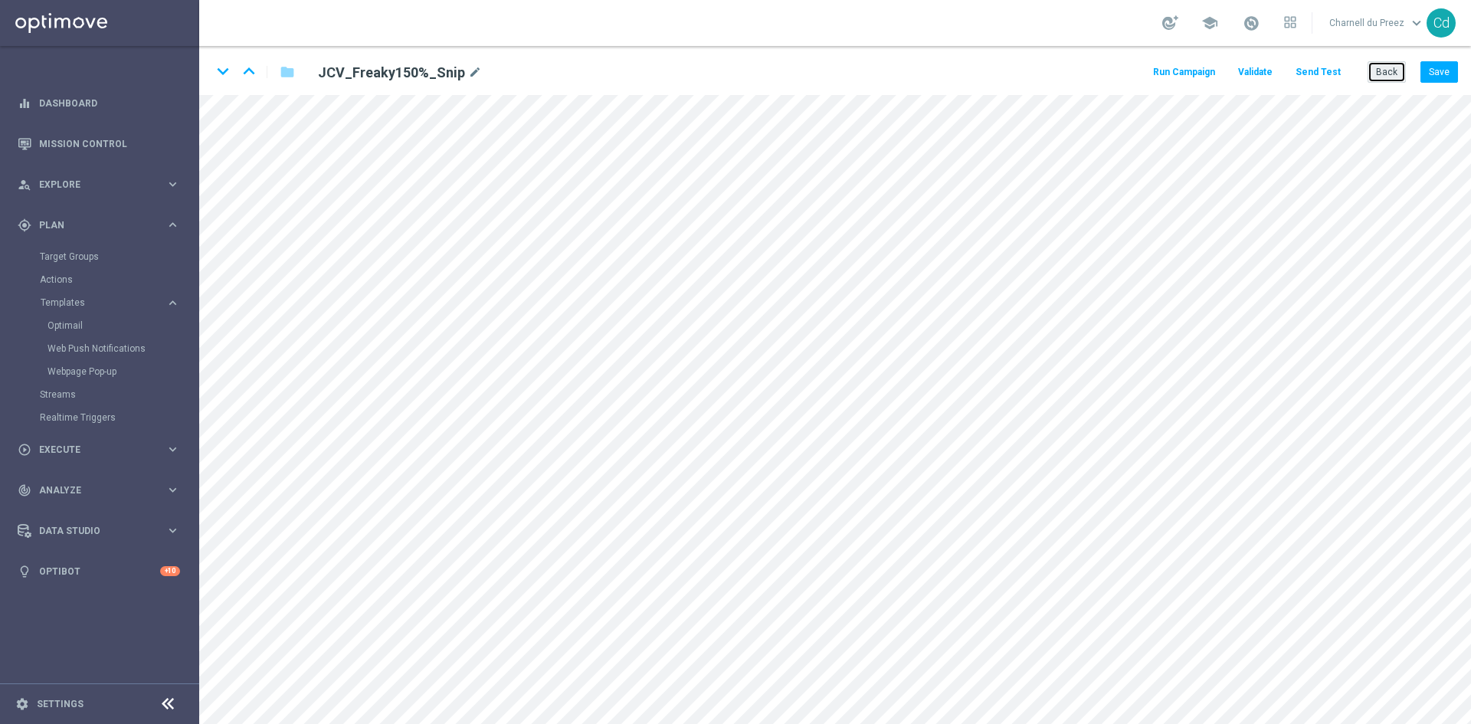
drag, startPoint x: 1383, startPoint y: 65, endPoint x: 1011, endPoint y: 25, distance: 374.5
click at [1384, 65] on button "Back" at bounding box center [1387, 71] width 38 height 21
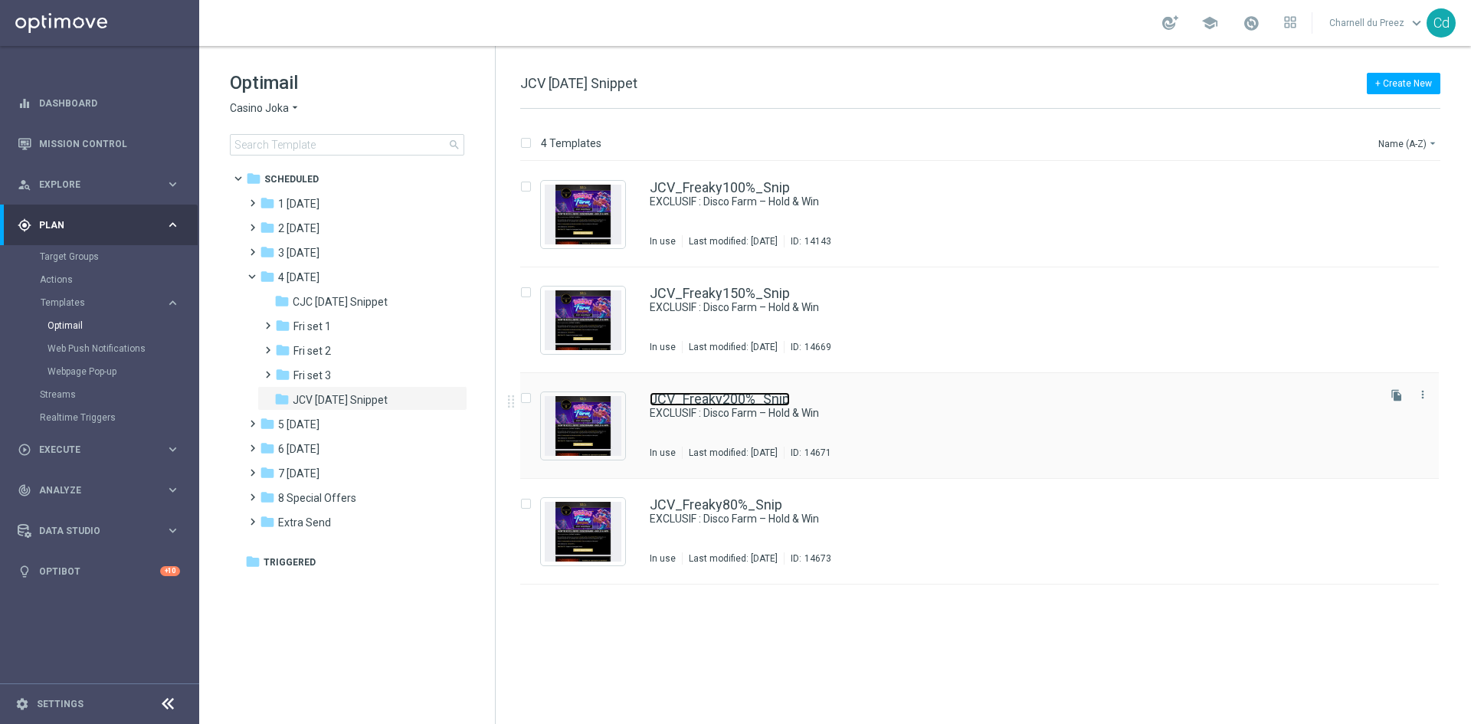
click at [751, 396] on link "JCV_Freaky200%_Snip" at bounding box center [720, 399] width 140 height 14
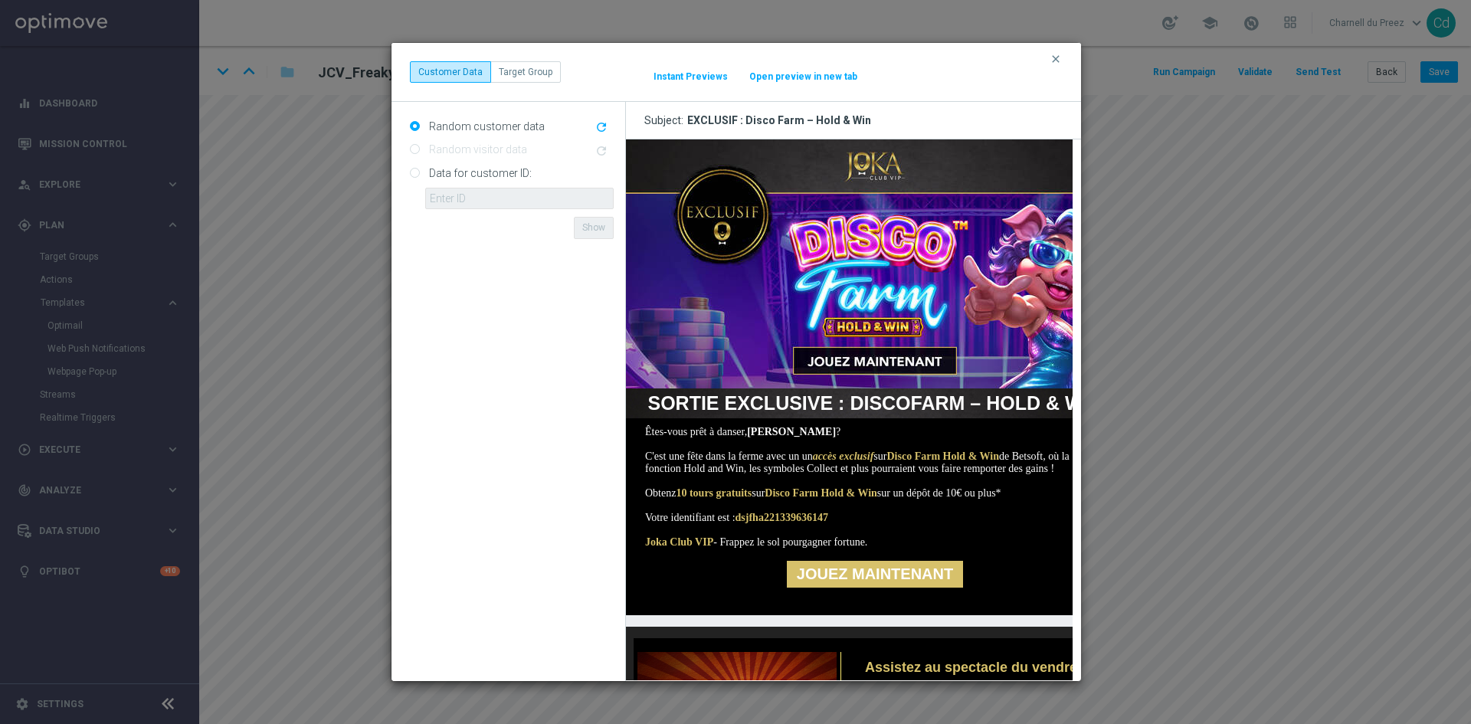
click at [871, 160] on img at bounding box center [874, 263] width 498 height 249
click at [873, 285] on img at bounding box center [874, 263] width 498 height 249
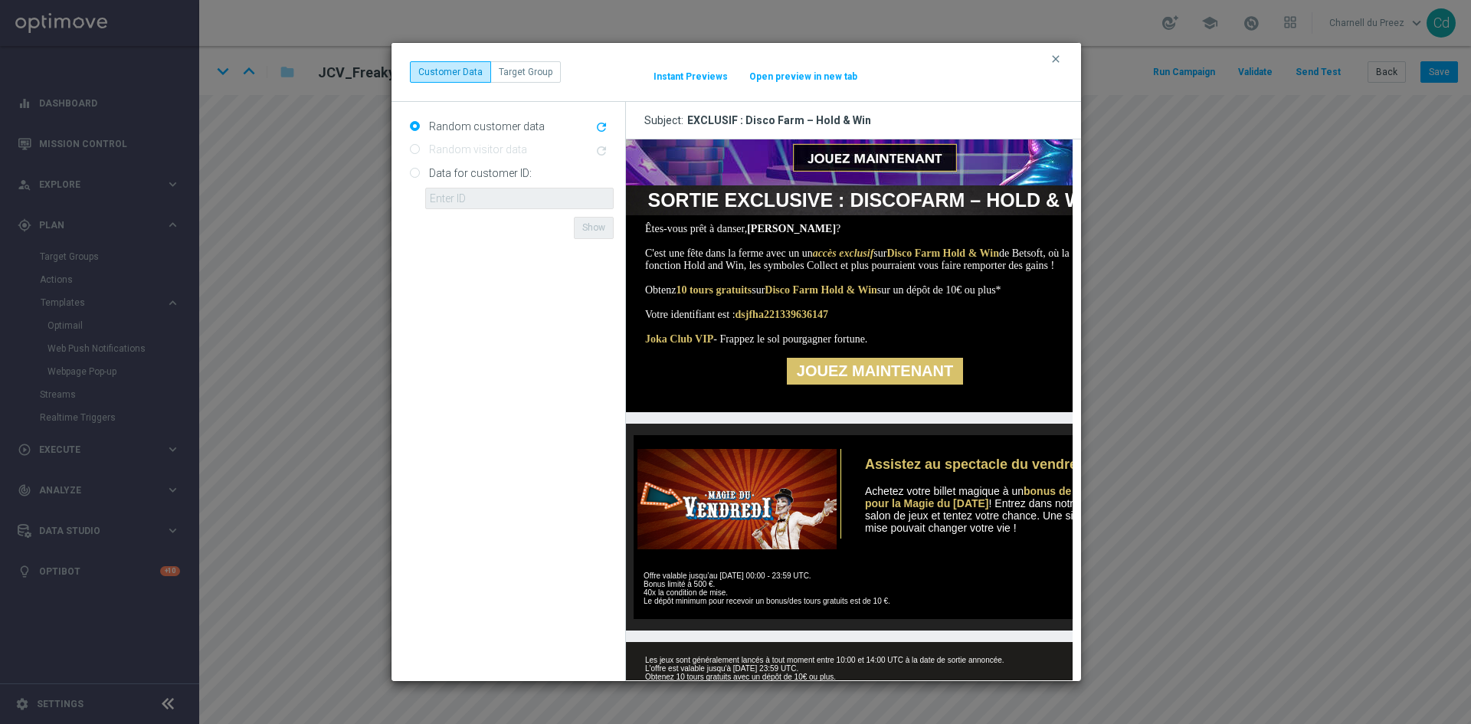
scroll to position [230, 0]
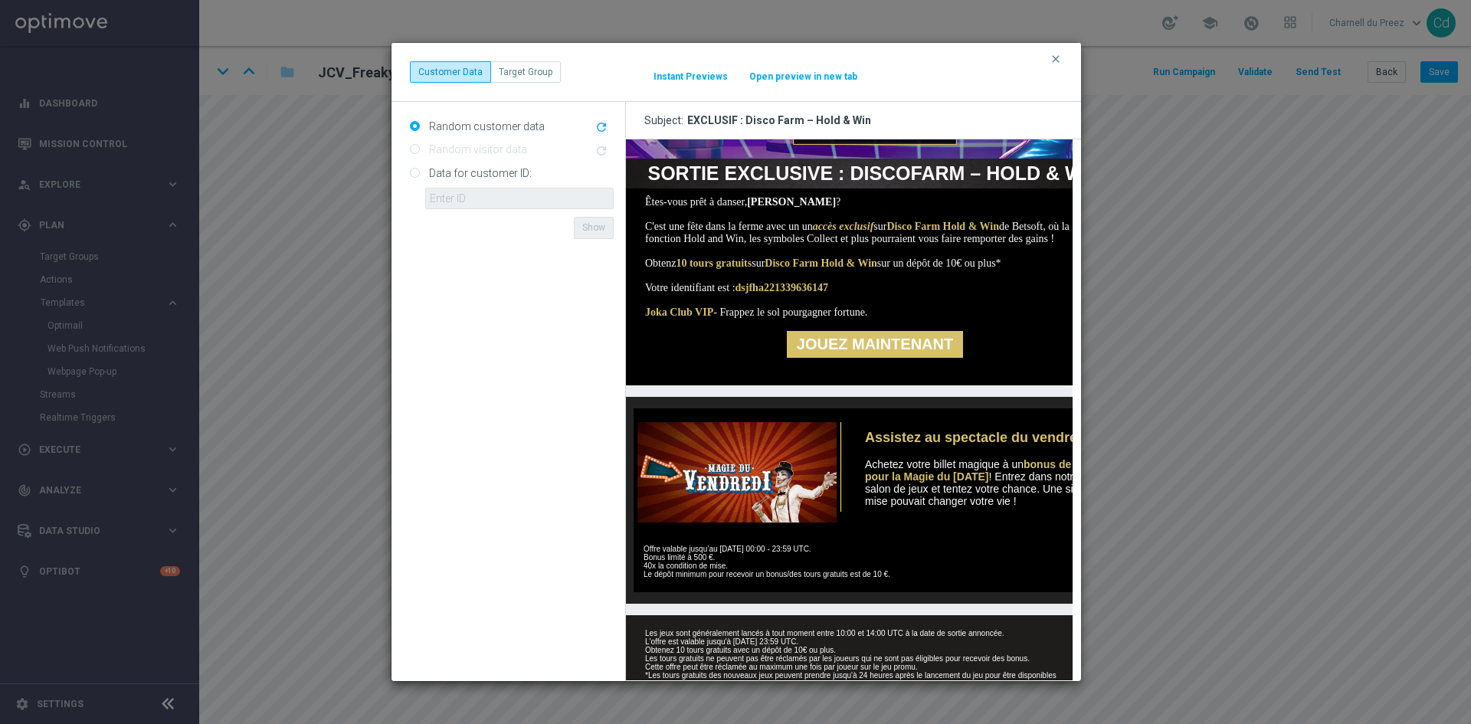
click at [906, 358] on link "JOUEZ MAINTENANT" at bounding box center [874, 344] width 176 height 27
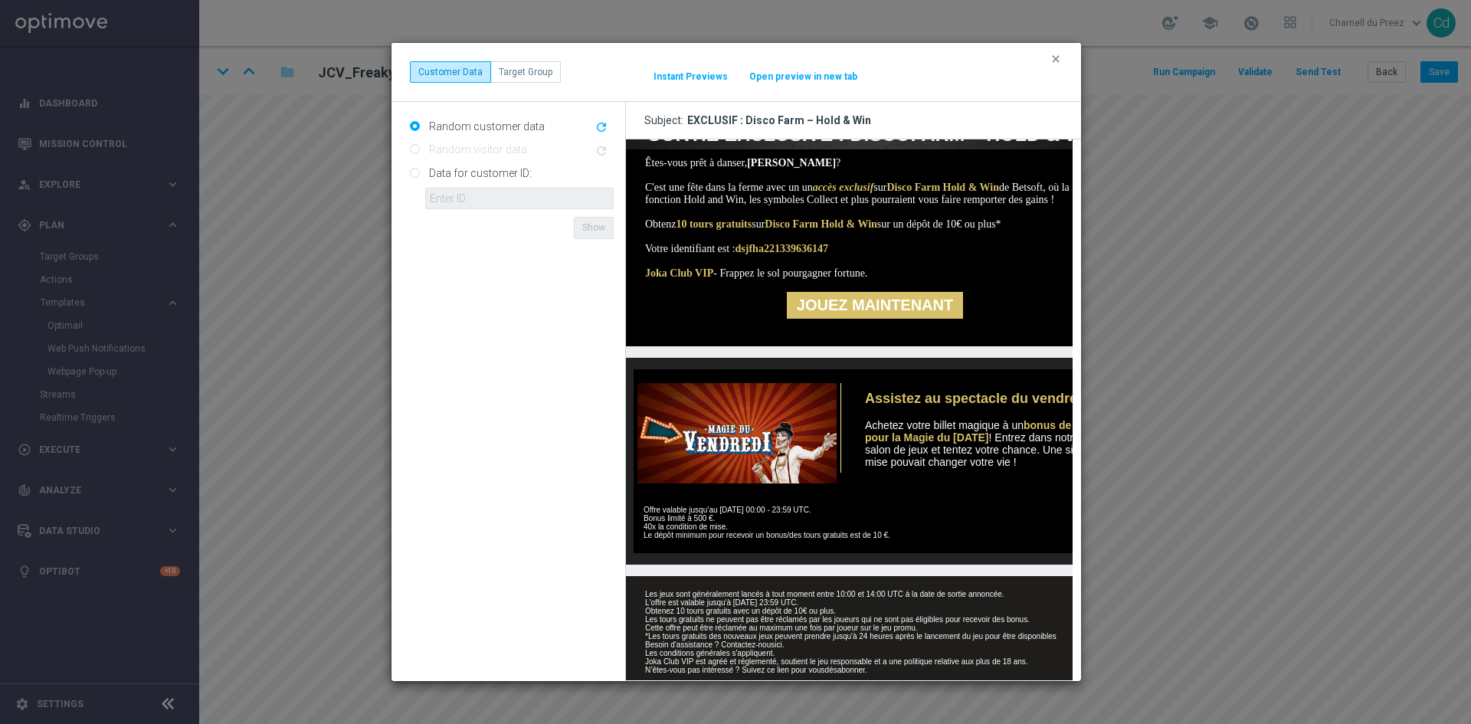
scroll to position [334, 0]
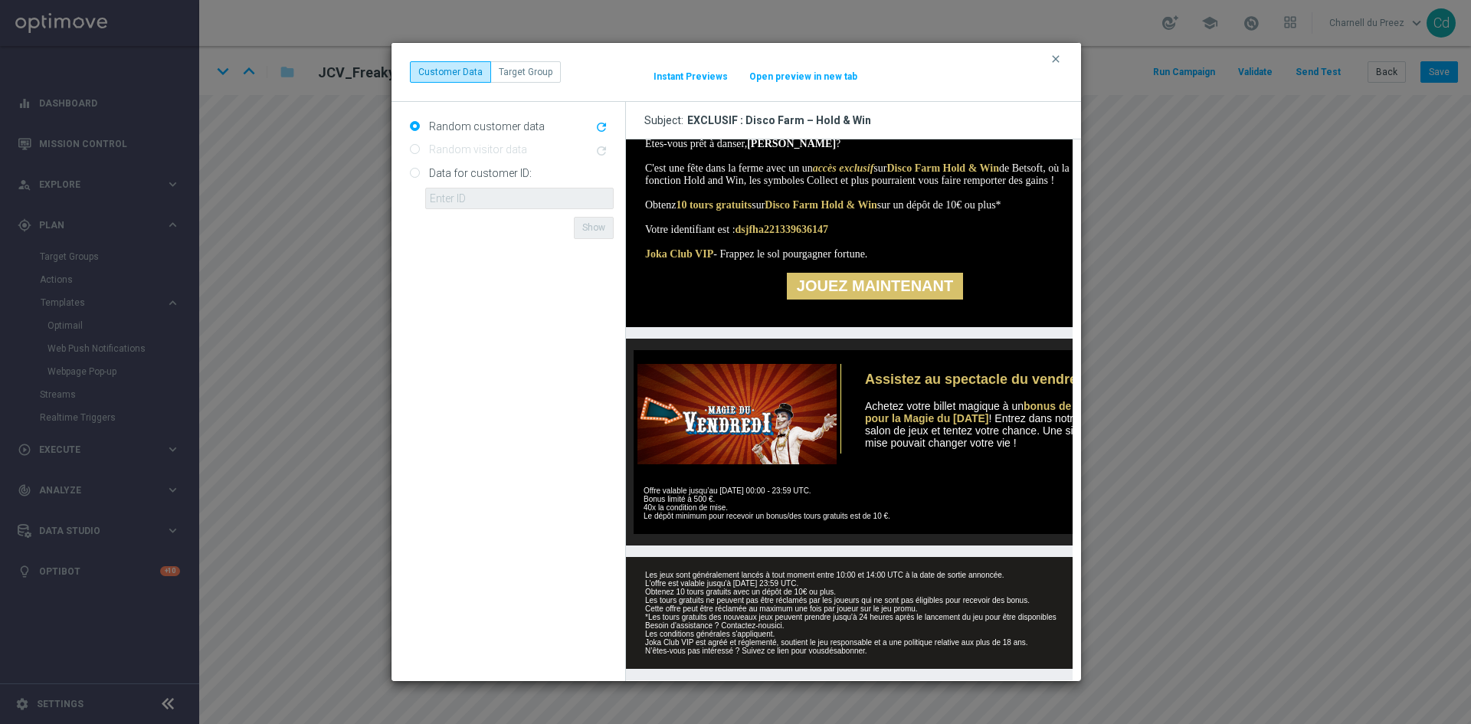
click at [752, 418] on img at bounding box center [734, 414] width 203 height 100
click at [778, 621] on link "ici" at bounding box center [777, 625] width 7 height 8
click at [1058, 58] on icon "clear" at bounding box center [1056, 59] width 12 height 12
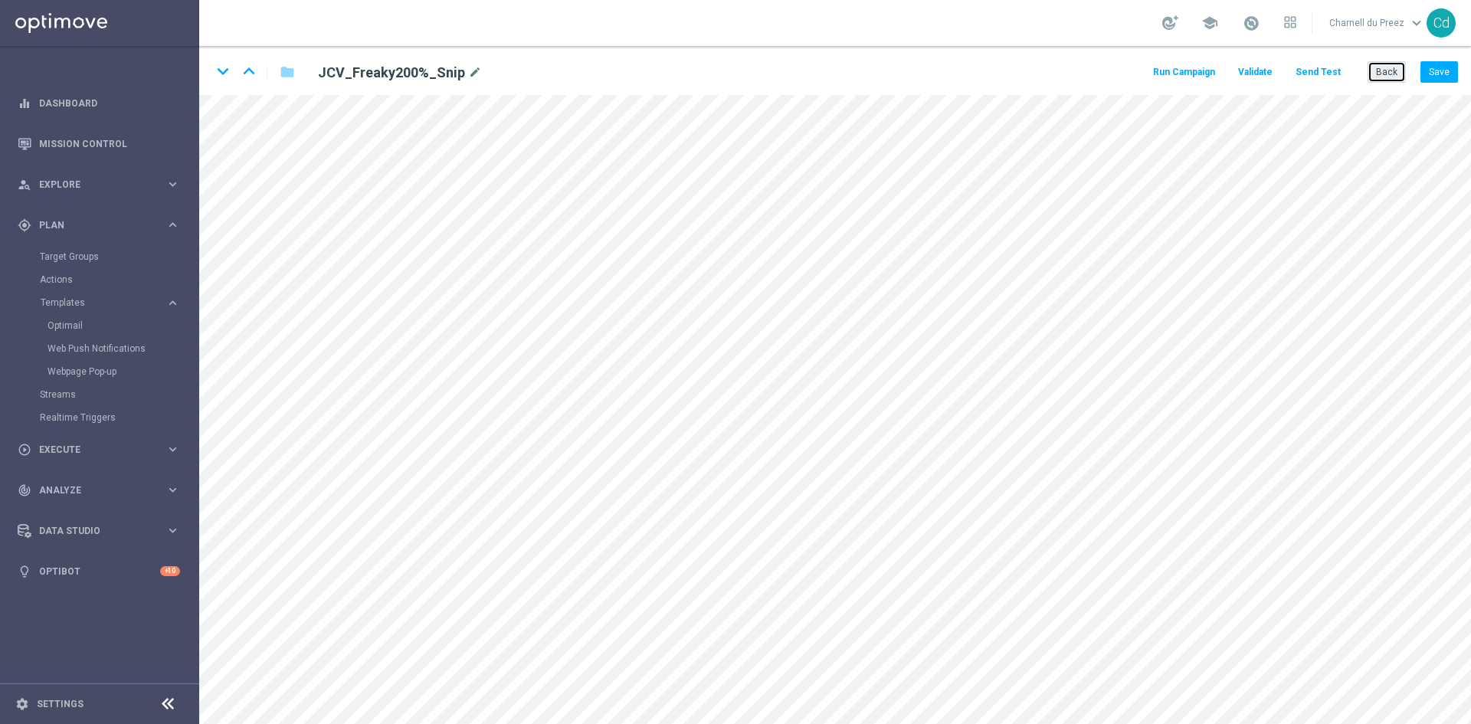
click at [1388, 77] on button "Back" at bounding box center [1387, 71] width 38 height 21
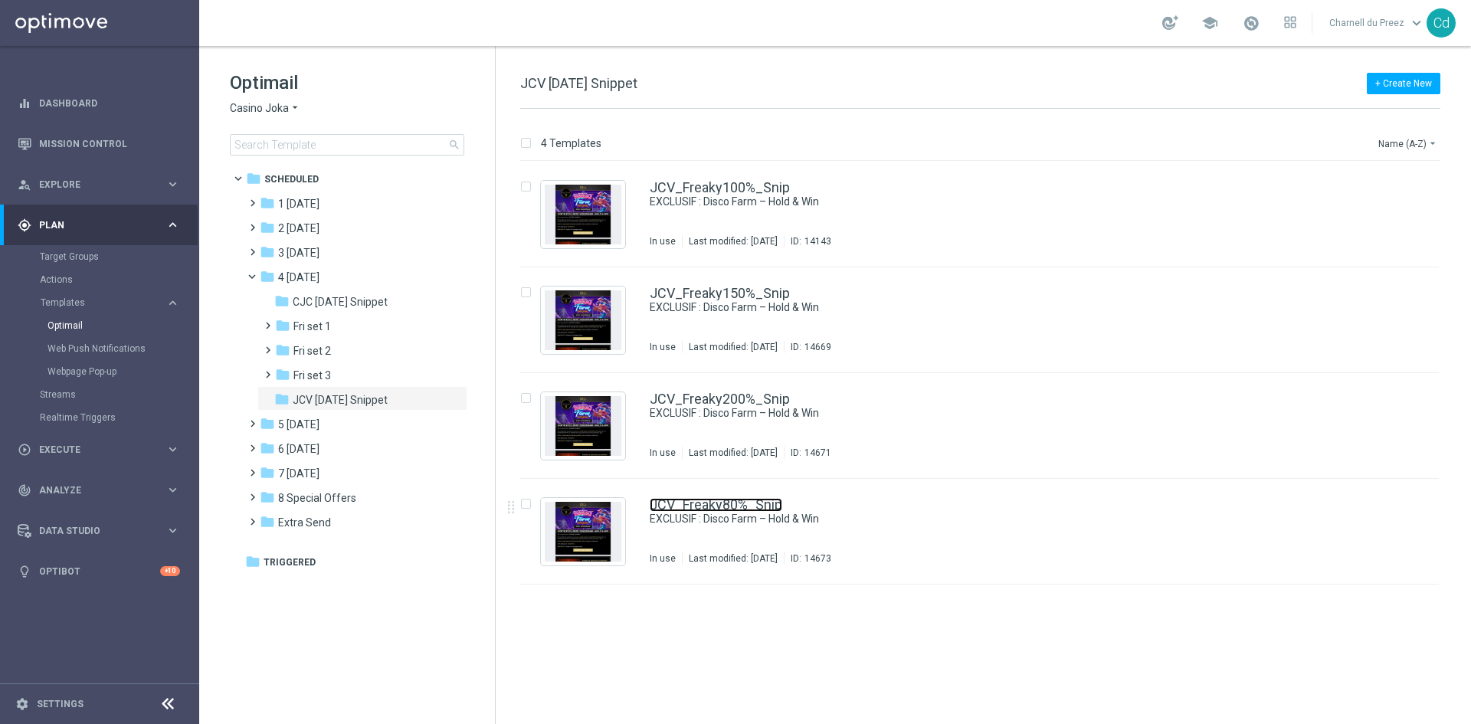
drag, startPoint x: 759, startPoint y: 503, endPoint x: 885, endPoint y: 503, distance: 125.7
click at [759, 503] on link "JCV_Freaky80%_Snip" at bounding box center [716, 505] width 133 height 14
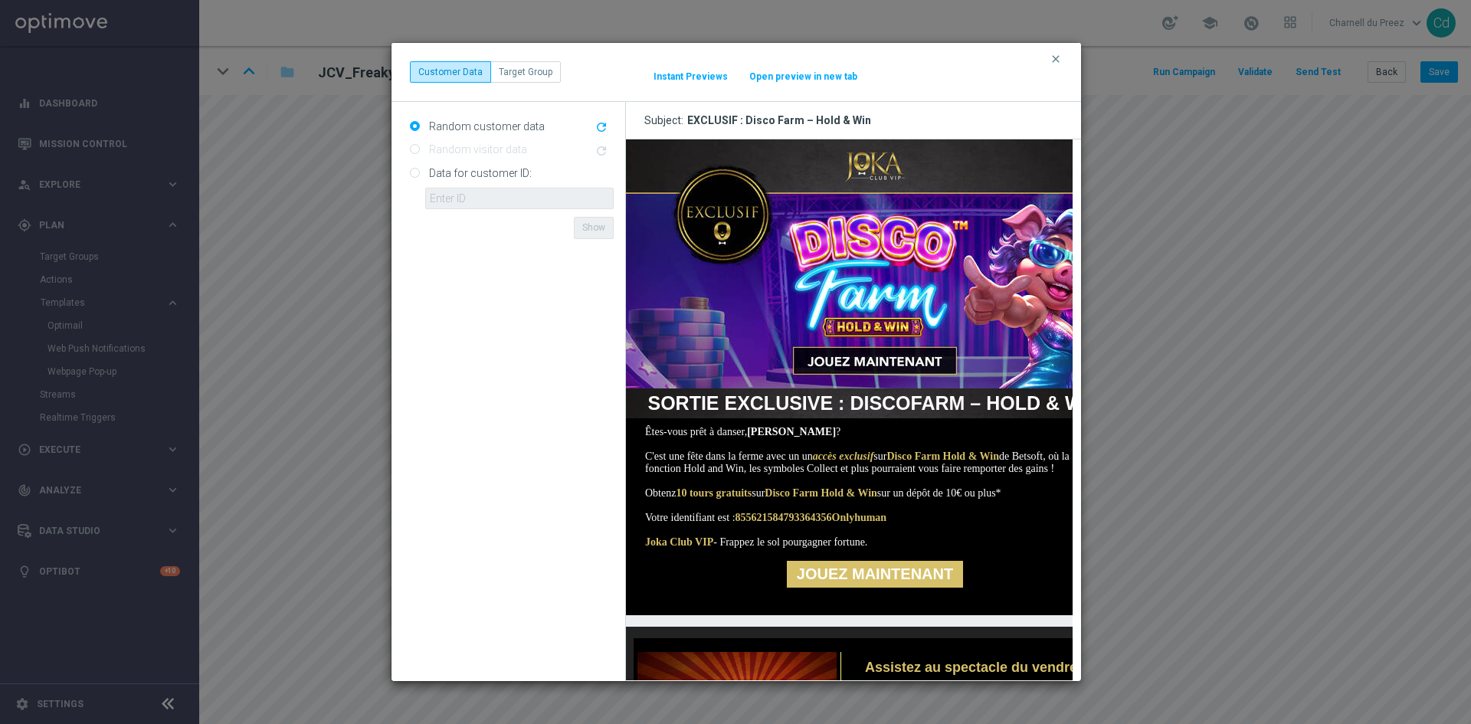
click at [869, 160] on img at bounding box center [874, 263] width 498 height 249
click at [868, 293] on img at bounding box center [874, 263] width 498 height 249
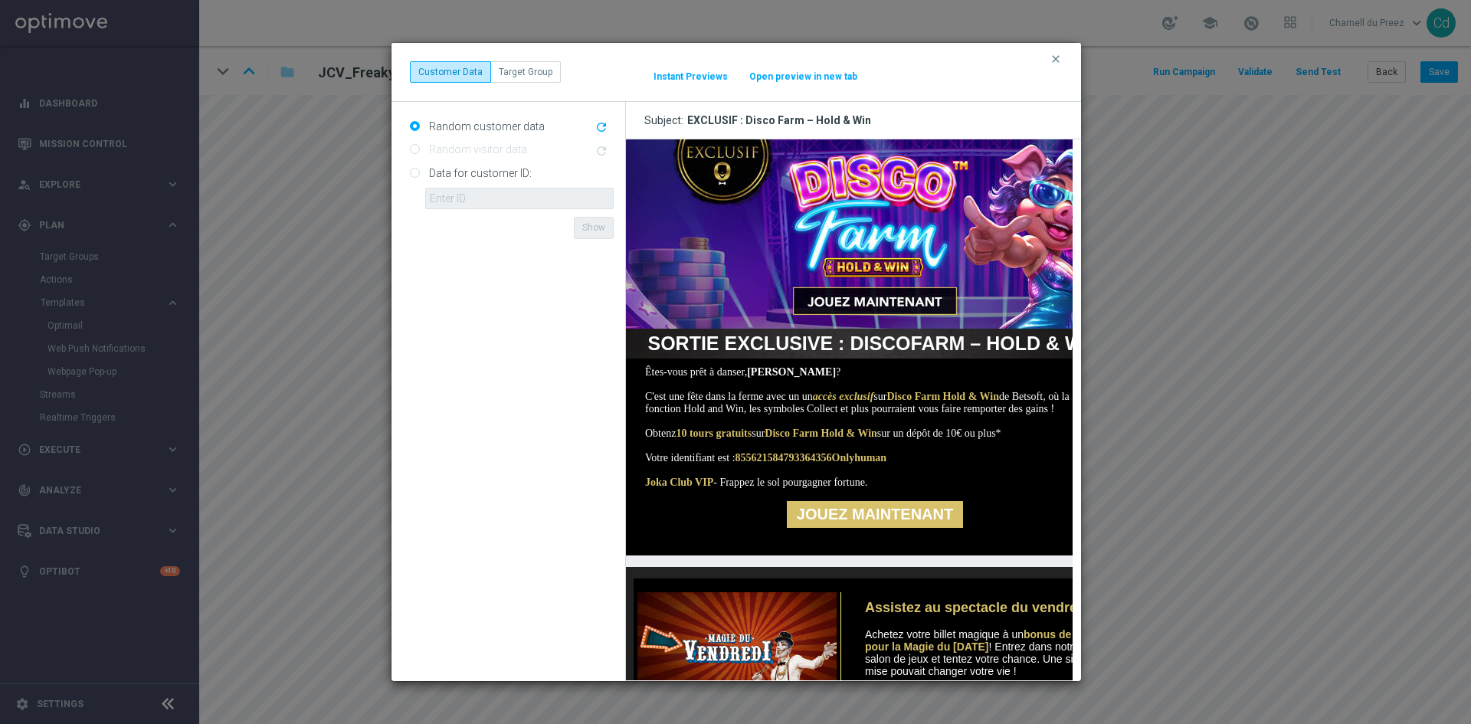
scroll to position [153, 0]
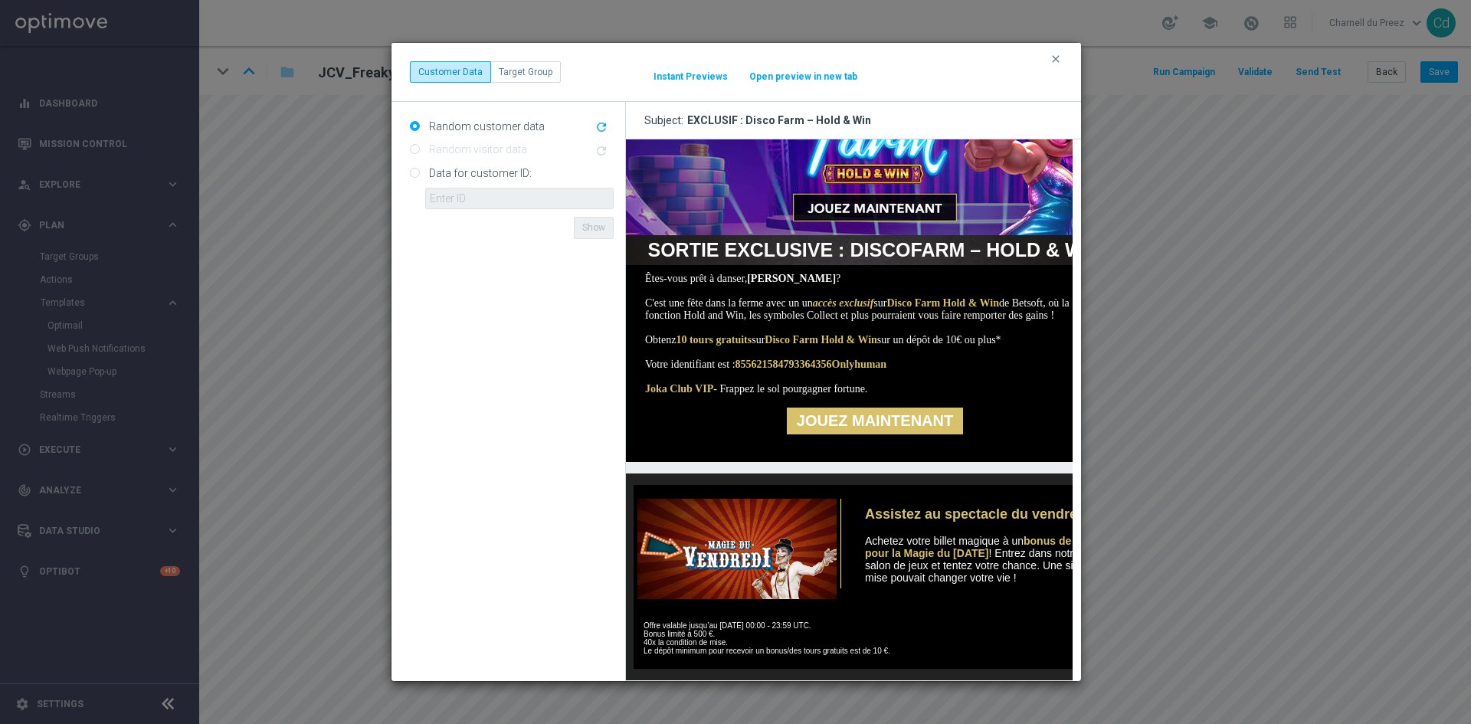
click at [888, 434] on link "JOUEZ MAINTENANT" at bounding box center [874, 421] width 176 height 27
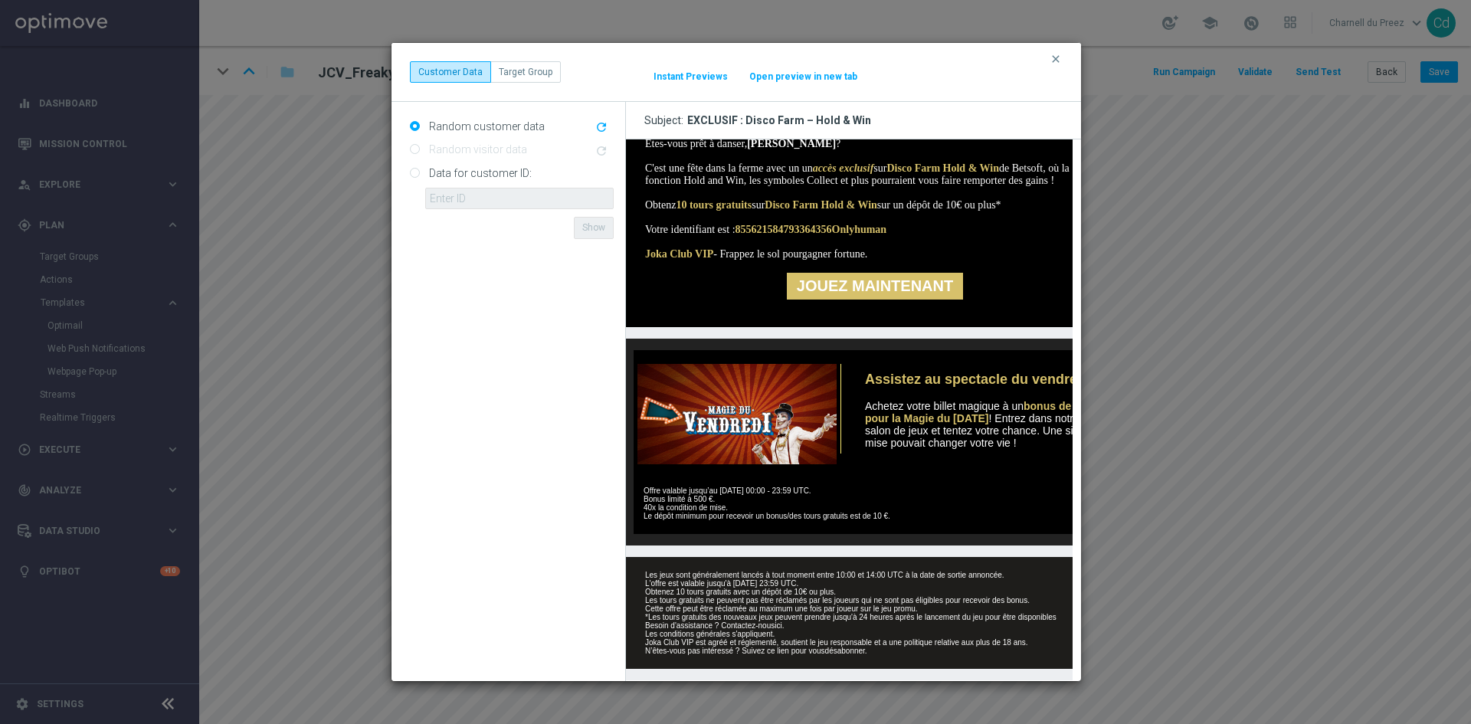
scroll to position [334, 0]
click at [755, 387] on img at bounding box center [734, 414] width 203 height 100
click at [778, 621] on link "ici" at bounding box center [777, 625] width 7 height 8
click at [1053, 56] on icon "clear" at bounding box center [1056, 59] width 12 height 12
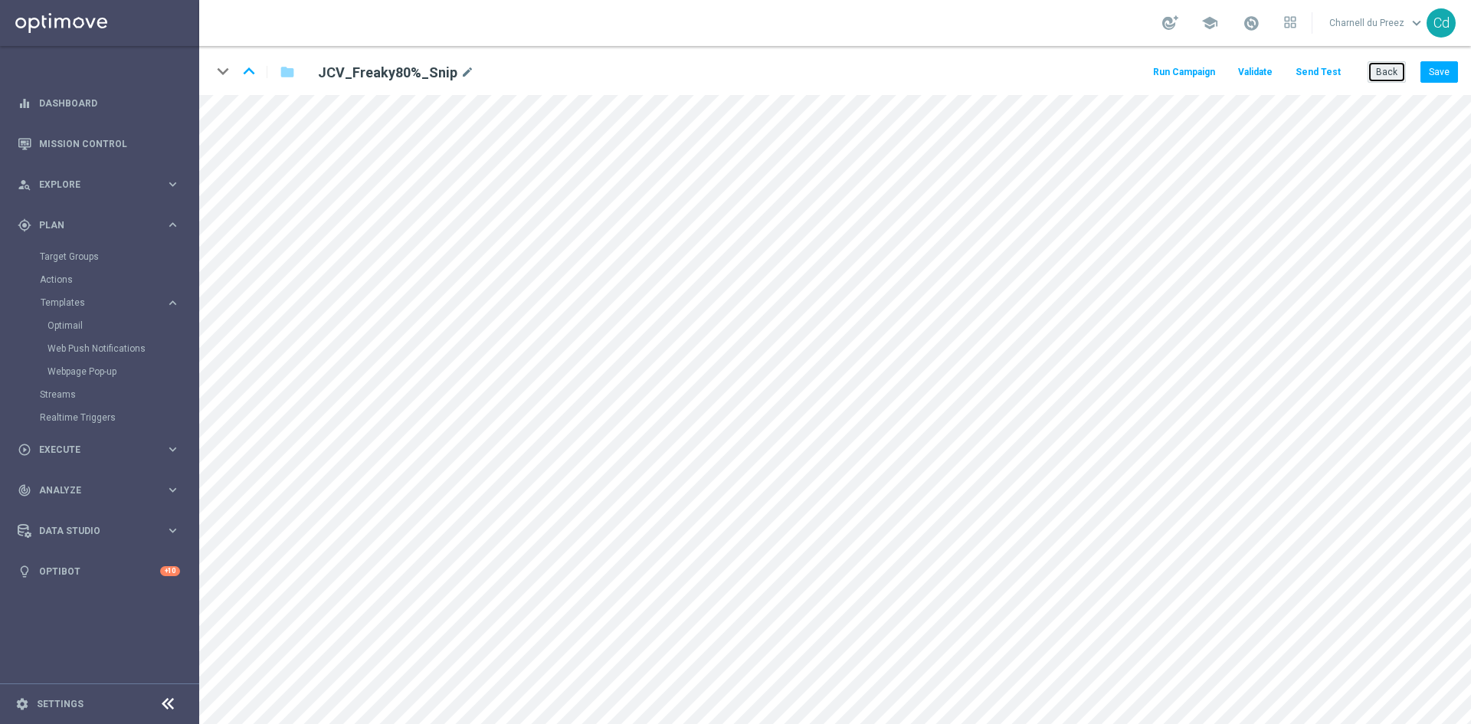
click at [1387, 72] on button "Back" at bounding box center [1387, 71] width 38 height 21
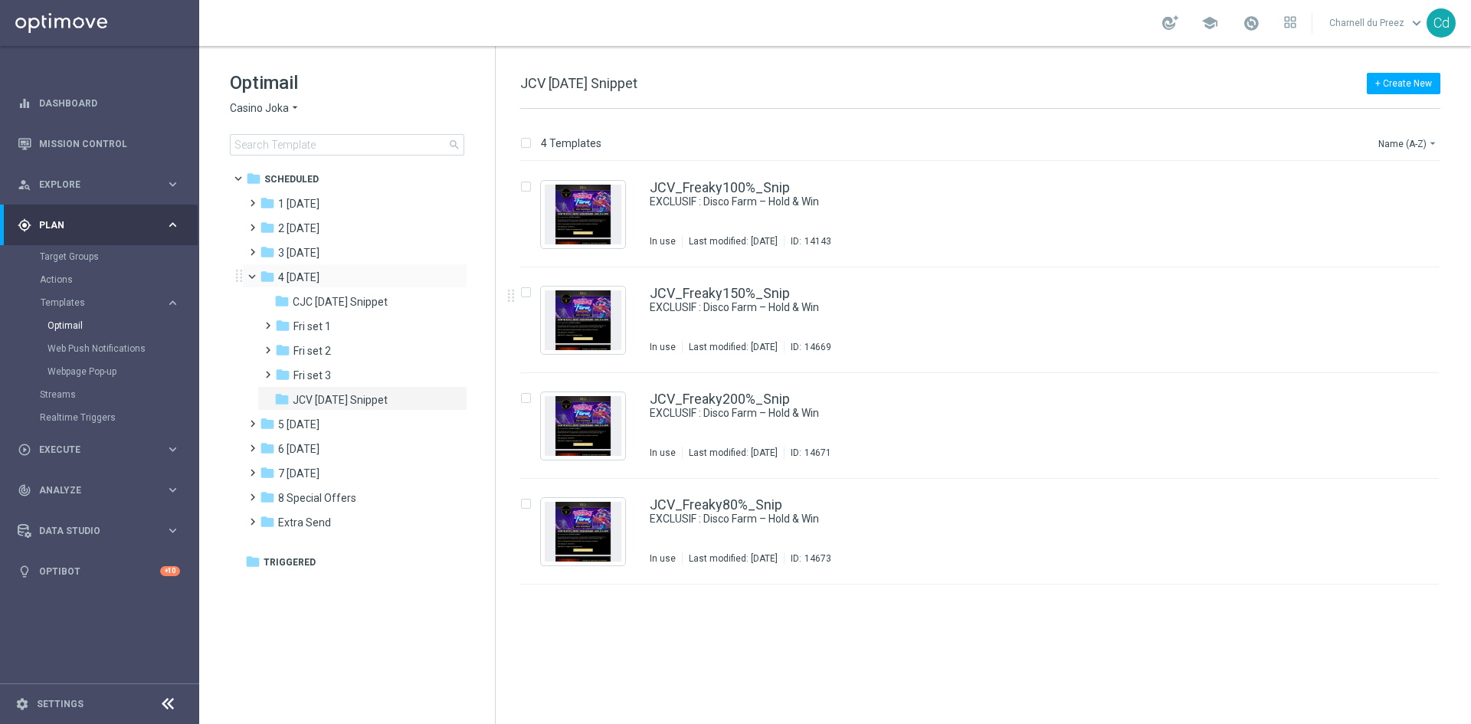
click at [256, 276] on span at bounding box center [259, 273] width 6 height 7
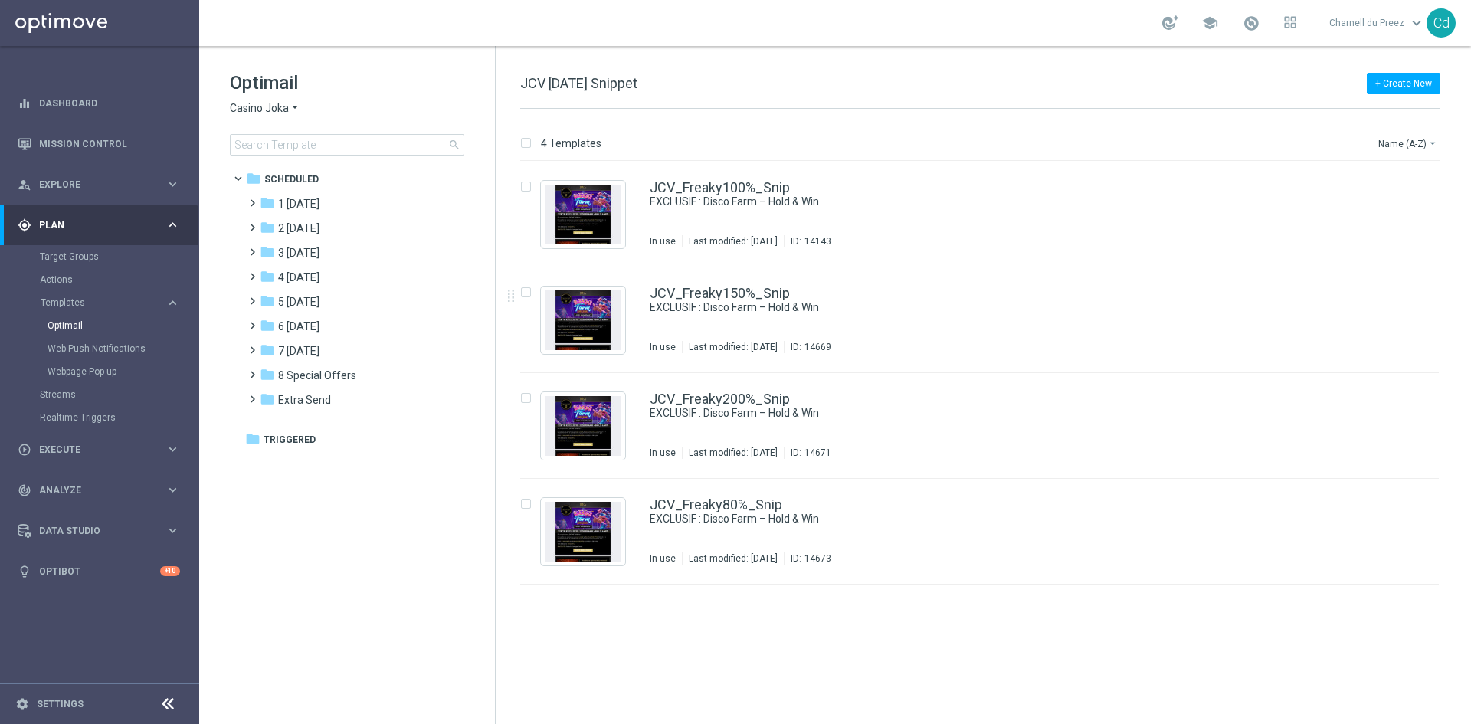
click at [251, 107] on span "Casino Joka" at bounding box center [259, 108] width 59 height 15
click at [0, 0] on span "Le Roi [PERSON_NAME]" at bounding box center [0, 0] width 0 height 0
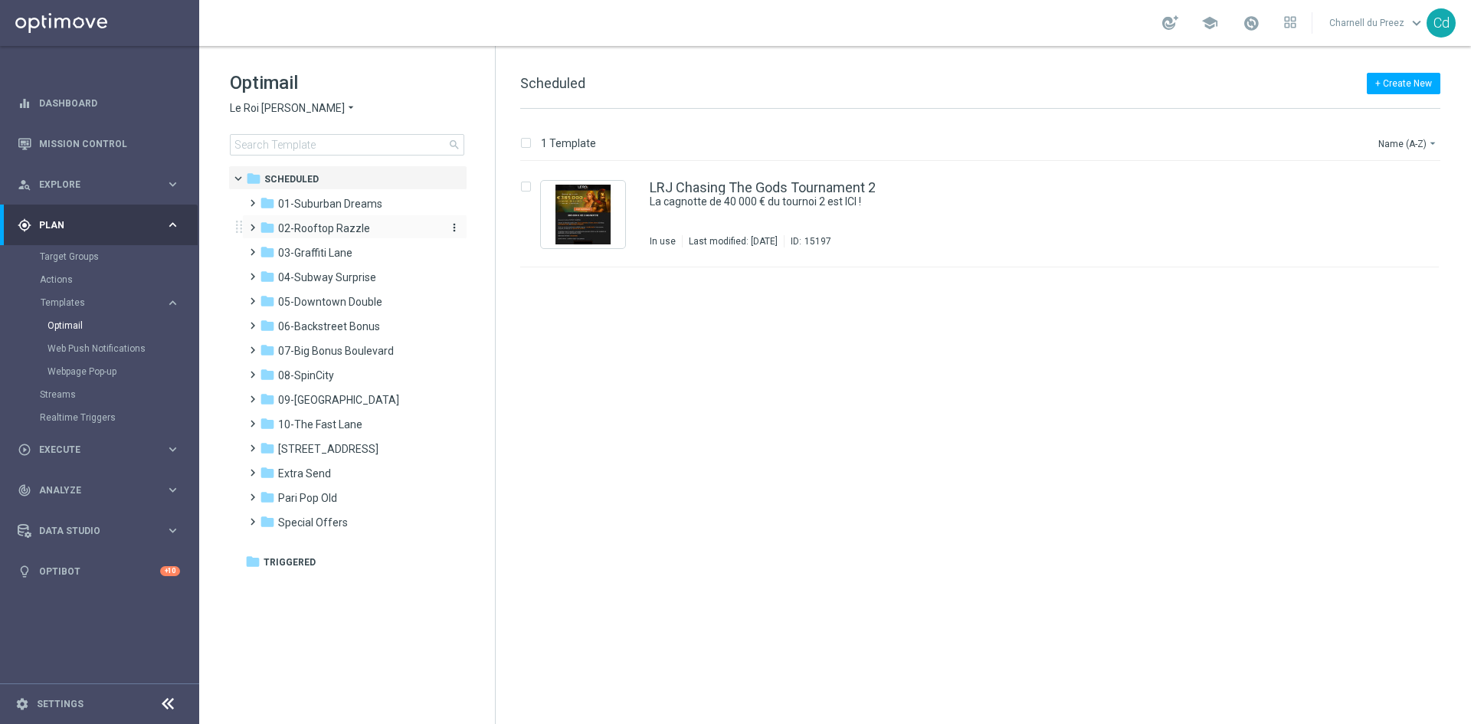
click at [346, 229] on span "02-Rooftop Razzle" at bounding box center [324, 228] width 92 height 14
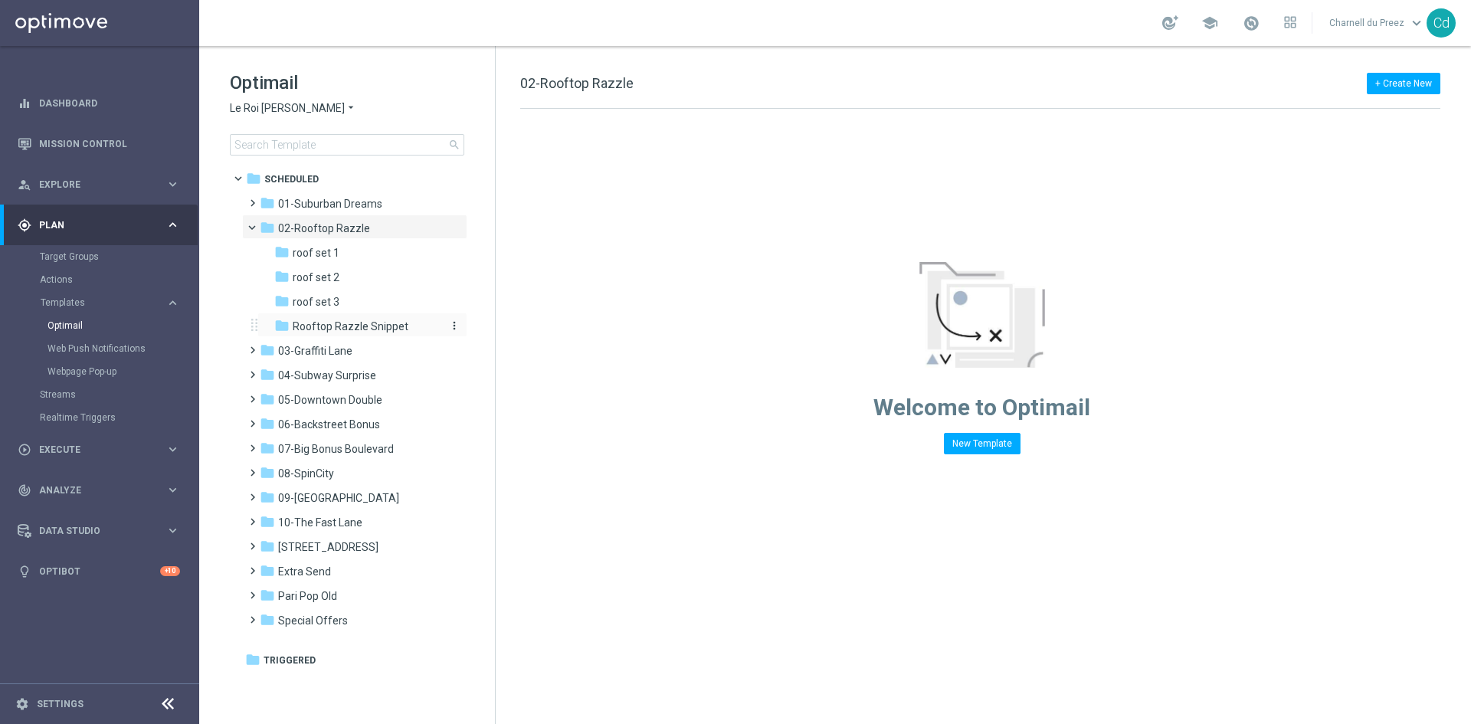
click at [388, 324] on span "Rooftop Razzle Snippet" at bounding box center [351, 326] width 116 height 14
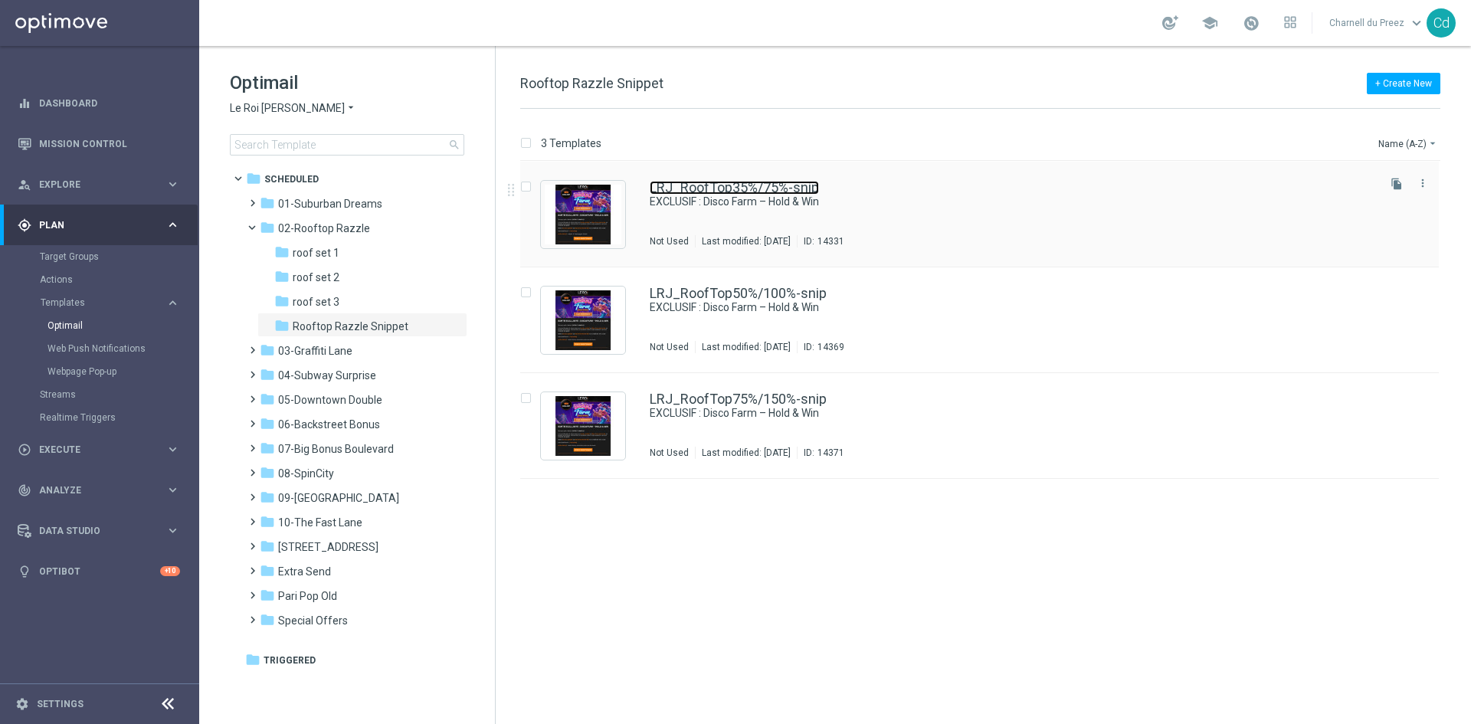
click at [759, 184] on link "LRJ_RoofTop35%/75%-snip" at bounding box center [734, 188] width 169 height 14
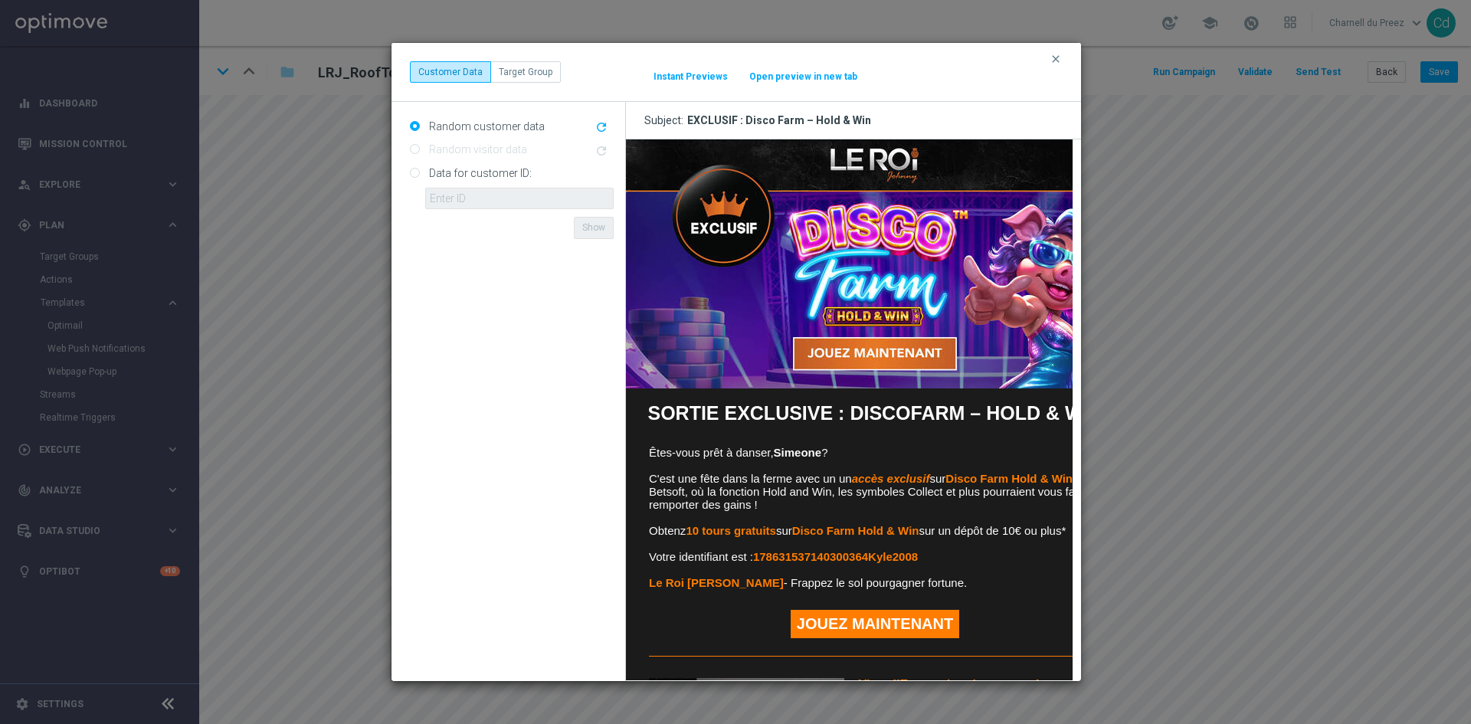
click at [867, 158] on img at bounding box center [874, 263] width 498 height 249
click at [885, 285] on img at bounding box center [874, 263] width 498 height 249
click at [887, 631] on link "JOUEZ MAINTENANT" at bounding box center [874, 624] width 167 height 27
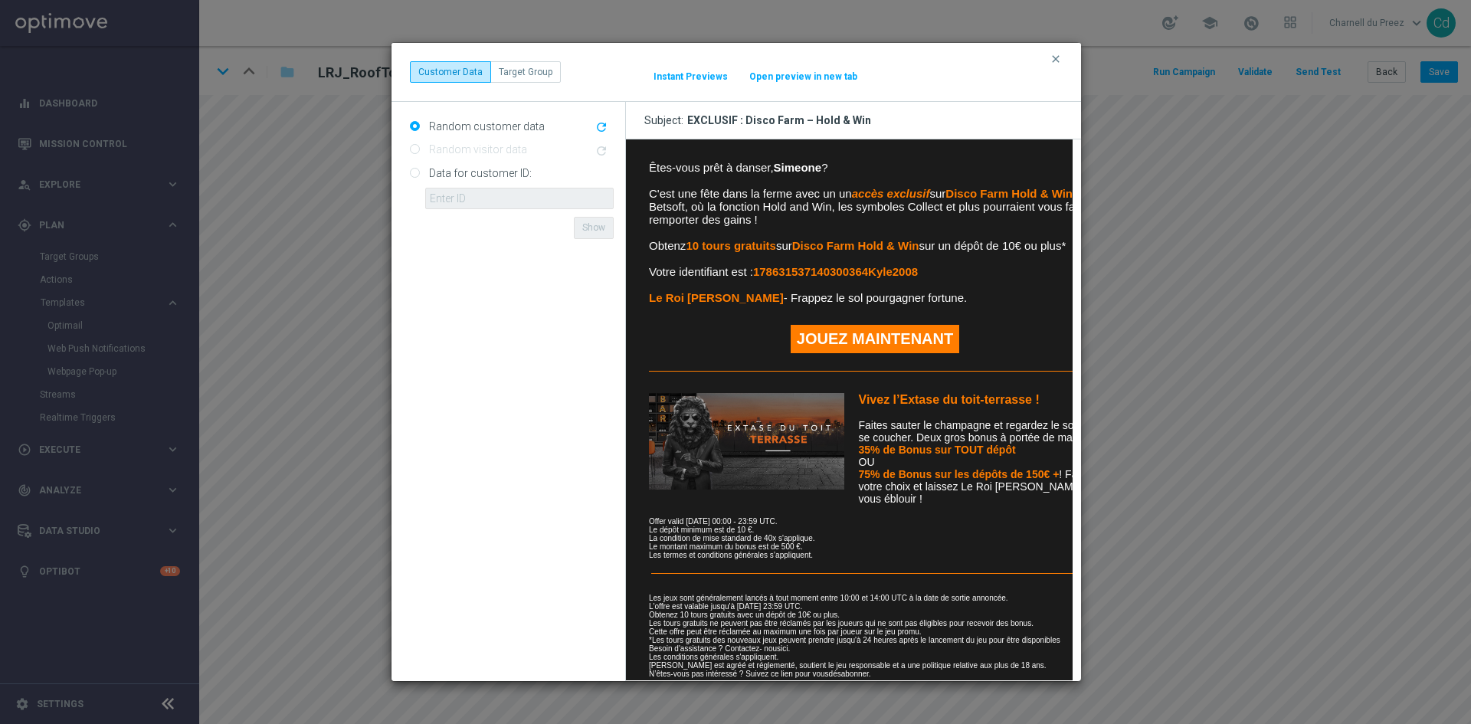
scroll to position [306, 0]
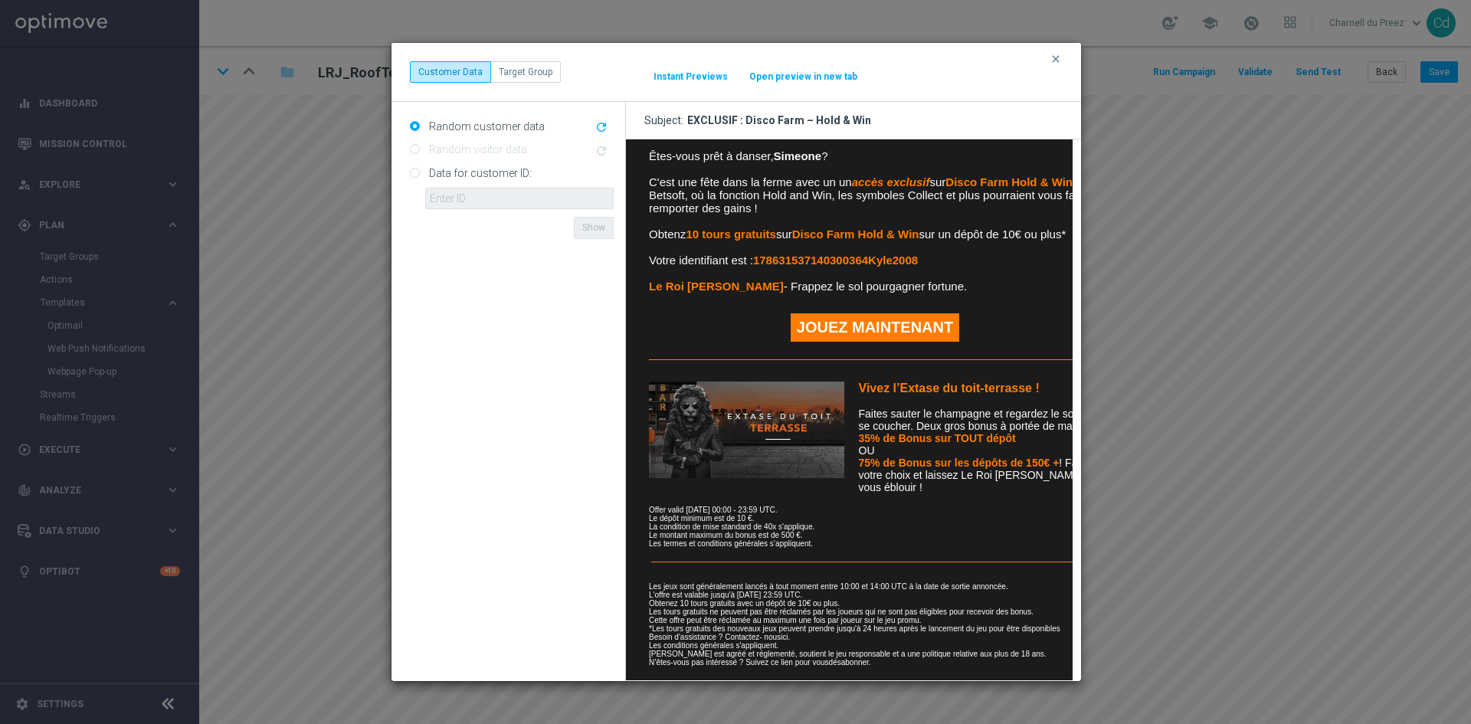
click at [749, 421] on img at bounding box center [745, 430] width 195 height 97
click at [787, 633] on link "ici" at bounding box center [783, 637] width 7 height 8
click at [1059, 57] on icon "clear" at bounding box center [1056, 59] width 12 height 12
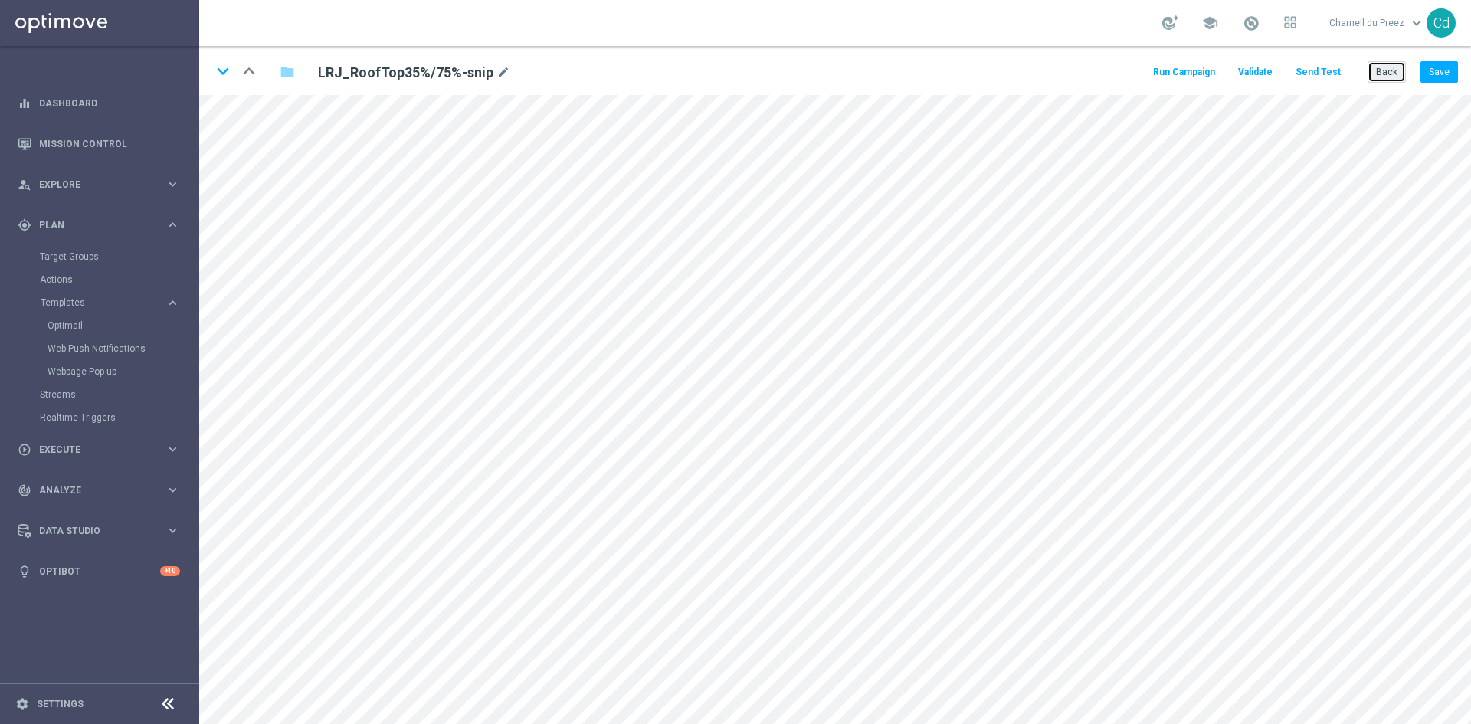
click at [1391, 75] on button "Back" at bounding box center [1387, 71] width 38 height 21
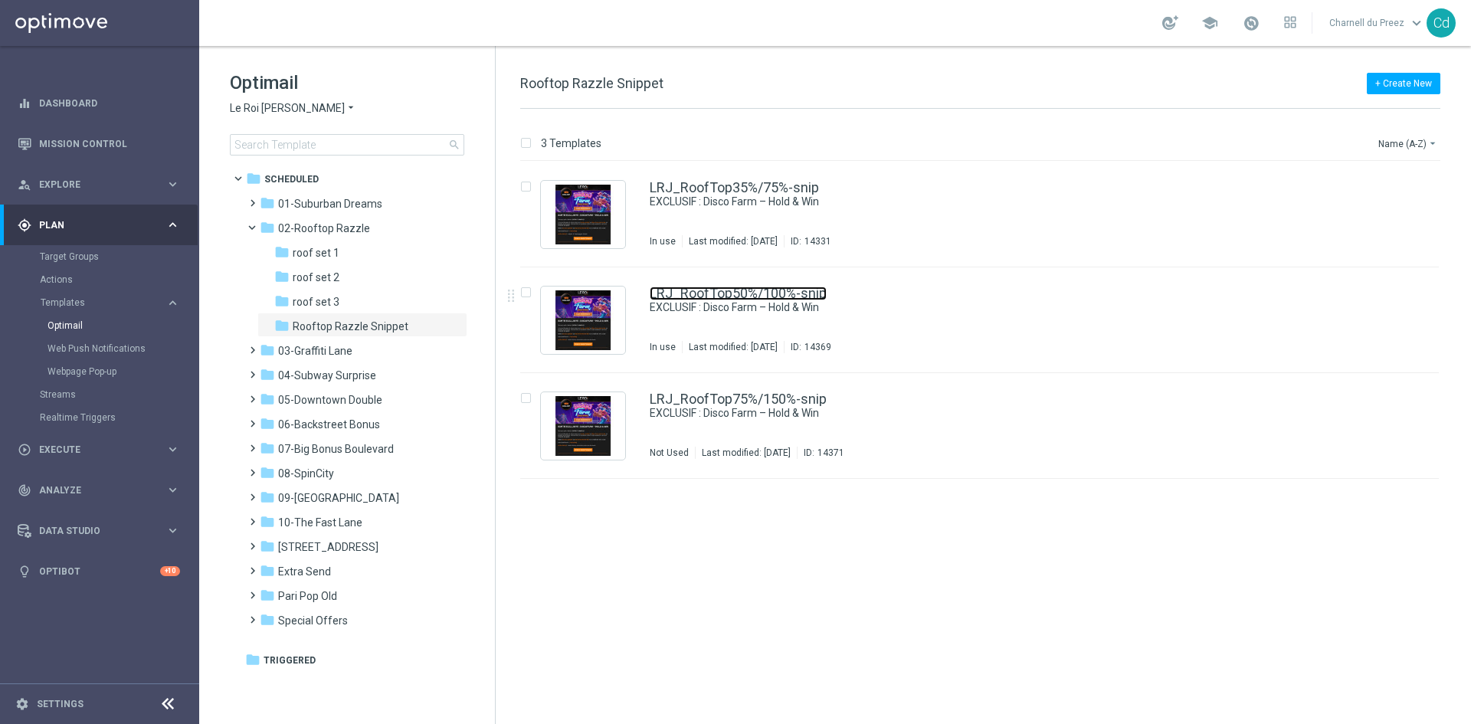
drag, startPoint x: 782, startPoint y: 290, endPoint x: 866, endPoint y: 287, distance: 84.3
click at [782, 290] on link "LRJ_RoofTop50%/100%-snip" at bounding box center [738, 294] width 177 height 14
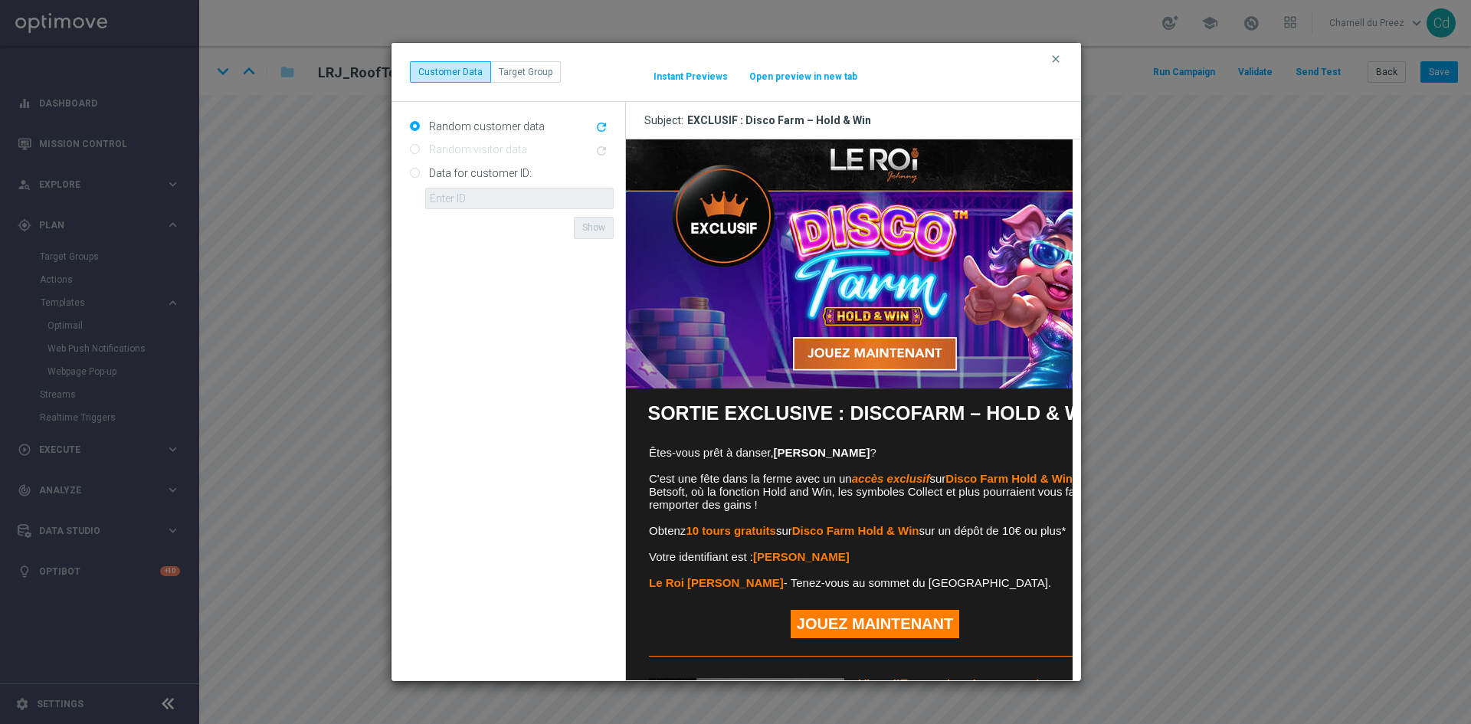
click at [871, 159] on img at bounding box center [874, 263] width 498 height 249
click at [887, 276] on img at bounding box center [874, 263] width 498 height 249
click at [909, 618] on link "JOUEZ MAINTENANT" at bounding box center [874, 624] width 167 height 27
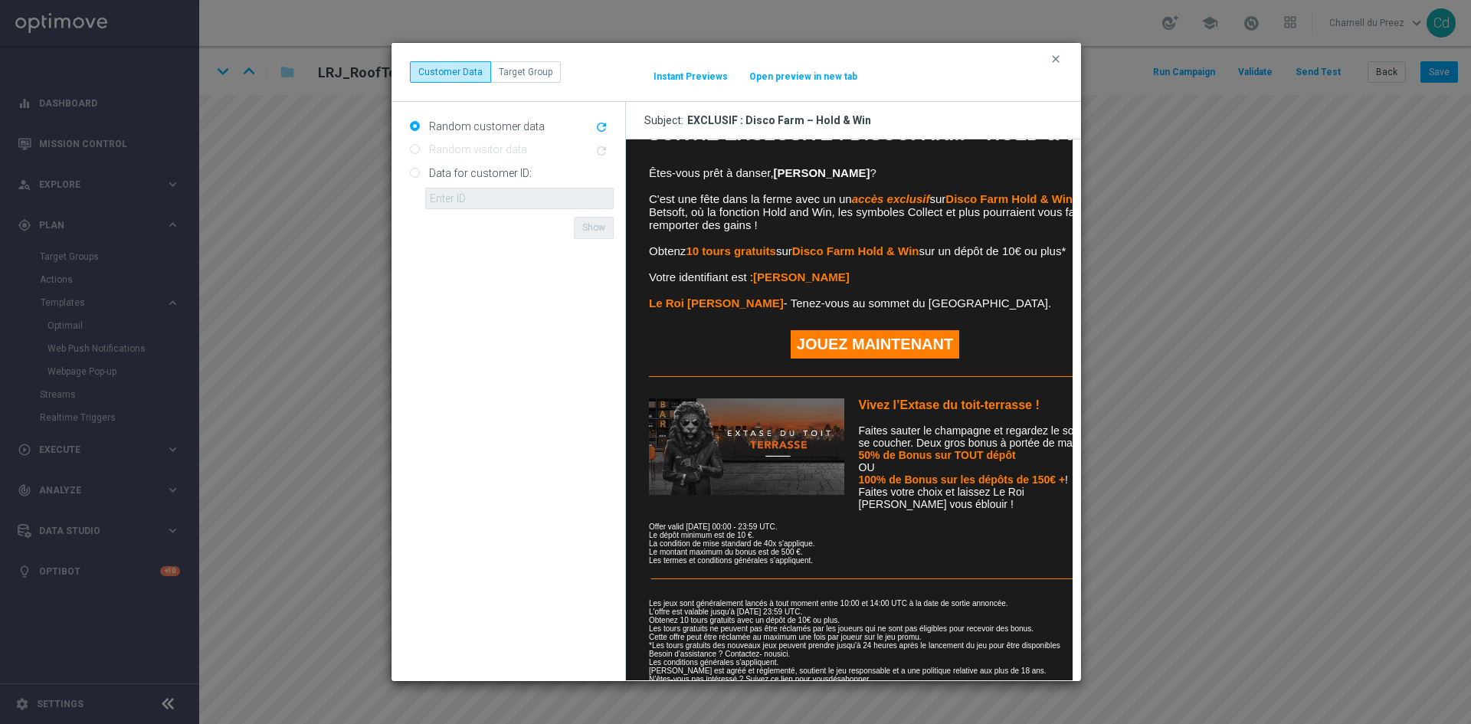
scroll to position [306, 0]
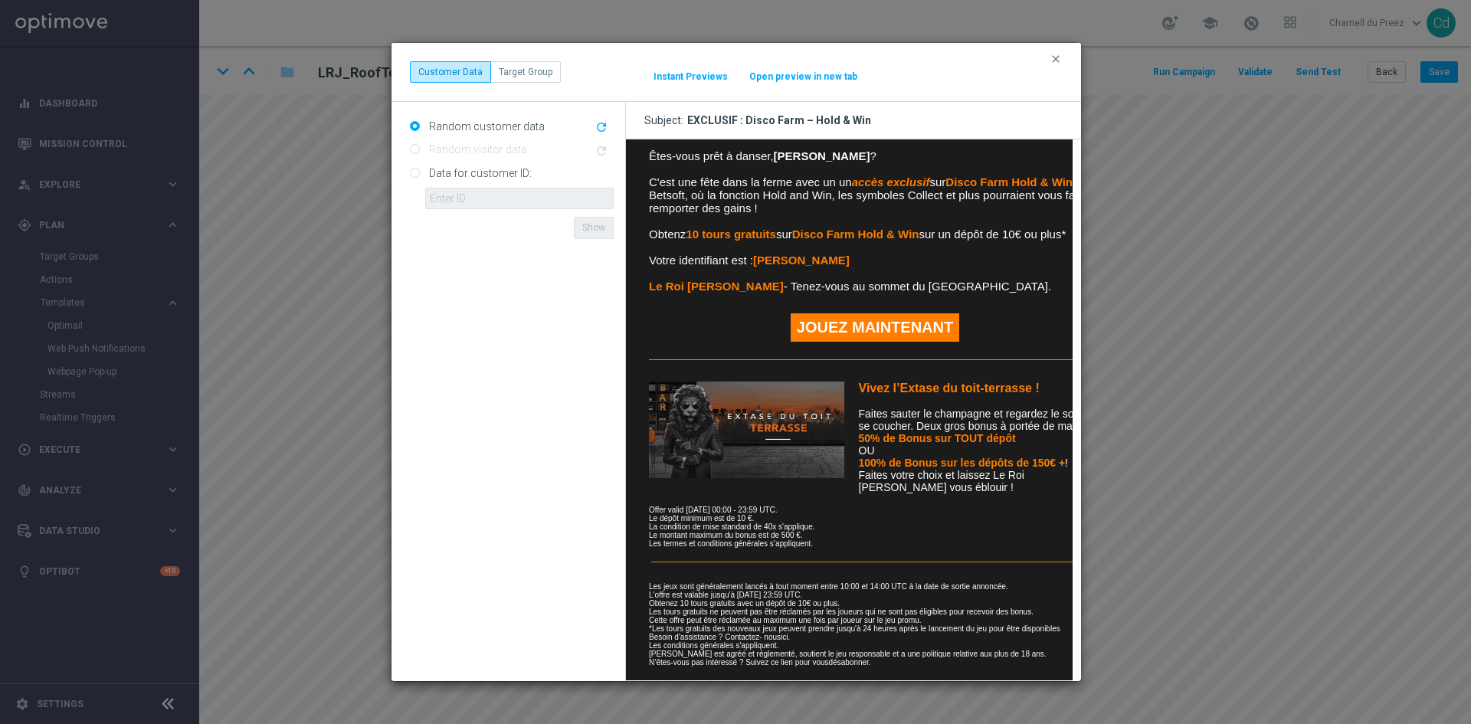
click at [735, 422] on img at bounding box center [745, 430] width 195 height 97
click at [784, 633] on link "ici" at bounding box center [783, 637] width 7 height 8
click at [1063, 59] on button "clear" at bounding box center [1058, 59] width 18 height 14
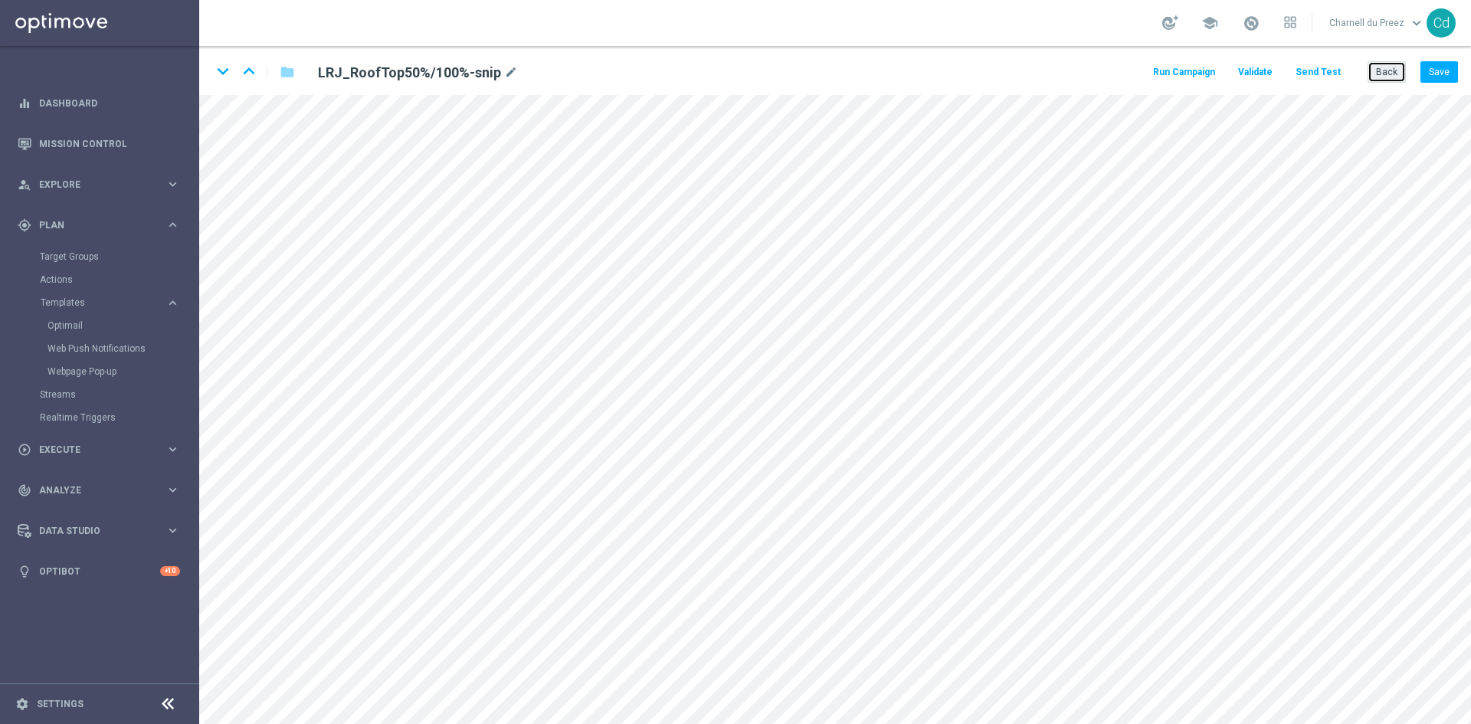
click at [1384, 74] on button "Back" at bounding box center [1387, 71] width 38 height 21
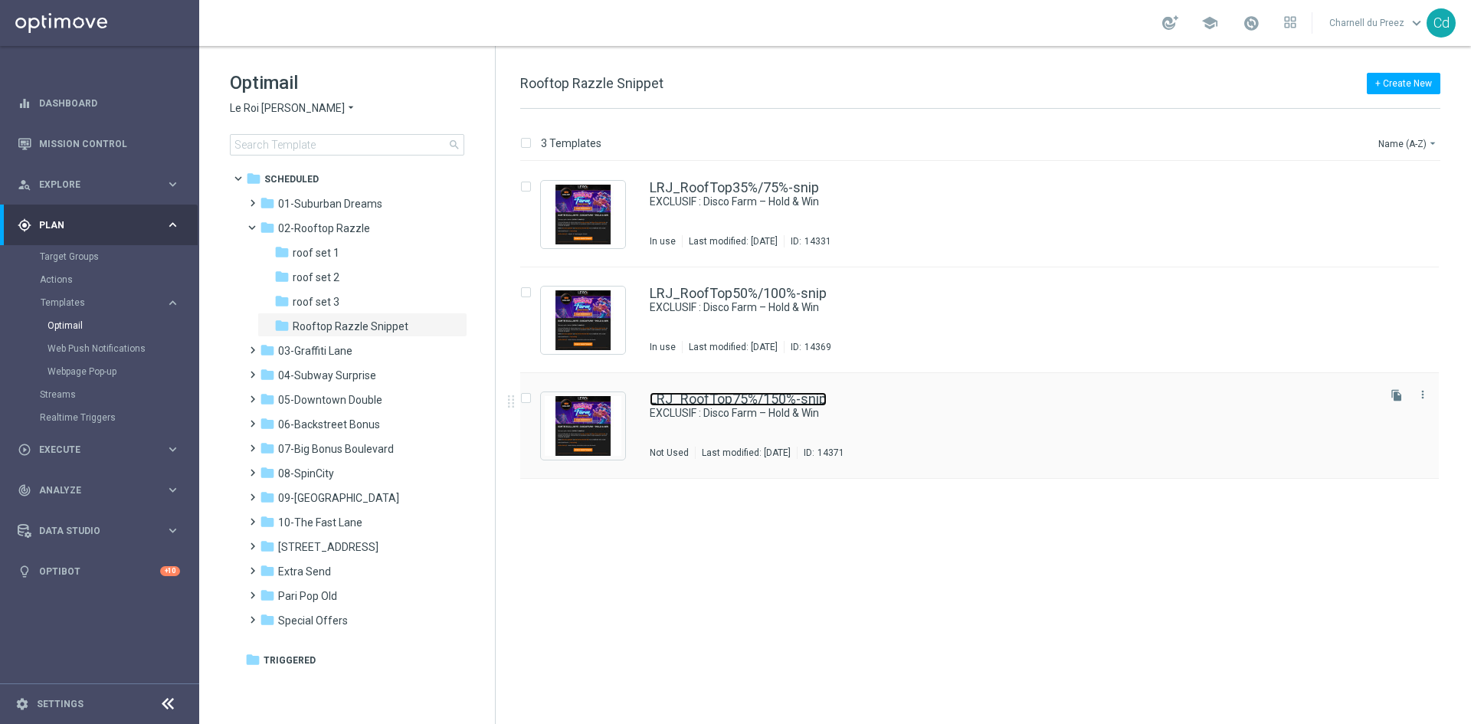
click at [803, 398] on link "LRJ_RoofTop75%/150%-snip" at bounding box center [738, 399] width 177 height 14
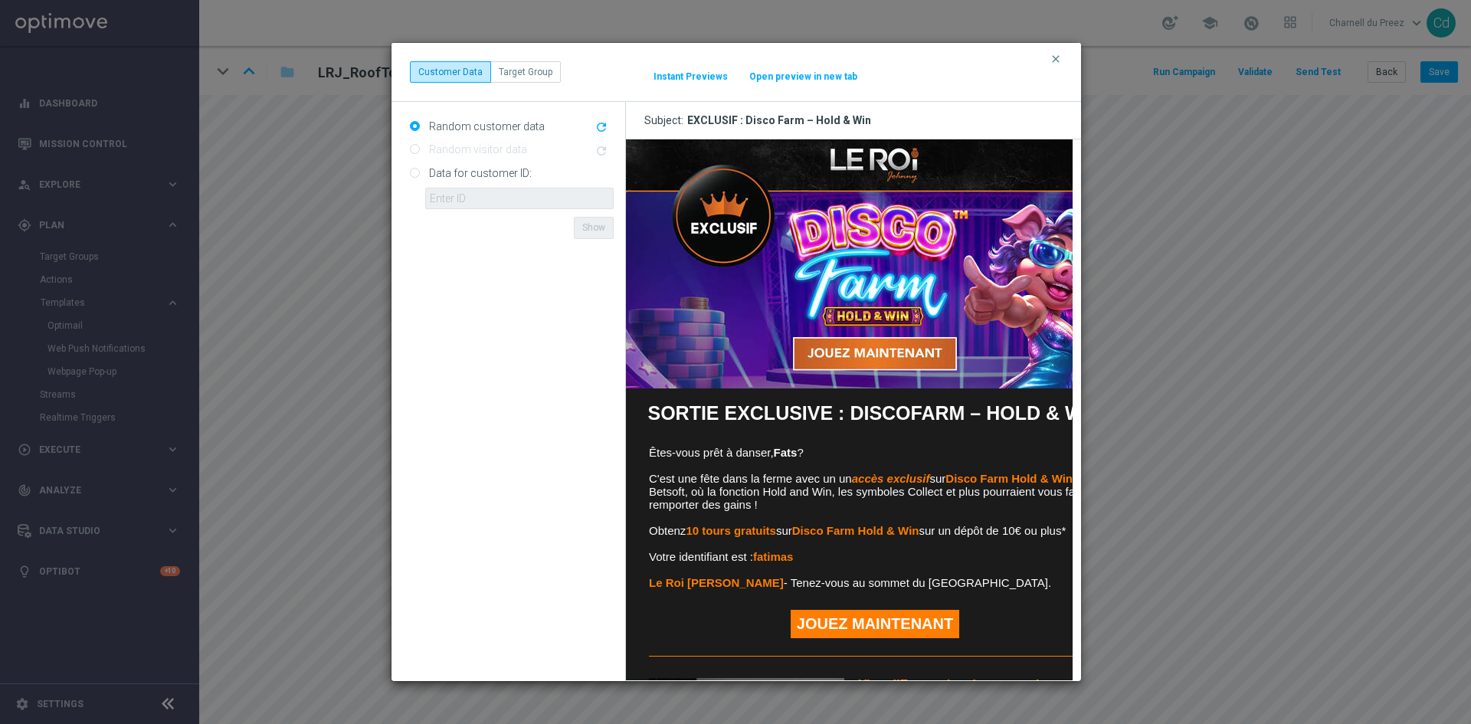
click at [857, 156] on img at bounding box center [874, 263] width 498 height 249
click at [861, 238] on img at bounding box center [874, 263] width 498 height 249
click at [893, 618] on link "JOUEZ MAINTENANT" at bounding box center [874, 624] width 167 height 27
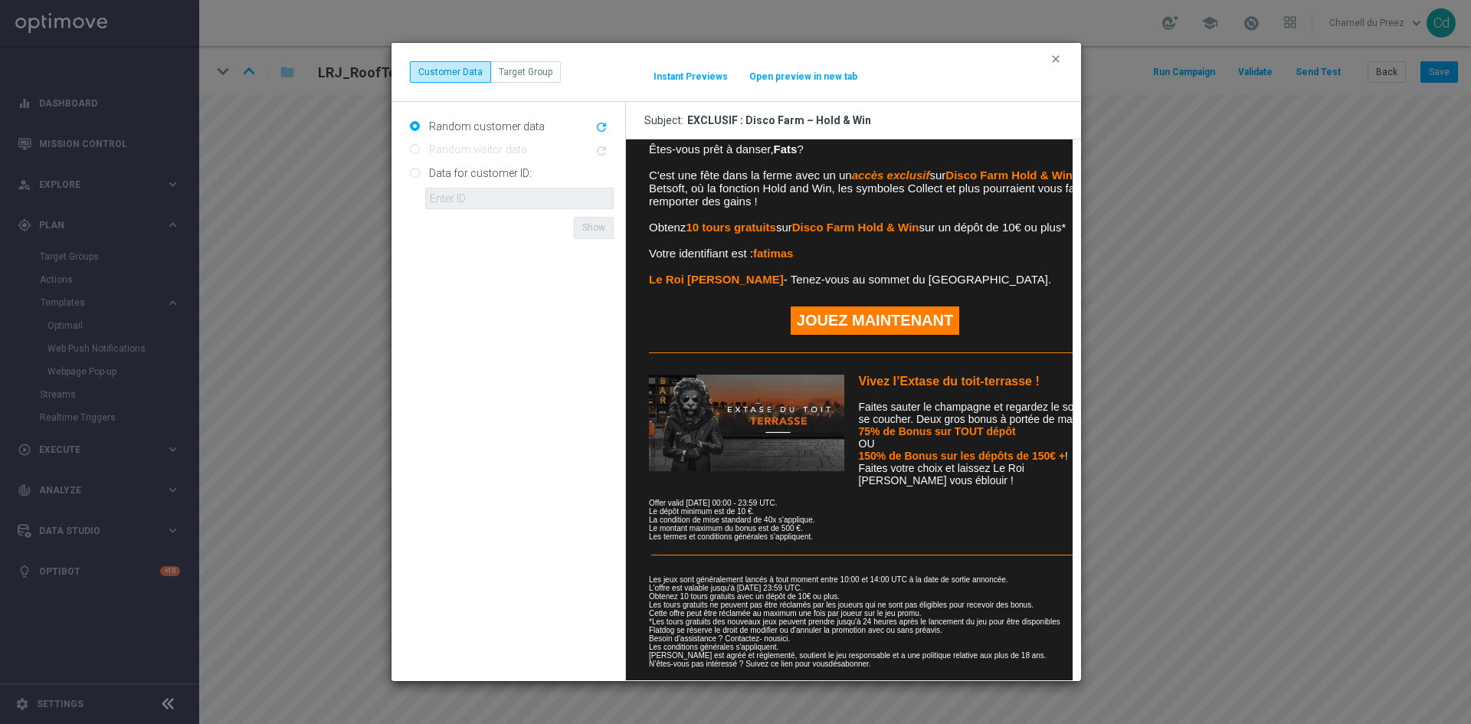
scroll to position [306, 0]
click at [784, 415] on img at bounding box center [745, 421] width 195 height 97
click at [785, 633] on link "ici" at bounding box center [783, 637] width 7 height 8
click at [1058, 58] on icon "clear" at bounding box center [1056, 59] width 12 height 12
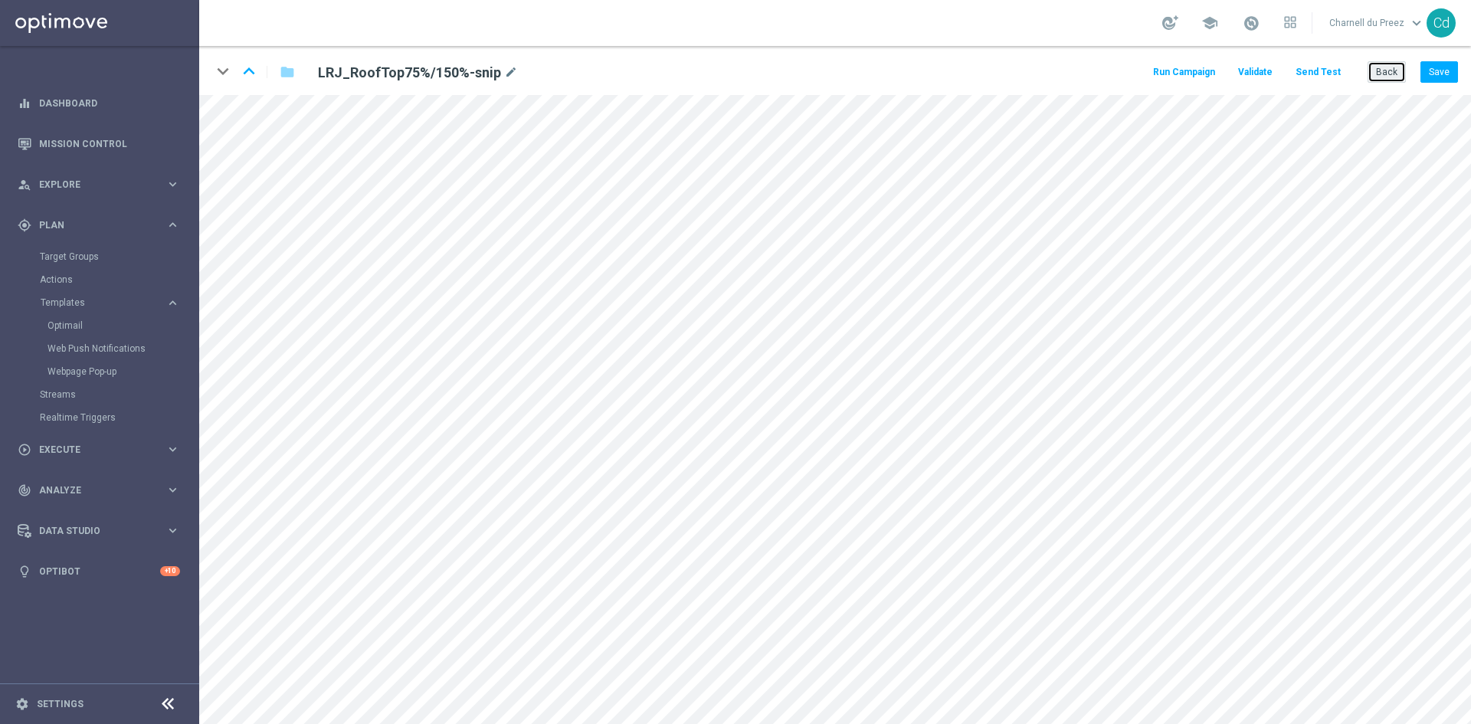
click at [1389, 72] on button "Back" at bounding box center [1387, 71] width 38 height 21
